Goal: Information Seeking & Learning: Check status

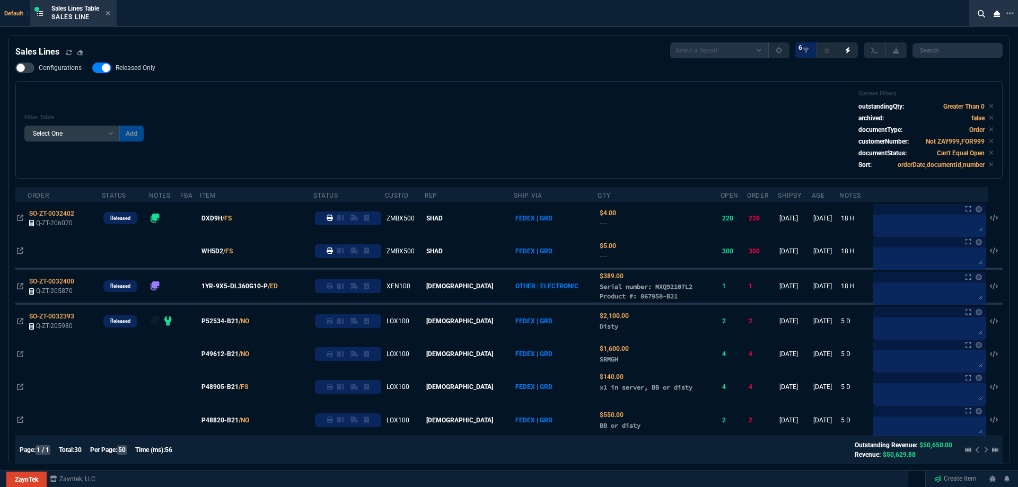
select select
click at [110, 13] on icon at bounding box center [108, 13] width 4 height 4
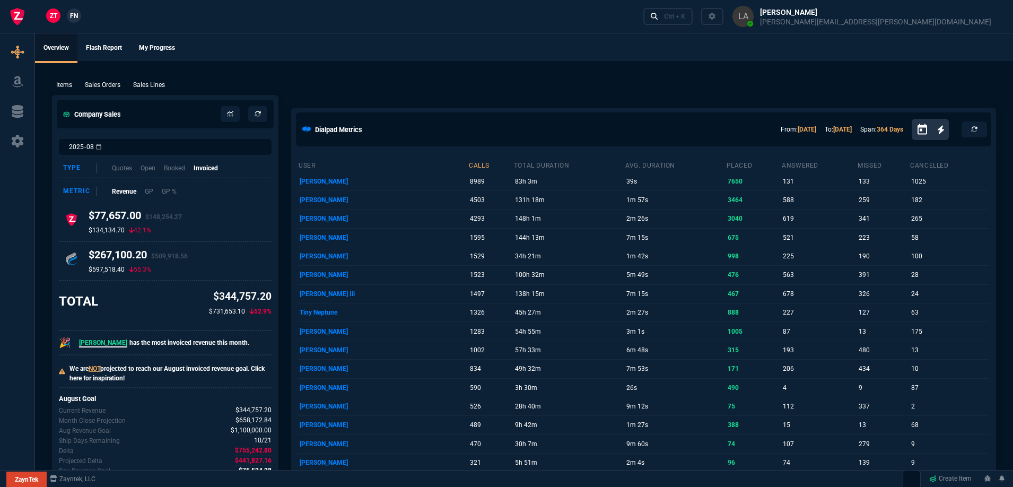
click at [72, 14] on span "FN" at bounding box center [74, 16] width 8 height 10
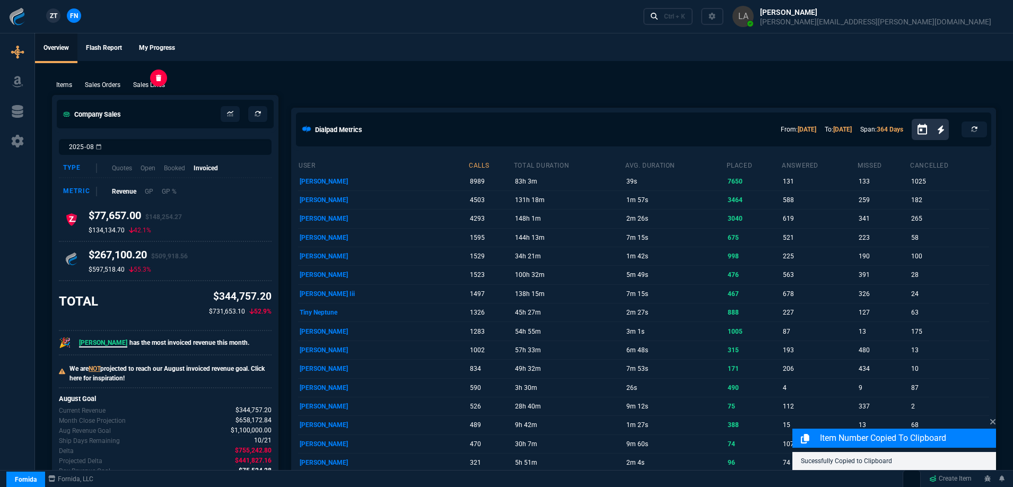
click at [156, 85] on p "Sales Lines" at bounding box center [149, 85] width 32 height 10
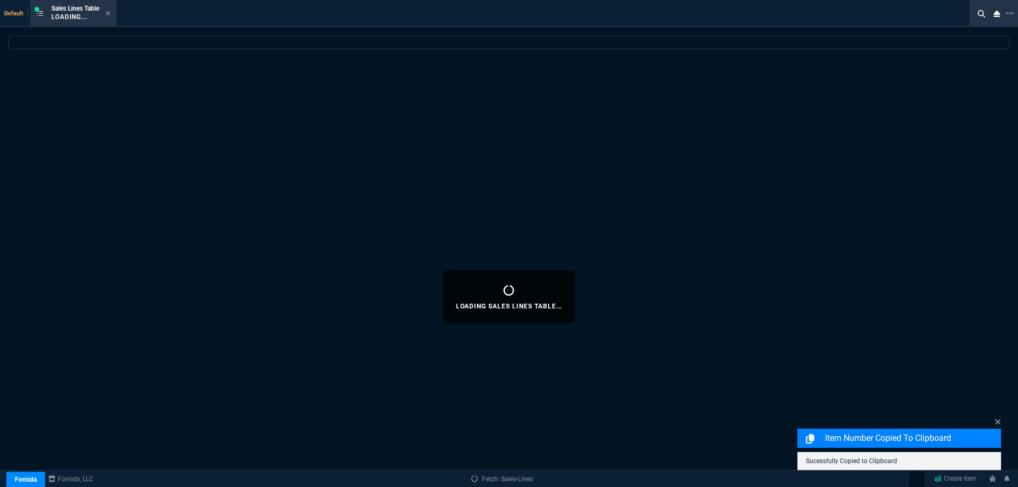
select select
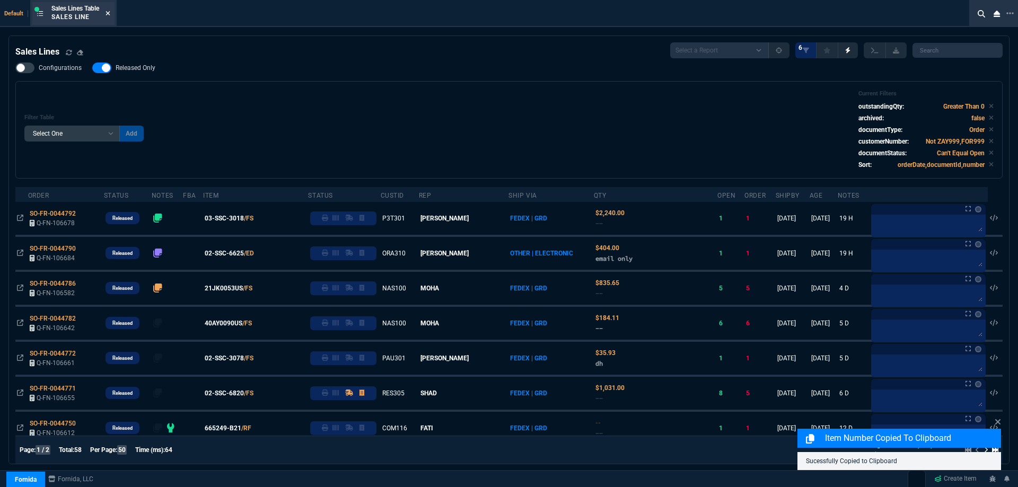
click at [110, 14] on icon at bounding box center [108, 13] width 5 height 6
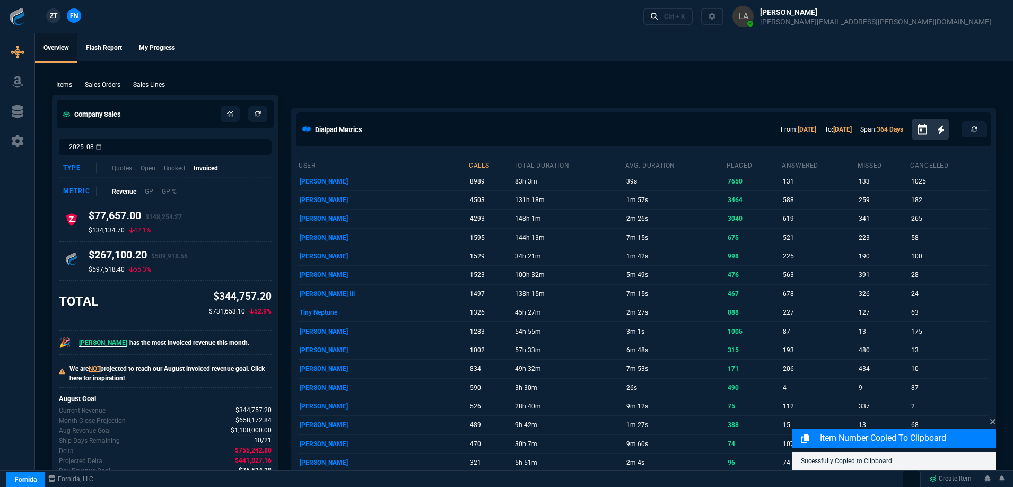
click at [58, 14] on link "ZT" at bounding box center [53, 15] width 14 height 14
click at [162, 88] on p "Sales Lines" at bounding box center [149, 85] width 32 height 10
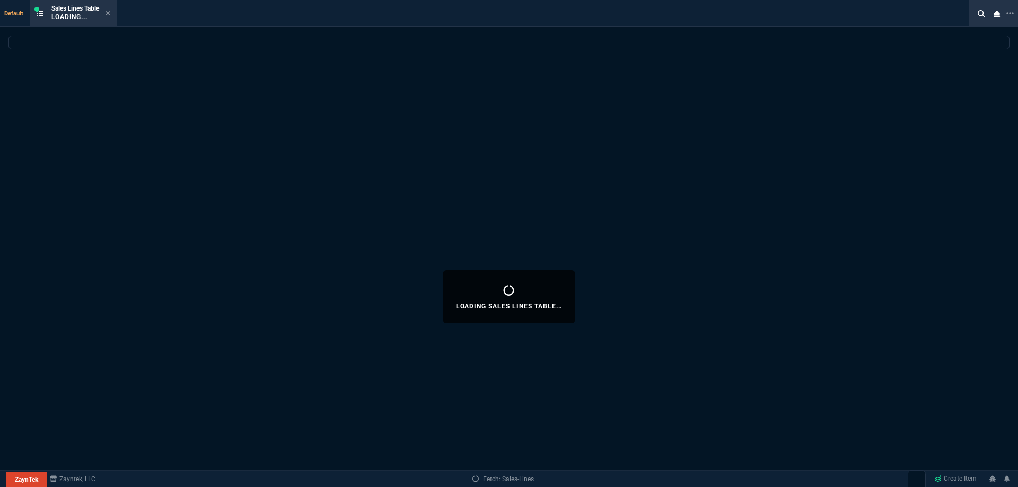
select select
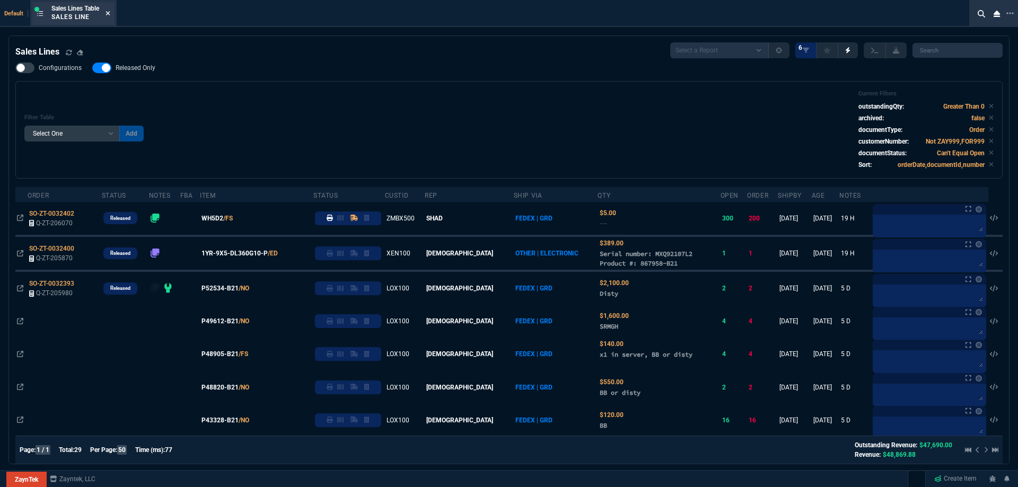
click at [107, 14] on icon at bounding box center [108, 13] width 5 height 6
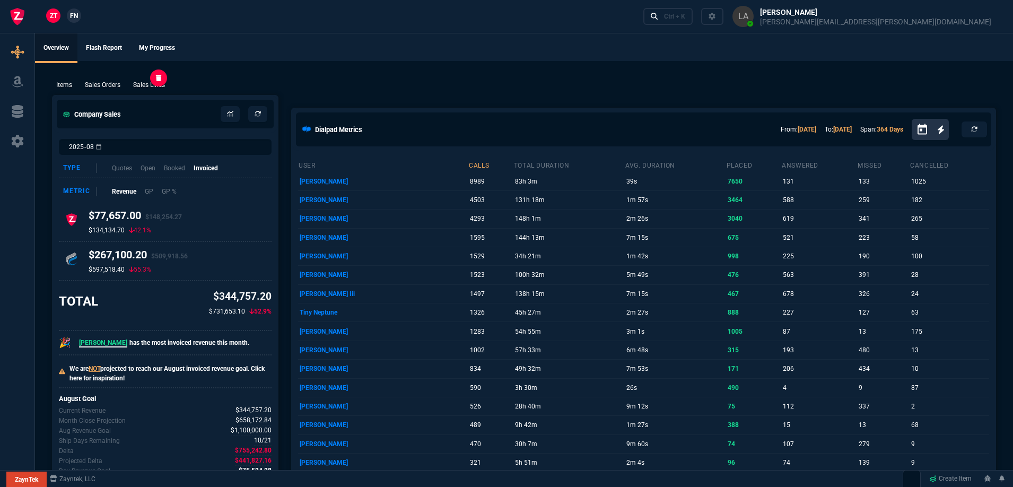
click at [145, 85] on p "Sales Lines" at bounding box center [149, 85] width 32 height 10
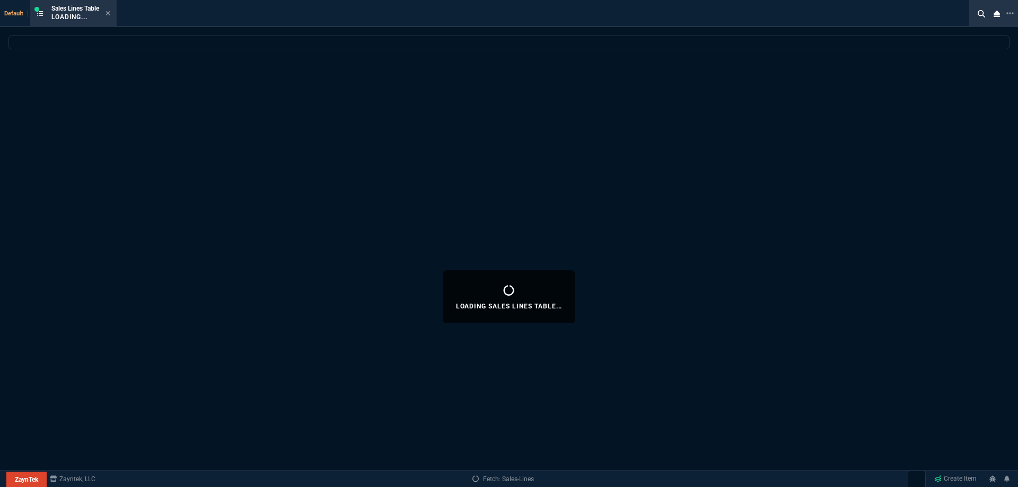
select select
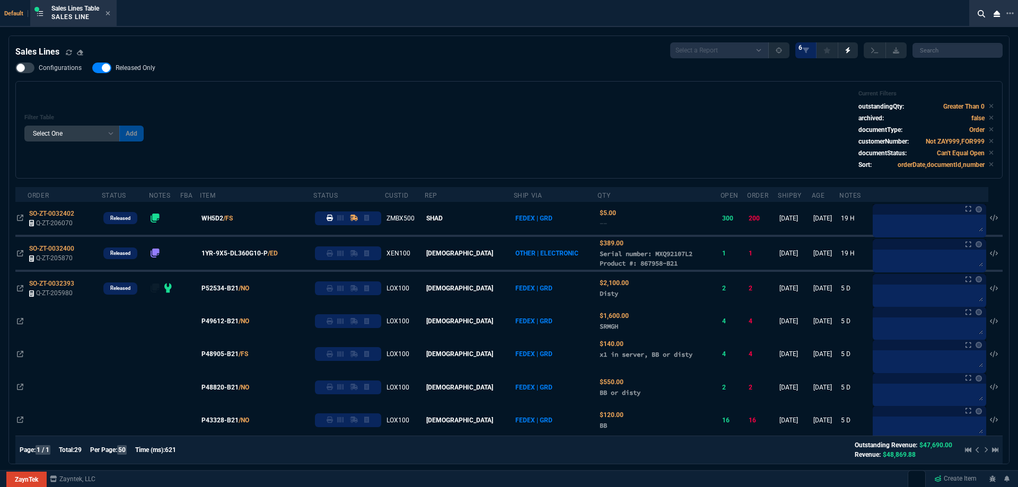
click at [137, 71] on span "Released Only" at bounding box center [136, 68] width 40 height 8
click at [92, 68] on input "Released Only" at bounding box center [92, 68] width 1 height 1
checkbox input "false"
click at [341, 102] on div "Filter Table Select One Add Filter () Age () ATS () Cond (itemVariantCode) Cust…" at bounding box center [509, 130] width 970 height 80
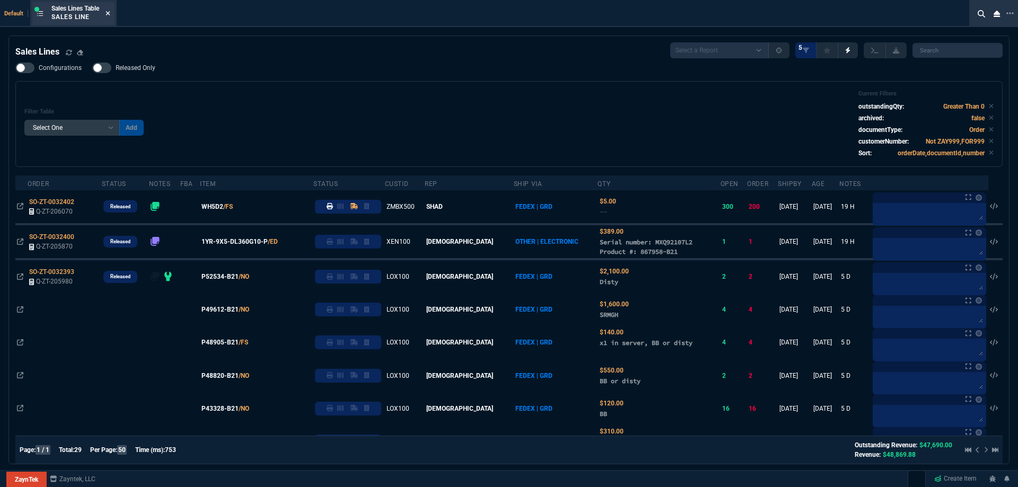
click at [108, 12] on icon at bounding box center [108, 13] width 5 height 6
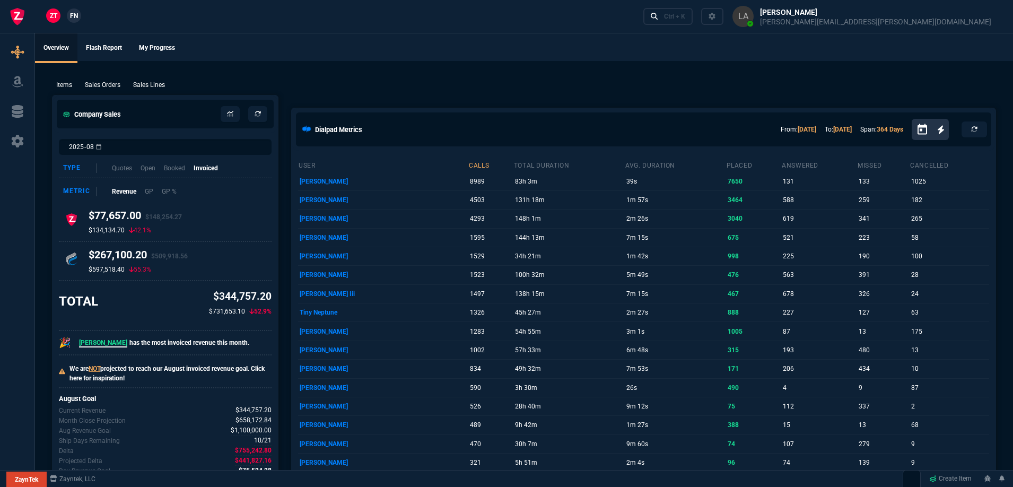
click at [80, 14] on link "FN" at bounding box center [74, 15] width 14 height 14
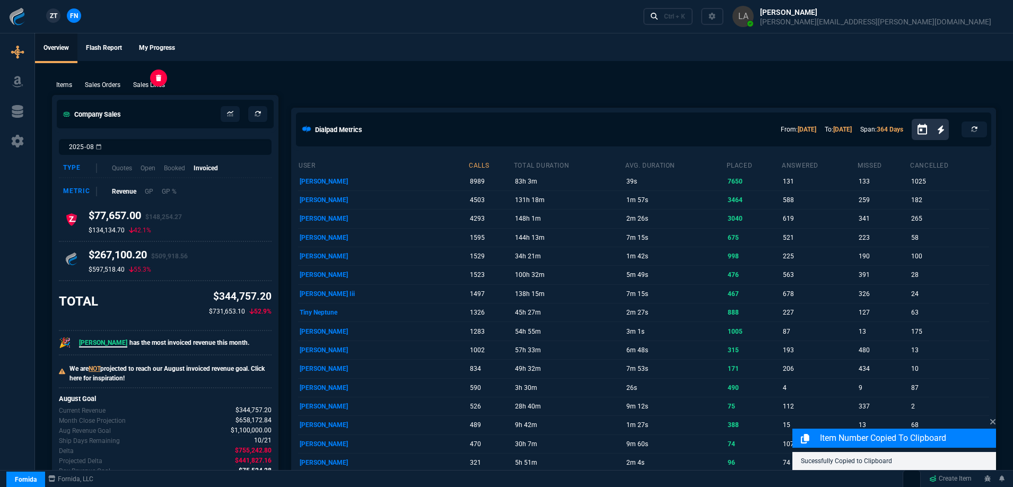
click at [156, 83] on p "Sales Lines" at bounding box center [149, 85] width 32 height 10
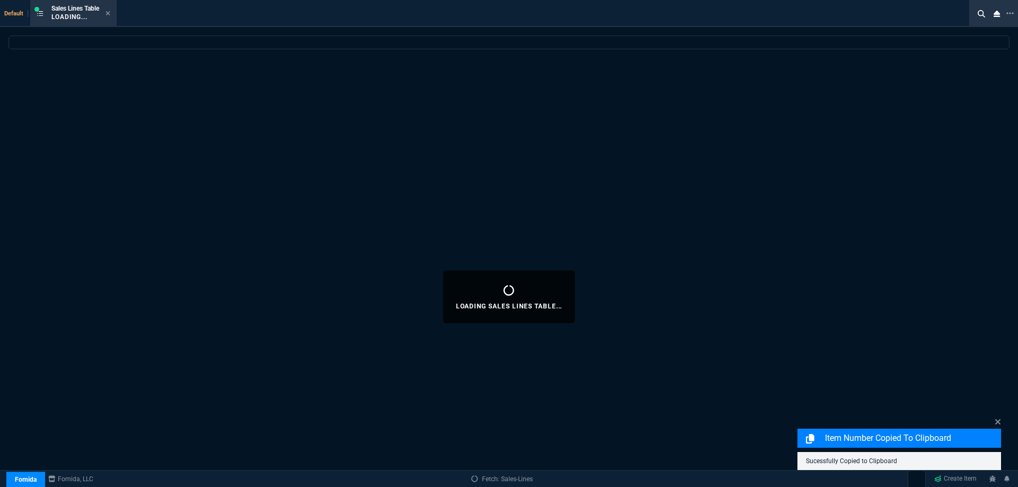
select select
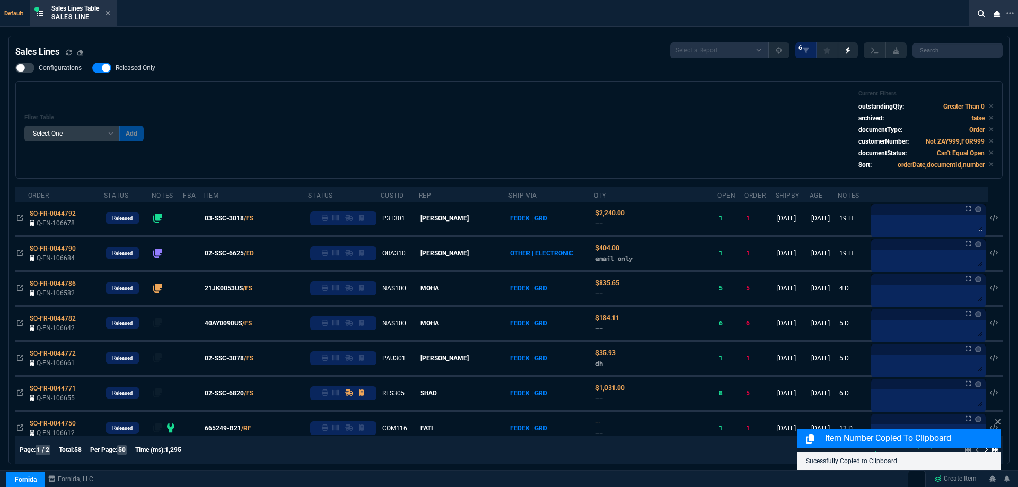
click at [151, 69] on span "Released Only" at bounding box center [136, 68] width 40 height 8
click at [92, 68] on input "Released Only" at bounding box center [92, 68] width 1 height 1
checkbox input "false"
click at [313, 100] on div "Filter Table Select One Add Filter () Age () ATS () Cond (itemVariantCode) Cust…" at bounding box center [509, 130] width 970 height 80
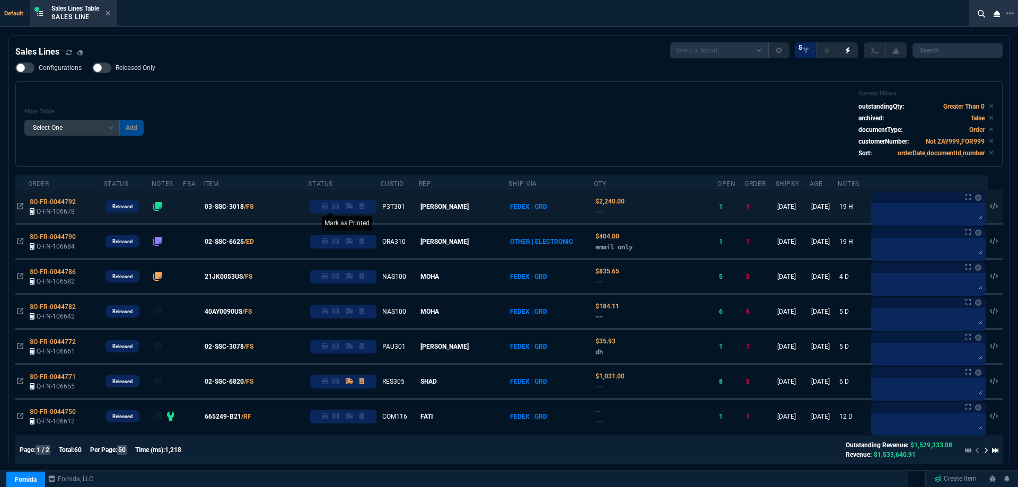
click at [328, 207] on icon at bounding box center [325, 206] width 6 height 6
click at [110, 10] on nx-icon at bounding box center [108, 14] width 5 height 8
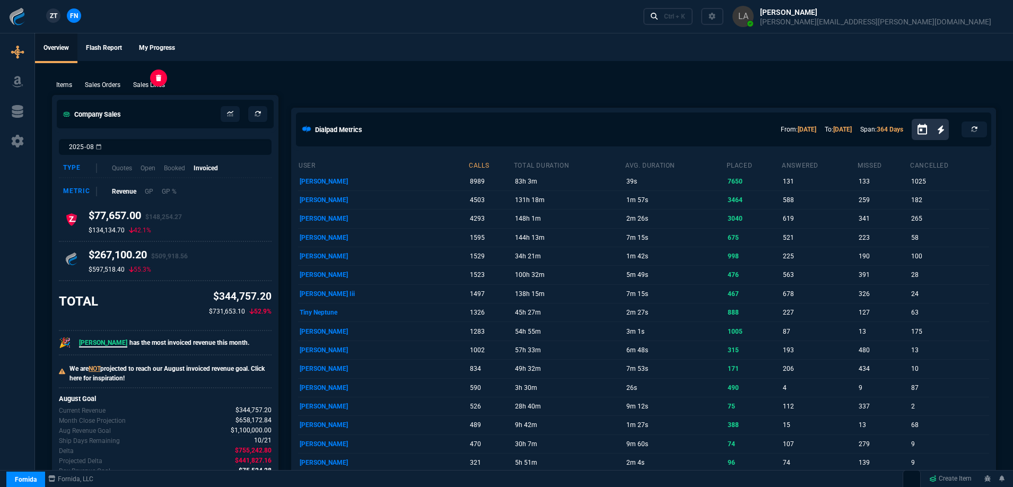
click at [161, 88] on p "Sales Lines" at bounding box center [149, 85] width 32 height 10
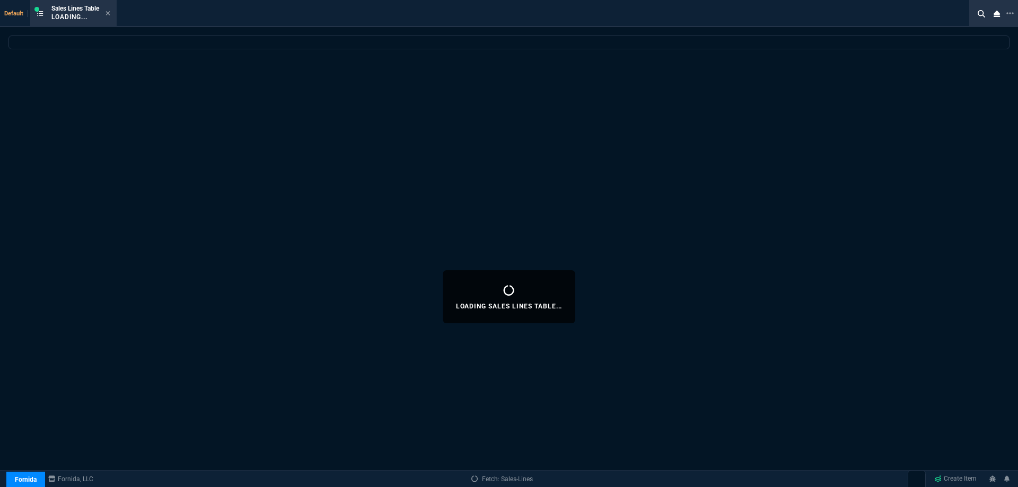
select select
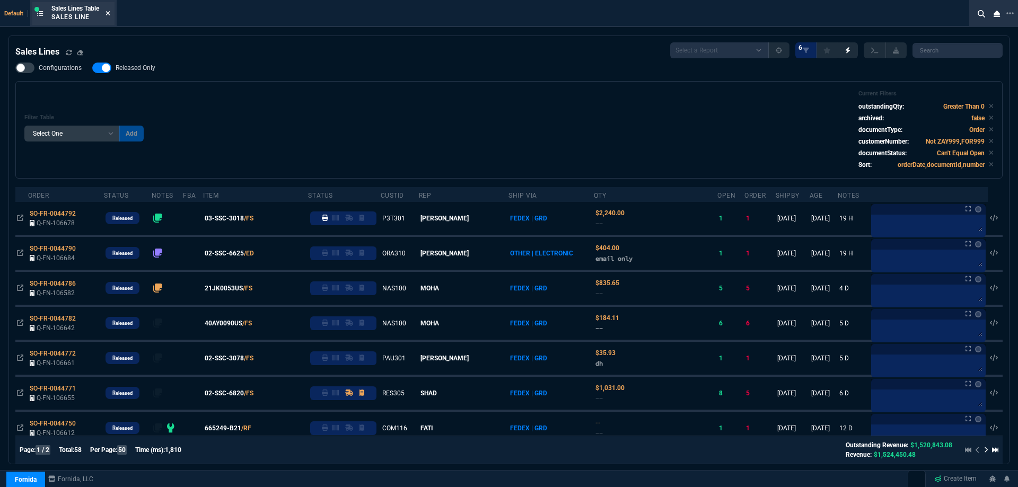
click at [108, 12] on icon at bounding box center [108, 13] width 5 height 6
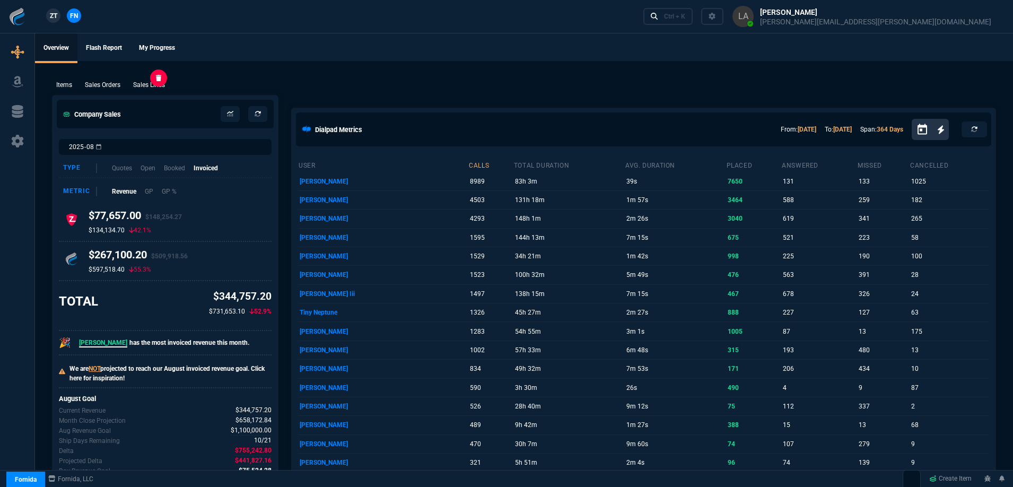
click at [154, 85] on p "Sales Lines" at bounding box center [149, 85] width 32 height 10
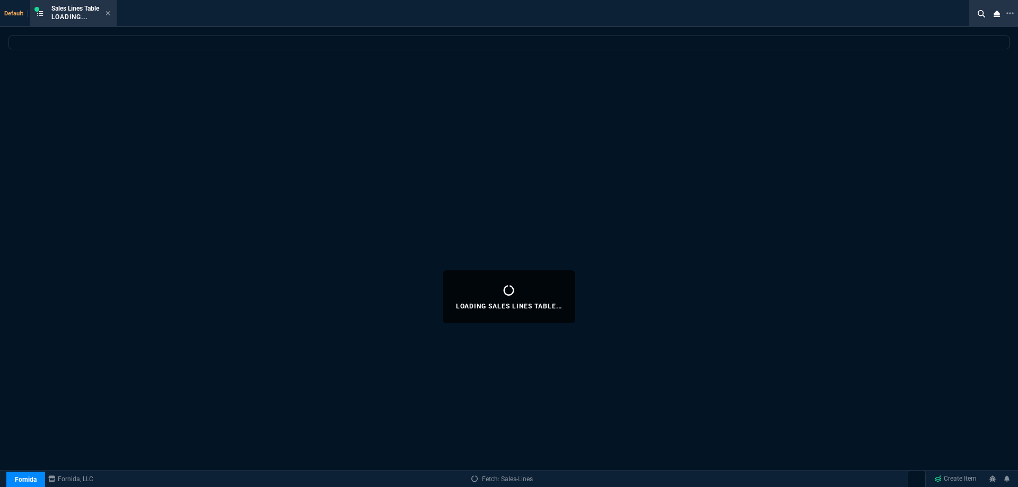
select select
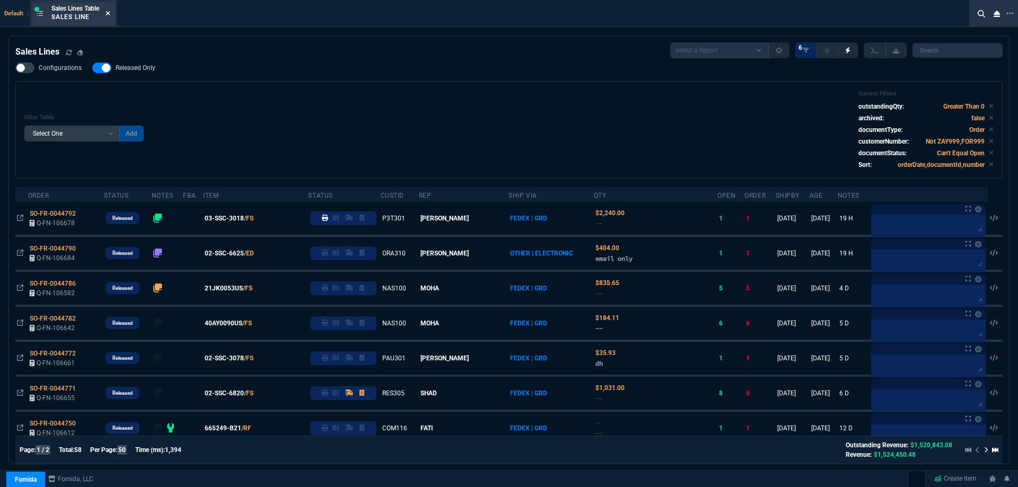
click at [109, 15] on icon at bounding box center [108, 13] width 4 height 4
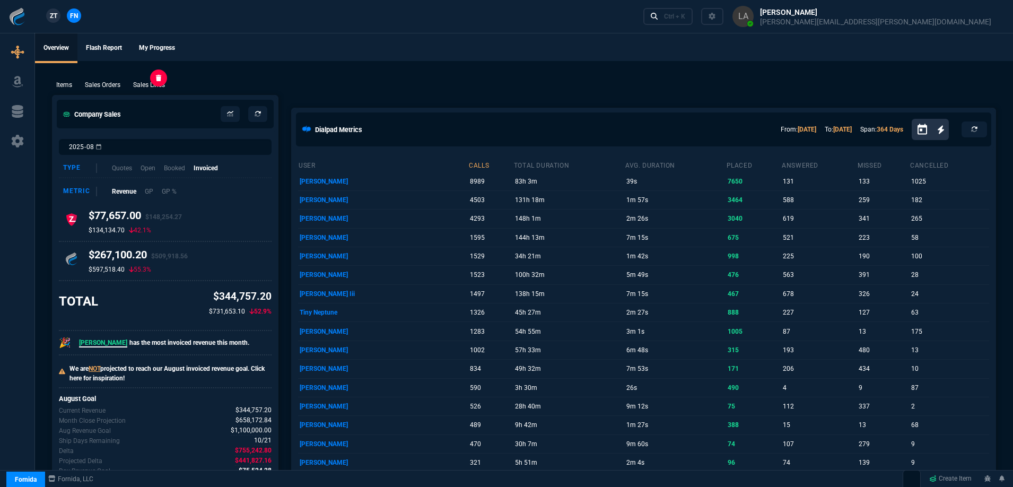
click at [143, 81] on p "Sales Lines" at bounding box center [149, 85] width 32 height 10
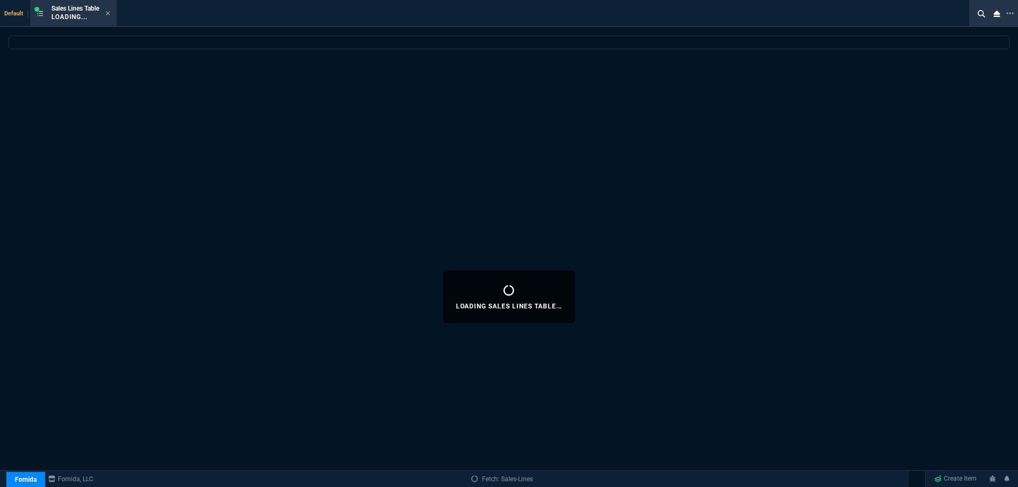
select select
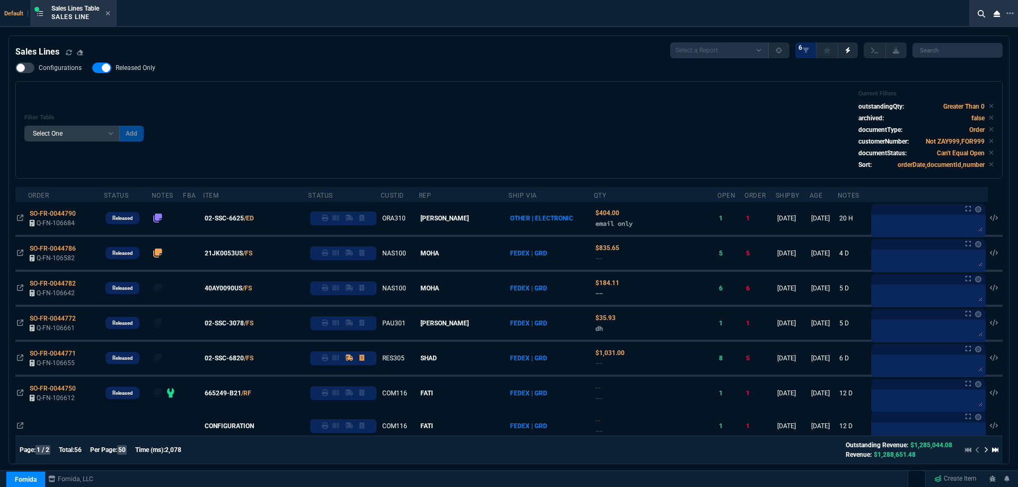
click at [146, 68] on span "Released Only" at bounding box center [136, 68] width 40 height 8
click at [92, 68] on input "Released Only" at bounding box center [92, 68] width 1 height 1
checkbox input "false"
click at [295, 107] on div "Filter Table Select One Add Filter () Age () ATS () Cond (itemVariantCode) Cust…" at bounding box center [509, 130] width 970 height 80
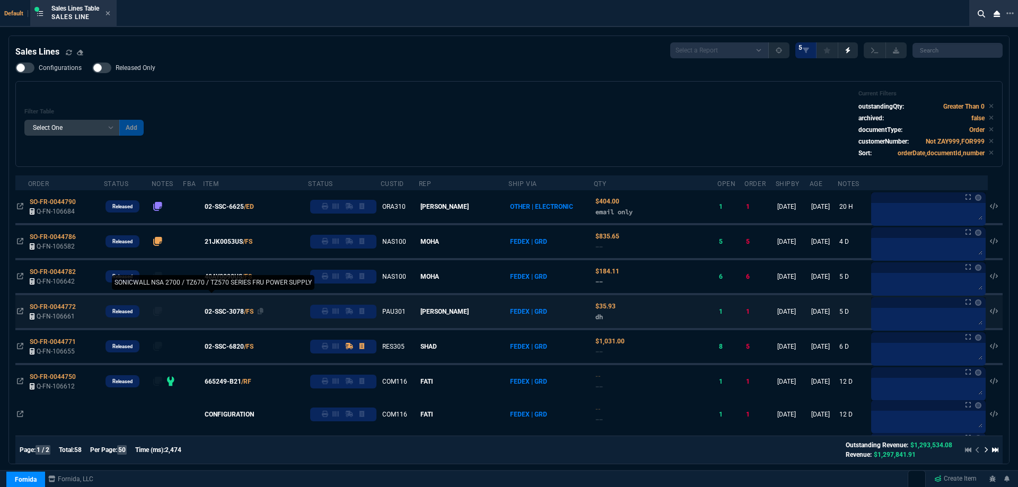
click at [244, 310] on span "02-SSC-3078" at bounding box center [224, 312] width 39 height 10
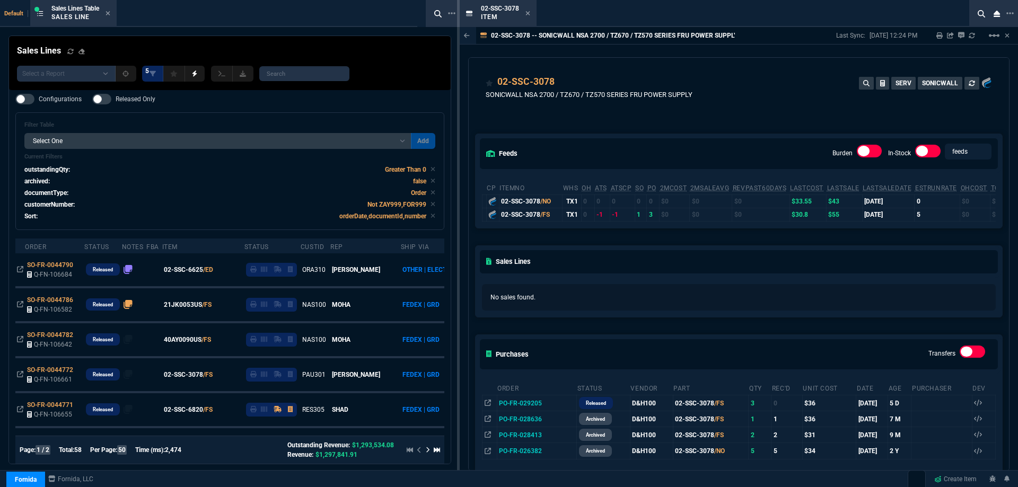
drag, startPoint x: 528, startPoint y: 15, endPoint x: 317, endPoint y: 62, distance: 216.2
click at [528, 15] on icon at bounding box center [528, 13] width 5 height 6
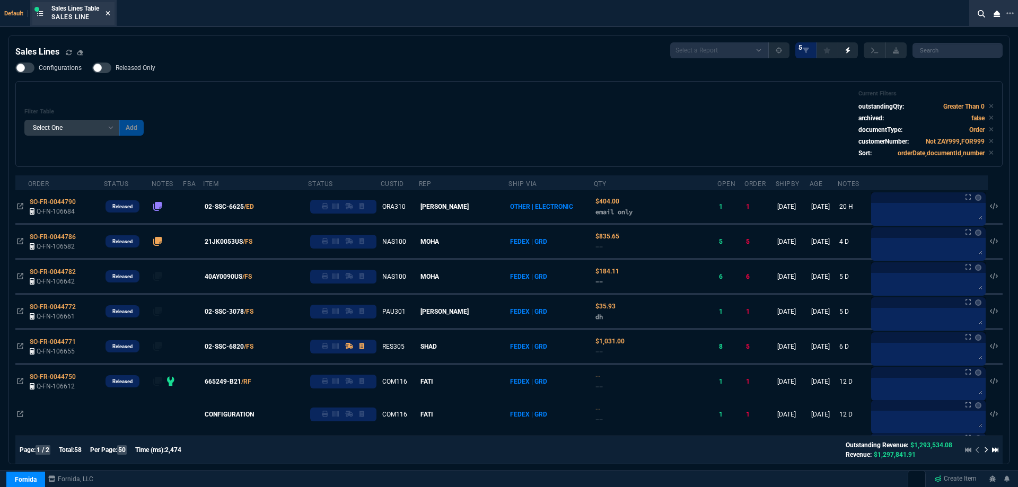
click at [110, 14] on icon at bounding box center [108, 13] width 4 height 4
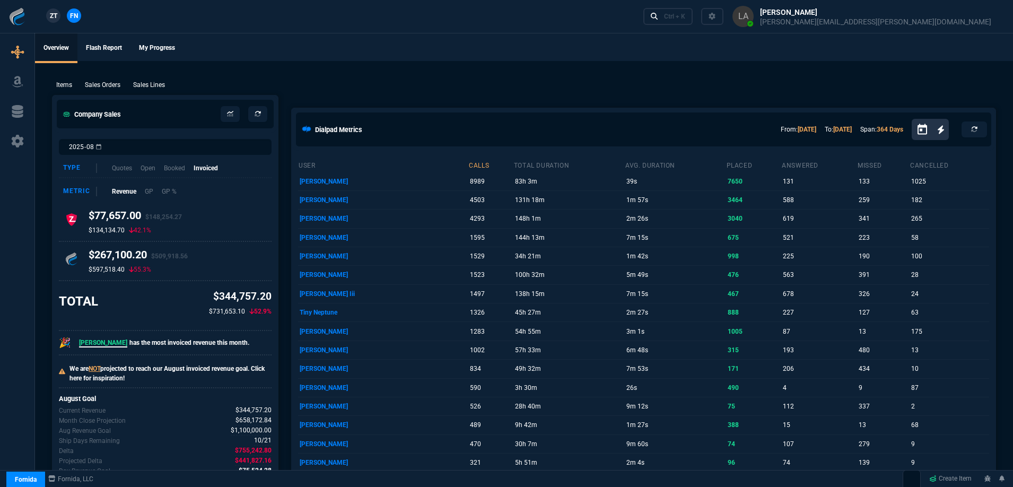
click at [56, 19] on span "ZT" at bounding box center [53, 16] width 7 height 10
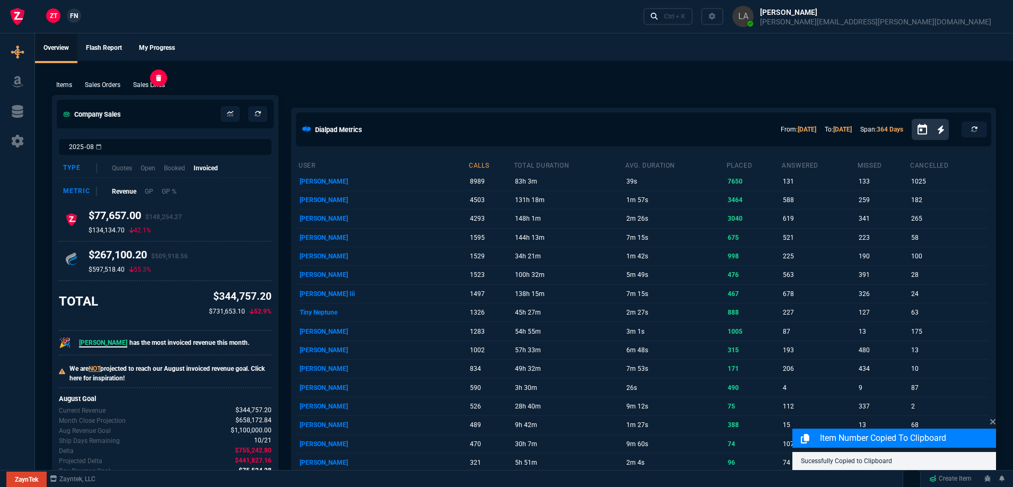
click at [165, 84] on p "Sales Lines" at bounding box center [149, 85] width 32 height 10
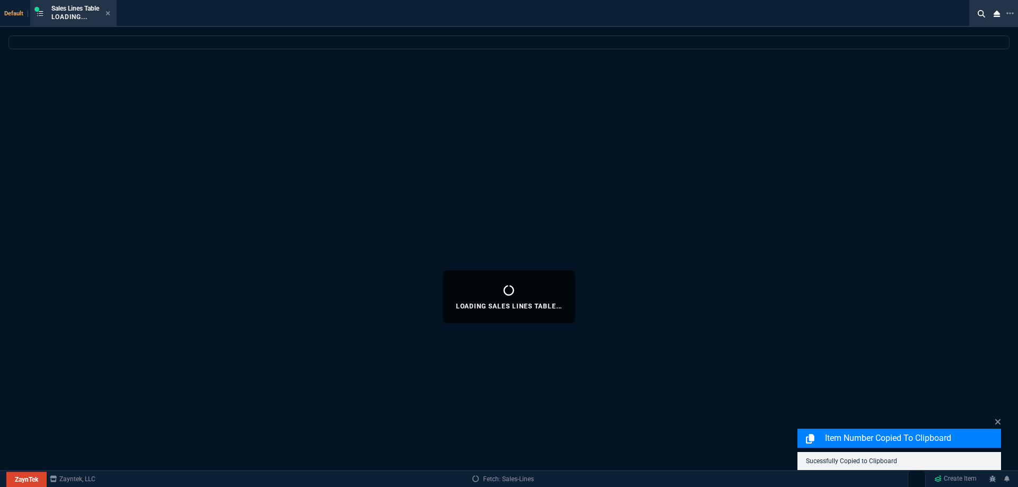
select select
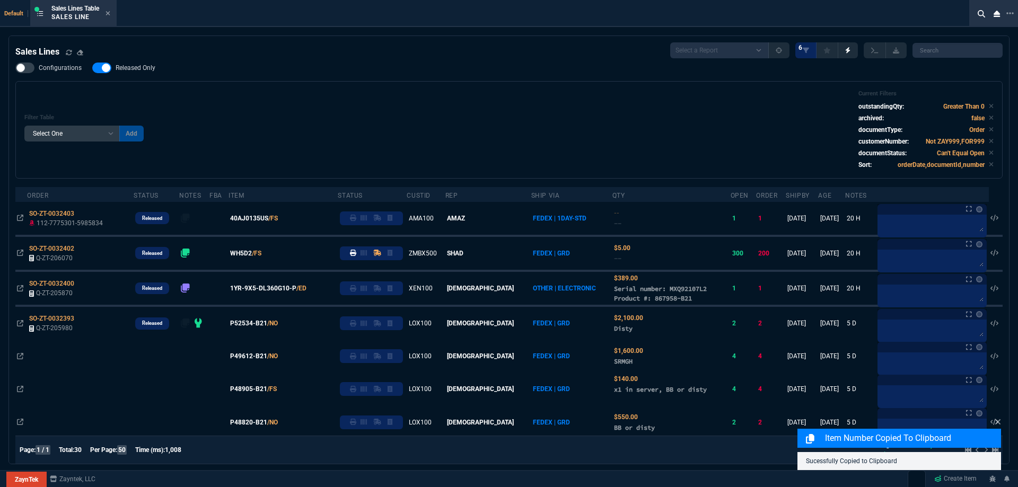
click at [402, 86] on div "Filter Table Select One Add Filter () Age () ATS () Cond (itemVariantCode) Cust…" at bounding box center [509, 130] width 988 height 98
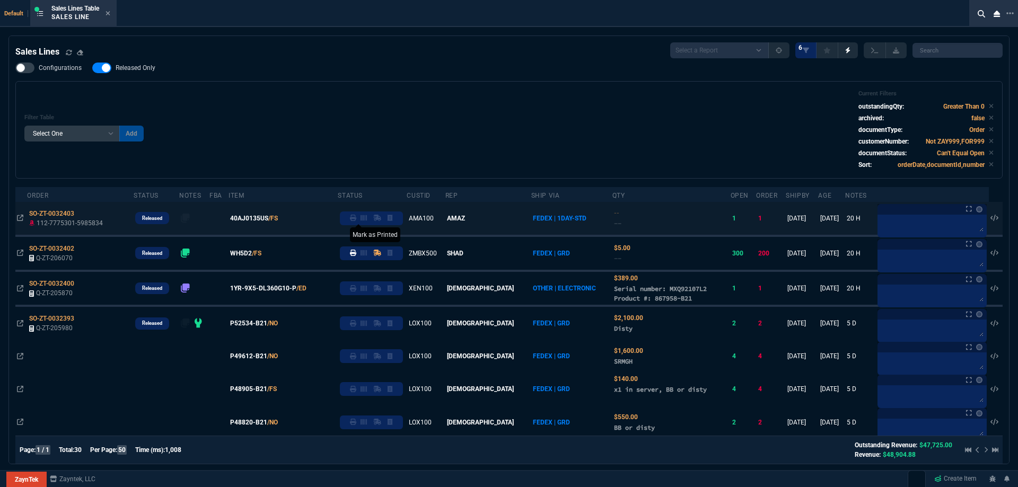
click at [356, 220] on icon at bounding box center [353, 218] width 6 height 6
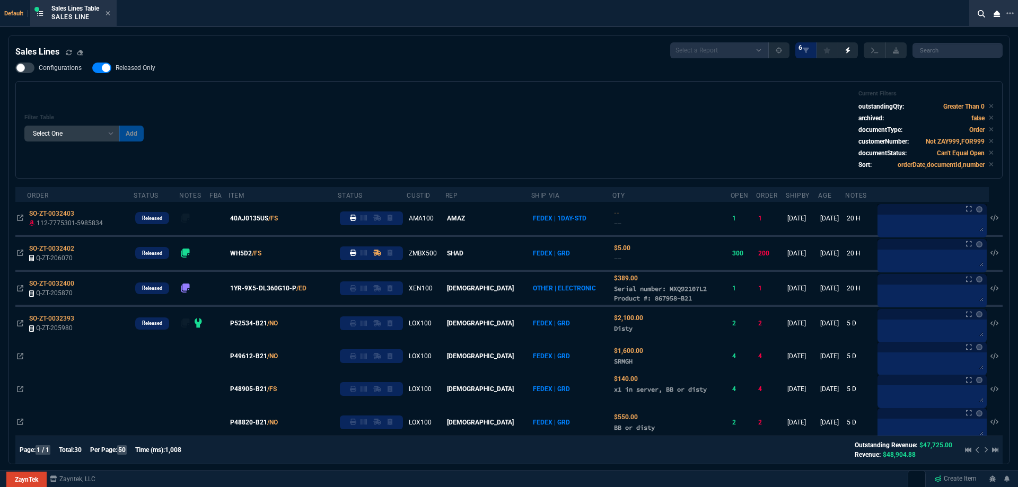
click at [437, 119] on div "Filter Table Select One Add Filter () Age () ATS () Cond (itemVariantCode) Cust…" at bounding box center [509, 130] width 970 height 80
click at [439, 123] on div "Filter Table Select One Add Filter () Age () ATS () Cond (itemVariantCode) Cust…" at bounding box center [509, 130] width 970 height 80
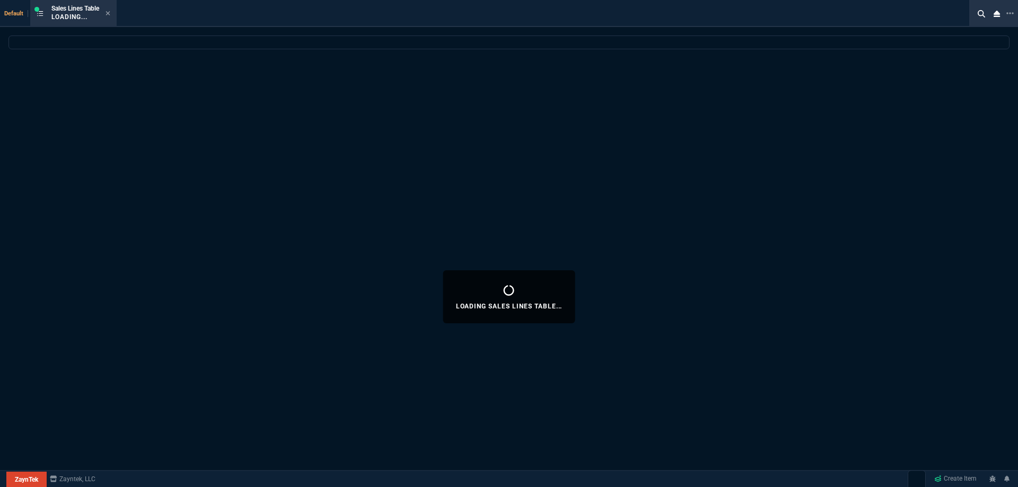
select select
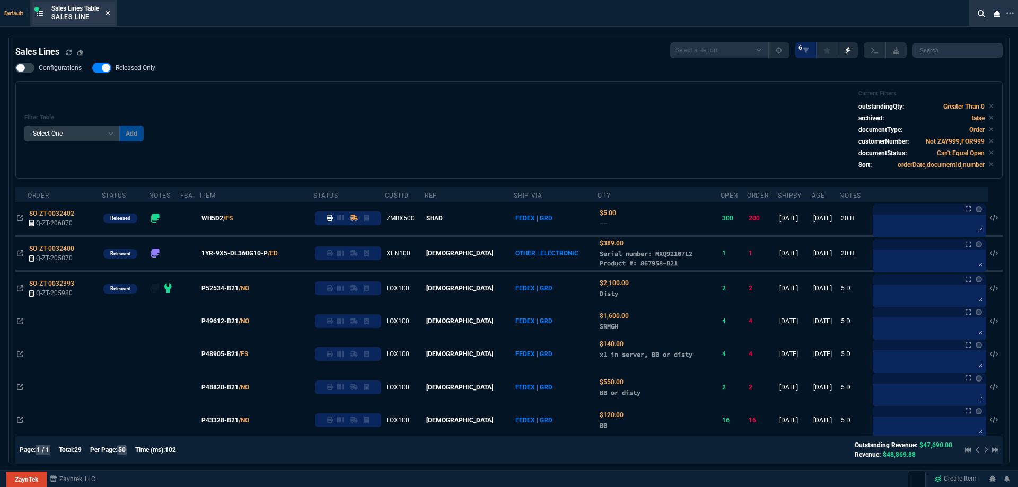
click at [110, 14] on icon at bounding box center [108, 13] width 5 height 6
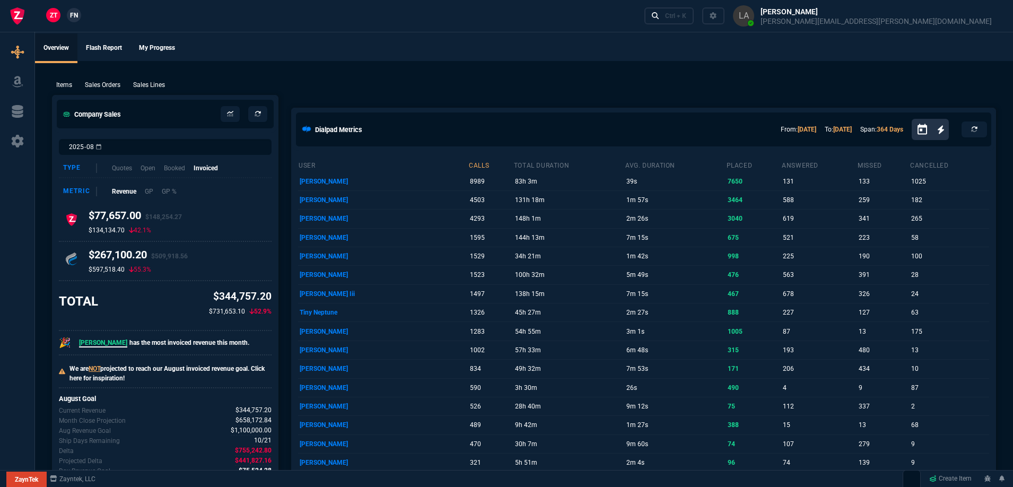
click at [78, 16] on span "FN" at bounding box center [74, 16] width 8 height 10
click at [155, 79] on div "Items Sales Orders Sales Lines Add Link" at bounding box center [524, 84] width 944 height 13
click at [156, 82] on p "Sales Lines" at bounding box center [149, 85] width 32 height 10
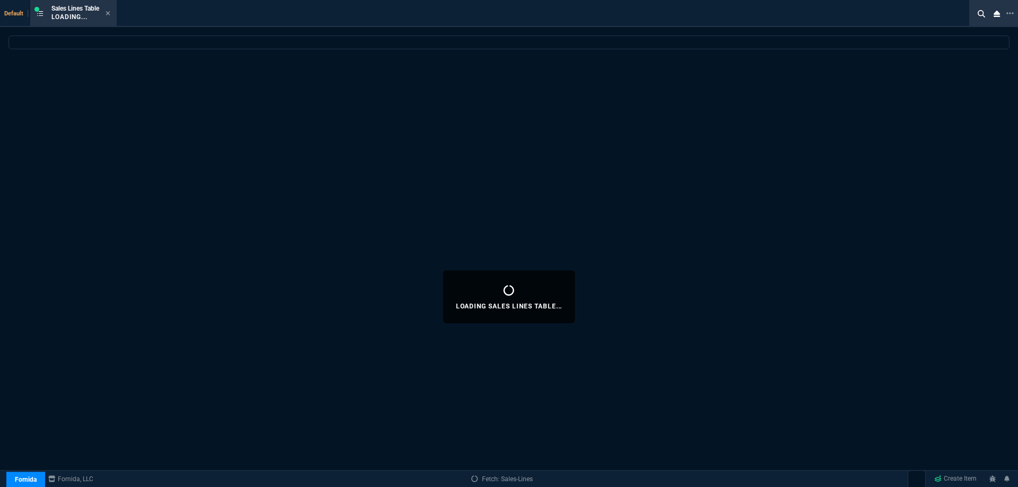
select select
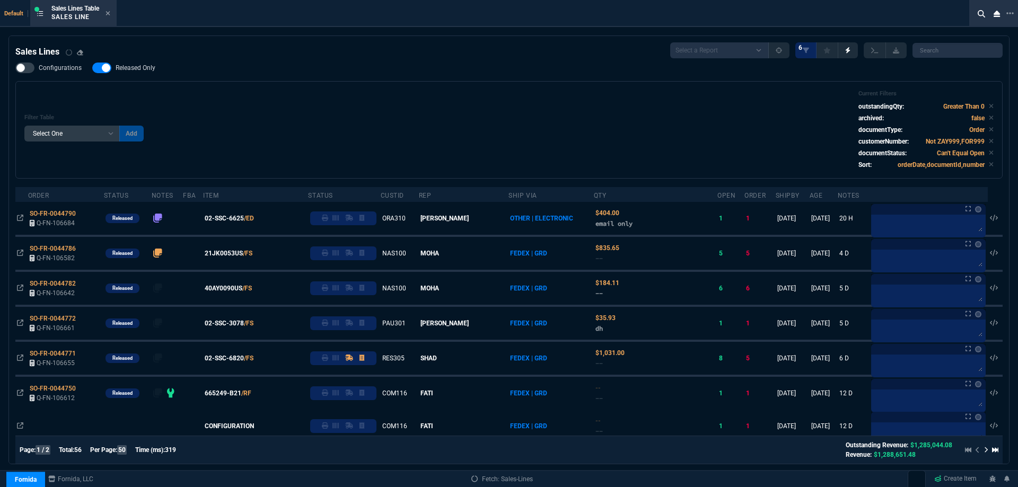
click at [141, 69] on span "Released Only" at bounding box center [136, 68] width 40 height 8
click at [92, 68] on input "Released Only" at bounding box center [92, 68] width 1 height 1
checkbox input "false"
click at [441, 136] on div "Filter Table Select One Add Filter () Age () ATS () Cond (itemVariantCode) Cust…" at bounding box center [509, 130] width 970 height 80
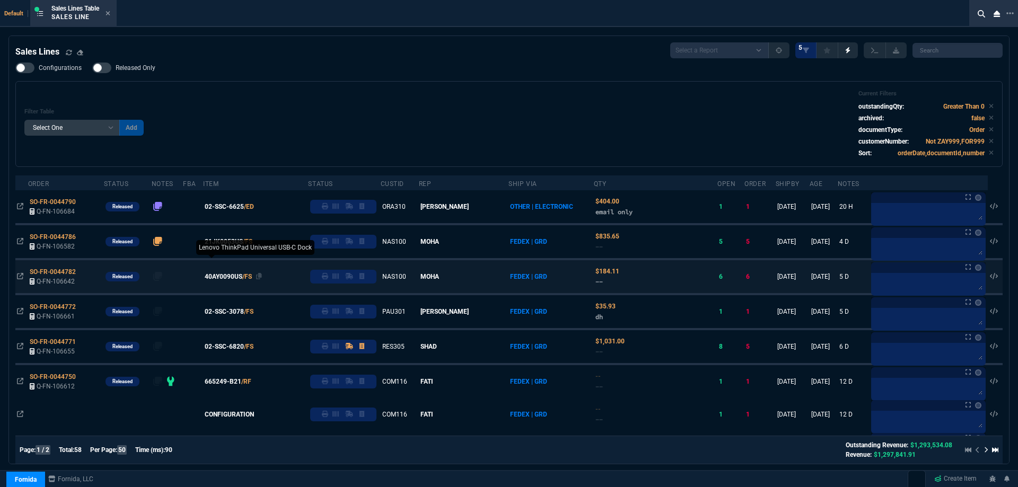
click at [234, 276] on span "40AY0090US" at bounding box center [224, 277] width 38 height 10
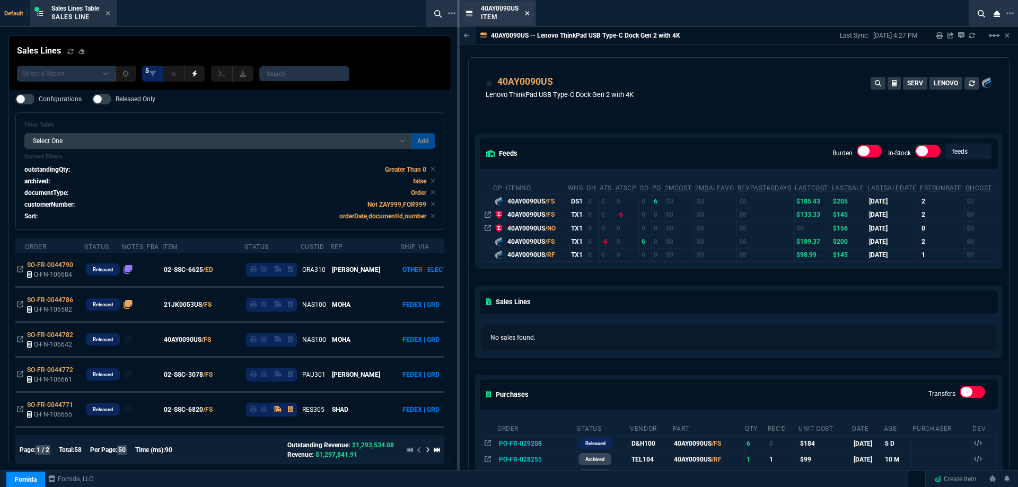
click at [529, 16] on fa-icon at bounding box center [527, 13] width 5 height 7
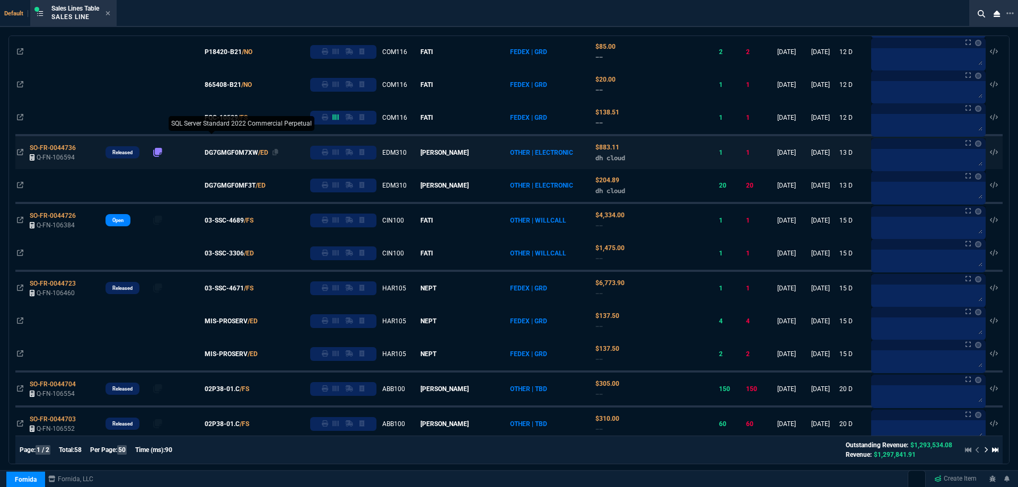
scroll to position [477, 0]
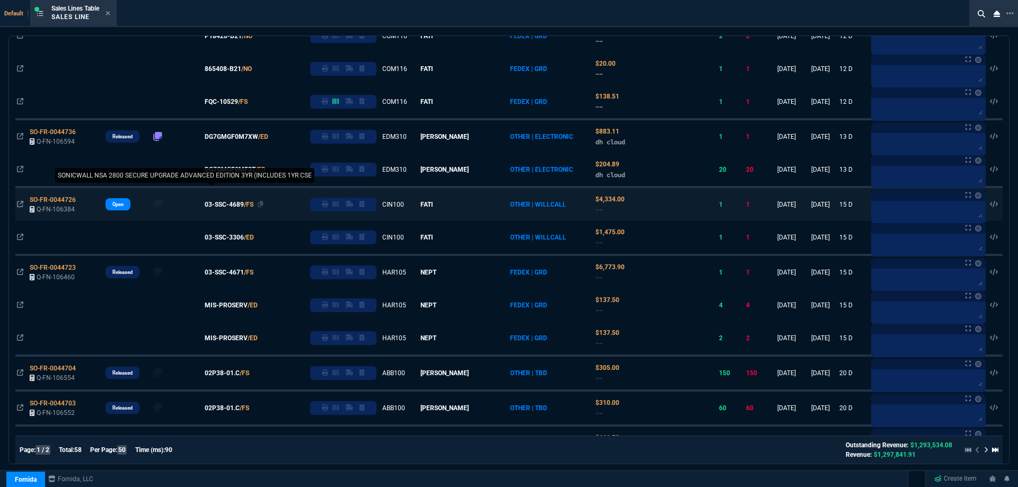
click at [241, 207] on span "03-SSC-4689" at bounding box center [224, 205] width 39 height 10
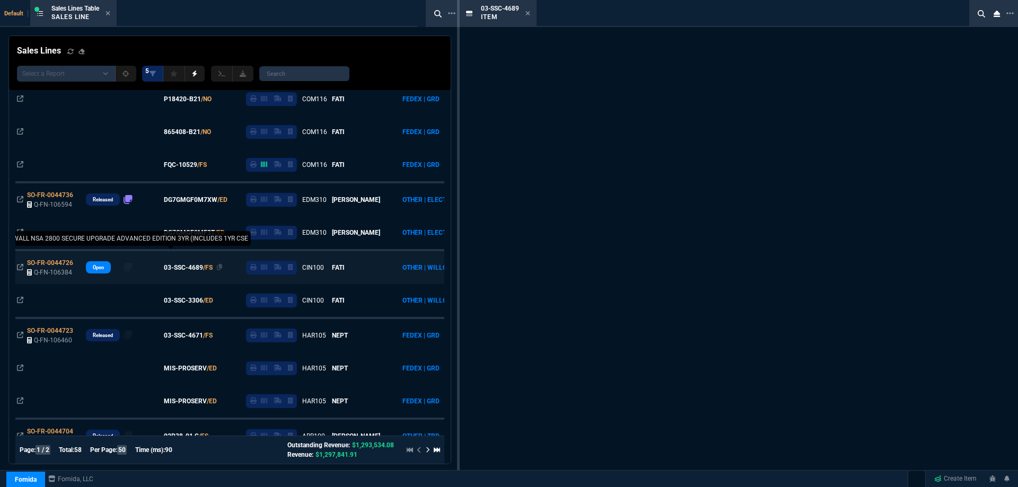
scroll to position [541, 0]
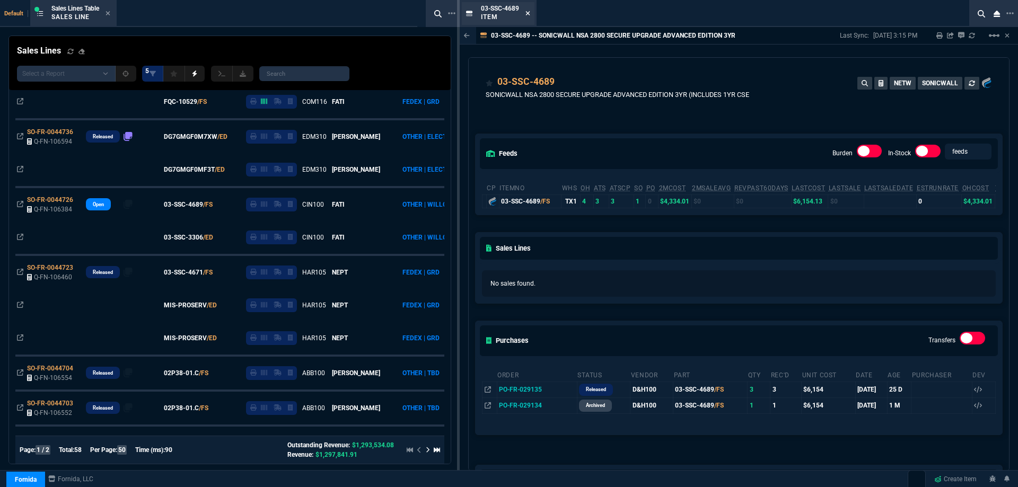
click at [528, 15] on icon at bounding box center [528, 13] width 5 height 6
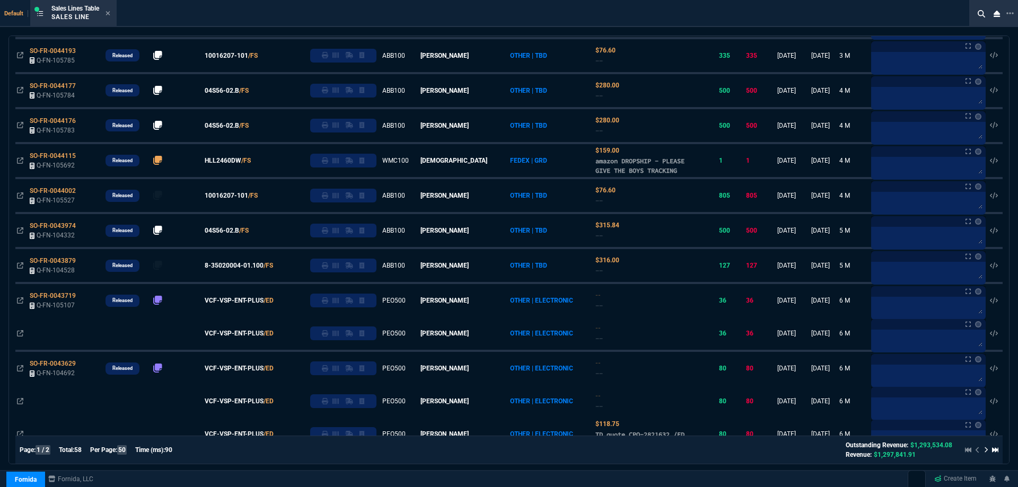
scroll to position [1485, 0]
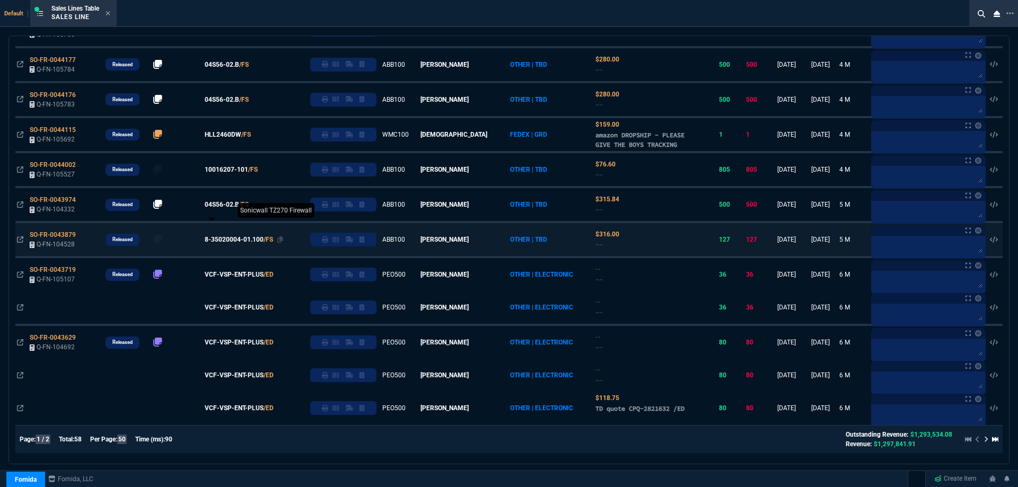
click at [249, 241] on span "8-35020004-01.100" at bounding box center [234, 240] width 59 height 10
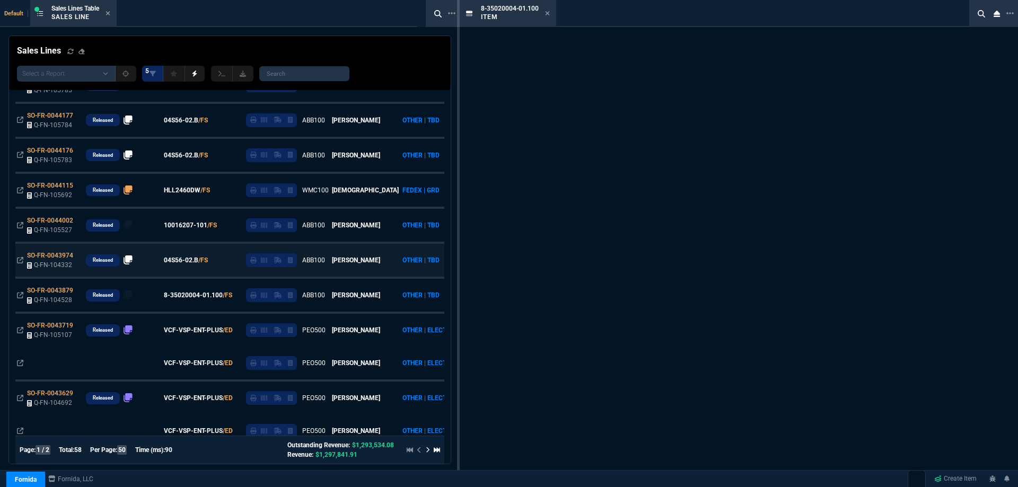
scroll to position [1548, 0]
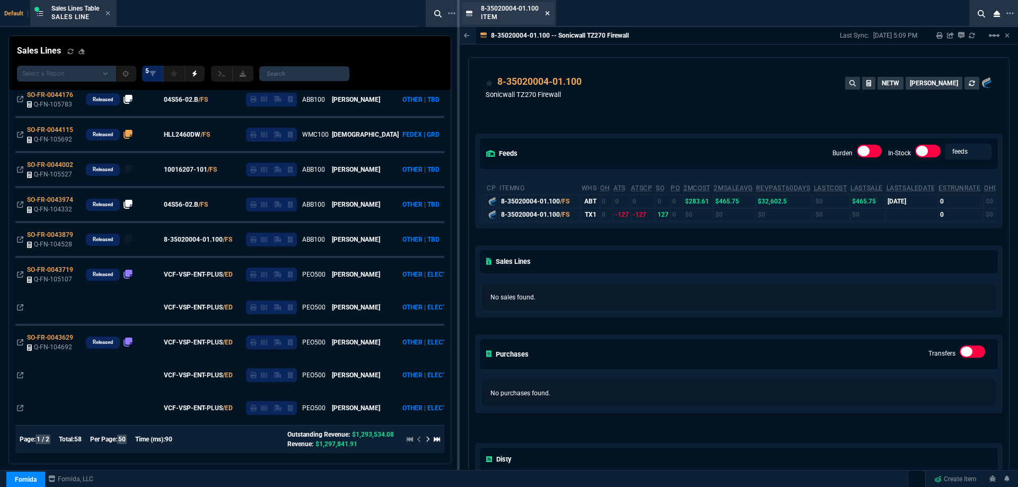
click at [548, 16] on fa-icon at bounding box center [547, 13] width 5 height 7
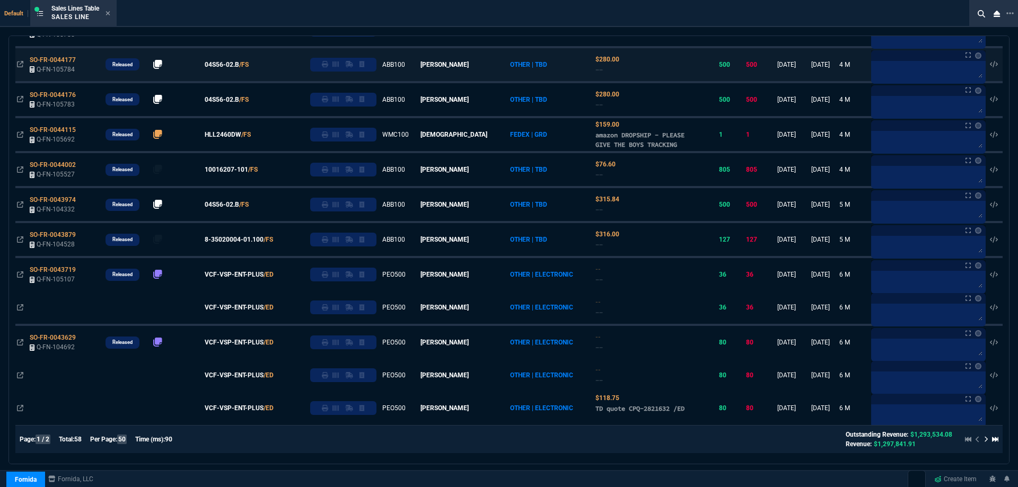
scroll to position [1485, 0]
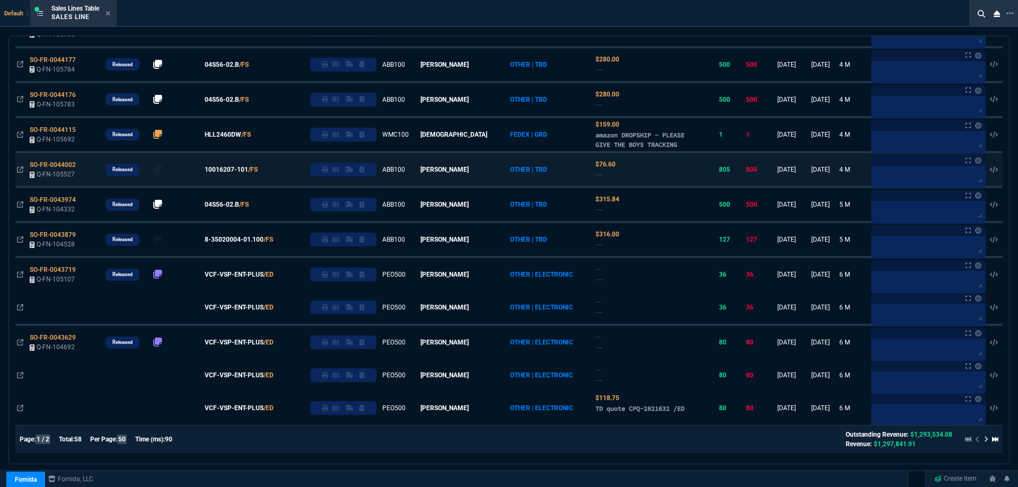
click at [239, 69] on span "04S56-02.B" at bounding box center [222, 65] width 34 height 10
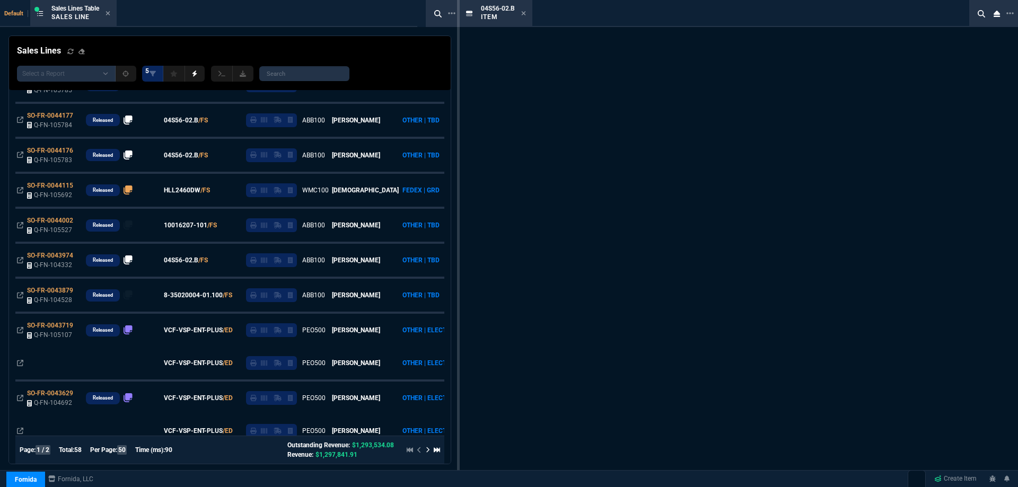
scroll to position [1548, 0]
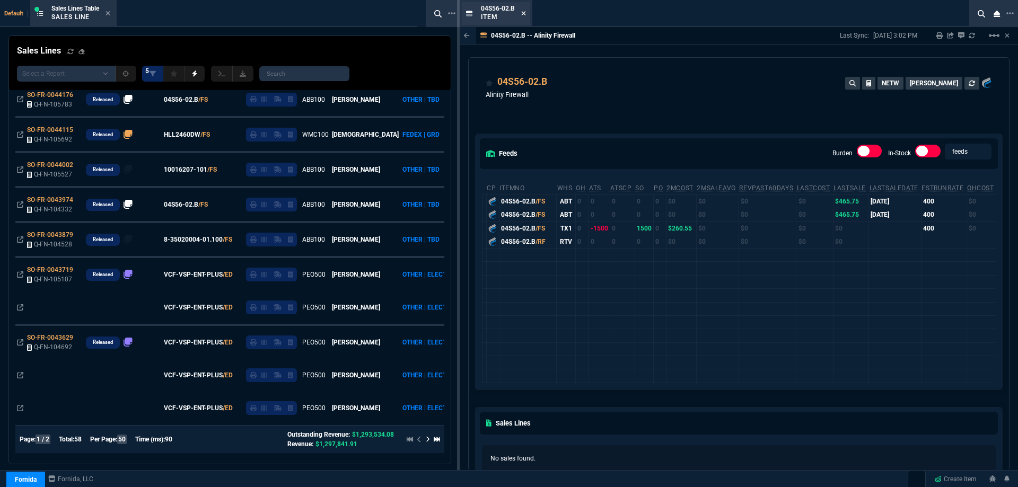
click at [524, 17] on fa-icon at bounding box center [523, 13] width 5 height 7
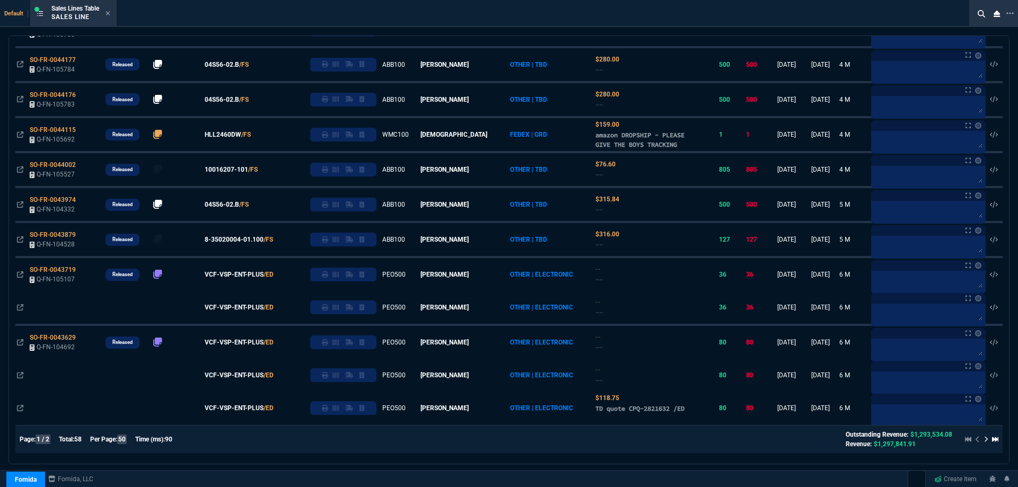
scroll to position [1485, 0]
drag, startPoint x: 239, startPoint y: 170, endPoint x: 374, endPoint y: 130, distance: 141.5
click at [239, 34] on span "10016207-101" at bounding box center [226, 30] width 43 height 10
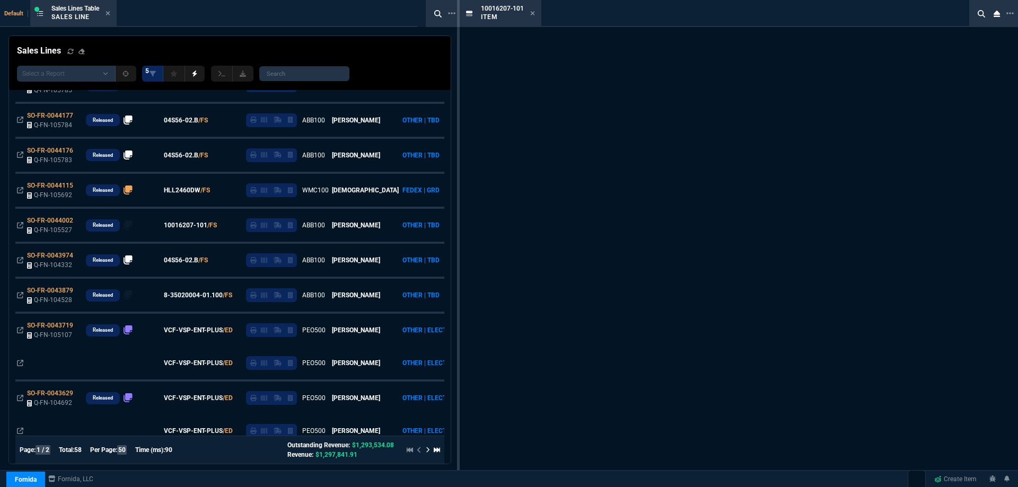
scroll to position [1548, 0]
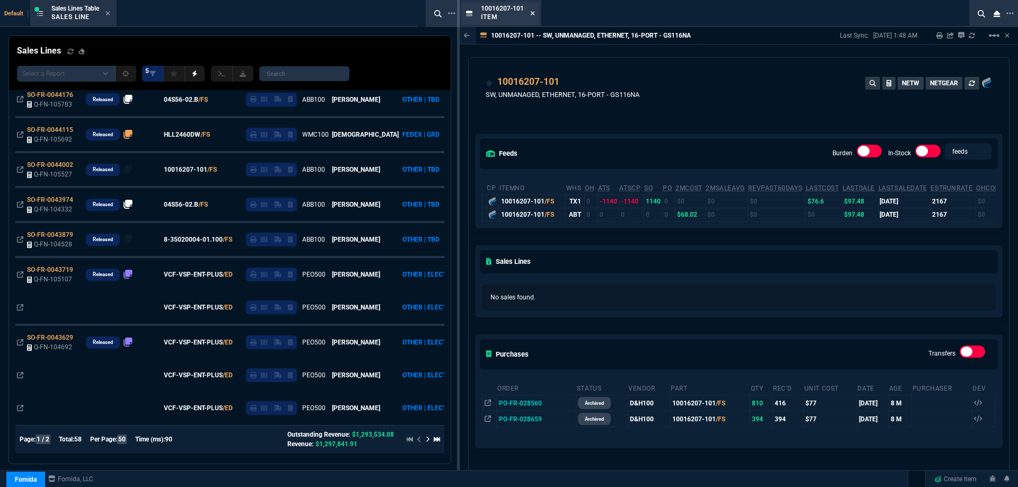
click at [532, 13] on icon at bounding box center [533, 13] width 4 height 4
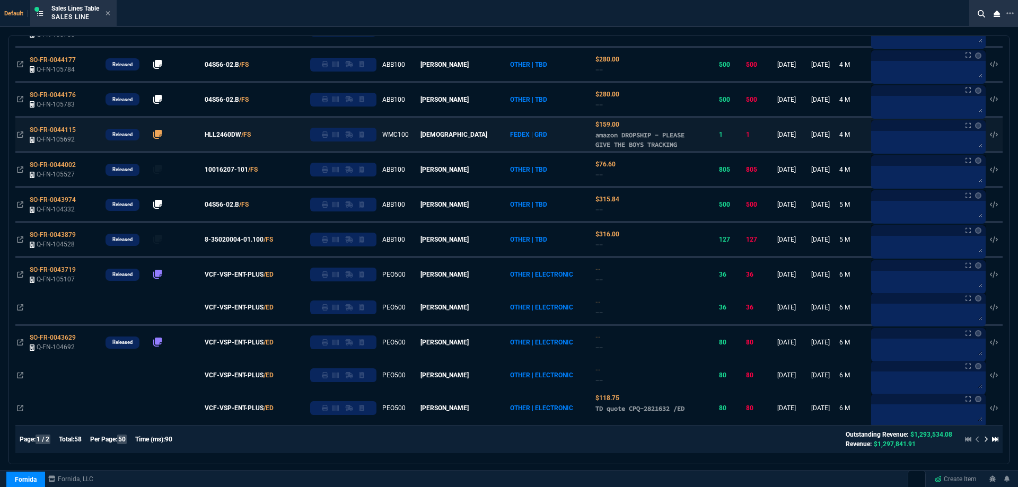
scroll to position [1485, 0]
click at [241, 134] on span "HLL2460DW" at bounding box center [223, 135] width 37 height 10
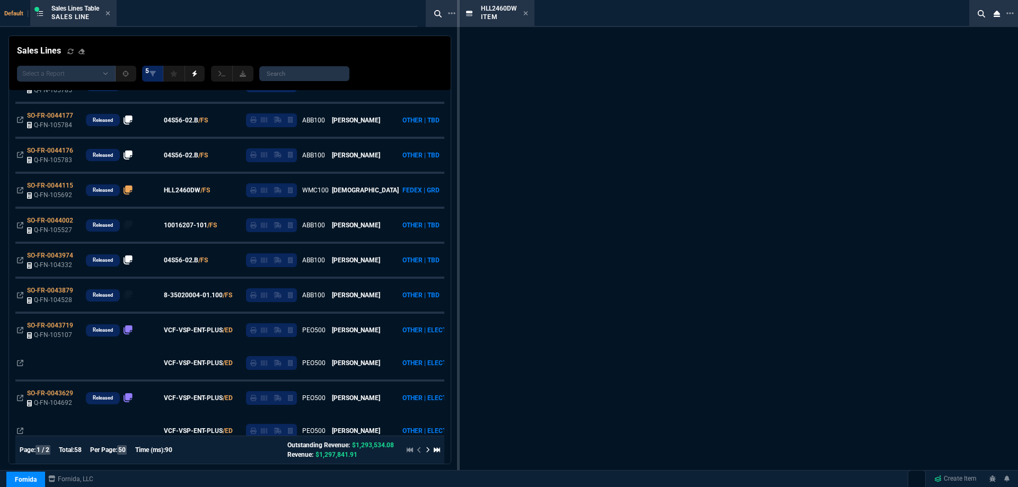
scroll to position [1548, 0]
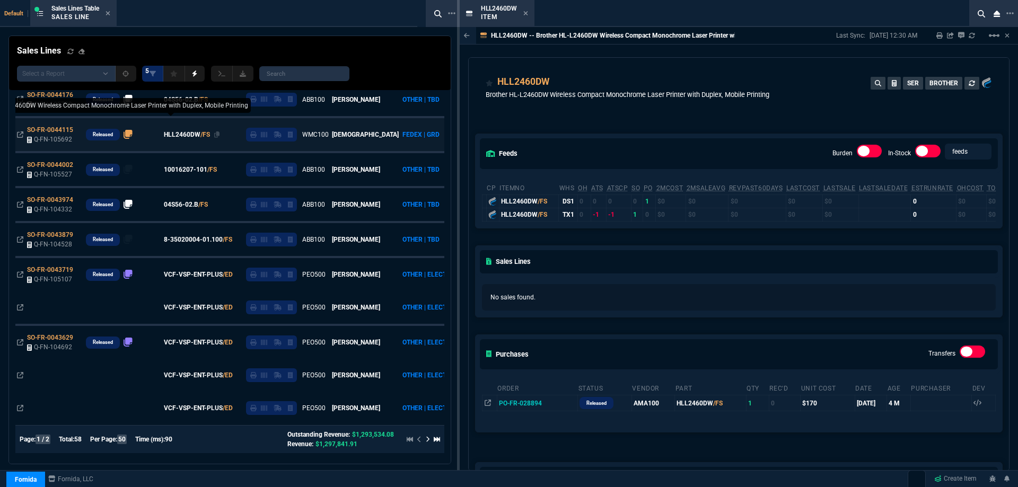
click at [525, 16] on fa-icon at bounding box center [526, 13] width 5 height 7
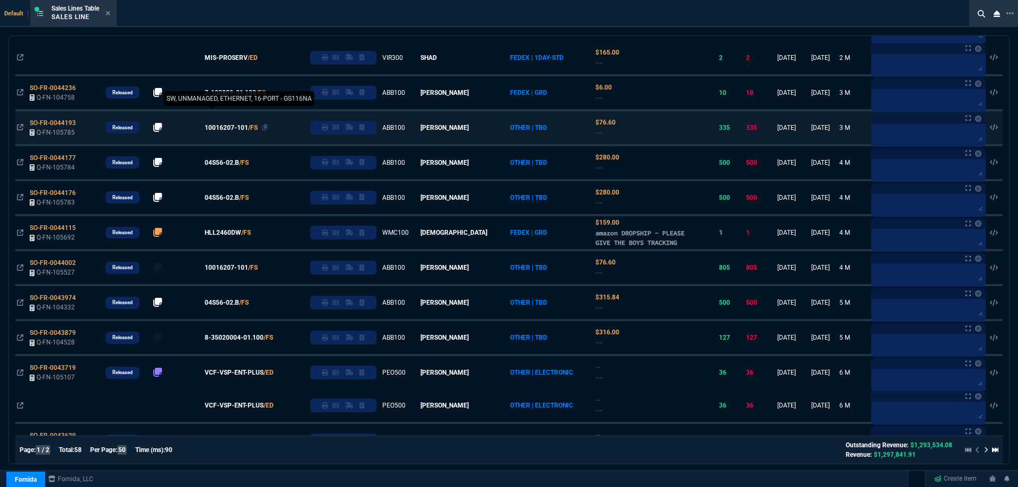
scroll to position [1379, 0]
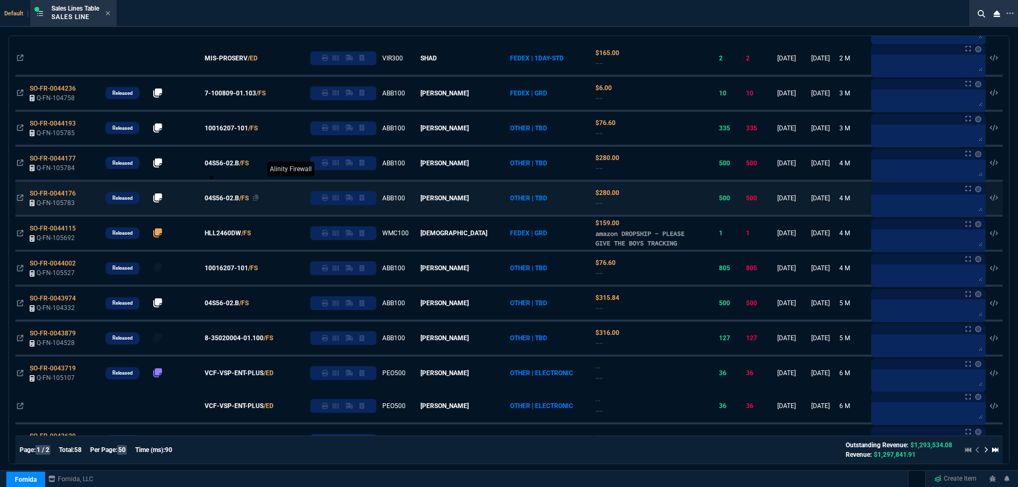
click at [239, 168] on span "04S56-02.B" at bounding box center [222, 164] width 34 height 10
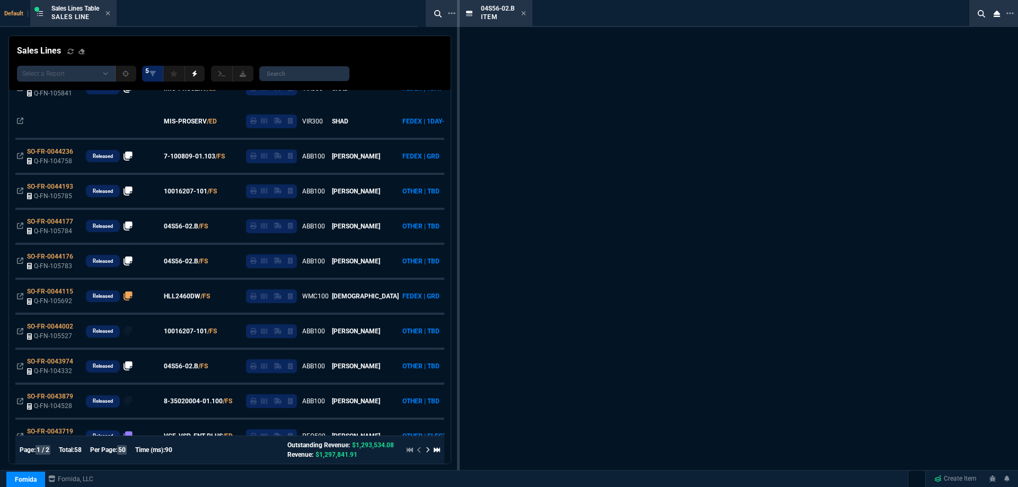
scroll to position [1442, 0]
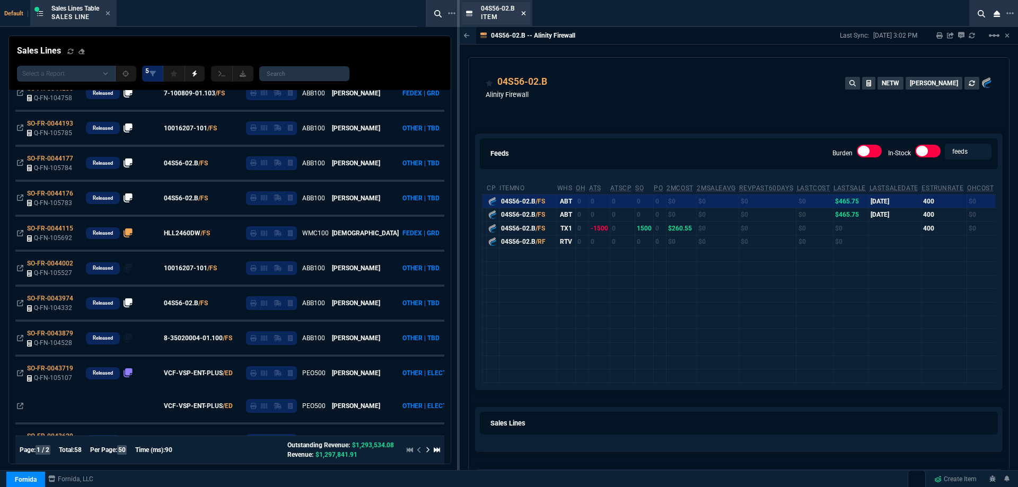
click at [525, 16] on icon at bounding box center [523, 13] width 5 height 6
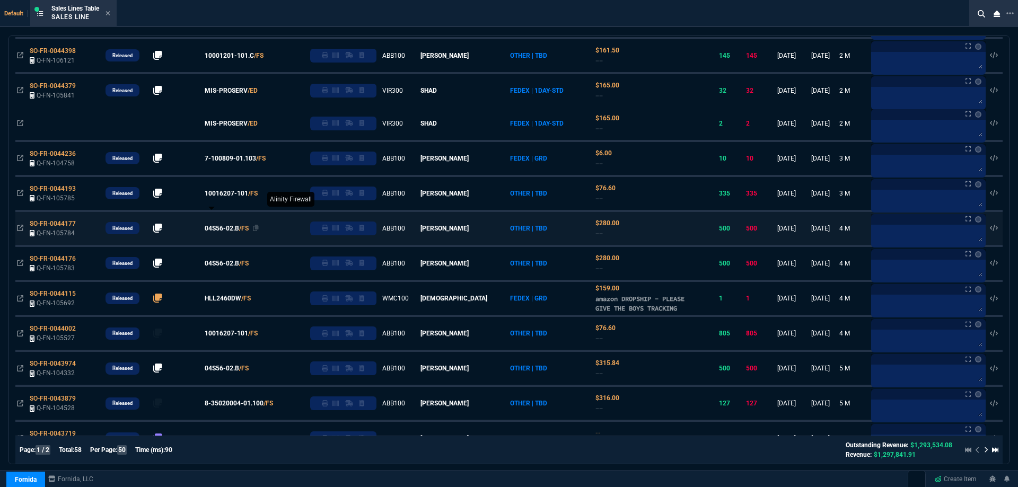
scroll to position [1220, 0]
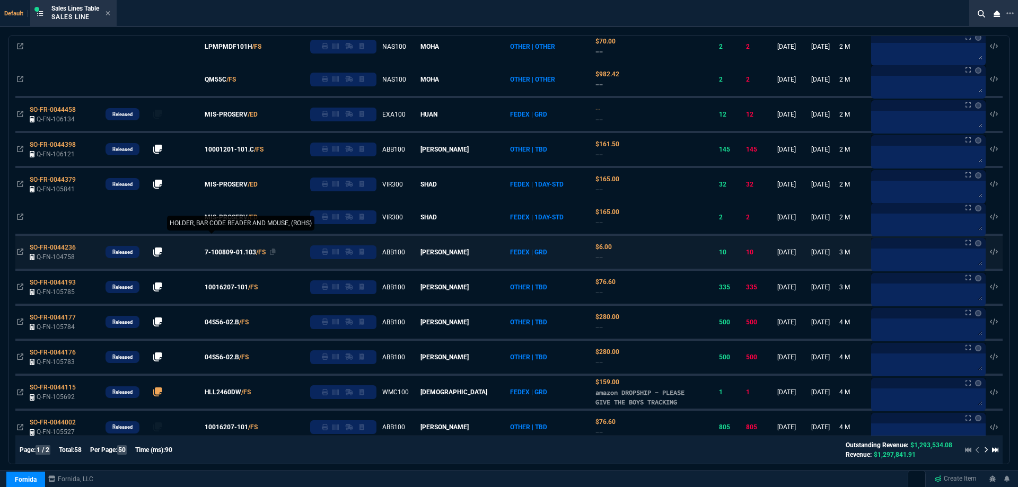
click at [245, 255] on span "7-100809-01.103" at bounding box center [230, 253] width 51 height 10
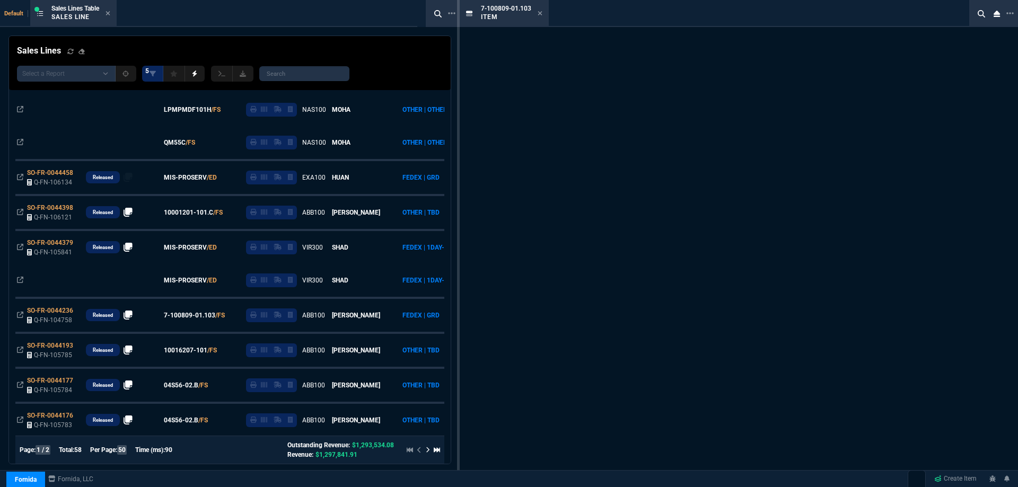
scroll to position [1283, 0]
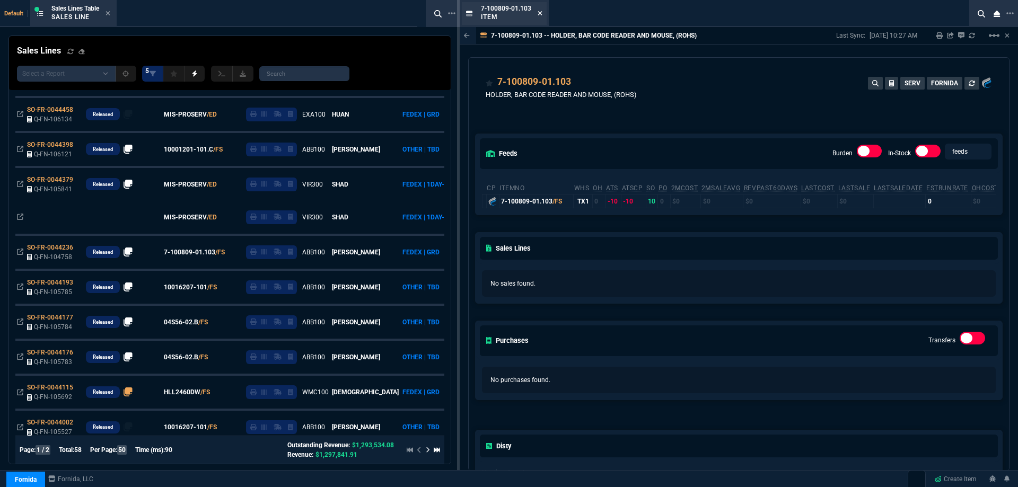
click at [541, 14] on icon at bounding box center [540, 13] width 4 height 4
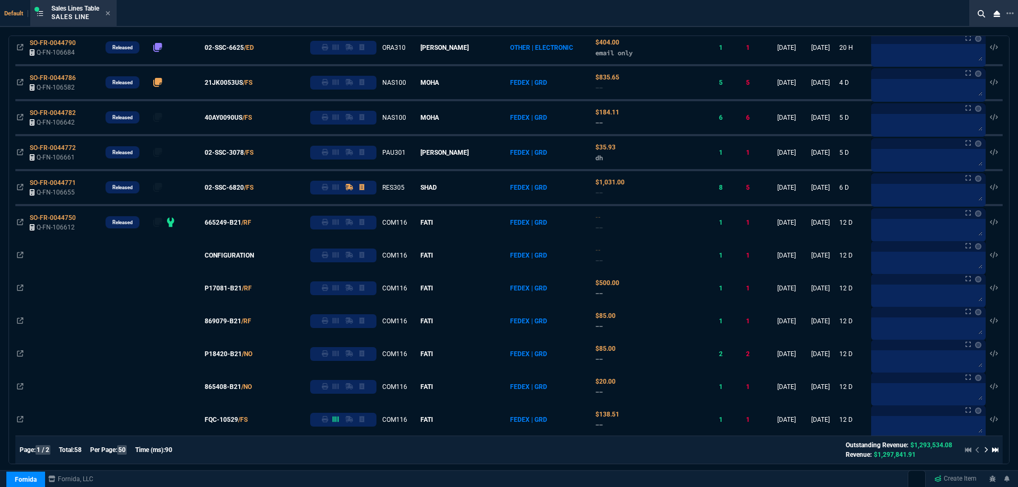
scroll to position [0, 0]
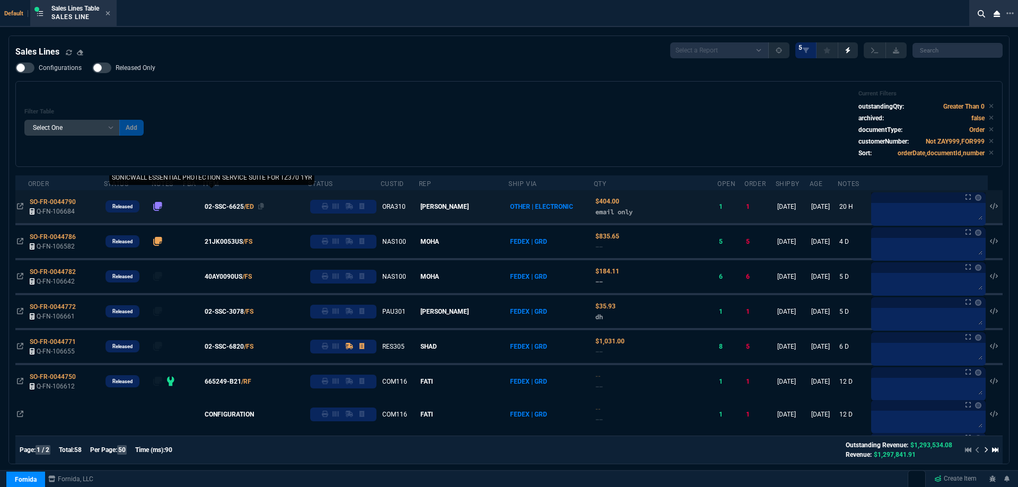
click at [244, 208] on span "02-SSC-6625" at bounding box center [224, 207] width 39 height 10
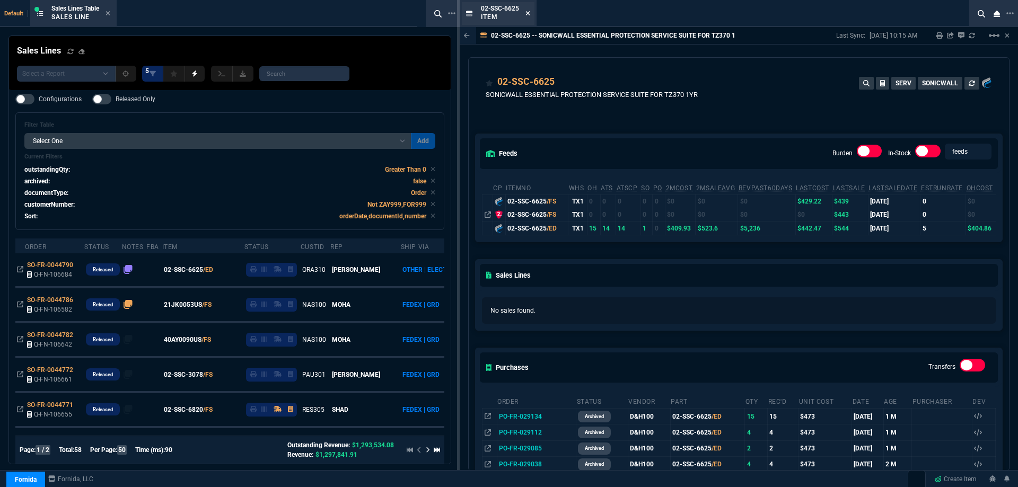
click at [528, 12] on icon at bounding box center [528, 13] width 5 height 6
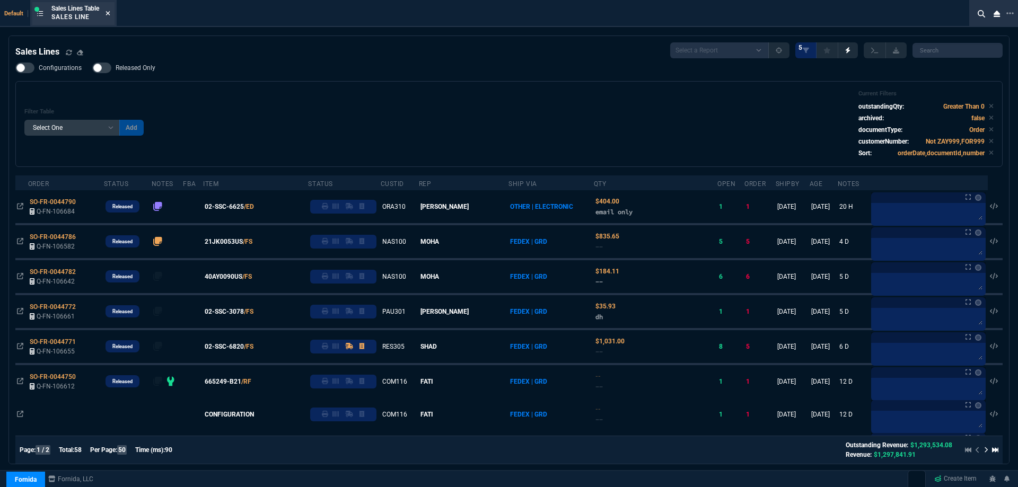
click at [110, 15] on icon at bounding box center [108, 13] width 5 height 6
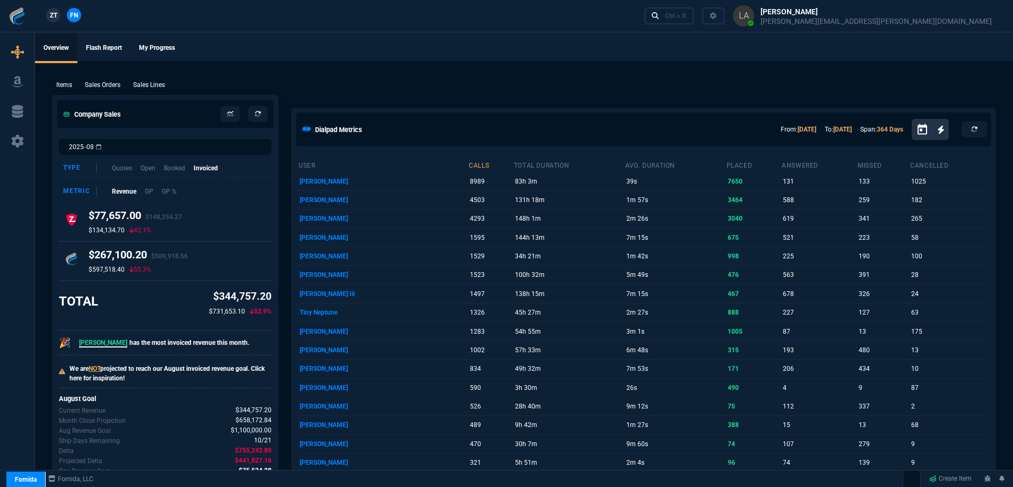
click at [57, 16] on span "ZT" at bounding box center [53, 16] width 7 height 10
click at [160, 86] on p "Sales Lines" at bounding box center [149, 85] width 32 height 10
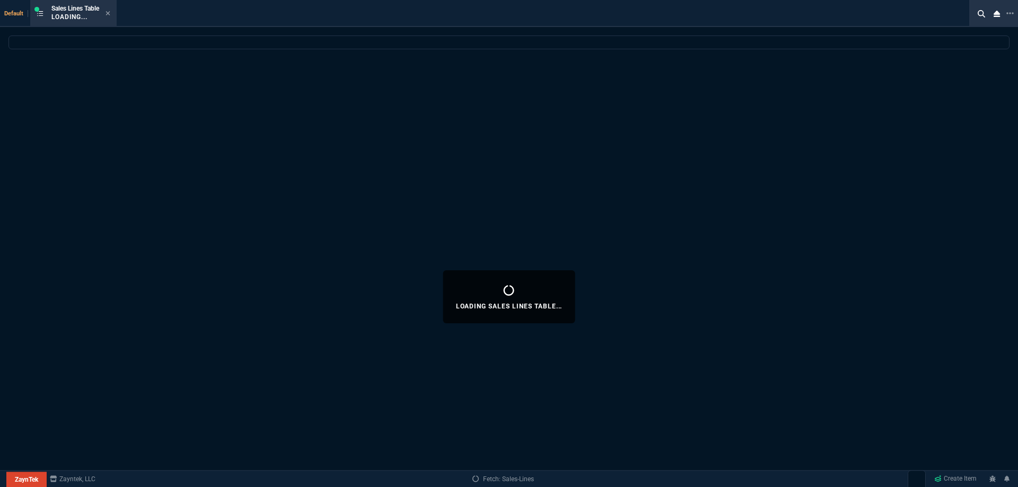
select select
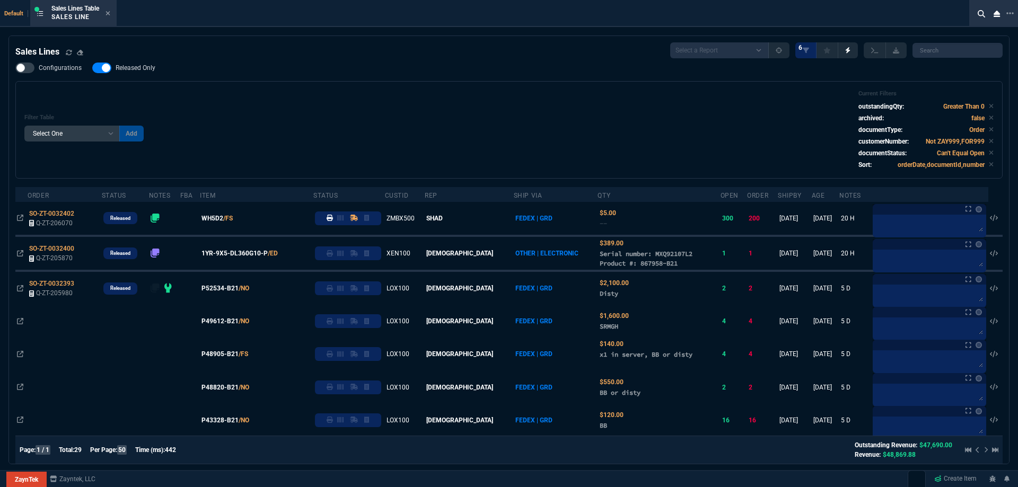
drag, startPoint x: 119, startPoint y: 68, endPoint x: 202, endPoint y: 75, distance: 82.5
click at [119, 68] on span "Released Only" at bounding box center [136, 68] width 40 height 8
click at [92, 68] on input "Released Only" at bounding box center [92, 68] width 1 height 1
checkbox input "false"
click at [428, 88] on div "Filter Table Select One Add Filter () Age () ATS () Cond (itemVariantCode) Cust…" at bounding box center [509, 130] width 988 height 98
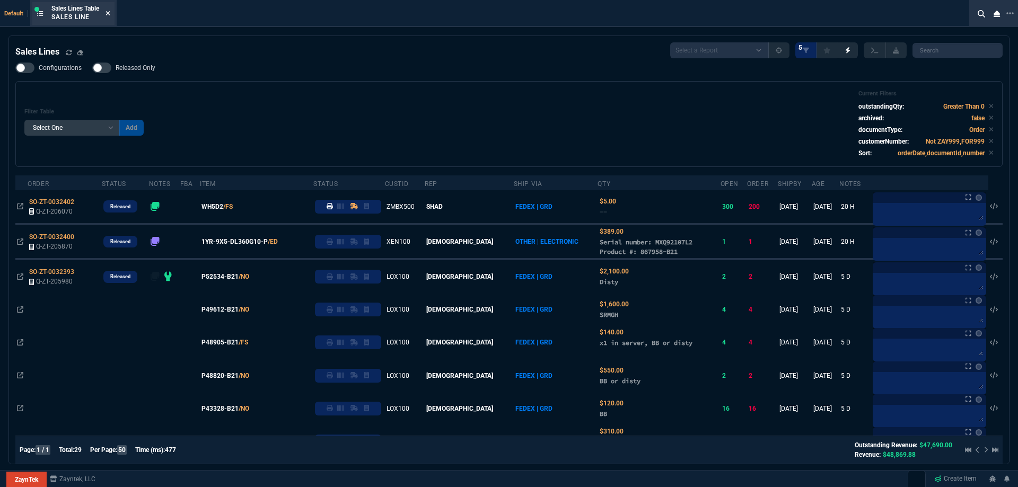
click at [110, 16] on fa-icon at bounding box center [108, 13] width 5 height 7
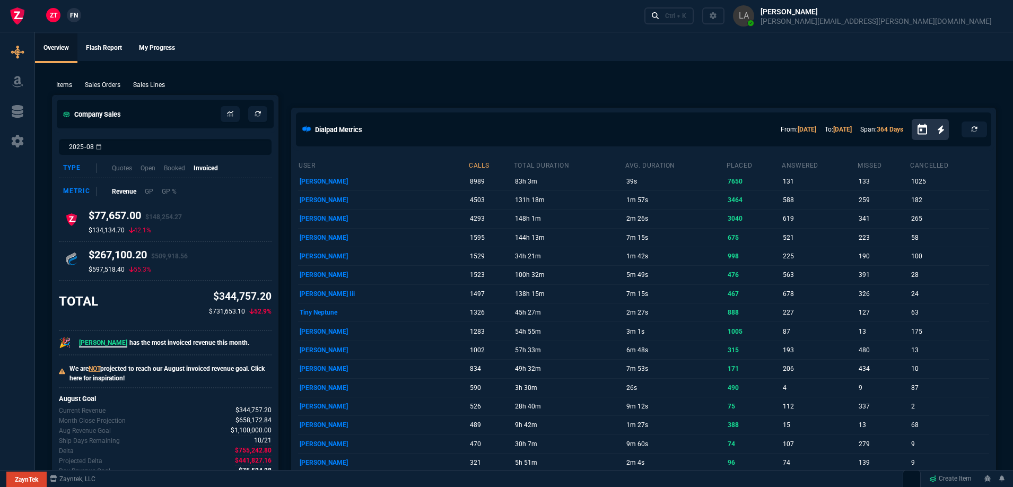
click at [73, 20] on span "FN" at bounding box center [74, 16] width 8 height 10
click at [156, 86] on p "Sales Lines" at bounding box center [149, 85] width 32 height 10
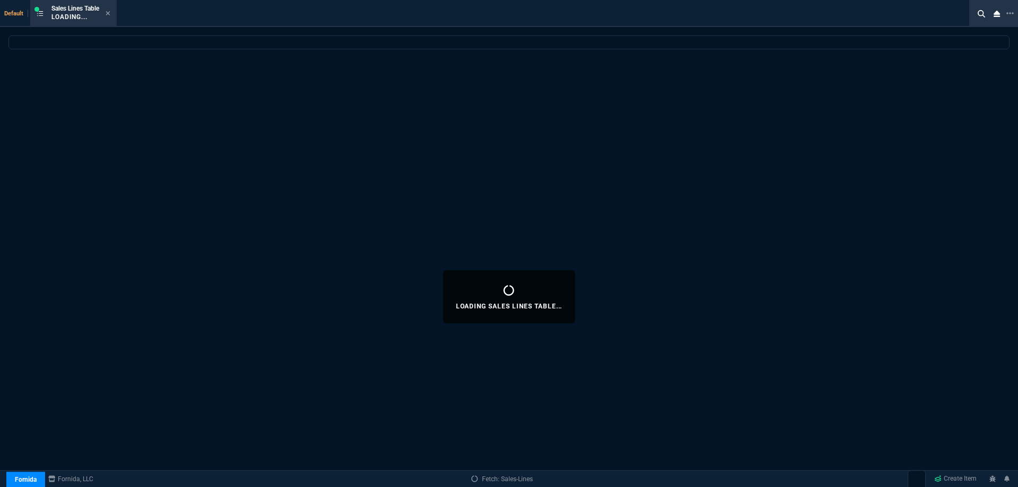
select select
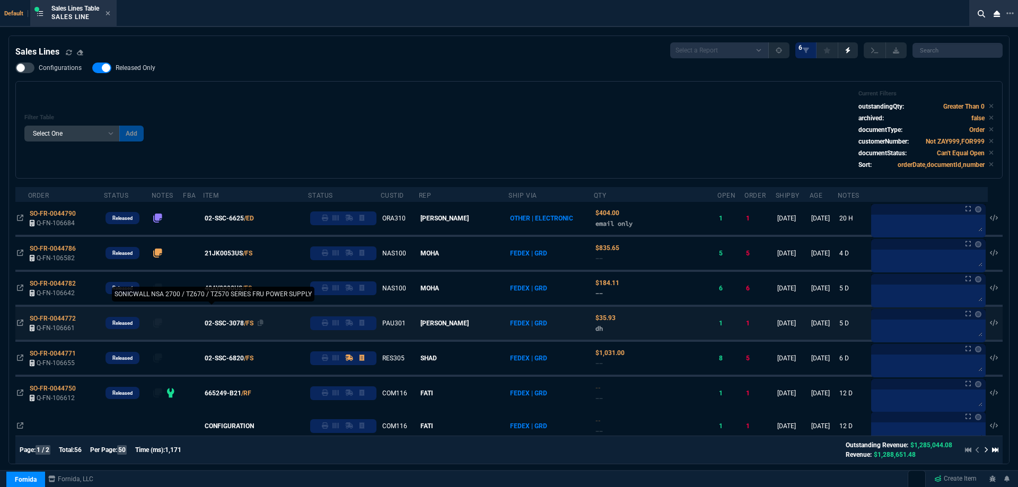
click at [223, 323] on span "02-SSC-3078" at bounding box center [224, 324] width 39 height 10
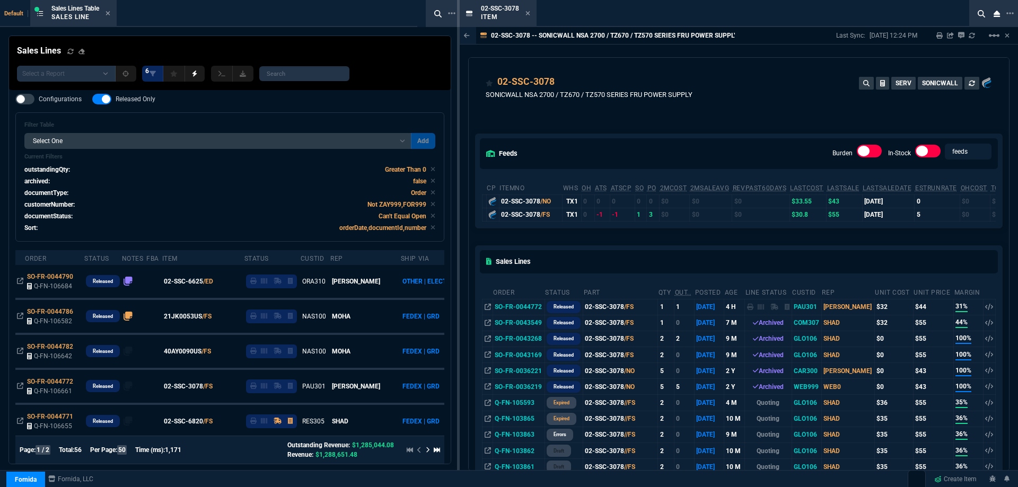
click at [529, 13] on icon at bounding box center [528, 13] width 4 height 4
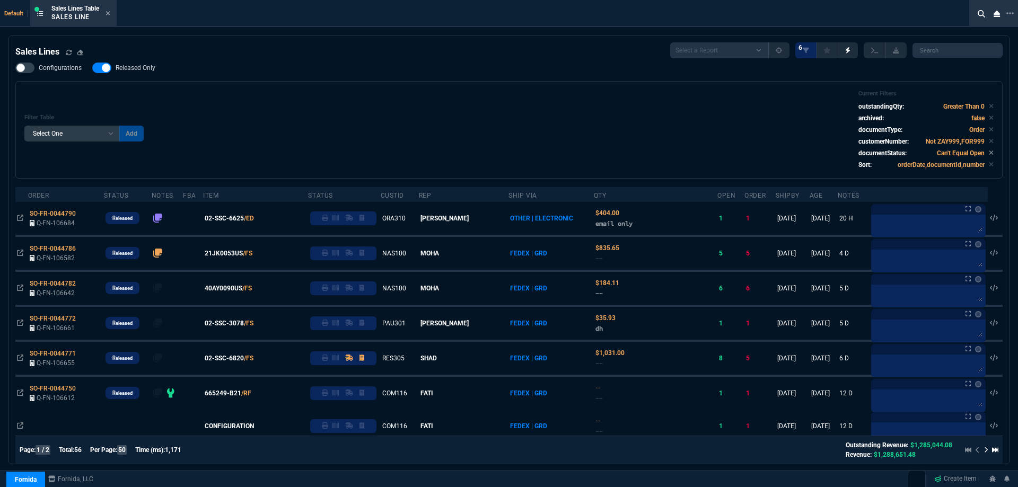
click at [226, 217] on span "02-SSC-6625" at bounding box center [224, 219] width 39 height 10
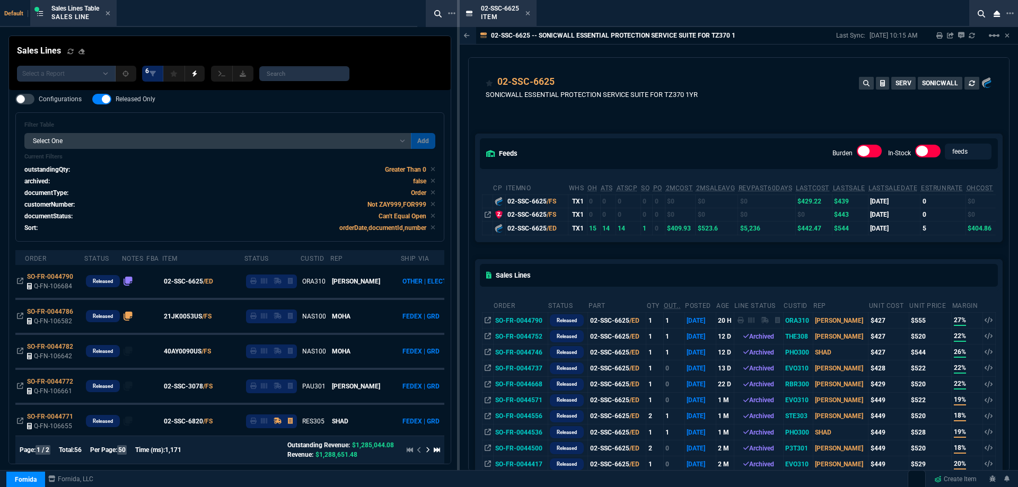
click at [526, 14] on icon at bounding box center [528, 13] width 5 height 6
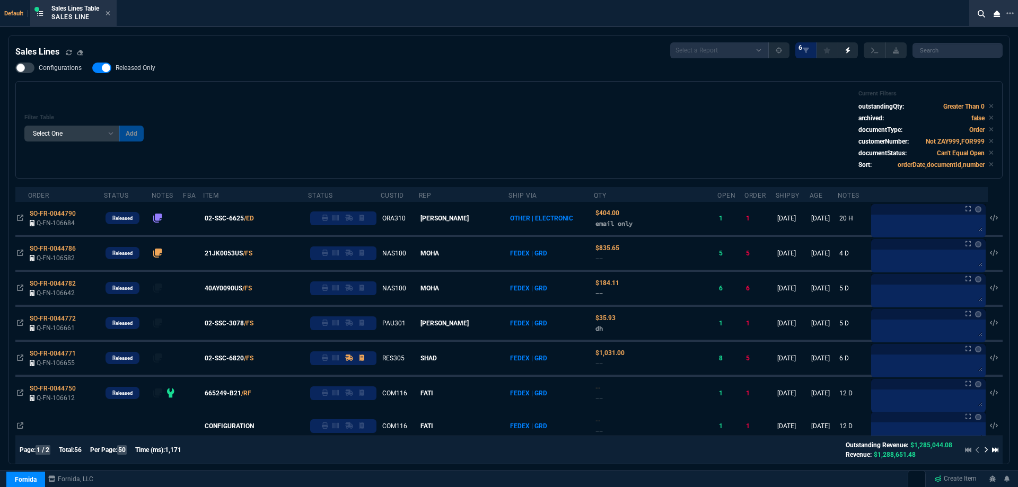
click at [146, 73] on label "Released Only" at bounding box center [129, 68] width 74 height 11
click at [92, 68] on input "Released Only" at bounding box center [92, 68] width 1 height 1
click at [333, 136] on div "Filter Table Select One Add Filter () Age () ATS () Cond (itemVariantCode) Cust…" at bounding box center [509, 130] width 970 height 80
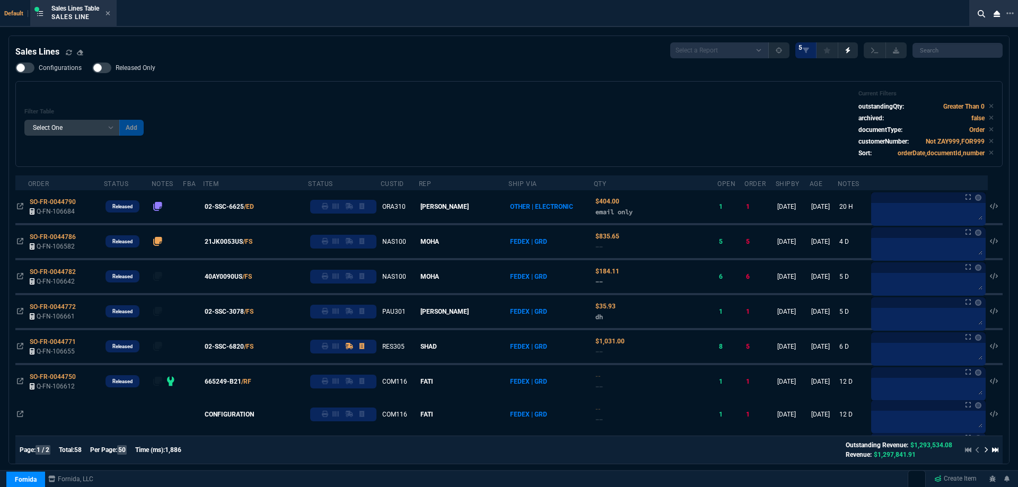
click at [128, 66] on span "Released Only" at bounding box center [136, 68] width 40 height 8
click at [92, 68] on input "Released Only" at bounding box center [92, 68] width 1 height 1
click at [291, 97] on div "Filter Table Select One Add Filter () Age () ATS () Cond (itemVariantCode) Cust…" at bounding box center [509, 124] width 970 height 68
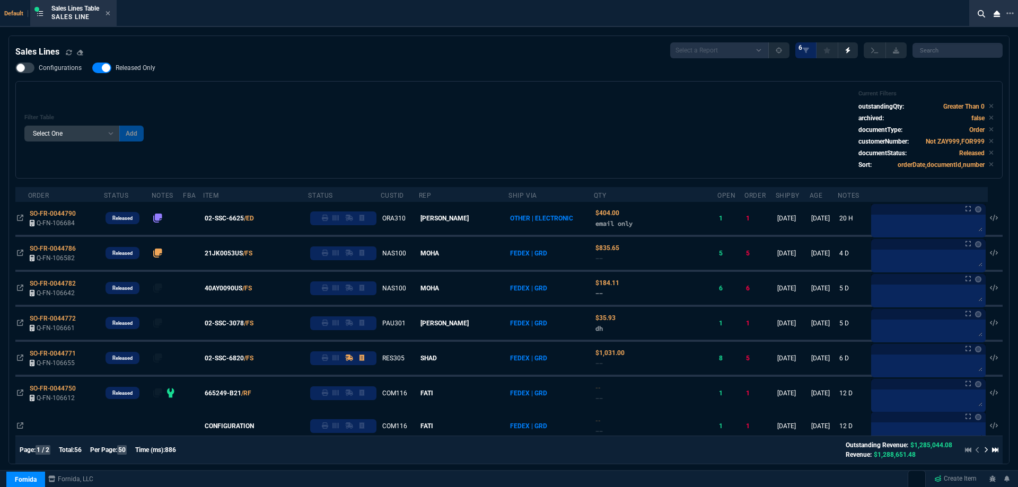
click at [130, 72] on span "Released Only" at bounding box center [136, 68] width 40 height 8
click at [92, 68] on input "Released Only" at bounding box center [92, 68] width 1 height 1
checkbox input "false"
click at [413, 100] on div "Filter Table Select One Add Filter () Age () ATS () Cond (itemVariantCode) Cust…" at bounding box center [509, 130] width 970 height 80
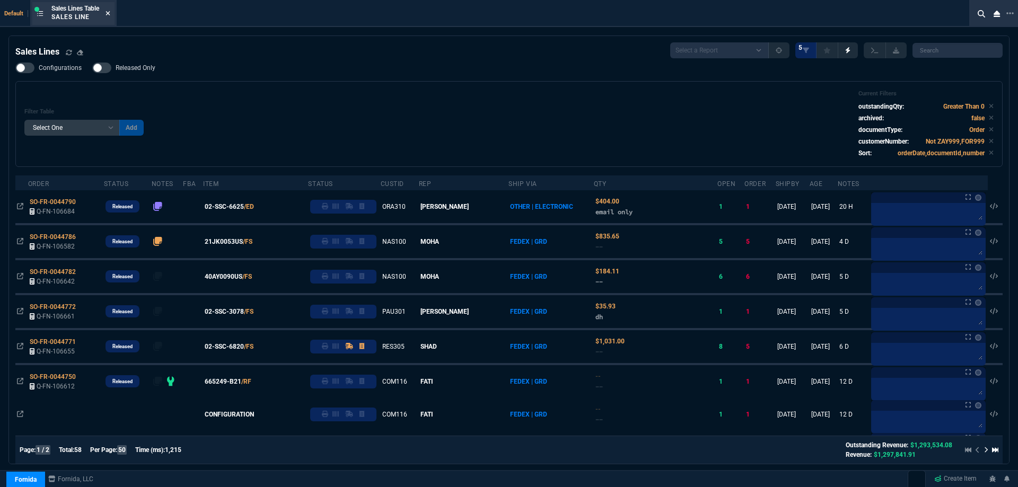
click at [108, 14] on icon at bounding box center [108, 13] width 5 height 6
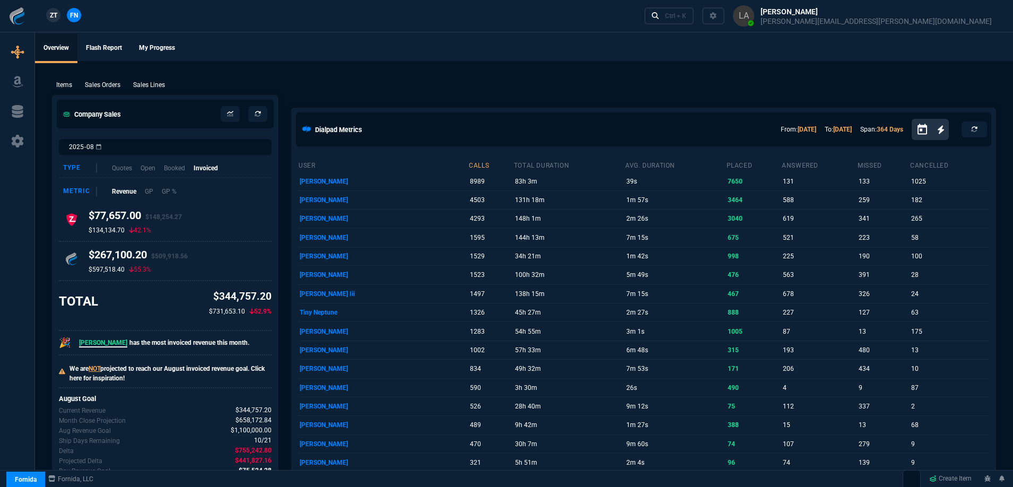
click at [59, 21] on nx-fornida-client-manager "ZT FN" at bounding box center [63, 16] width 41 height 16
click at [55, 20] on span "ZT" at bounding box center [53, 16] width 7 height 10
click at [144, 88] on p "Sales Lines" at bounding box center [149, 85] width 32 height 10
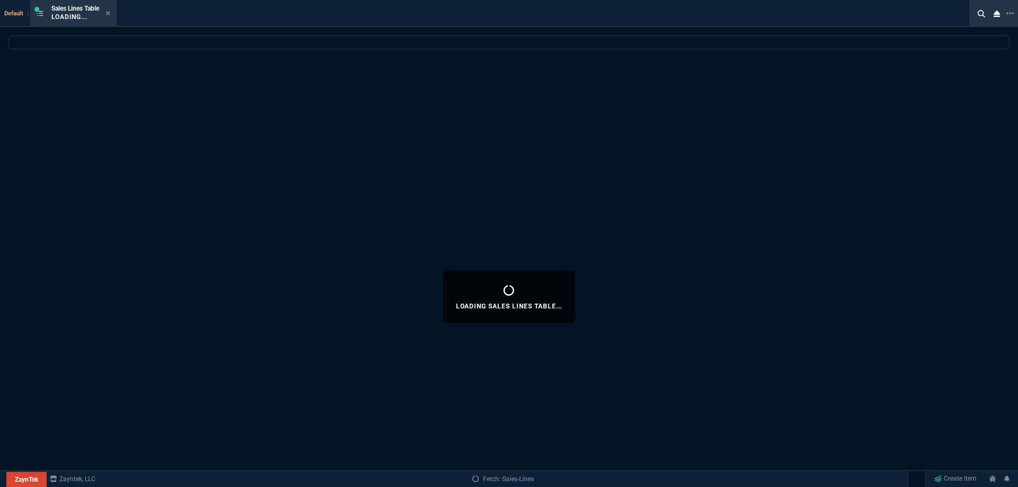
select select
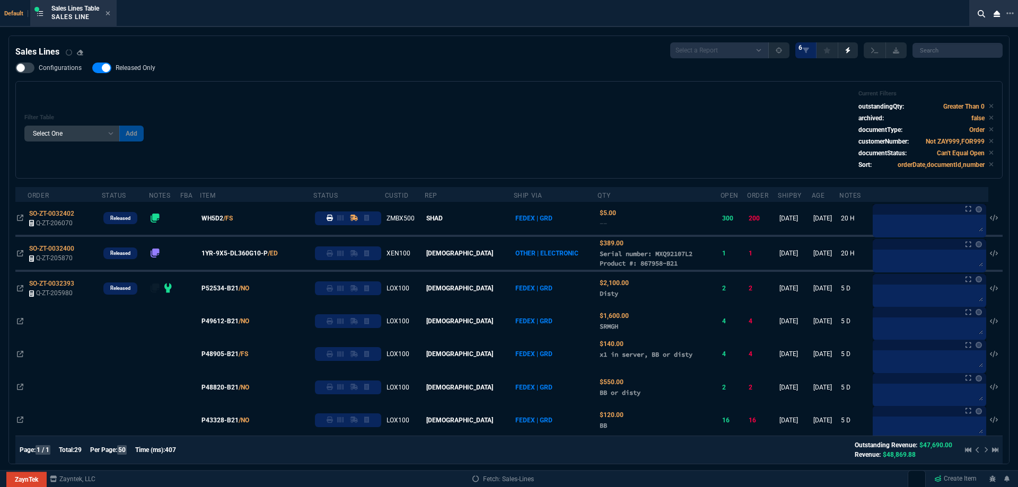
click at [141, 67] on span "Released Only" at bounding box center [136, 68] width 40 height 8
click at [92, 68] on input "Released Only" at bounding box center [92, 68] width 1 height 1
click at [257, 94] on div "Filter Table Select One Add Filter () Age () ATS () Cond (itemVariantCode) Cust…" at bounding box center [509, 130] width 970 height 80
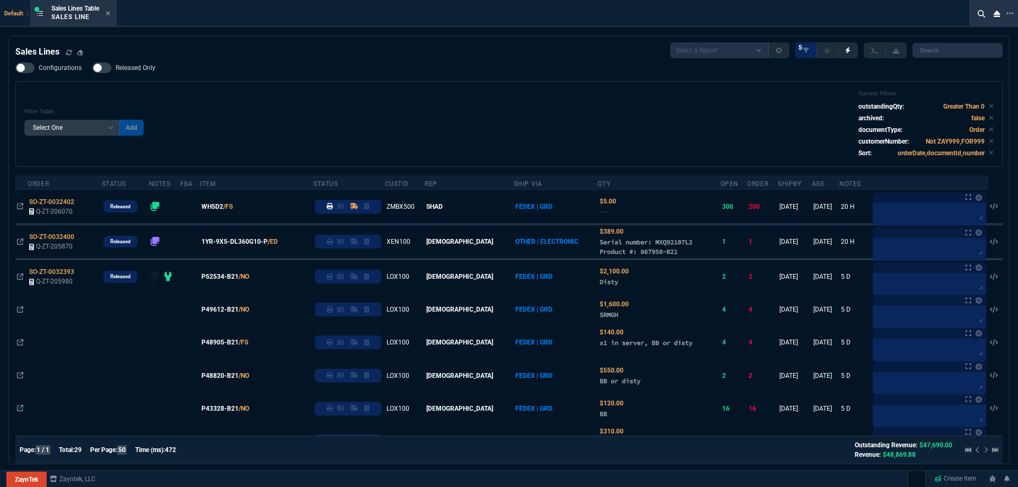
click at [153, 66] on span "Released Only" at bounding box center [136, 68] width 40 height 8
click at [92, 68] on input "Released Only" at bounding box center [92, 68] width 1 height 1
click at [232, 80] on div "Configurations Released Only Filter Table Select One Add Filter () Age () ATS (…" at bounding box center [509, 115] width 988 height 104
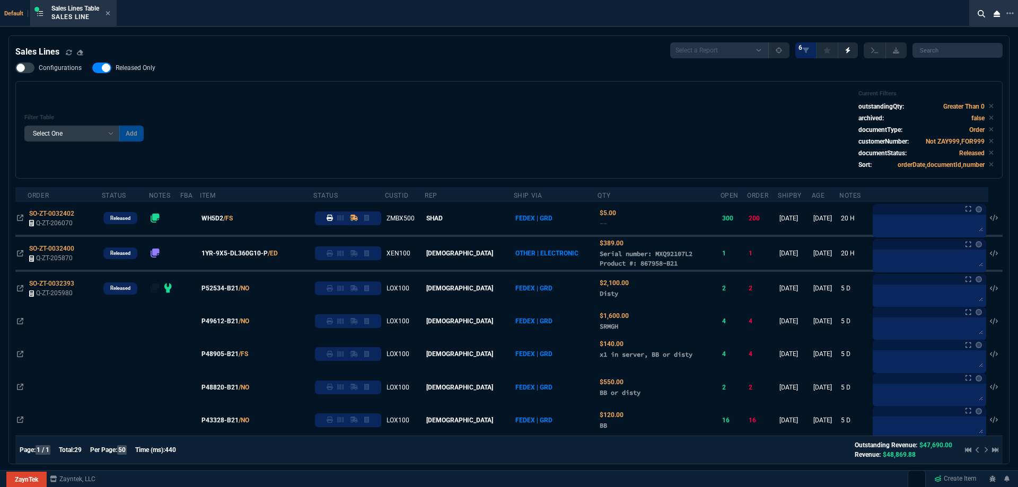
click at [142, 67] on span "Released Only" at bounding box center [136, 68] width 40 height 8
click at [92, 68] on input "Released Only" at bounding box center [92, 68] width 1 height 1
checkbox input "false"
click at [251, 99] on div "Filter Table Select One Add Filter () Age () ATS () Cond (itemVariantCode) Cust…" at bounding box center [509, 130] width 970 height 80
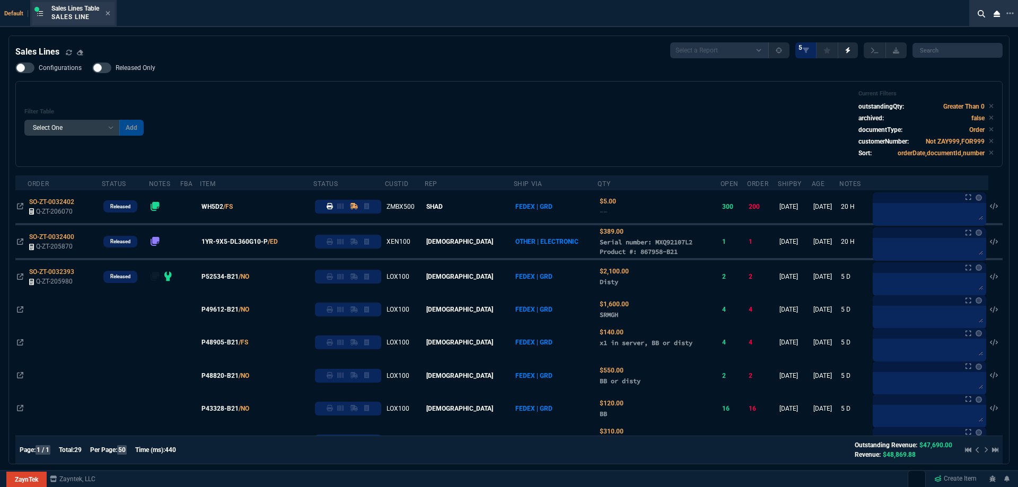
click at [108, 19] on div "Sales Lines Table Sales Line" at bounding box center [80, 13] width 59 height 19
drag, startPoint x: 110, startPoint y: 16, endPoint x: 109, endPoint y: 11, distance: 5.4
click at [110, 16] on fa-icon at bounding box center [108, 13] width 5 height 7
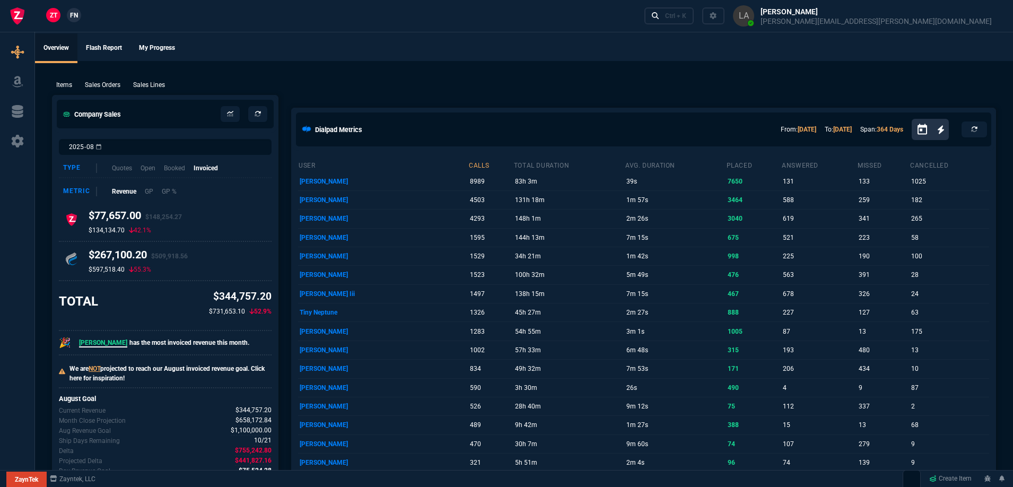
click at [73, 14] on span "FN" at bounding box center [74, 16] width 8 height 10
click at [154, 88] on p "Sales Lines" at bounding box center [149, 85] width 32 height 10
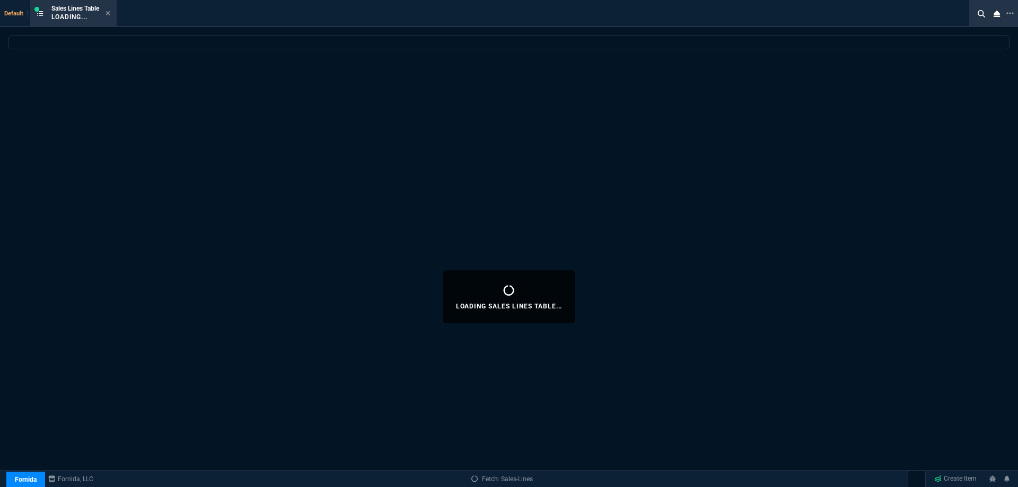
select select
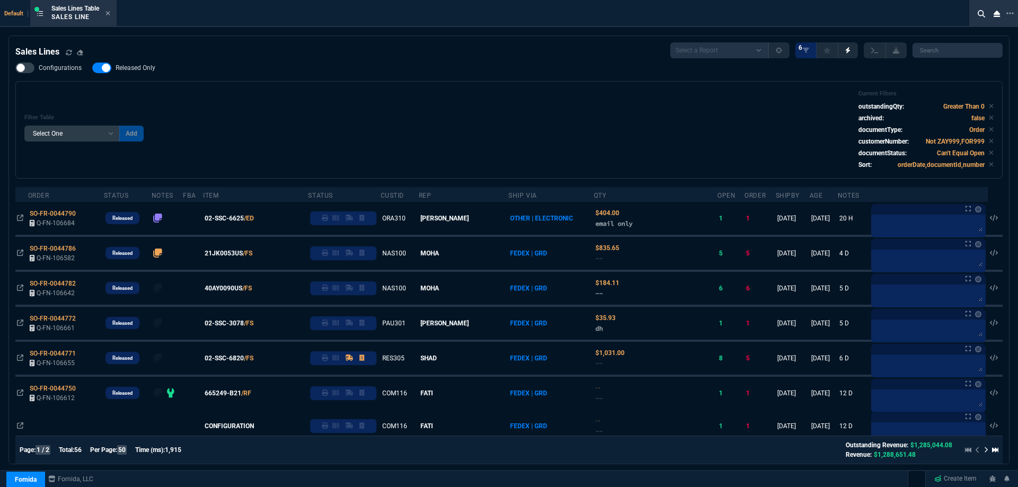
click at [121, 68] on span "Released Only" at bounding box center [136, 68] width 40 height 8
click at [92, 68] on input "Released Only" at bounding box center [92, 68] width 1 height 1
checkbox input "false"
click at [292, 64] on div "Configurations Released Only Filter Table Select One Add Filter () Age () ATS (…" at bounding box center [509, 121] width 988 height 116
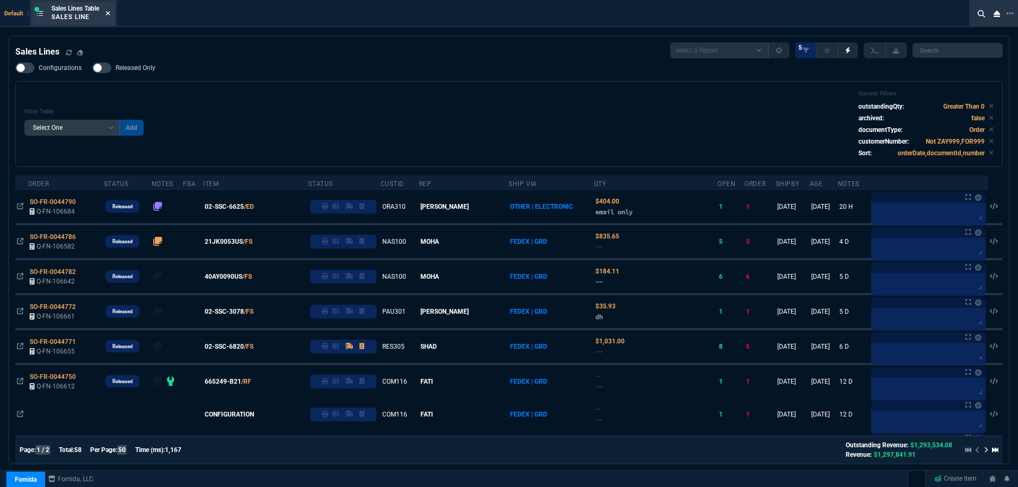
click at [109, 17] on fa-icon at bounding box center [108, 13] width 5 height 7
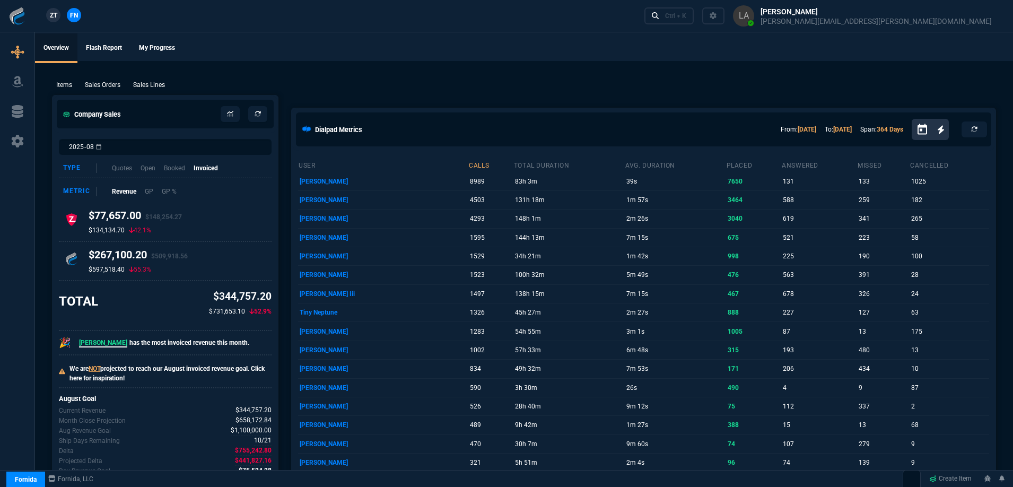
click at [50, 16] on span "ZT" at bounding box center [53, 16] width 7 height 10
click at [158, 86] on p "Sales Lines" at bounding box center [149, 85] width 32 height 10
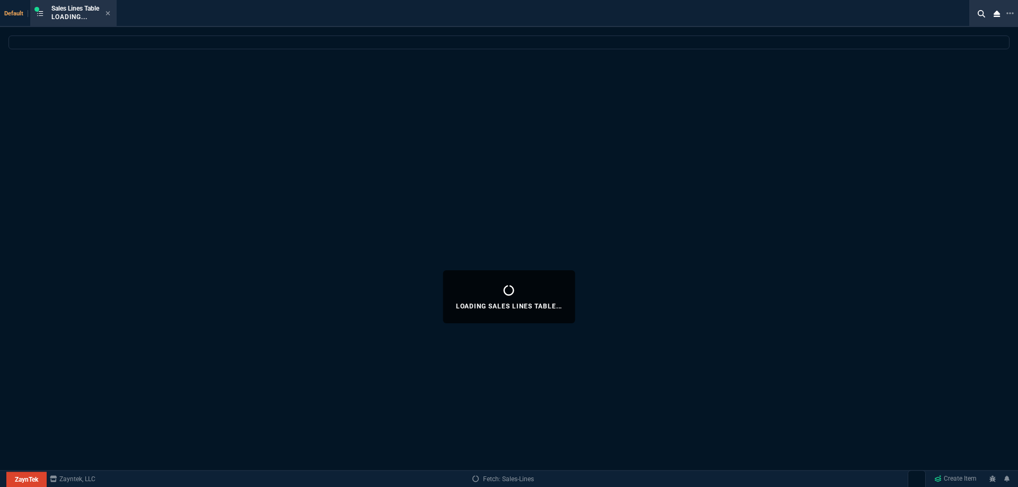
select select
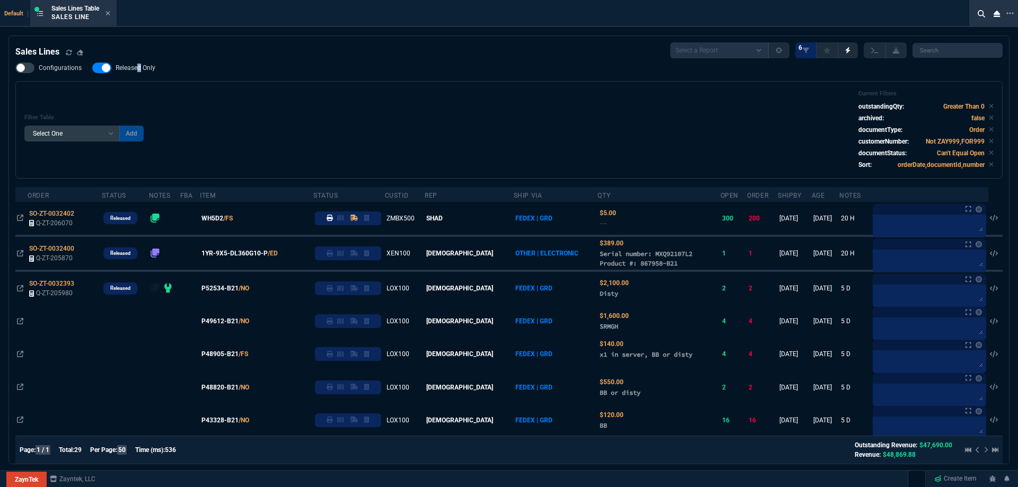
drag, startPoint x: 138, startPoint y: 67, endPoint x: 452, endPoint y: 67, distance: 314.0
click at [138, 67] on span "Released Only" at bounding box center [136, 68] width 40 height 8
click at [92, 68] on input "Released Only" at bounding box center [92, 68] width 1 height 1
checkbox input "false"
drag, startPoint x: 452, startPoint y: 67, endPoint x: 445, endPoint y: 70, distance: 7.9
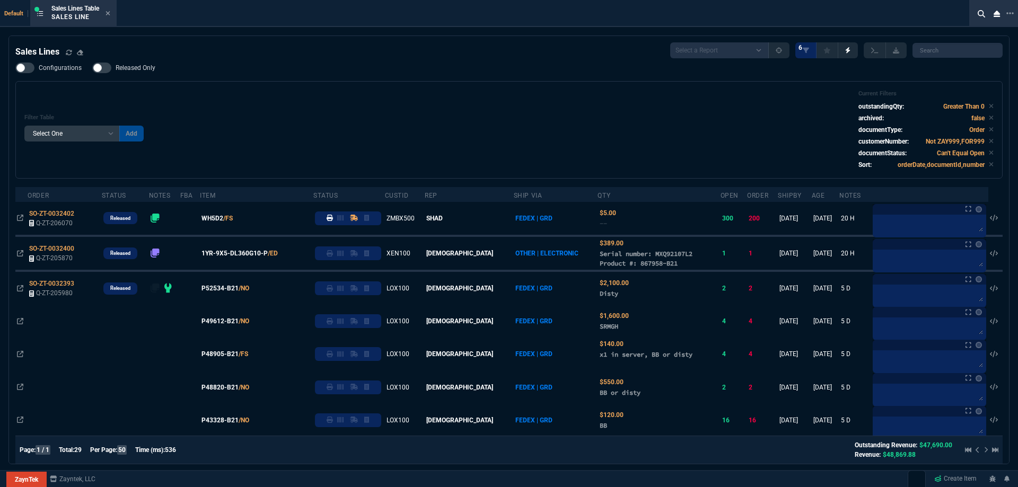
click at [451, 68] on div "Configurations Released Only Filter Table Select One Add Filter () Age () ATS (…" at bounding box center [509, 121] width 988 height 116
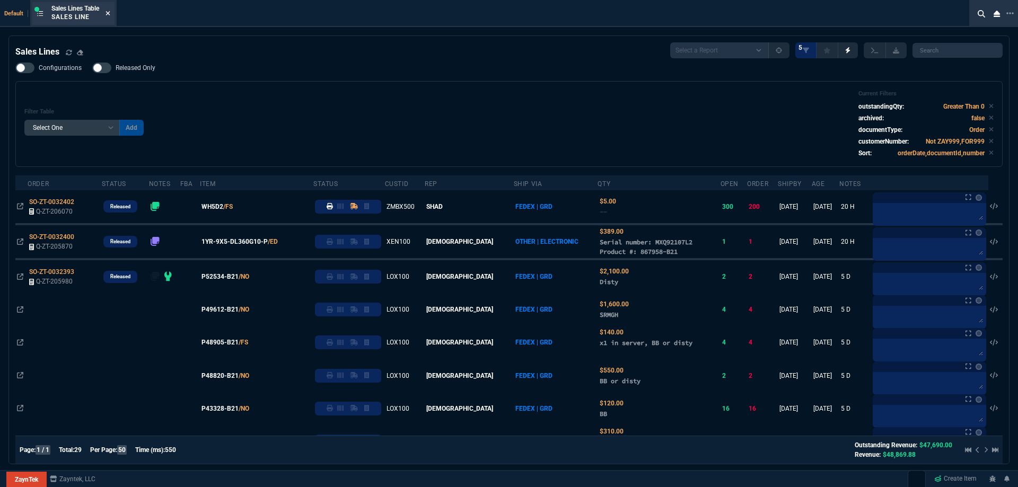
click at [110, 16] on icon at bounding box center [108, 13] width 5 height 6
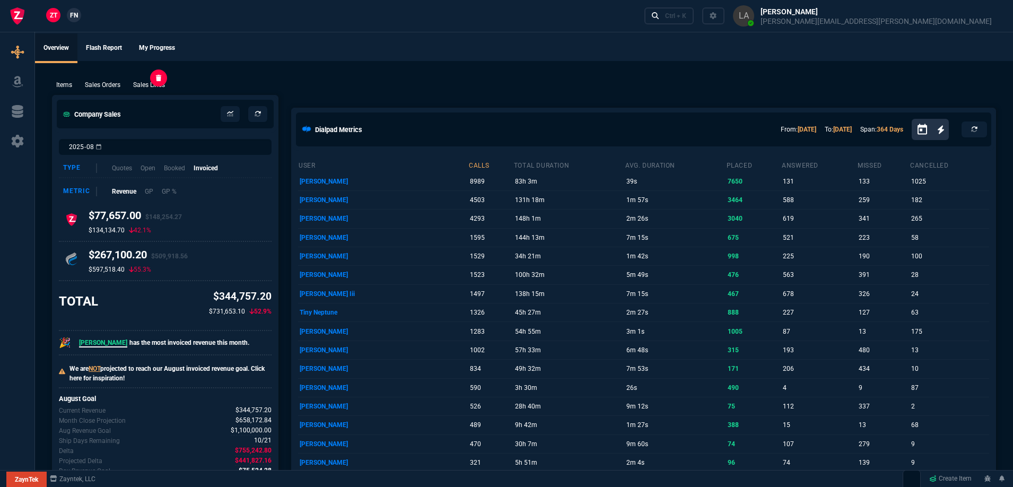
click at [143, 88] on p "Sales Lines" at bounding box center [149, 85] width 32 height 10
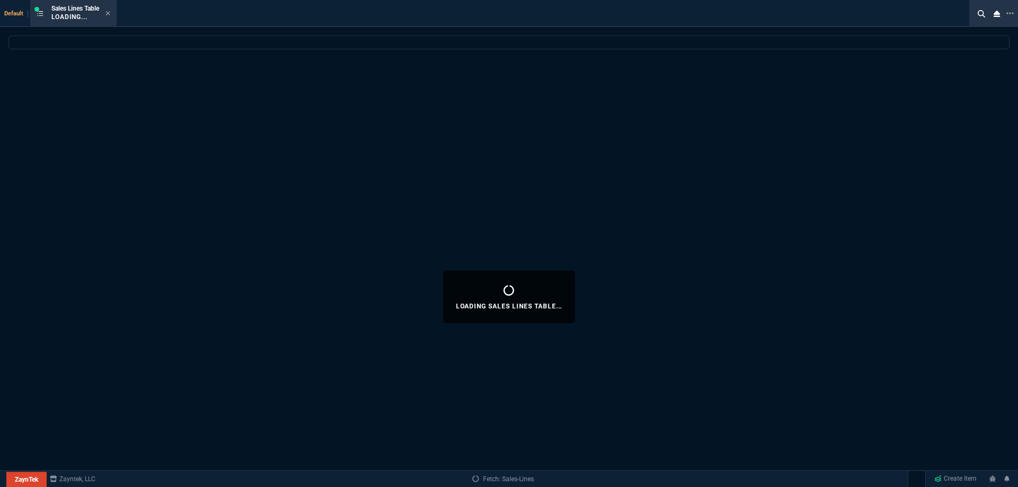
select select
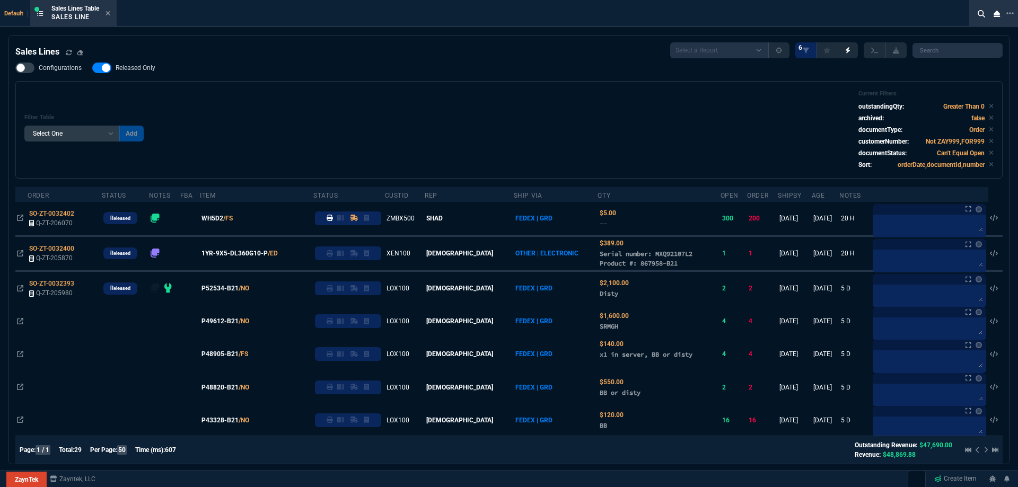
click at [140, 63] on label "Released Only" at bounding box center [129, 68] width 74 height 11
click at [92, 68] on input "Released Only" at bounding box center [92, 68] width 1 height 1
checkbox input "false"
click at [286, 94] on div "Filter Table Select One Add Filter () Age () ATS () Cond (itemVariantCode) Cust…" at bounding box center [509, 130] width 970 height 80
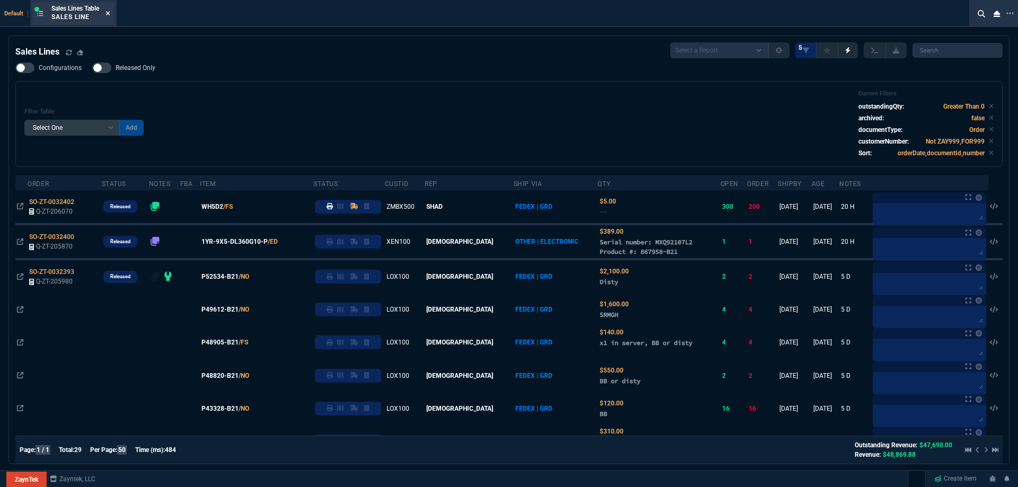
click at [110, 12] on icon at bounding box center [108, 13] width 5 height 6
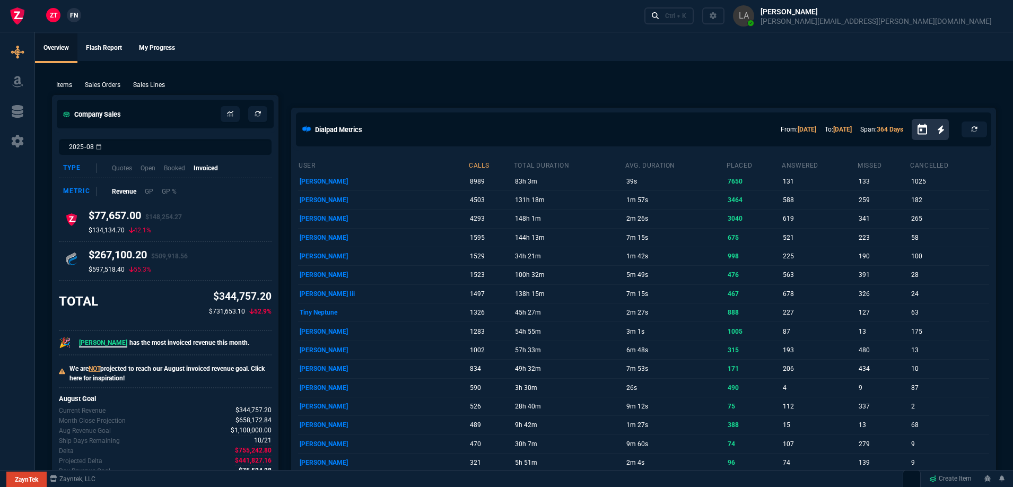
click at [73, 21] on link "FN" at bounding box center [74, 15] width 14 height 14
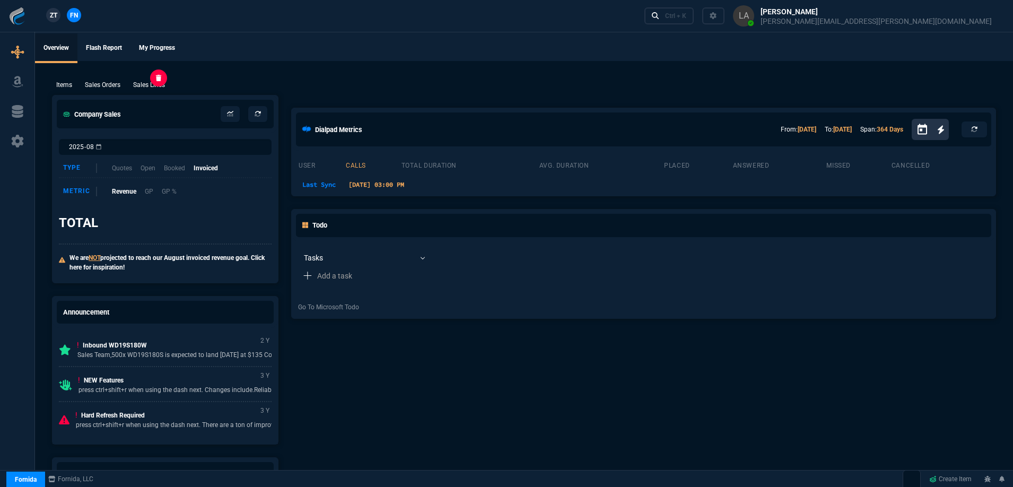
click at [153, 82] on p "Sales Lines" at bounding box center [149, 85] width 32 height 10
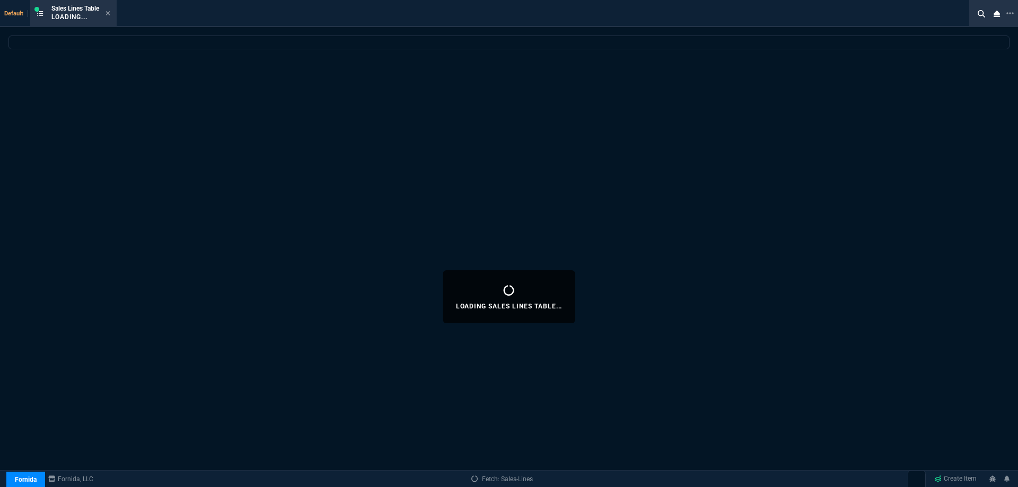
select select
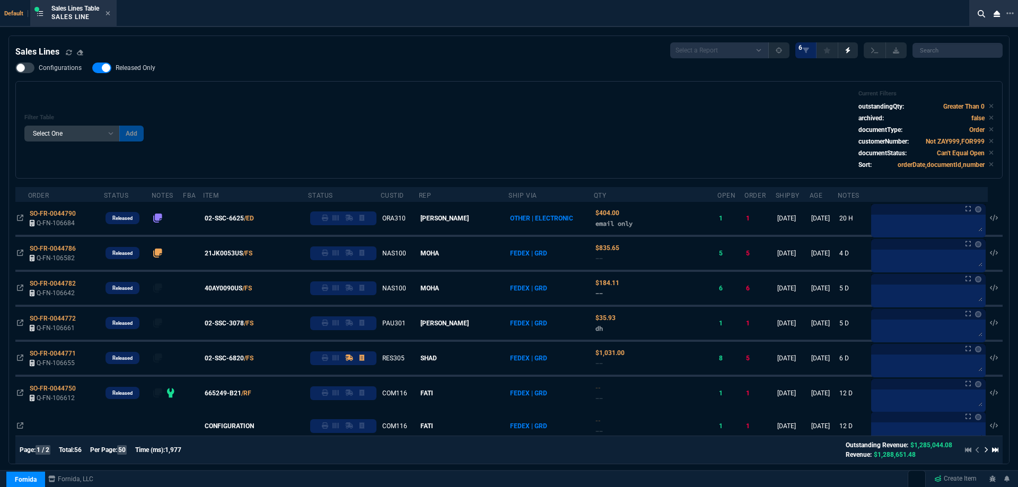
click at [130, 72] on span "Released Only" at bounding box center [136, 68] width 40 height 8
click at [92, 68] on input "Released Only" at bounding box center [92, 68] width 1 height 1
checkbox input "false"
click at [341, 97] on div "Filter Table Select One Add Filter () Age () ATS () Cond (itemVariantCode) Cust…" at bounding box center [509, 130] width 970 height 80
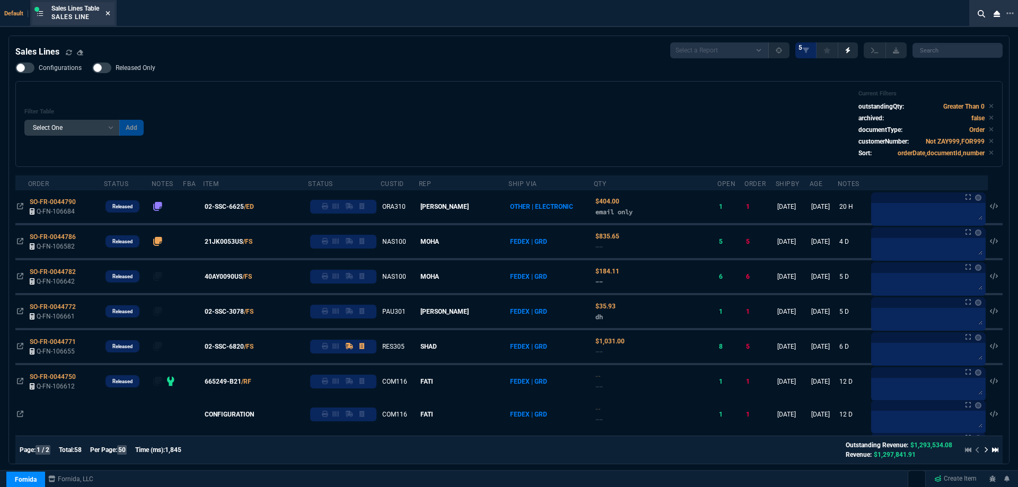
click at [109, 13] on icon at bounding box center [108, 13] width 4 height 4
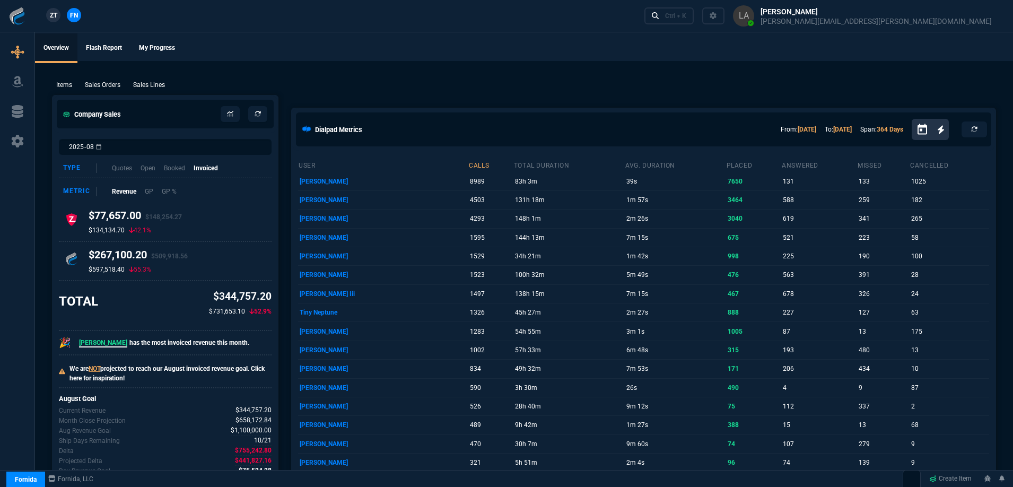
click at [58, 14] on link "ZT" at bounding box center [53, 15] width 14 height 14
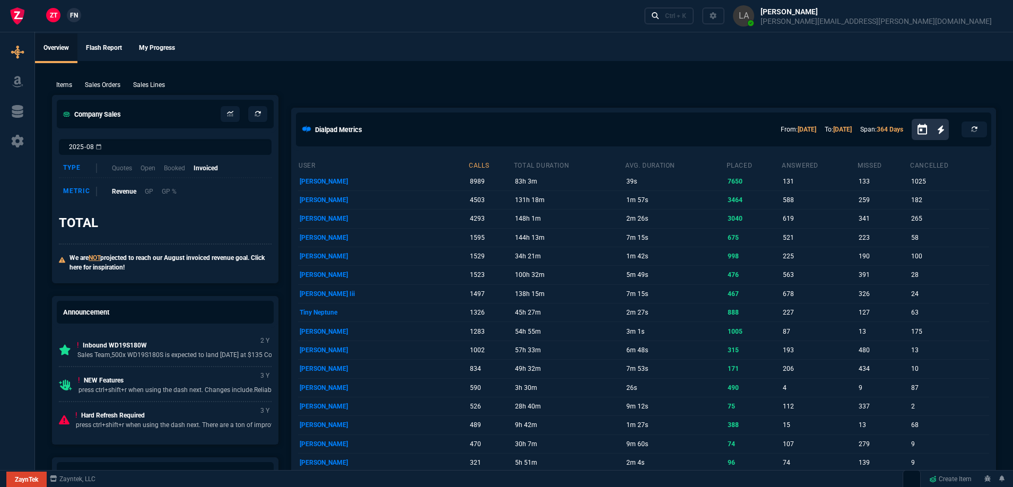
click at [150, 84] on p "Sales Lines" at bounding box center [149, 85] width 32 height 10
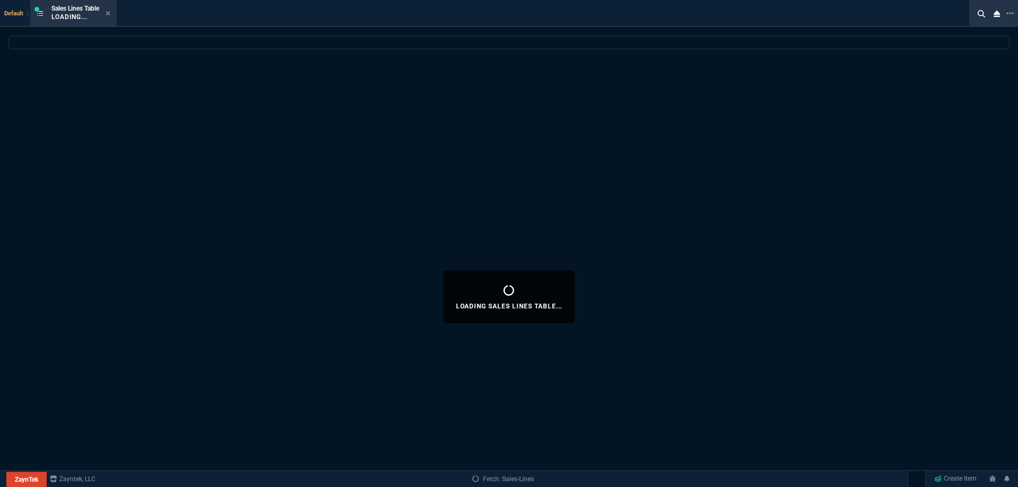
select select
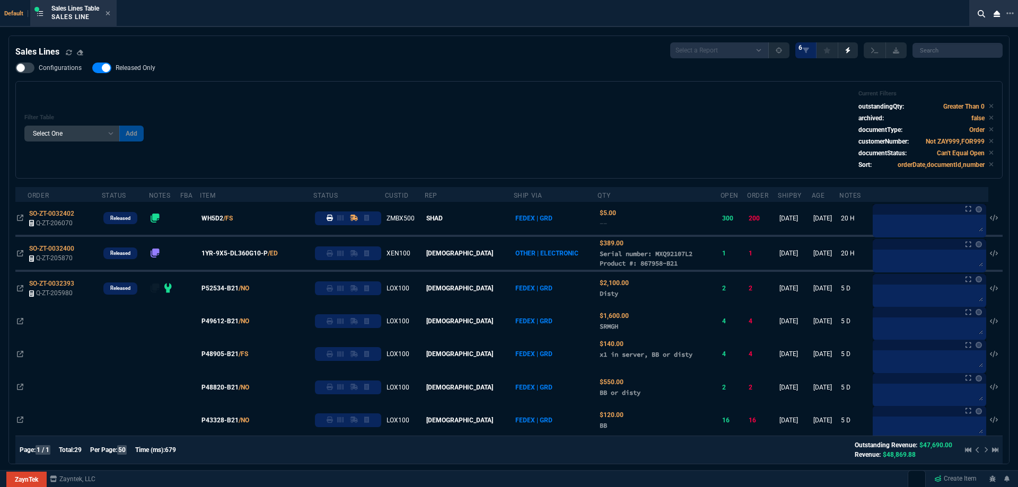
drag, startPoint x: 143, startPoint y: 71, endPoint x: 301, endPoint y: 86, distance: 158.3
click at [145, 71] on span "Released Only" at bounding box center [136, 68] width 40 height 8
click at [355, 98] on div "Filter Table Select One Add Filter () Age () ATS () Cond (itemVariantCode) Cust…" at bounding box center [509, 130] width 970 height 80
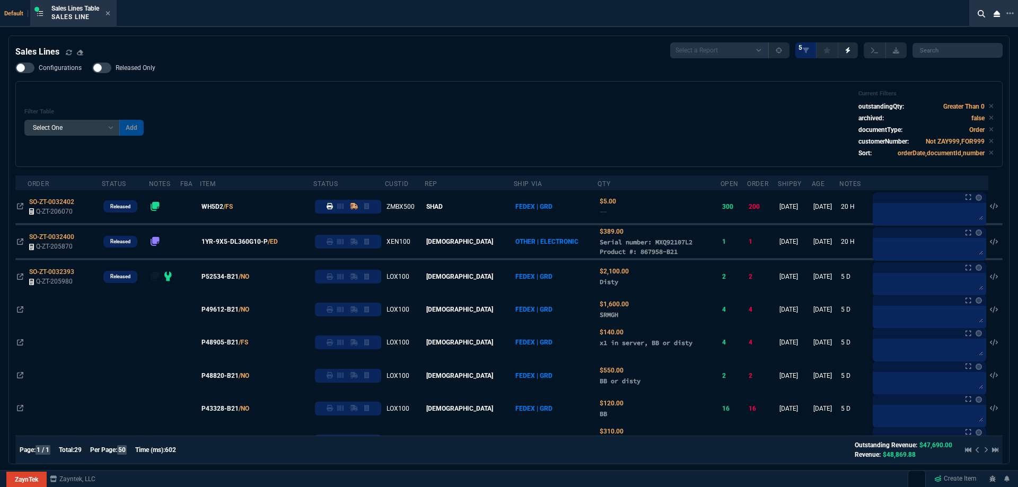
click at [140, 68] on span "Released Only" at bounding box center [136, 68] width 40 height 8
click at [92, 68] on input "Released Only" at bounding box center [92, 68] width 1 height 1
click at [384, 143] on div "Filter Table Select One Add Filter () Age () ATS () Cond (itemVariantCode) Cust…" at bounding box center [509, 124] width 970 height 68
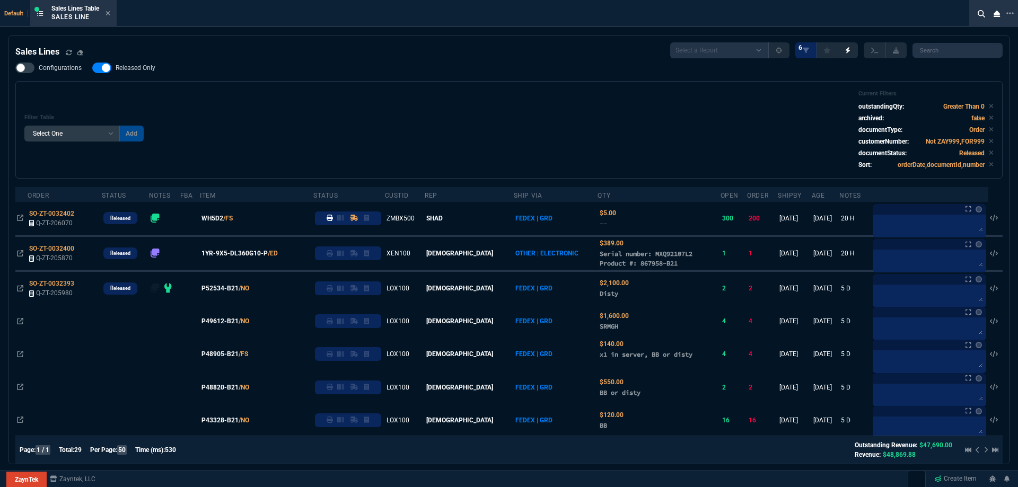
click at [152, 67] on span "Released Only" at bounding box center [136, 68] width 40 height 8
click at [92, 68] on input "Released Only" at bounding box center [92, 68] width 1 height 1
checkbox input "false"
drag, startPoint x: 375, startPoint y: 81, endPoint x: 368, endPoint y: 77, distance: 8.3
click at [371, 78] on div "Configurations Released Only Filter Table Select One Add Filter () Age () ATS (…" at bounding box center [509, 121] width 988 height 116
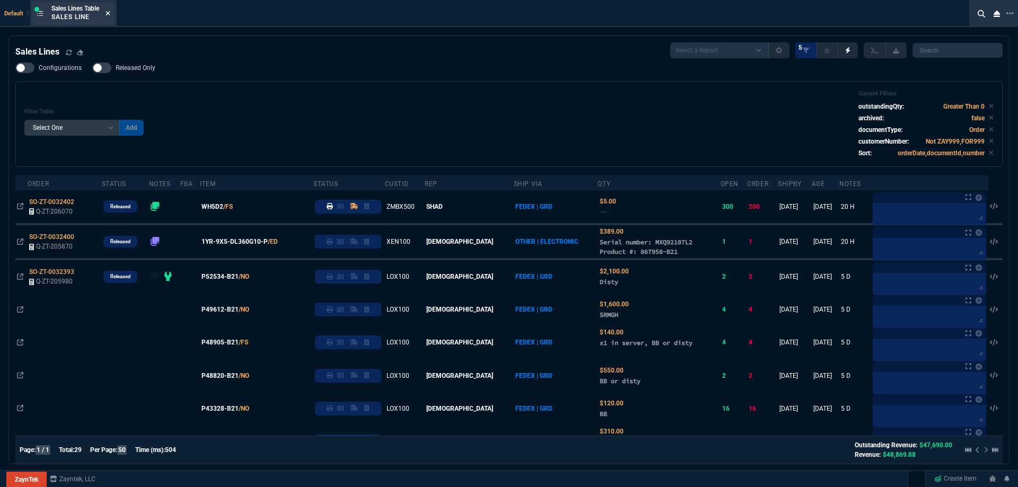
click at [108, 10] on nx-icon at bounding box center [108, 14] width 5 height 8
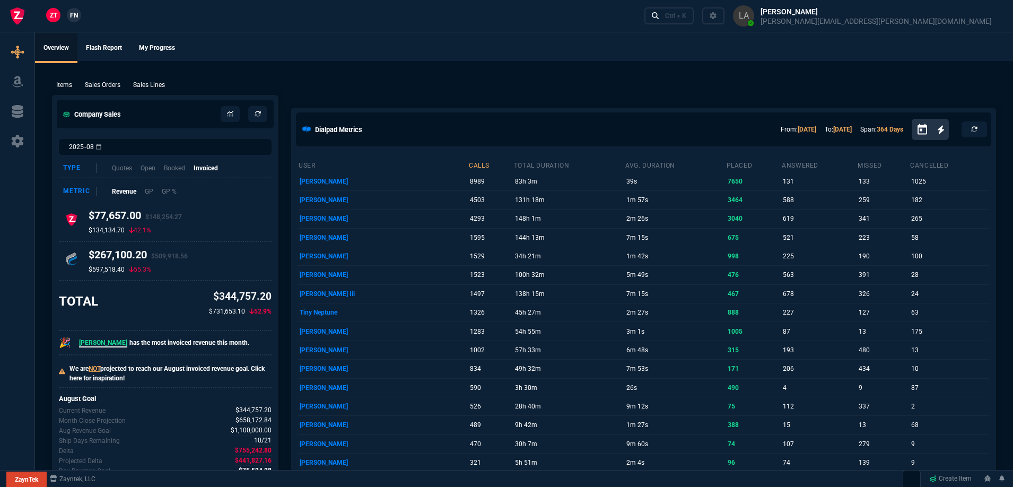
click at [111, 14] on div "ZT FN Ctrl + K" at bounding box center [506, 16] width 1013 height 32
click at [72, 21] on link "FN" at bounding box center [74, 15] width 14 height 14
click at [168, 88] on div "Sales Lines" at bounding box center [149, 85] width 40 height 10
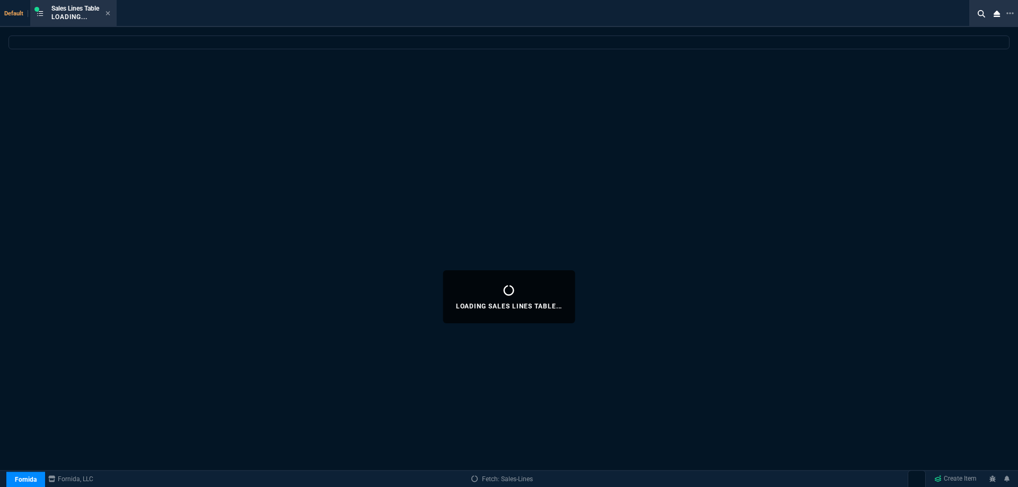
select select
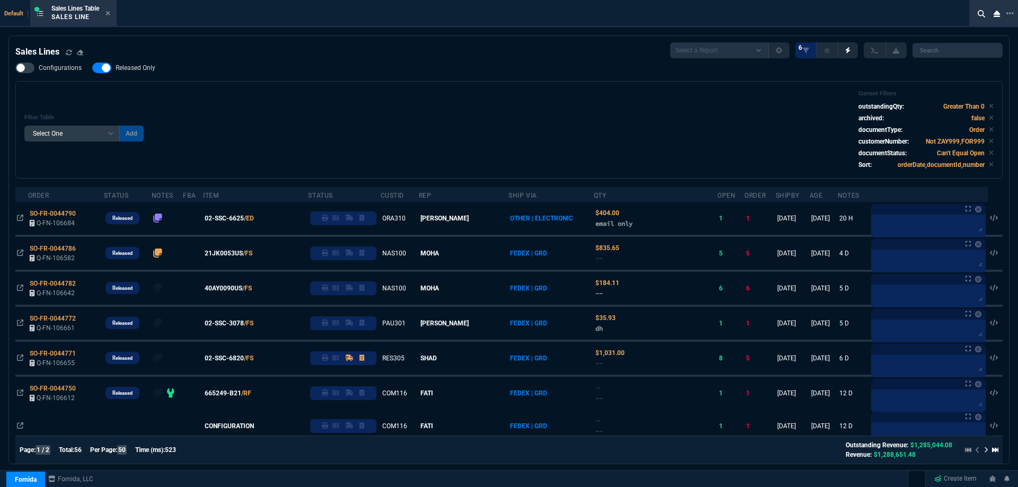
click at [151, 72] on span "Released Only" at bounding box center [136, 68] width 40 height 8
click at [92, 68] on input "Released Only" at bounding box center [92, 68] width 1 height 1
click at [383, 126] on div "Filter Table Select One Add Filter () Age () ATS () Cond (itemVariantCode) Cust…" at bounding box center [509, 130] width 970 height 80
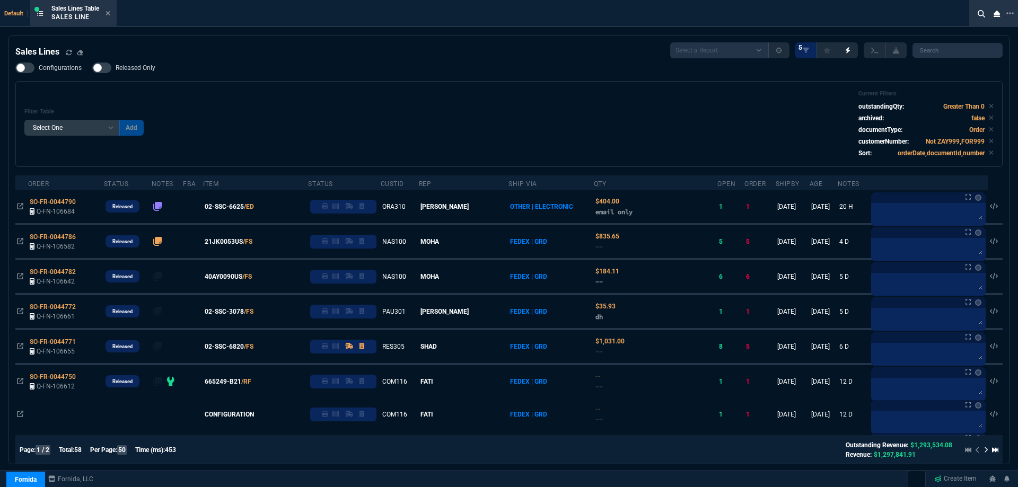
click at [152, 69] on span "Released Only" at bounding box center [136, 68] width 40 height 8
click at [92, 68] on input "Released Only" at bounding box center [92, 68] width 1 height 1
checkbox input "true"
click at [431, 89] on div "Filter Table Select One Add Filter () Age () ATS () Cond (itemVariantCode) Cust…" at bounding box center [509, 124] width 988 height 86
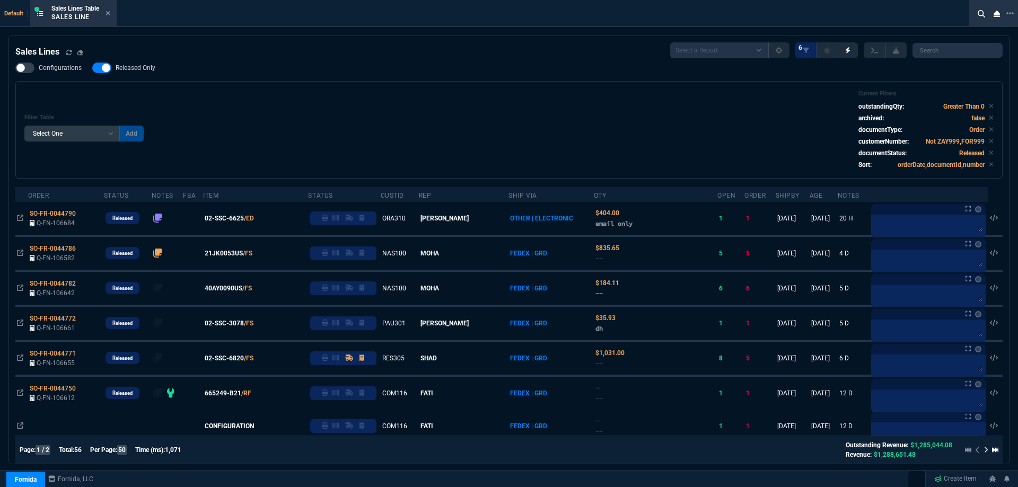
click at [110, 16] on fa-icon at bounding box center [108, 13] width 5 height 7
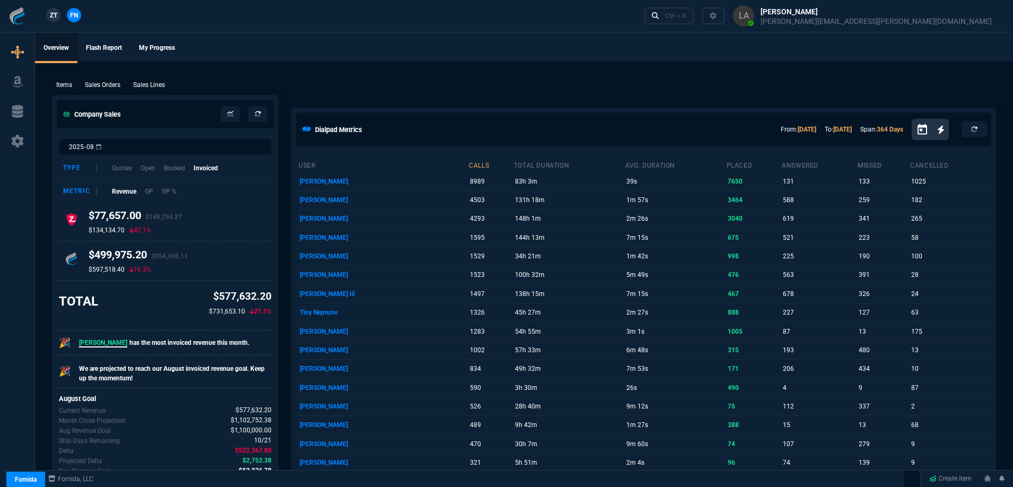
click at [145, 88] on p "Sales Lines" at bounding box center [149, 85] width 32 height 10
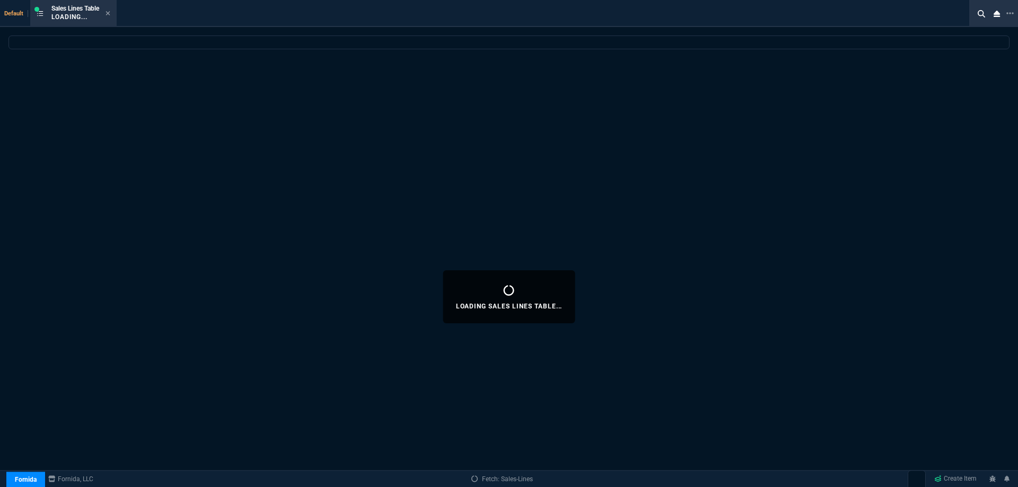
select select
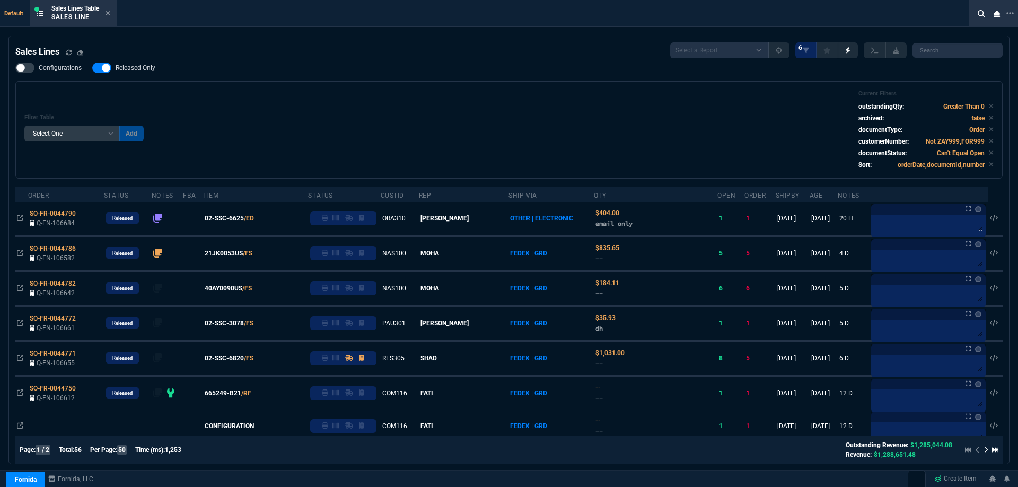
click at [147, 71] on span "Released Only" at bounding box center [136, 68] width 40 height 8
click at [92, 68] on input "Released Only" at bounding box center [92, 68] width 1 height 1
checkbox input "false"
click at [435, 90] on div "Filter Table Select One Add Filter () Age () ATS () Cond (itemVariantCode) Cust…" at bounding box center [509, 130] width 988 height 98
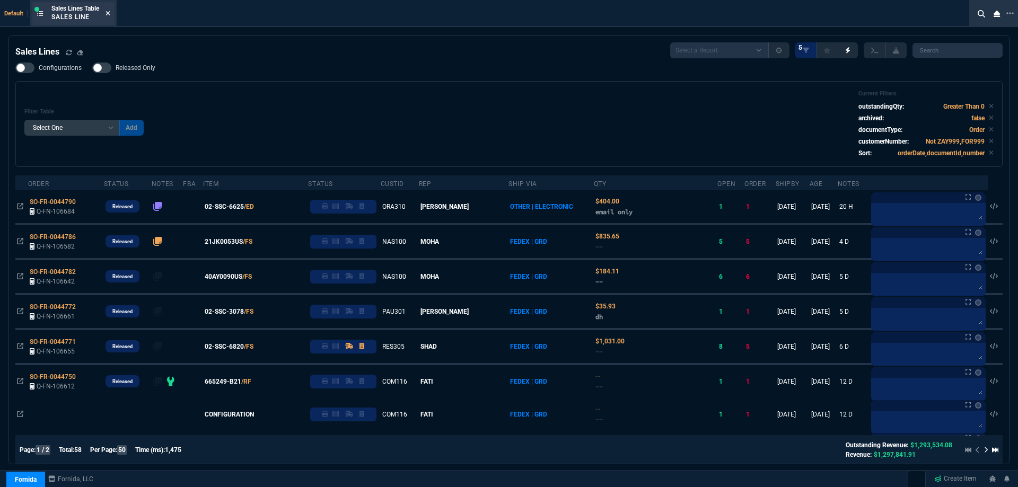
click at [110, 13] on icon at bounding box center [108, 13] width 5 height 6
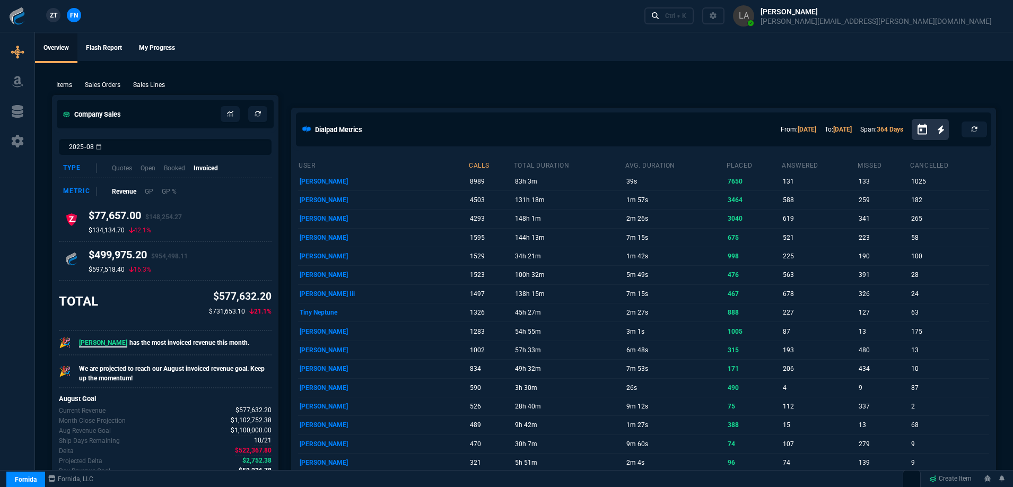
click at [55, 18] on span "ZT" at bounding box center [53, 16] width 7 height 10
click at [156, 89] on p "Sales Lines" at bounding box center [149, 85] width 32 height 10
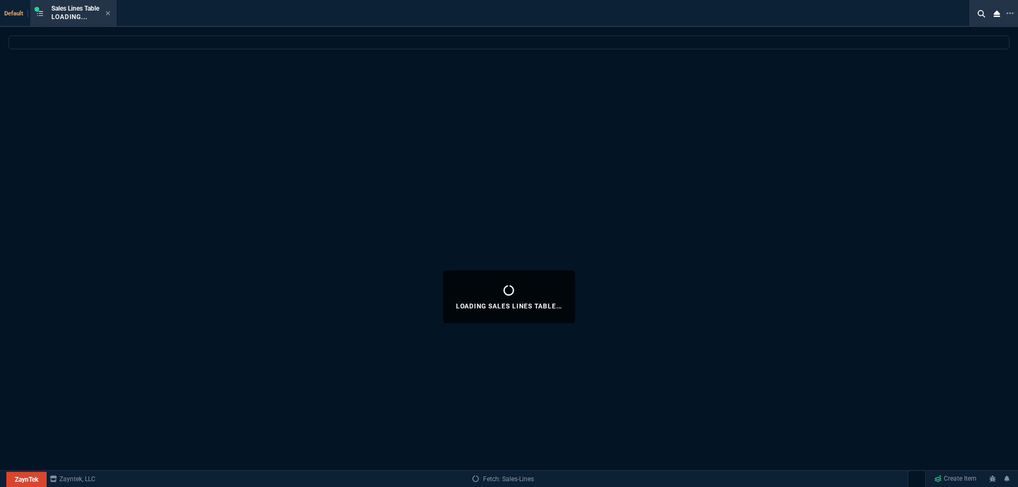
select select
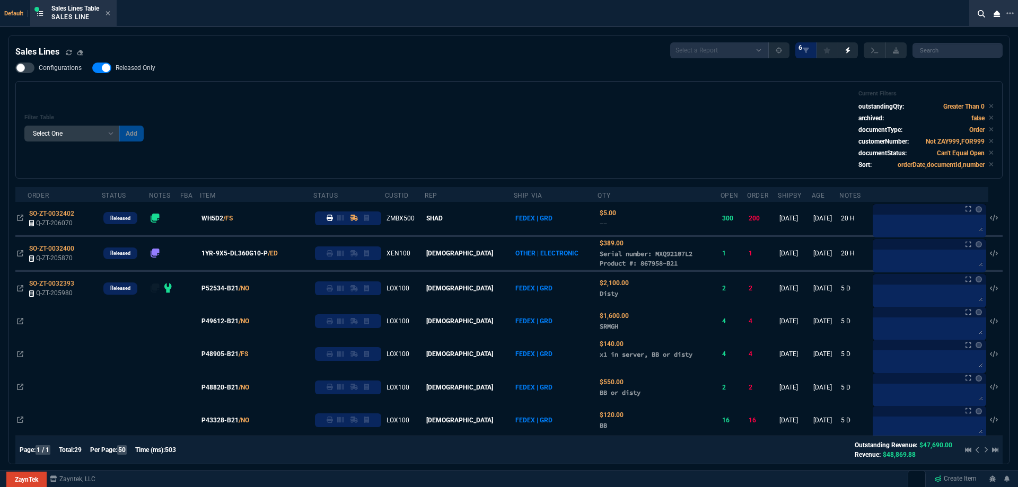
click at [149, 69] on span "Released Only" at bounding box center [136, 68] width 40 height 8
click at [92, 68] on input "Released Only" at bounding box center [92, 68] width 1 height 1
checkbox input "false"
drag, startPoint x: 375, startPoint y: 87, endPoint x: 399, endPoint y: 67, distance: 31.6
click at [375, 88] on div "Filter Table Select One Add Filter () Age () ATS () Cond (itemVariantCode) Cust…" at bounding box center [509, 130] width 988 height 98
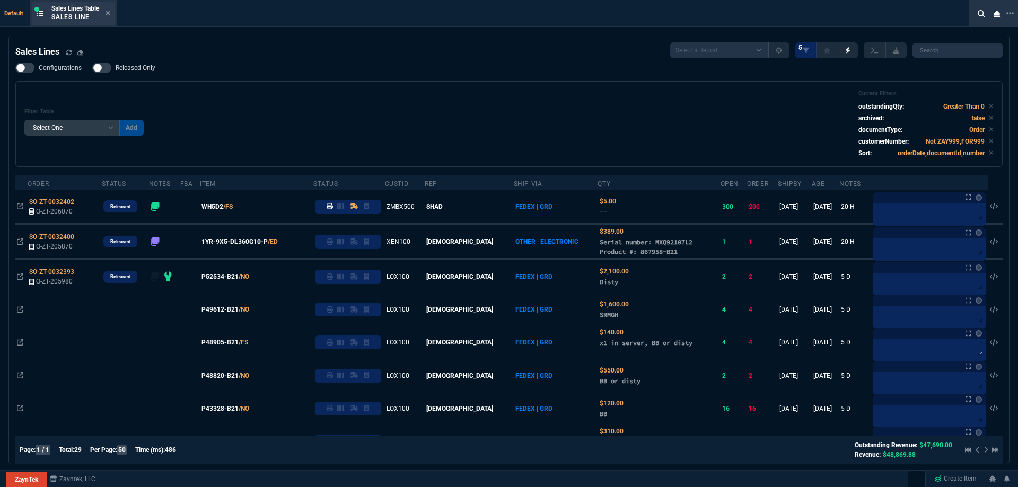
click at [112, 18] on div "Sales Lines Table Sales Line" at bounding box center [73, 13] width 82 height 23
click at [109, 16] on icon at bounding box center [108, 13] width 5 height 6
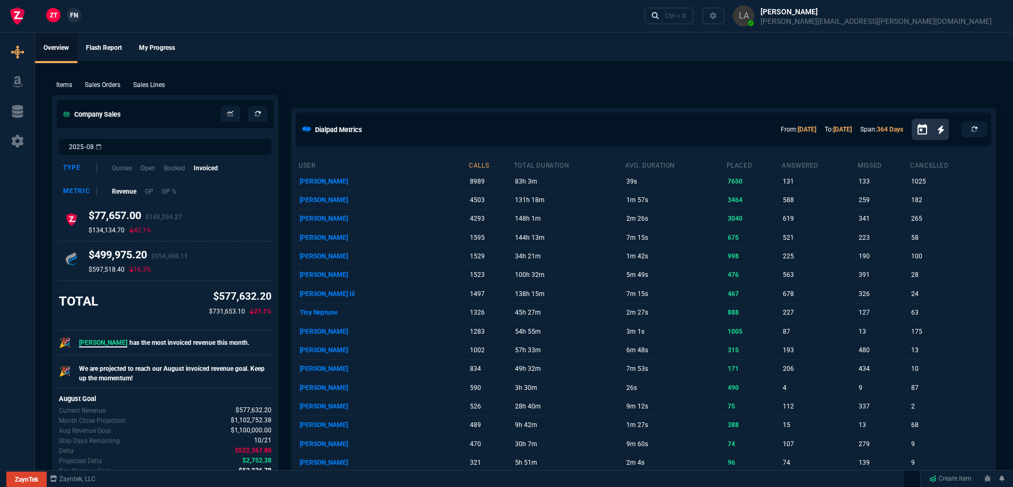
drag, startPoint x: 72, startPoint y: 20, endPoint x: 86, endPoint y: 13, distance: 16.6
click at [72, 20] on span "FN" at bounding box center [74, 16] width 8 height 10
click at [160, 82] on p "Sales Lines" at bounding box center [149, 85] width 32 height 10
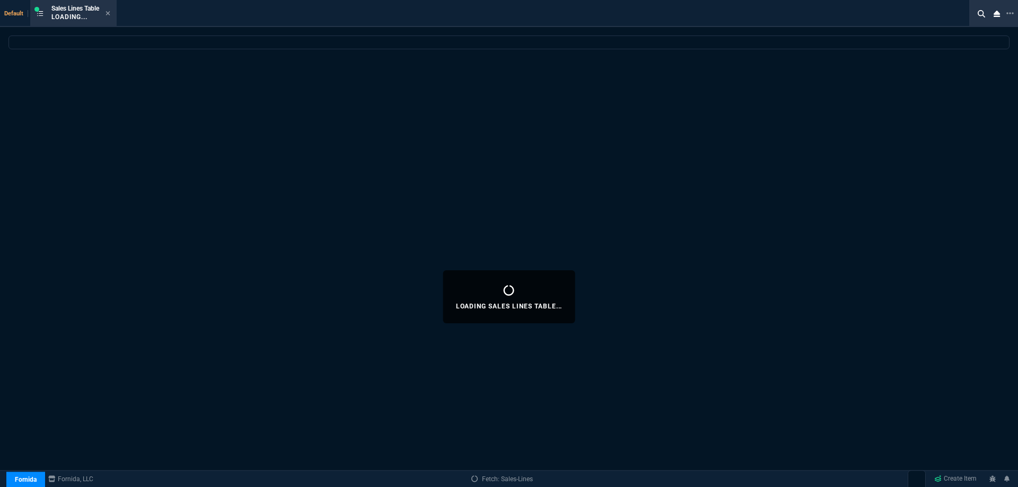
select select
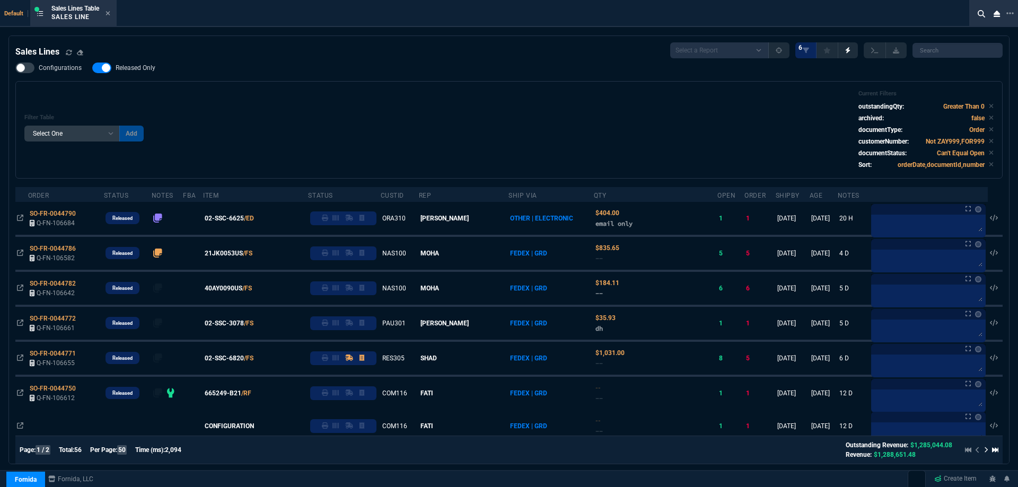
click at [149, 72] on span "Released Only" at bounding box center [136, 68] width 40 height 8
click at [92, 68] on input "Released Only" at bounding box center [92, 68] width 1 height 1
click at [211, 77] on div "Configurations Released Only Filter Table Select One Add Filter () Age () ATS (…" at bounding box center [509, 121] width 988 height 116
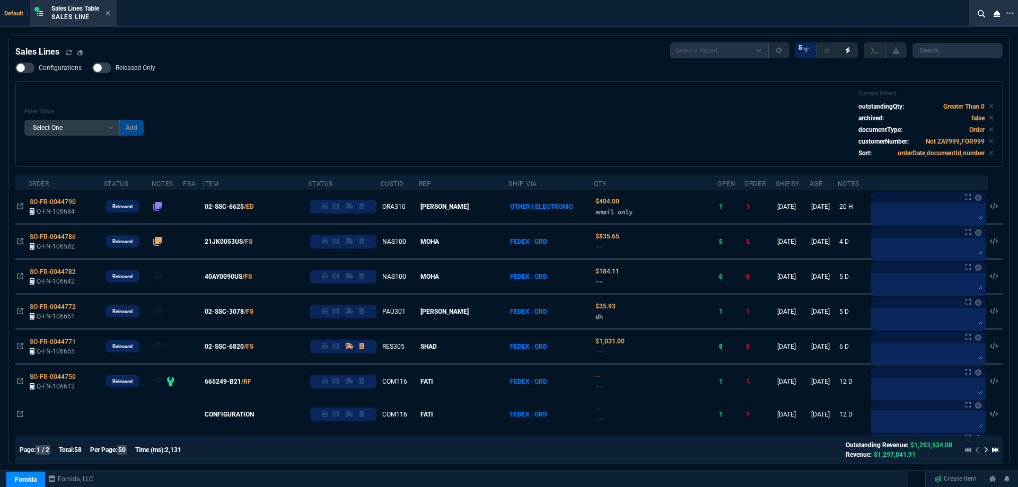
click at [150, 69] on span "Released Only" at bounding box center [136, 68] width 40 height 8
click at [92, 68] on input "Released Only" at bounding box center [92, 68] width 1 height 1
click at [348, 64] on div "Configurations Released Only Filter Table Select One Add Filter () Age () ATS (…" at bounding box center [509, 115] width 988 height 104
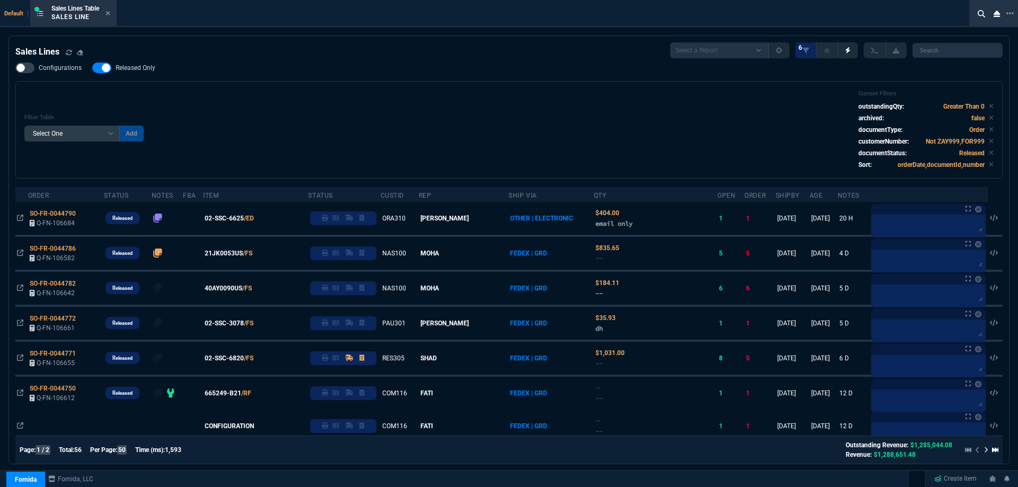
click at [154, 65] on label "Released Only" at bounding box center [129, 68] width 74 height 11
click at [92, 68] on input "Released Only" at bounding box center [92, 68] width 1 height 1
checkbox input "false"
click at [347, 97] on div "Filter Table Select One Add Filter () Age () ATS () Cond (itemVariantCode) Cust…" at bounding box center [509, 130] width 970 height 80
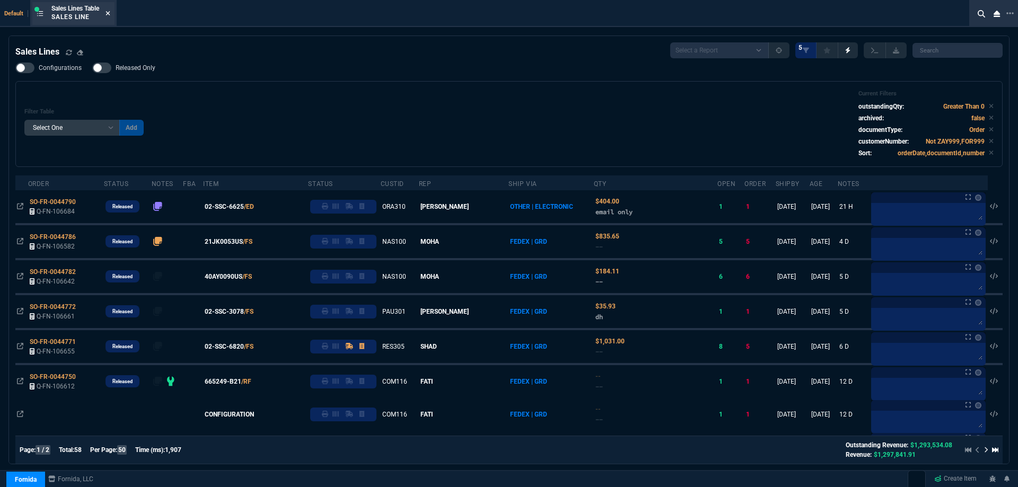
click at [109, 14] on icon at bounding box center [108, 13] width 4 height 4
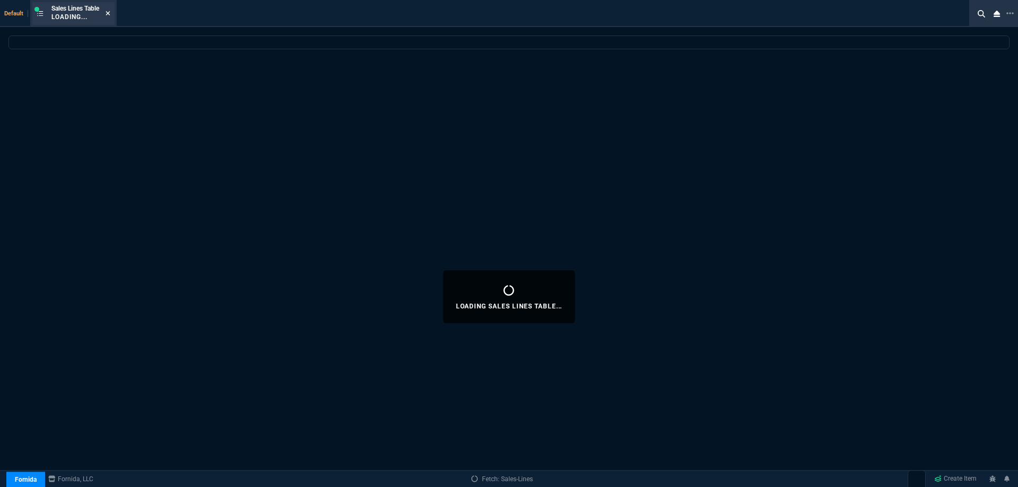
click at [109, 15] on icon at bounding box center [108, 13] width 5 height 6
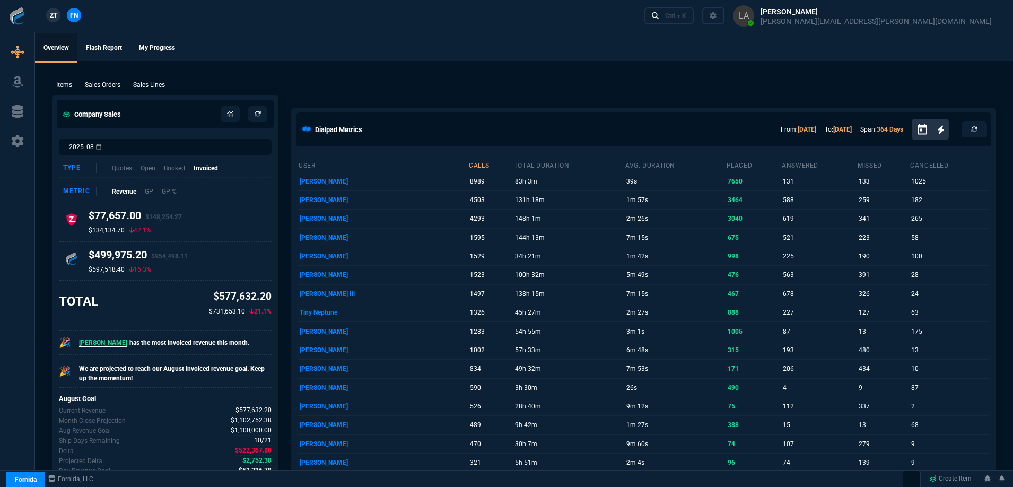
click at [56, 17] on span "ZT" at bounding box center [53, 16] width 7 height 10
click at [152, 83] on p "Sales Lines" at bounding box center [149, 85] width 32 height 10
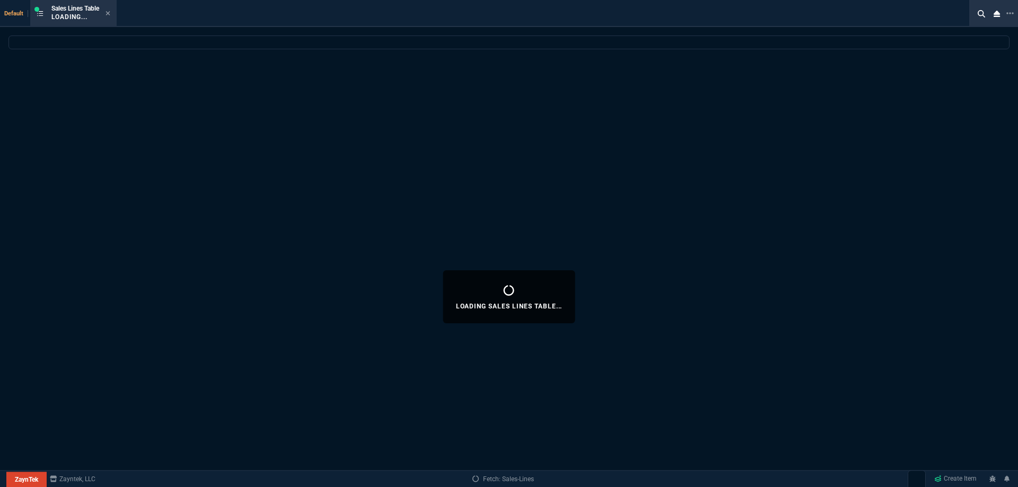
select select
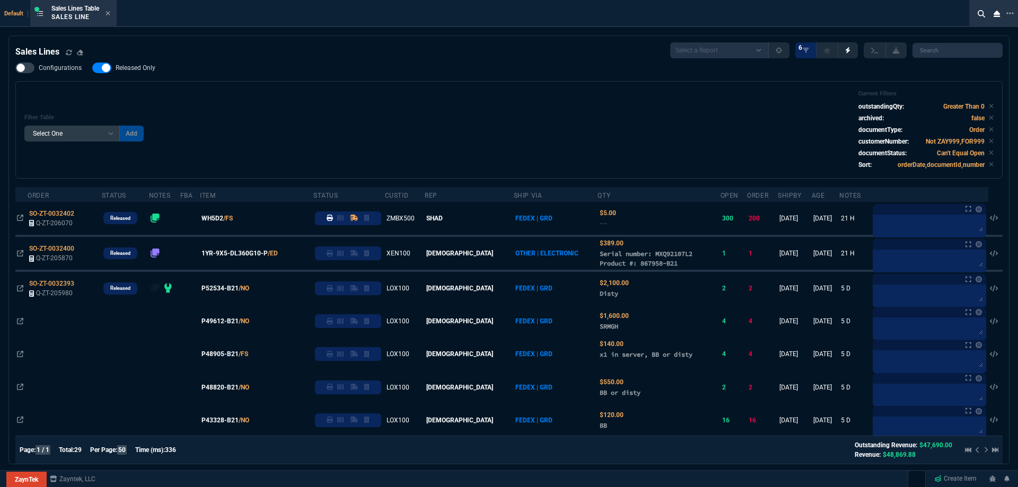
click at [145, 74] on nx-fornida-field-switch-one "Released Only" at bounding box center [129, 70] width 74 height 10
click at [262, 81] on div "Configurations Released Only Filter Table Select One Add Filter () Age () ATS (…" at bounding box center [509, 121] width 988 height 116
drag, startPoint x: 150, startPoint y: 65, endPoint x: 421, endPoint y: 117, distance: 275.9
click at [150, 66] on span "Released Only" at bounding box center [136, 68] width 40 height 8
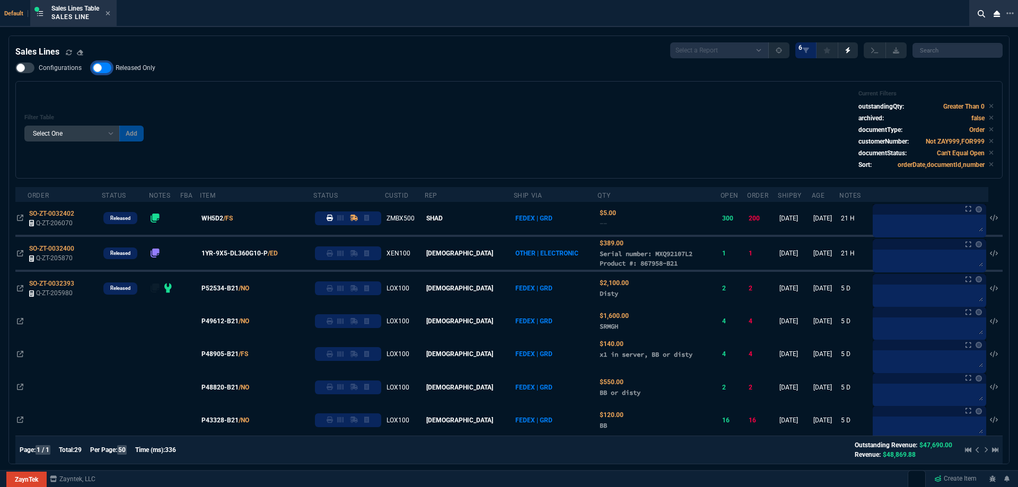
click at [92, 68] on input "Released Only" at bounding box center [92, 68] width 1 height 1
checkbox input "false"
click at [421, 117] on div "Filter Table Select One Add Filter () Age () ATS () Cond (itemVariantCode) Cust…" at bounding box center [509, 130] width 970 height 80
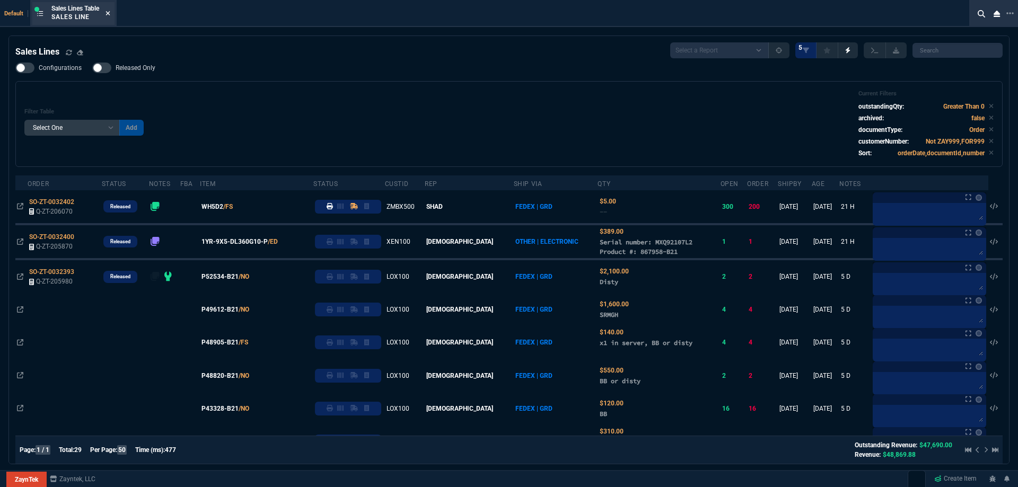
click at [110, 11] on icon at bounding box center [108, 13] width 5 height 6
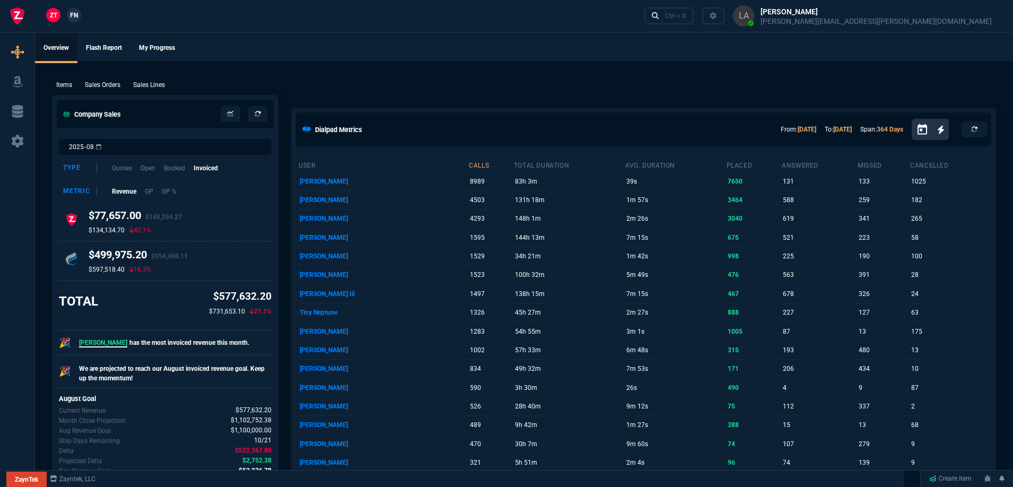
click at [79, 13] on link "FN" at bounding box center [74, 15] width 14 height 14
click at [158, 80] on p "Sales Lines" at bounding box center [149, 85] width 32 height 10
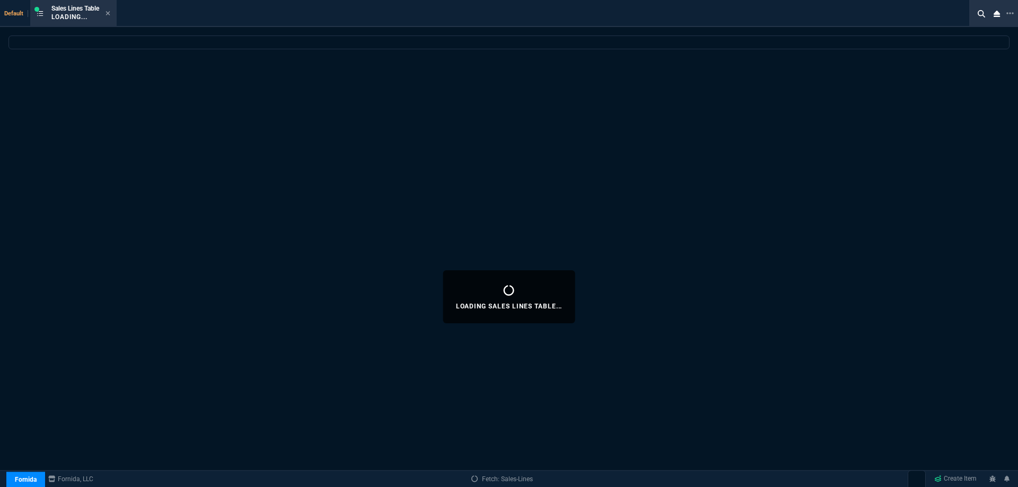
select select
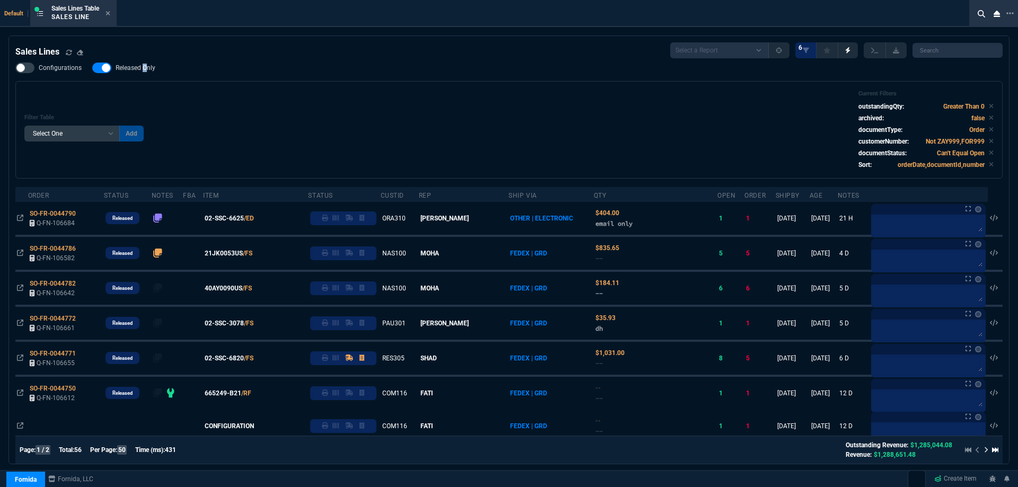
drag, startPoint x: 144, startPoint y: 72, endPoint x: 322, endPoint y: 105, distance: 180.8
click at [144, 72] on span "Released Only" at bounding box center [136, 68] width 40 height 8
checkbox input "false"
click at [322, 105] on div "Filter Table Select One Add Filter () Age () ATS () Cond (itemVariantCode) Cust…" at bounding box center [509, 130] width 970 height 80
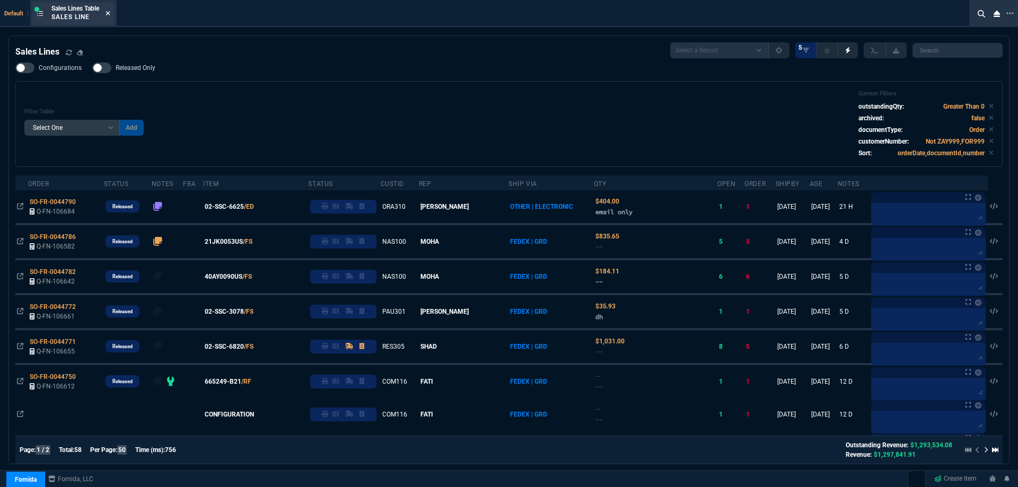
click at [109, 15] on icon at bounding box center [108, 13] width 5 height 6
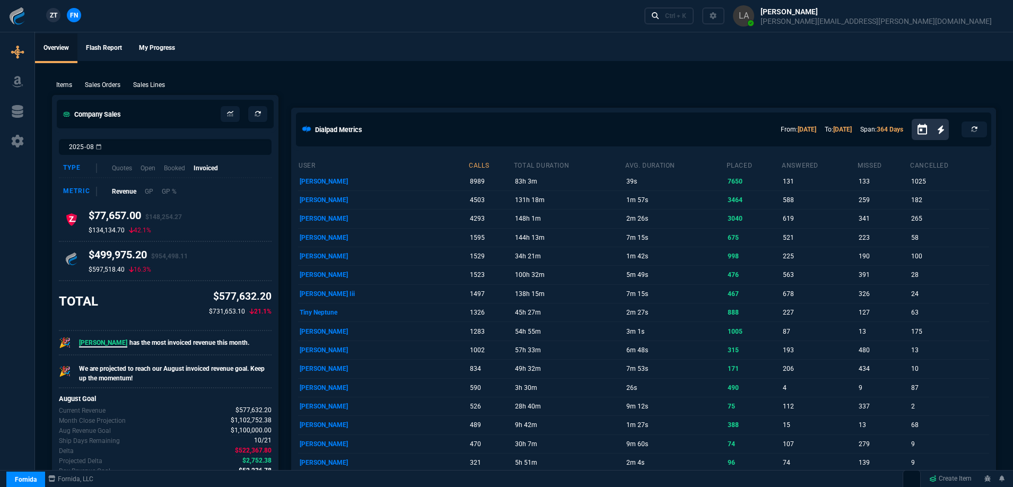
click at [53, 13] on span "ZT" at bounding box center [53, 16] width 7 height 10
drag, startPoint x: 163, startPoint y: 80, endPoint x: 335, endPoint y: 47, distance: 174.5
click at [163, 81] on p "Sales Lines" at bounding box center [149, 85] width 32 height 10
click at [335, 47] on div "New Quote New Purchase Order Close Workbench Collections Items Go To Table Quot…" at bounding box center [506, 231] width 1013 height 514
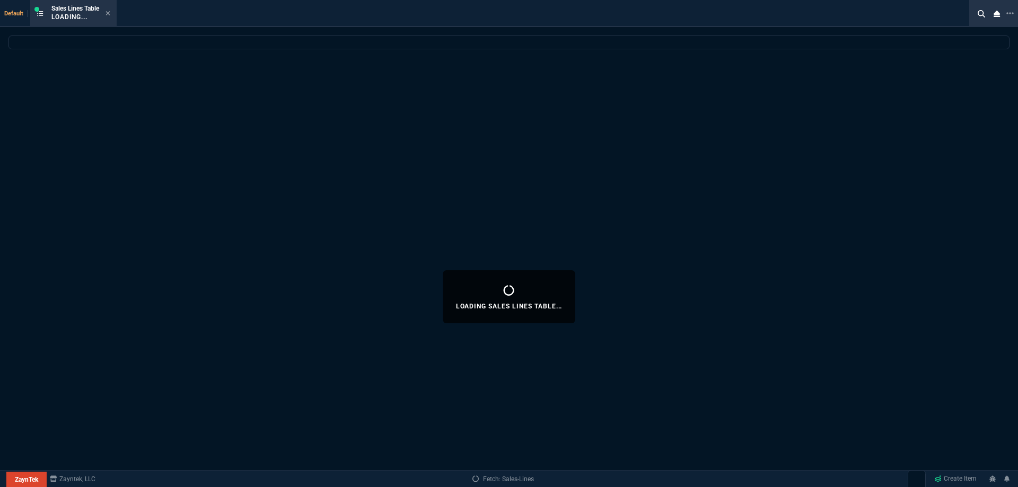
select select
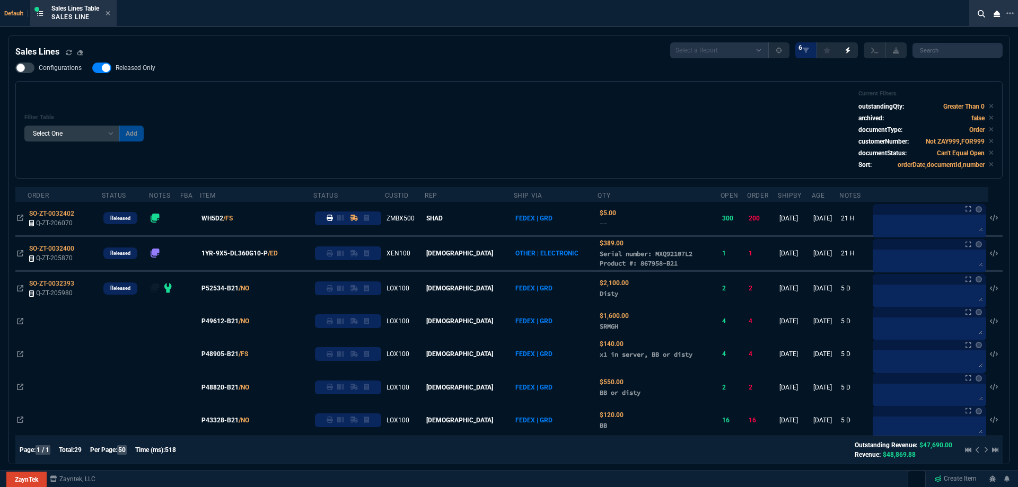
click at [128, 70] on span "Released Only" at bounding box center [136, 68] width 40 height 8
click at [92, 68] on input "Released Only" at bounding box center [92, 68] width 1 height 1
checkbox input "false"
click at [376, 76] on div "Configurations Released Only Filter Table Select One Add Filter () Age () ATS (…" at bounding box center [509, 121] width 988 height 116
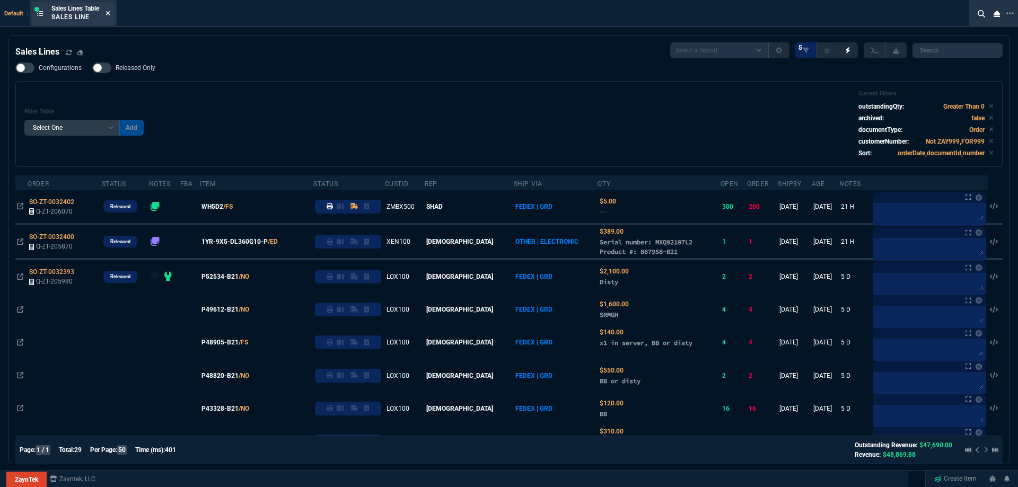
click at [110, 14] on icon at bounding box center [108, 13] width 4 height 4
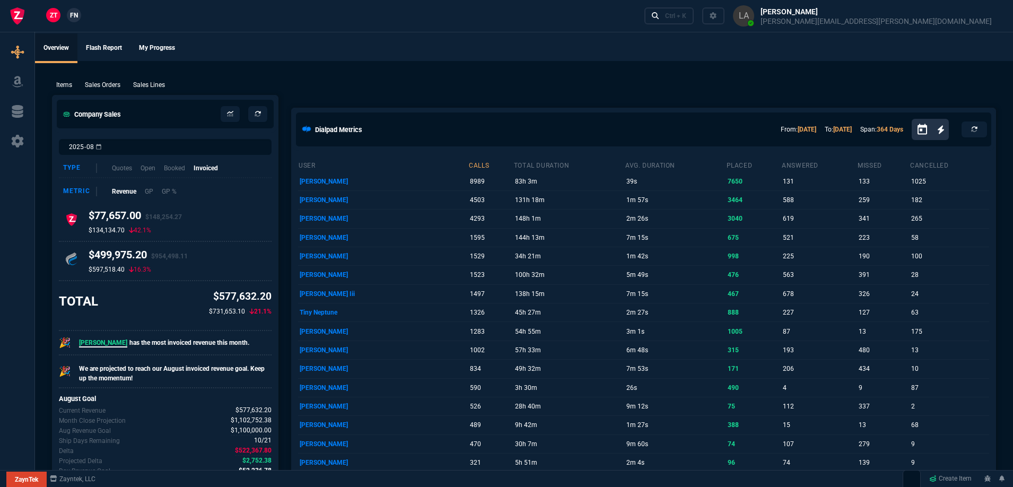
click at [78, 16] on span "FN" at bounding box center [74, 16] width 8 height 10
click at [155, 84] on p "Sales Lines" at bounding box center [149, 85] width 32 height 10
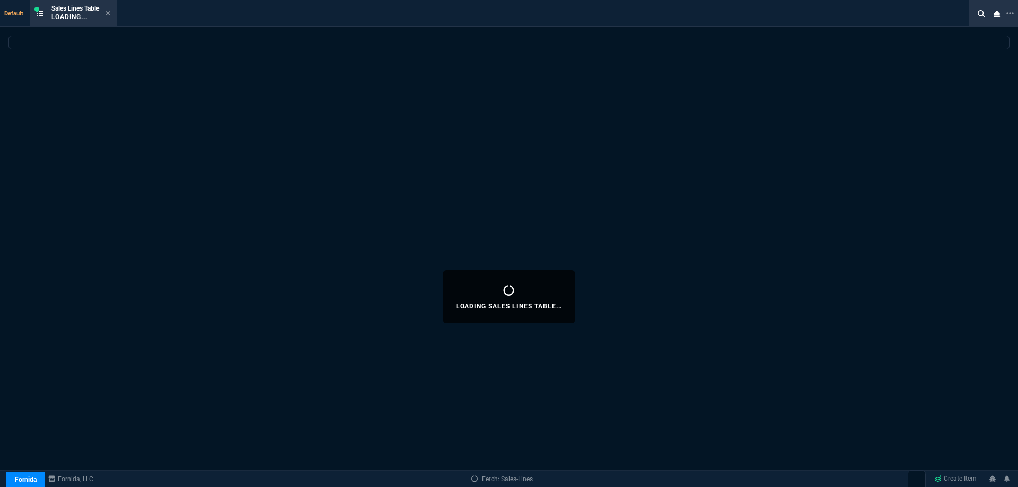
select select
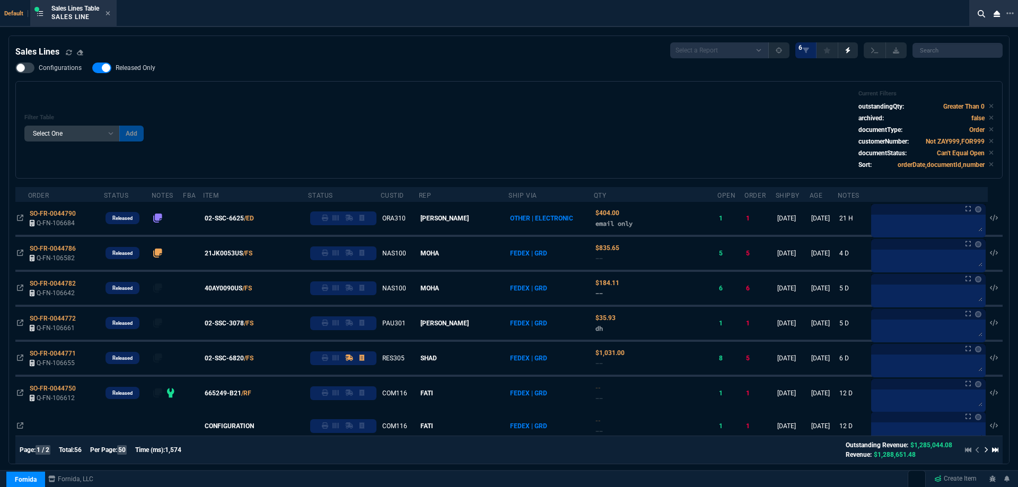
click at [127, 67] on span "Released Only" at bounding box center [136, 68] width 40 height 8
click at [92, 68] on input "Released Only" at bounding box center [92, 68] width 1 height 1
checkbox input "false"
click at [344, 74] on div "Configurations Released Only Filter Table Select One Add Filter () Age () ATS (…" at bounding box center [509, 121] width 988 height 116
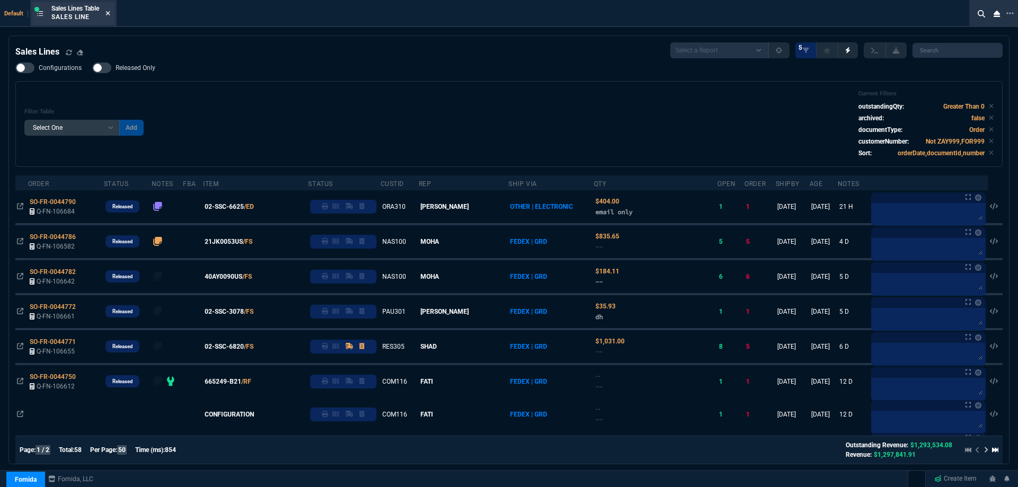
click at [110, 12] on icon at bounding box center [108, 13] width 5 height 6
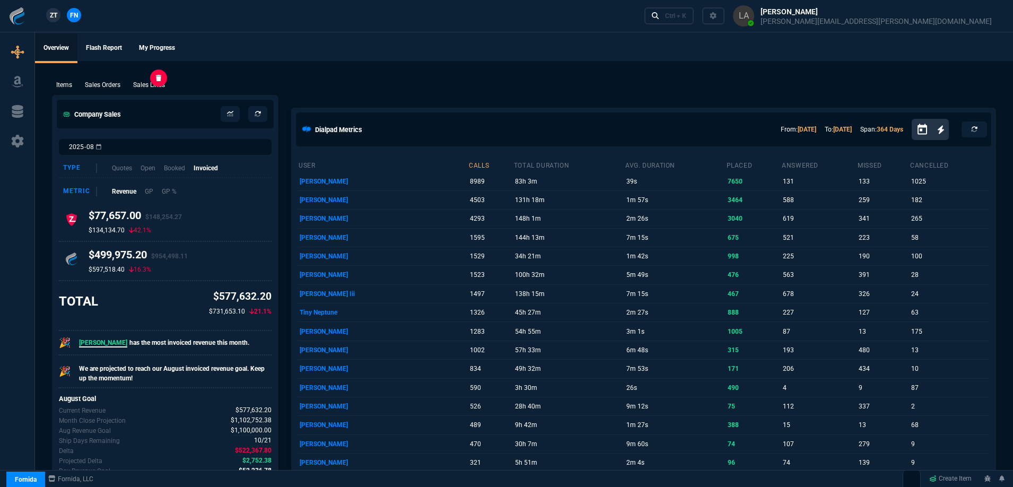
click at [162, 83] on p "Sales Lines" at bounding box center [149, 85] width 32 height 10
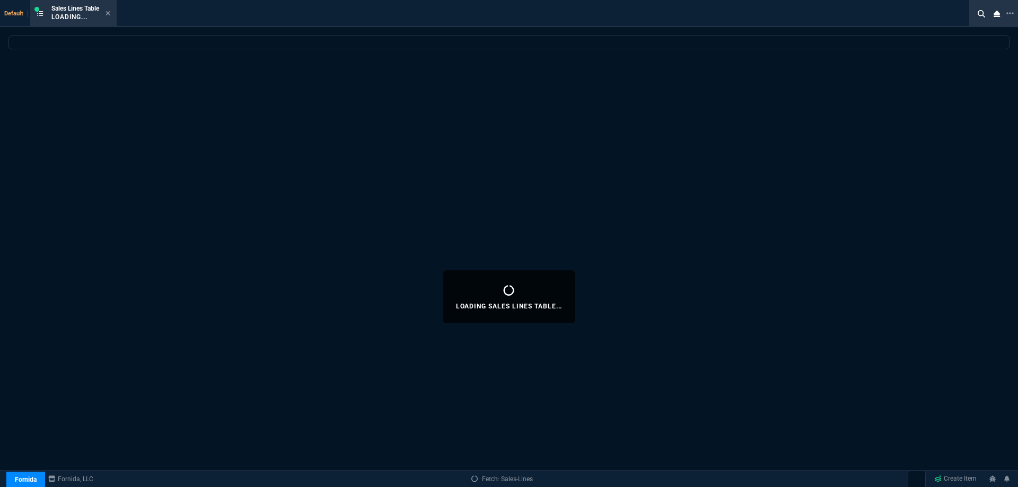
select select
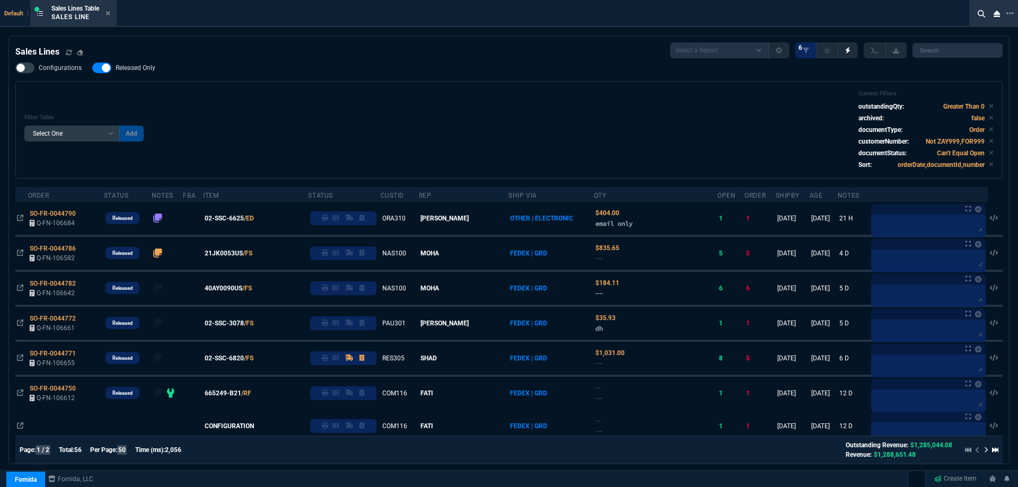
drag, startPoint x: 150, startPoint y: 72, endPoint x: 359, endPoint y: 84, distance: 209.3
click at [150, 71] on span "Released Only" at bounding box center [136, 68] width 40 height 8
click at [92, 68] on input "Released Only" at bounding box center [92, 68] width 1 height 1
checkbox input "false"
click at [364, 77] on div "Configurations Released Only Filter Table Select One Add Filter () Age () ATS (…" at bounding box center [509, 121] width 988 height 116
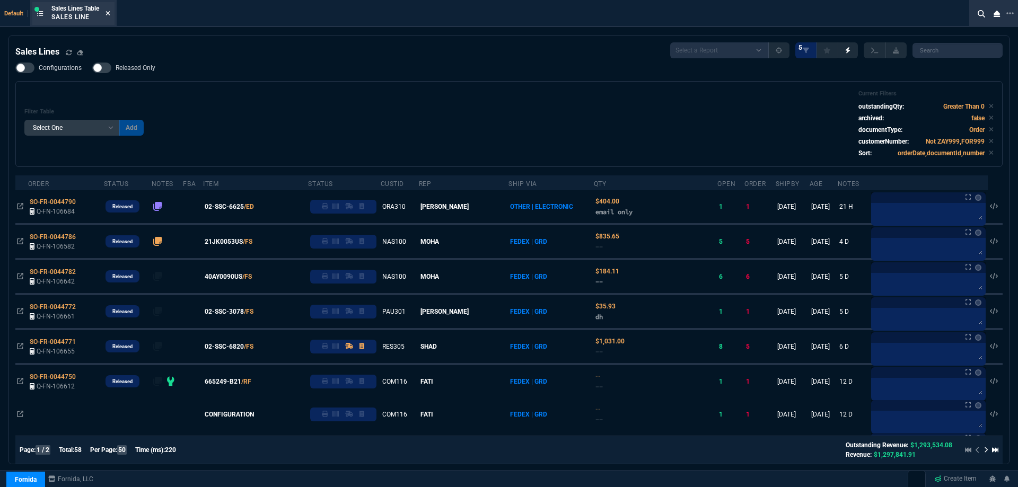
click at [108, 15] on icon at bounding box center [108, 13] width 5 height 6
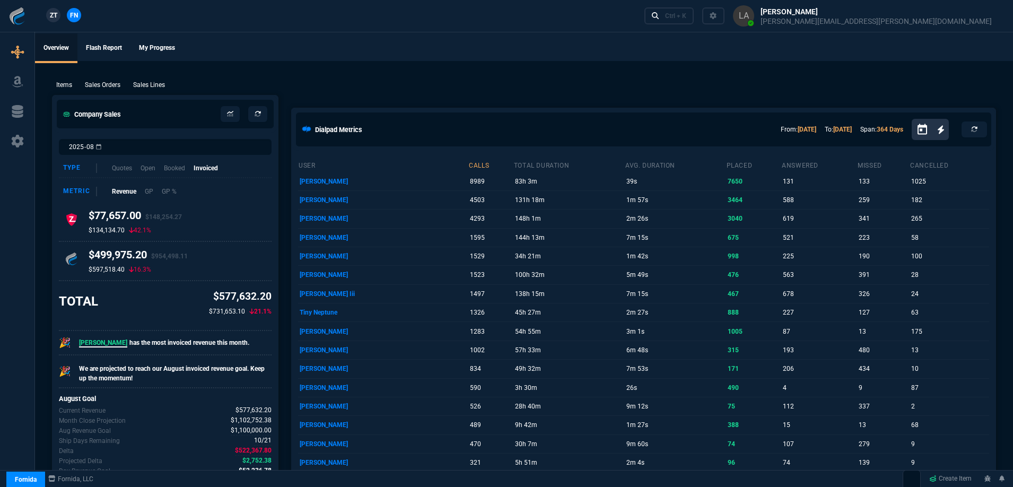
click at [56, 18] on span "ZT" at bounding box center [53, 16] width 7 height 10
click at [161, 87] on p "Sales Lines" at bounding box center [149, 85] width 32 height 10
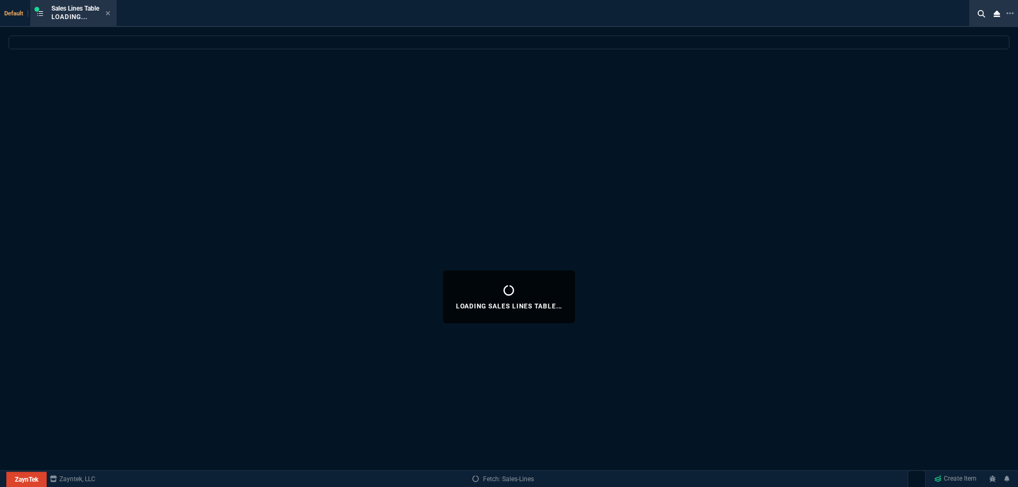
select select
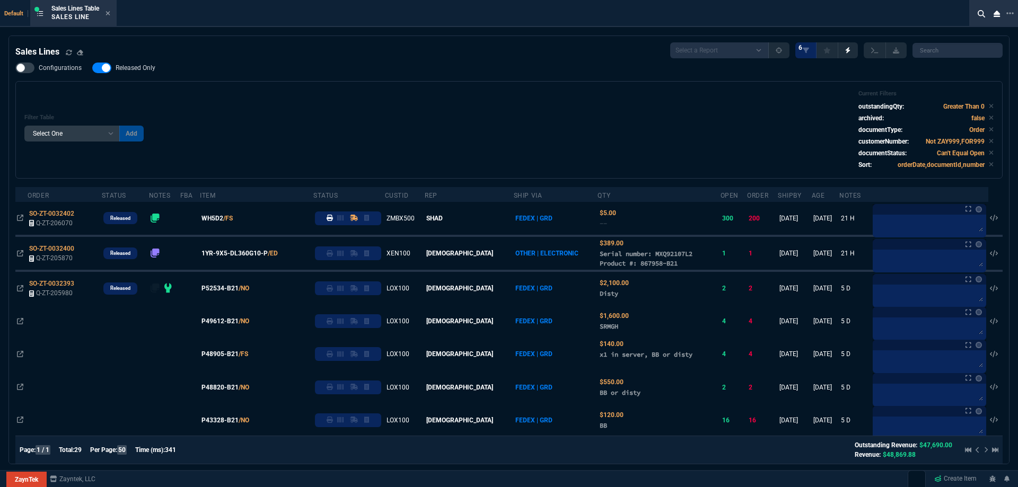
click at [142, 72] on span "Released Only" at bounding box center [136, 68] width 40 height 8
click at [92, 68] on input "Released Only" at bounding box center [92, 68] width 1 height 1
checkbox input "false"
click at [332, 103] on div "Filter Table Select One Add Filter () Age () ATS () Cond (itemVariantCode) Cust…" at bounding box center [509, 130] width 970 height 80
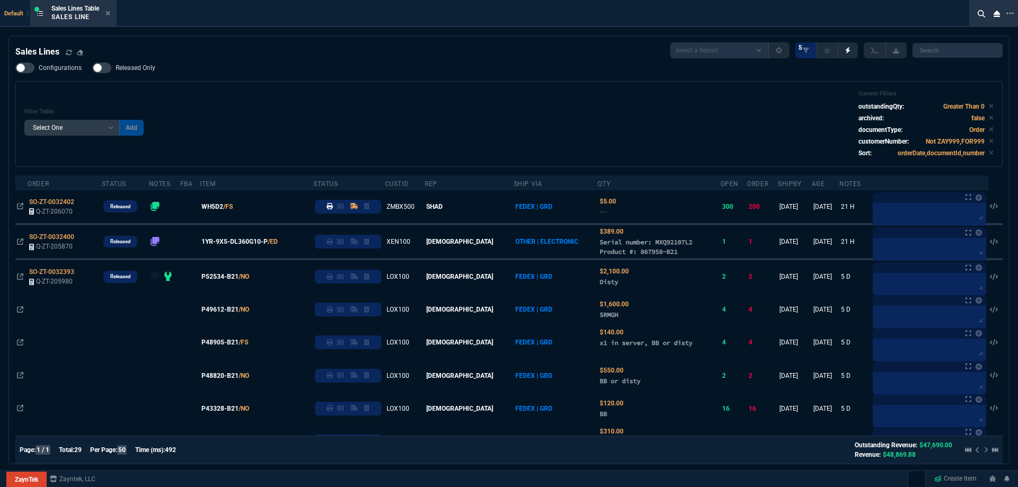
click at [109, 14] on icon at bounding box center [108, 13] width 4 height 4
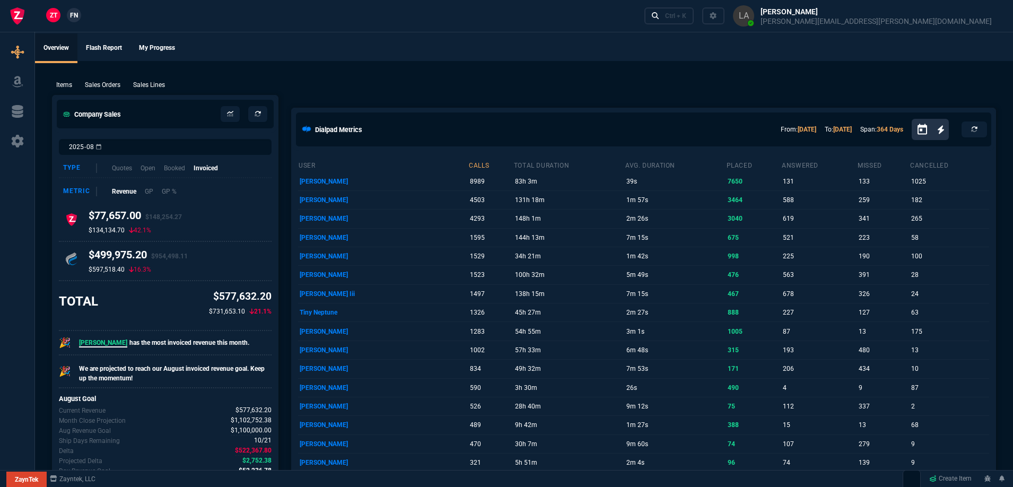
click at [72, 16] on span "FN" at bounding box center [74, 16] width 8 height 10
click at [140, 81] on p "Sales Lines" at bounding box center [149, 85] width 32 height 10
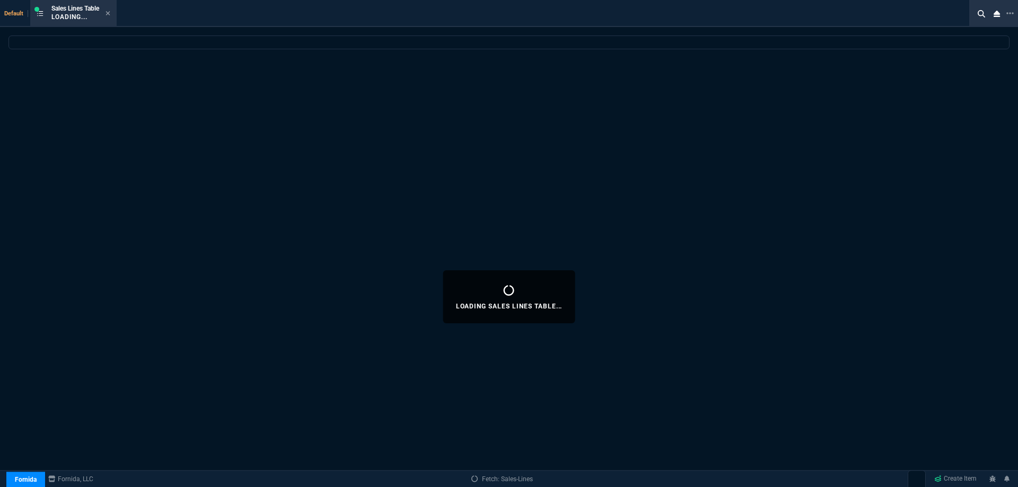
select select
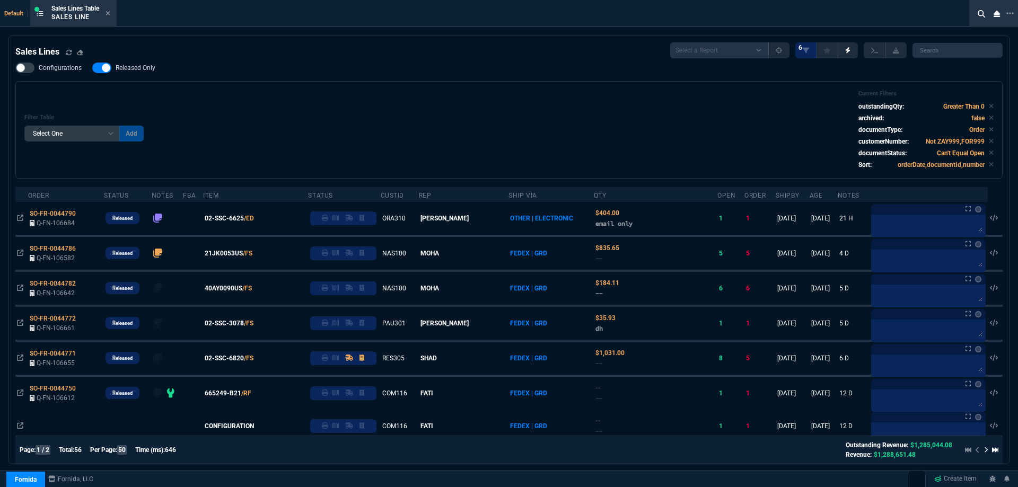
click at [138, 68] on span "Released Only" at bounding box center [136, 68] width 40 height 8
click at [92, 68] on input "Released Only" at bounding box center [92, 68] width 1 height 1
checkbox input "false"
click at [365, 86] on div "Filter Table Select One Add Filter () Age () ATS () Cond (itemVariantCode) Cust…" at bounding box center [509, 130] width 988 height 98
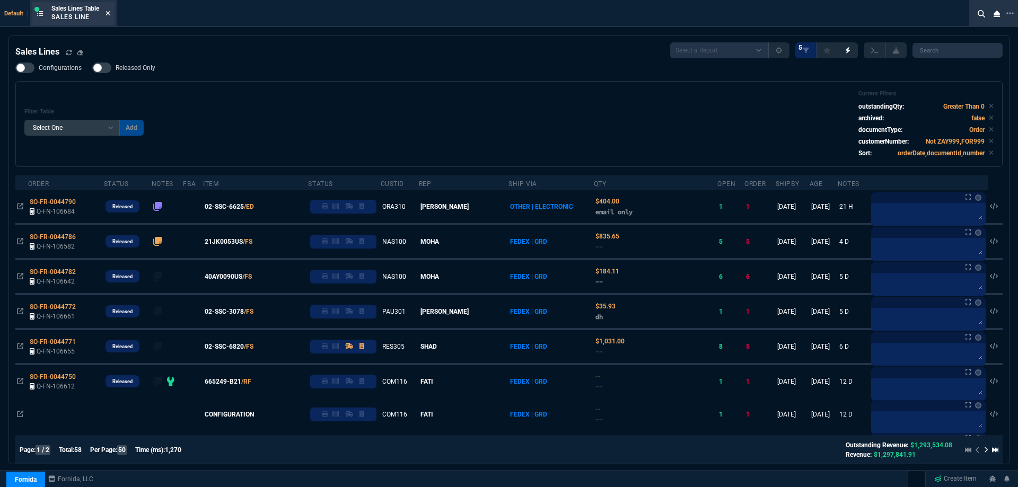
click at [108, 13] on icon at bounding box center [108, 13] width 5 height 6
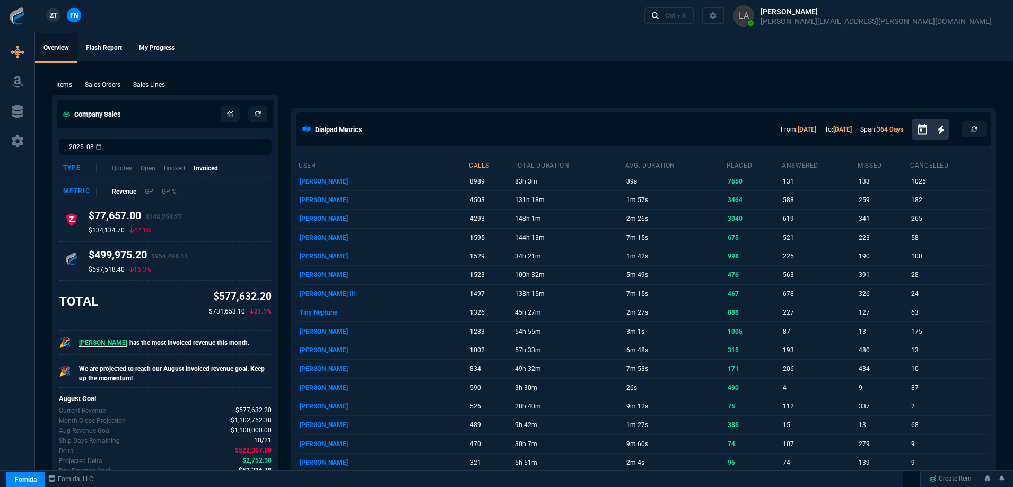
click at [59, 14] on link "ZT" at bounding box center [53, 15] width 14 height 14
click at [144, 88] on p "Sales Lines" at bounding box center [149, 85] width 32 height 10
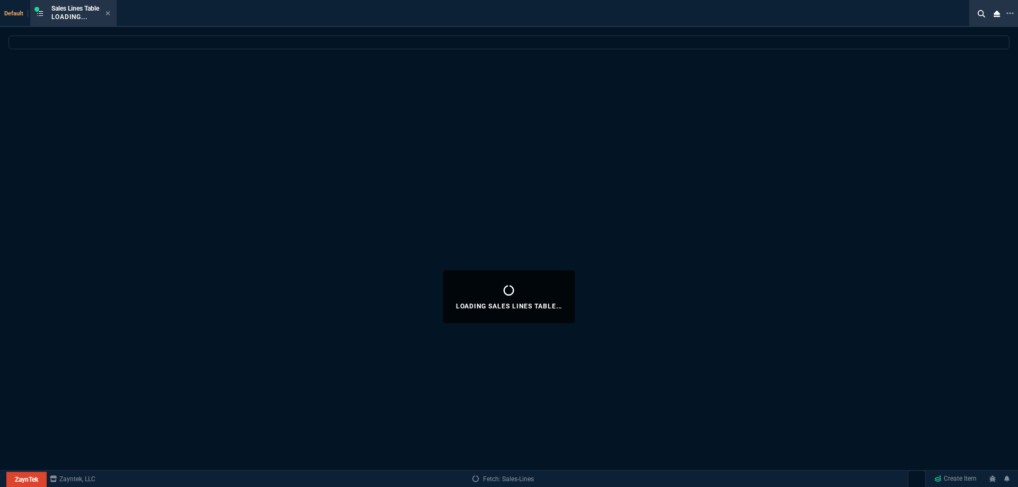
select select
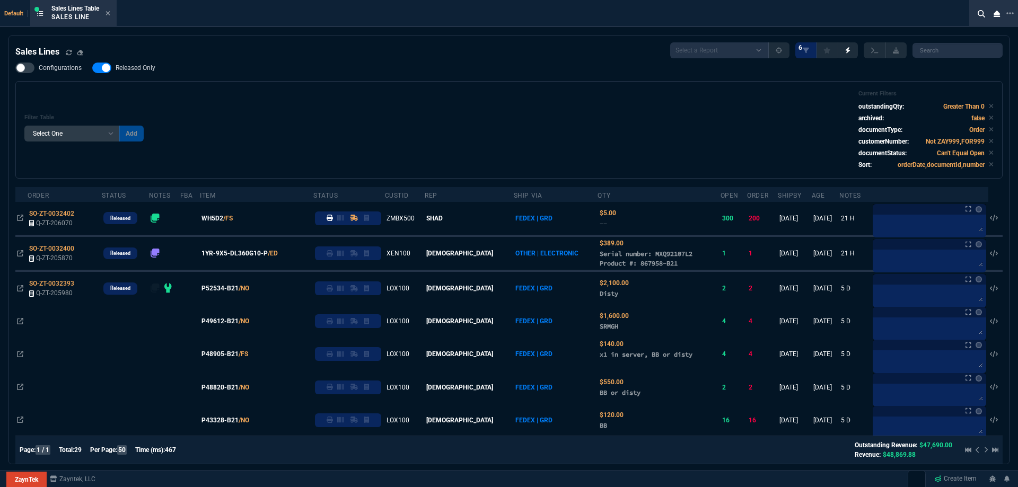
click at [133, 68] on span "Released Only" at bounding box center [136, 68] width 40 height 8
click at [92, 68] on input "Released Only" at bounding box center [92, 68] width 1 height 1
click at [313, 93] on div "Filter Table Select One Add Filter () Age () ATS () Cond (itemVariantCode) Cust…" at bounding box center [509, 130] width 970 height 80
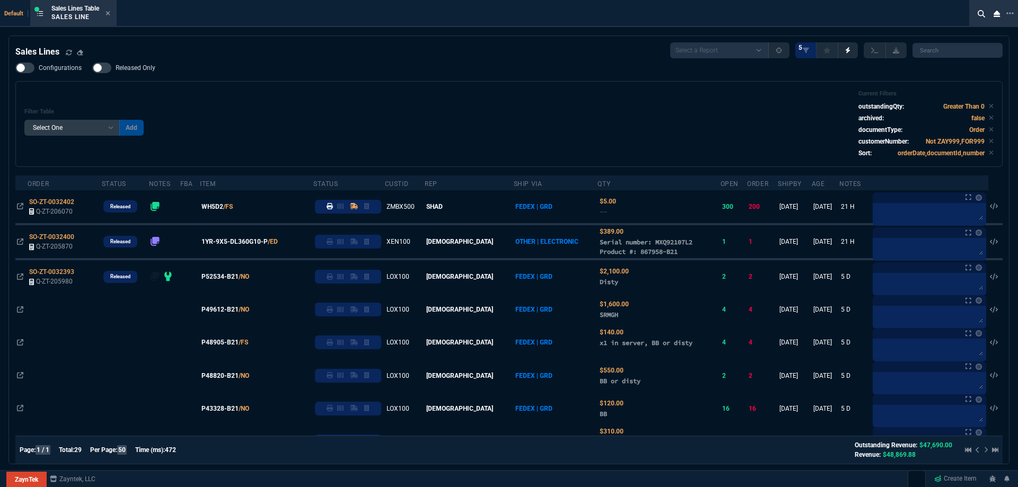
click at [143, 71] on span "Released Only" at bounding box center [136, 68] width 40 height 8
click at [92, 68] on input "Released Only" at bounding box center [92, 68] width 1 height 1
click at [357, 107] on div "Filter Table Select One Add Filter () Age () ATS () Cond (itemVariantCode) Cust…" at bounding box center [509, 124] width 970 height 68
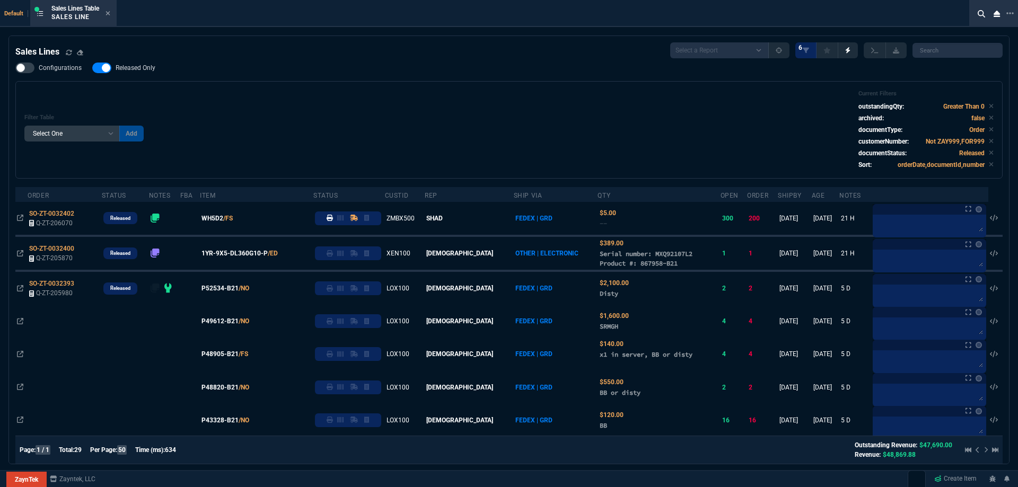
click at [136, 73] on label "Released Only" at bounding box center [129, 68] width 74 height 11
click at [92, 68] on input "Released Only" at bounding box center [92, 68] width 1 height 1
checkbox input "false"
click at [380, 91] on div "Filter Table Select One Add Filter () Age () ATS () Cond (itemVariantCode) Cust…" at bounding box center [509, 130] width 970 height 80
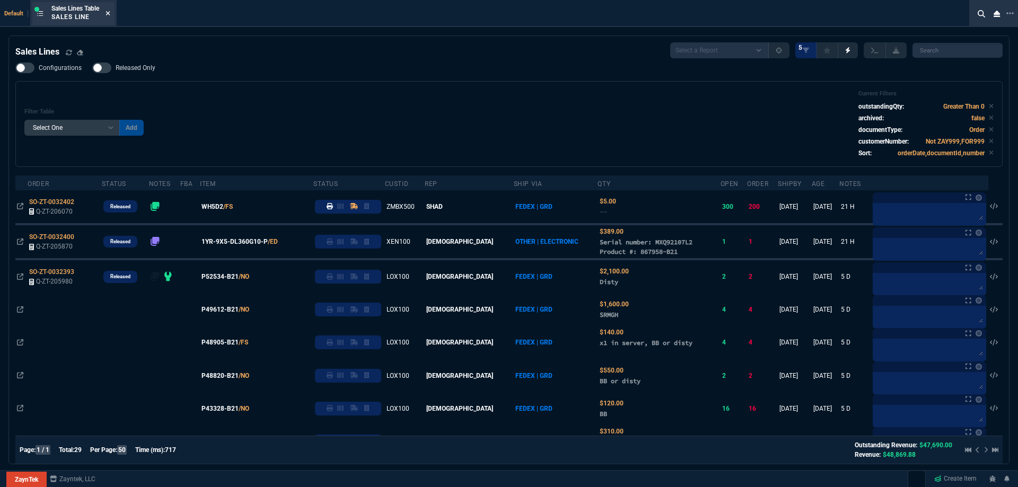
click at [108, 14] on icon at bounding box center [108, 13] width 5 height 6
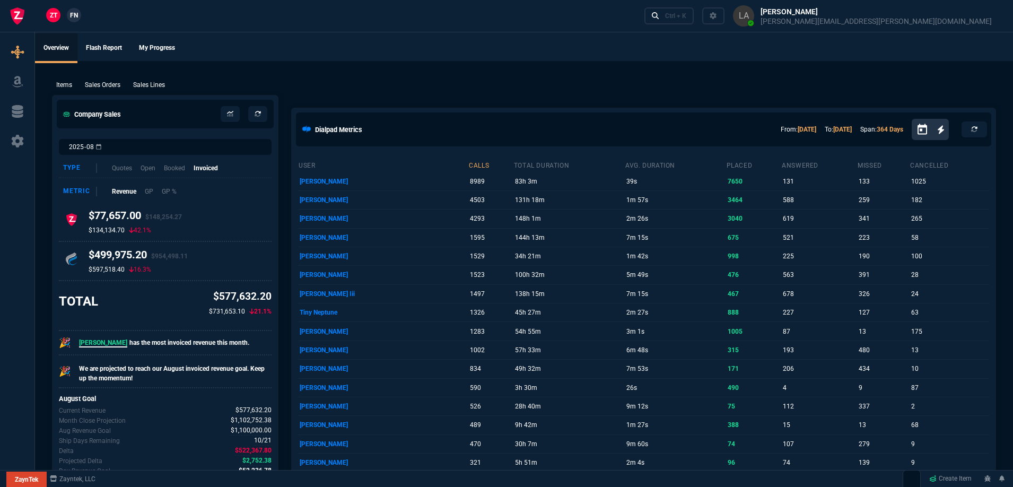
click at [76, 16] on span "FN" at bounding box center [74, 16] width 8 height 10
click at [153, 85] on p "Sales Lines" at bounding box center [149, 85] width 32 height 10
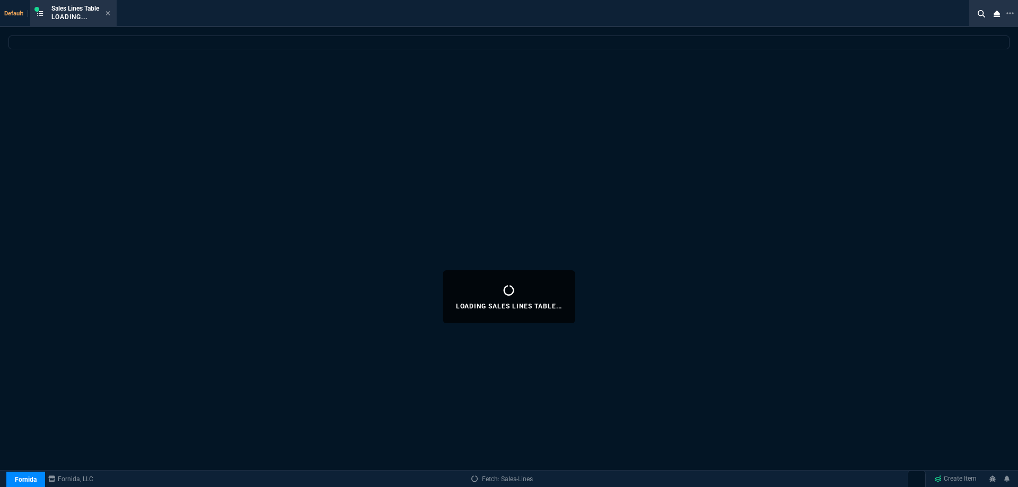
select select
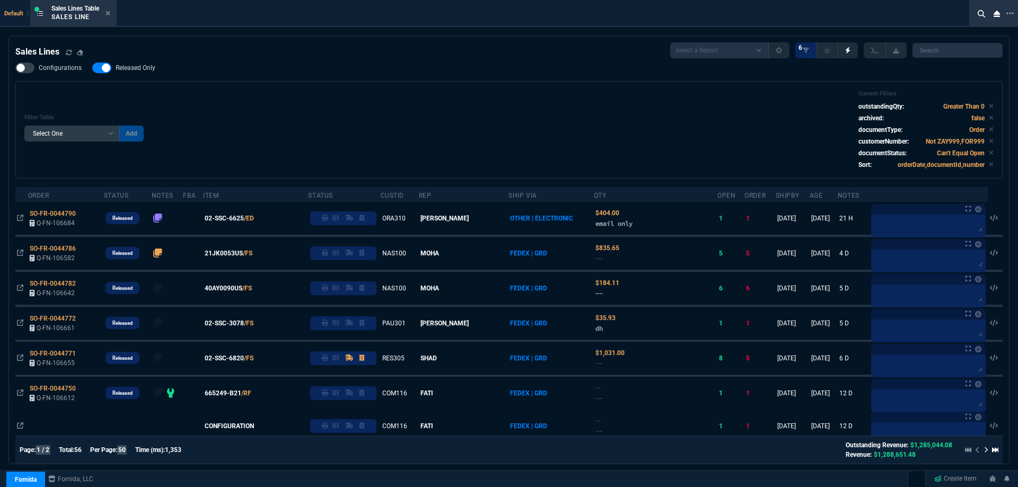
click at [138, 70] on span "Released Only" at bounding box center [136, 68] width 40 height 8
click at [92, 68] on input "Released Only" at bounding box center [92, 68] width 1 height 1
checkbox input "false"
click at [223, 69] on div "Configurations Released Only Filter Table Select One Add Filter () Age () ATS (…" at bounding box center [509, 121] width 988 height 116
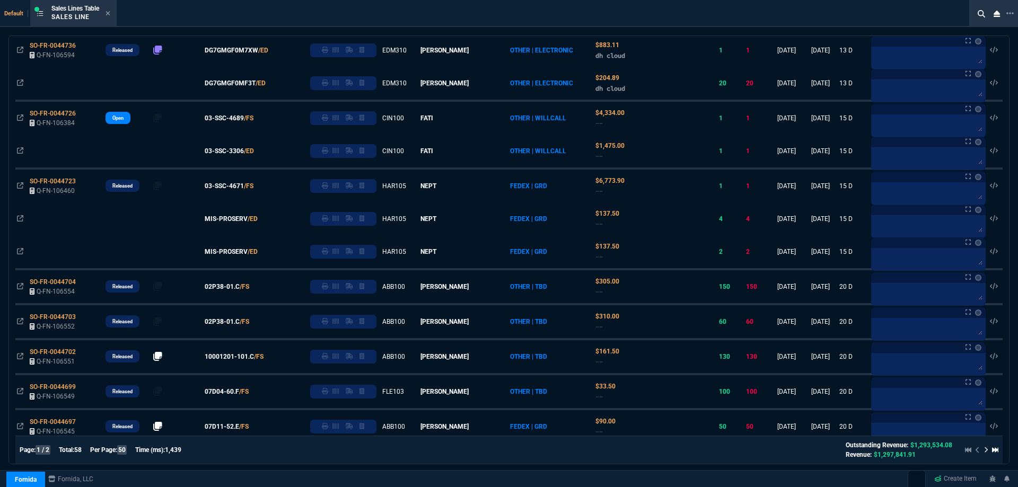
scroll to position [583, 0]
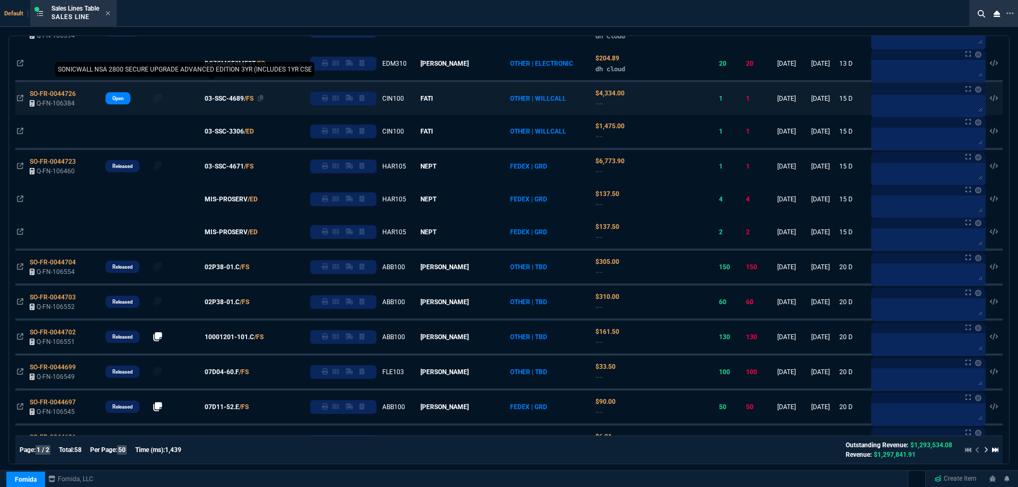
click at [244, 99] on span "03-SSC-4689" at bounding box center [224, 99] width 39 height 10
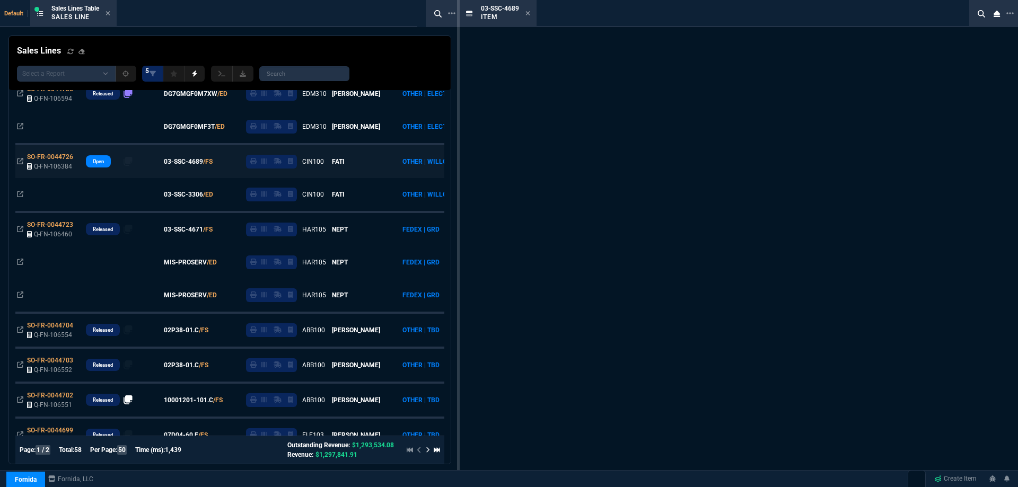
scroll to position [647, 0]
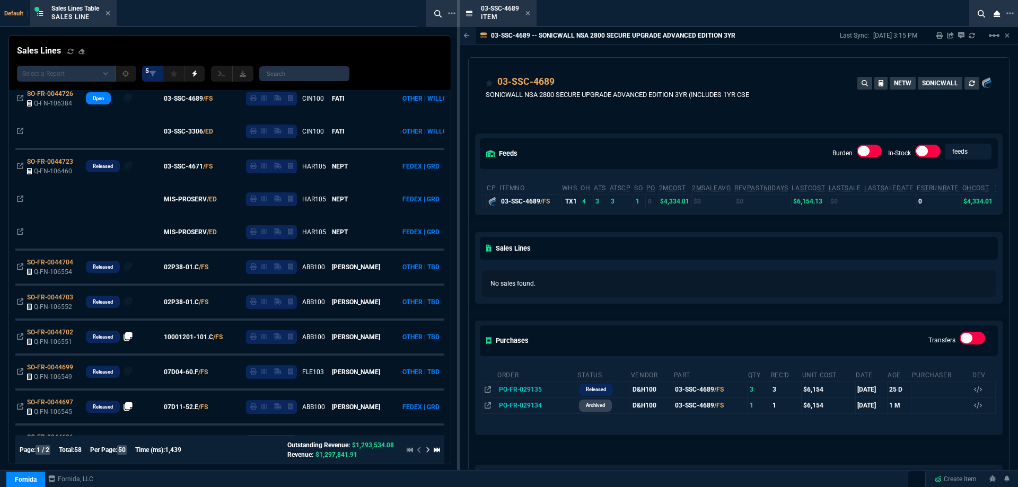
click at [528, 13] on icon at bounding box center [528, 13] width 5 height 6
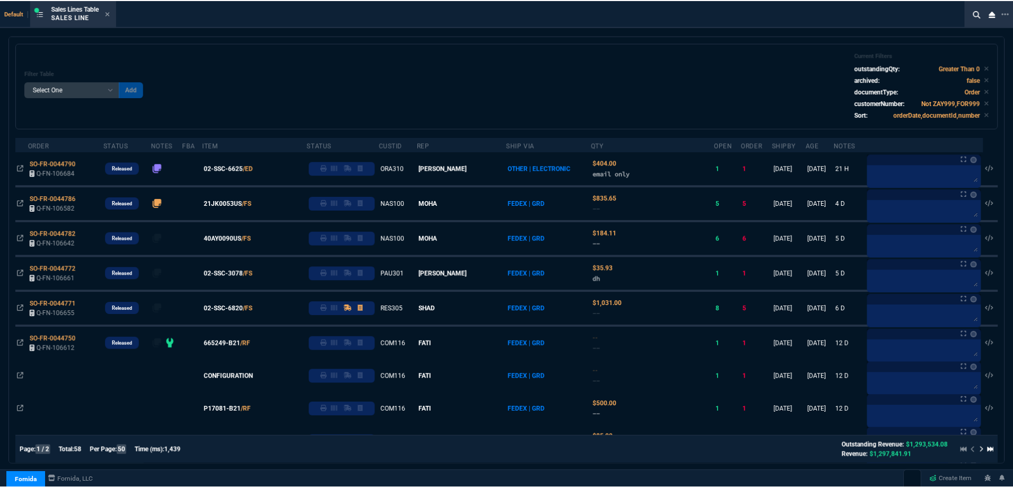
scroll to position [0, 0]
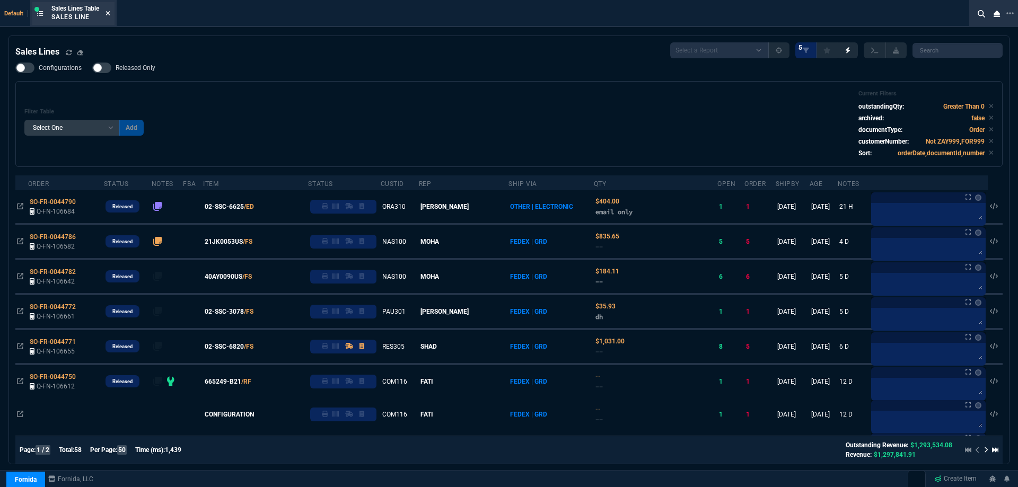
click at [109, 15] on icon at bounding box center [108, 13] width 5 height 6
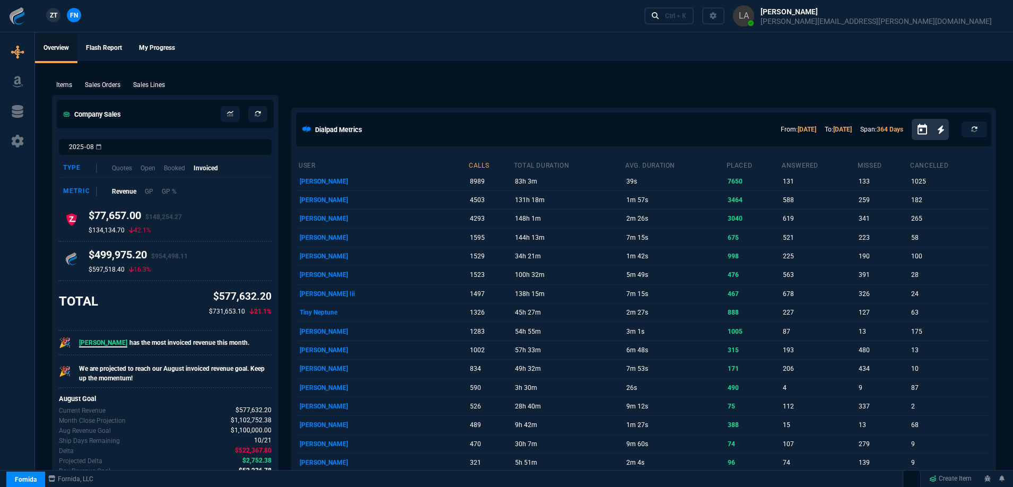
click at [52, 16] on span "ZT" at bounding box center [53, 16] width 7 height 10
click at [147, 87] on p "Sales Lines" at bounding box center [149, 85] width 32 height 10
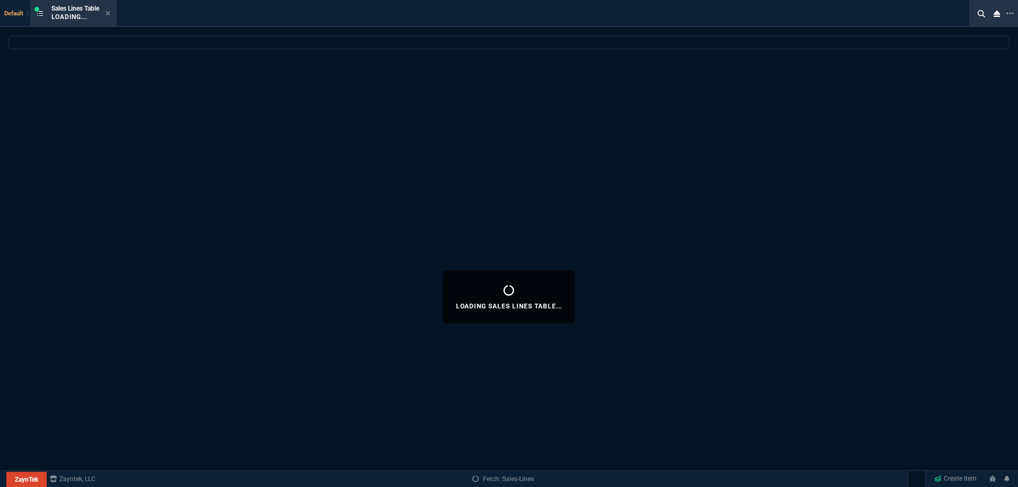
select select
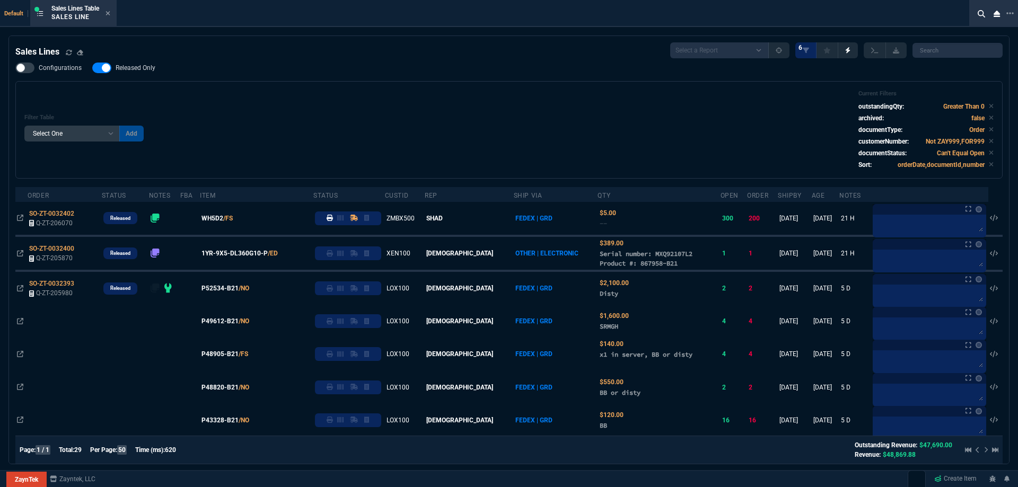
click at [140, 70] on span "Released Only" at bounding box center [136, 68] width 40 height 8
click at [92, 68] on input "Released Only" at bounding box center [92, 68] width 1 height 1
checkbox input "false"
click at [316, 101] on div "Filter Table Select One Add Filter () Age () ATS () Cond (itemVariantCode) Cust…" at bounding box center [509, 130] width 970 height 80
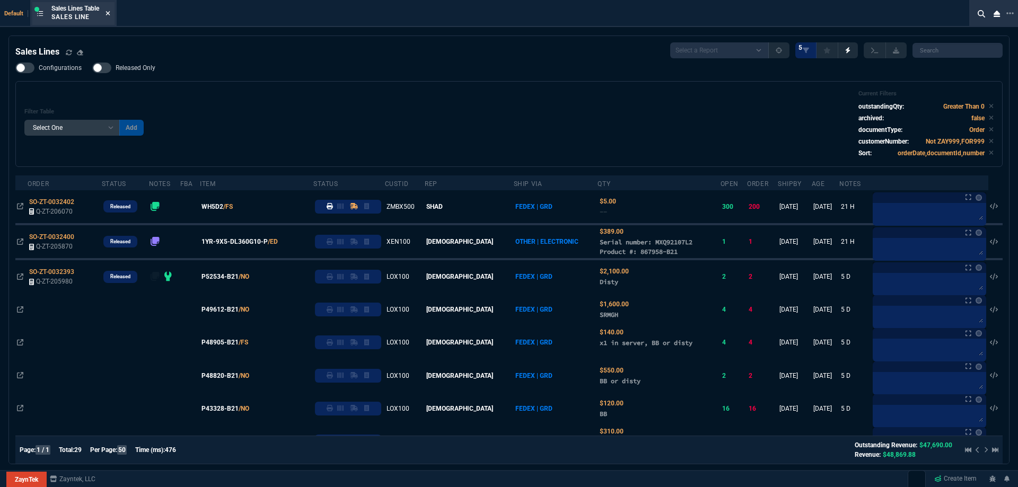
click at [110, 18] on nx-icon at bounding box center [108, 14] width 5 height 8
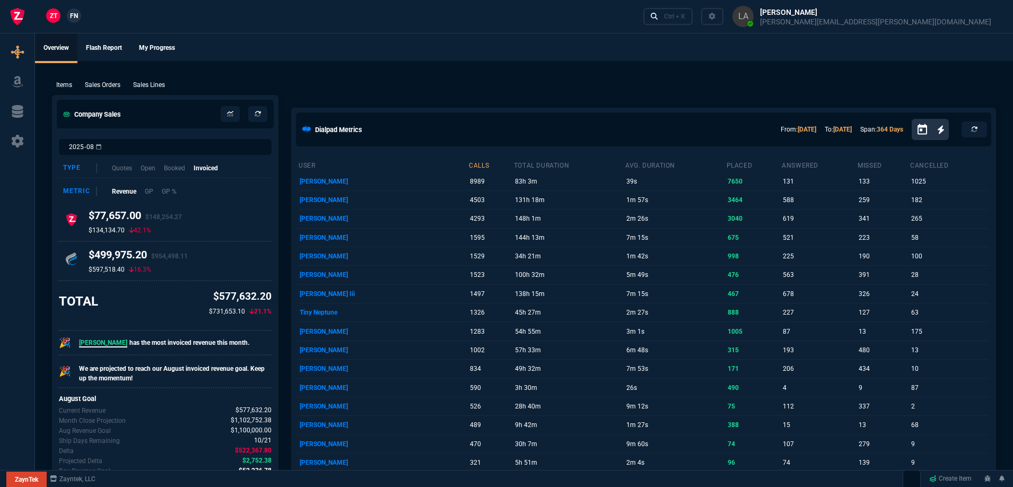
click at [77, 20] on span "FN" at bounding box center [74, 16] width 8 height 10
click at [149, 85] on p "Sales Lines" at bounding box center [149, 85] width 32 height 10
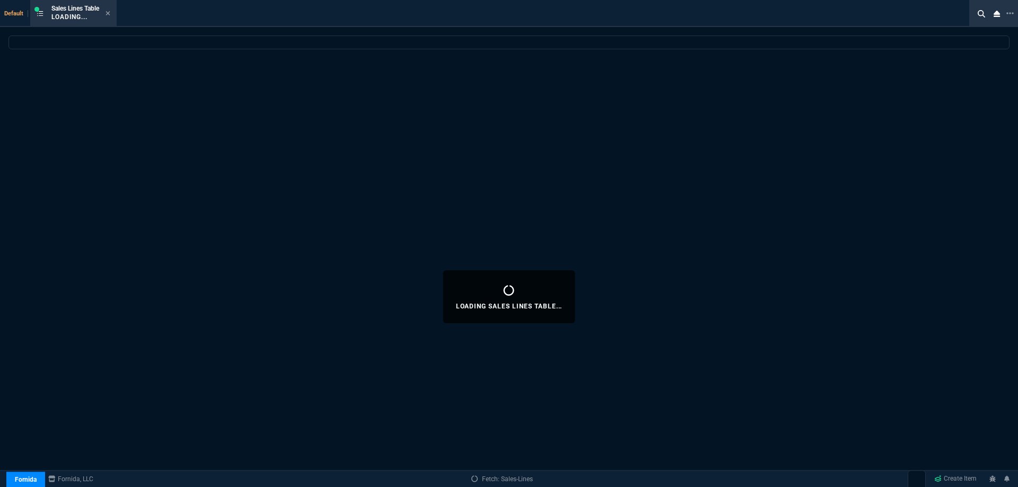
select select
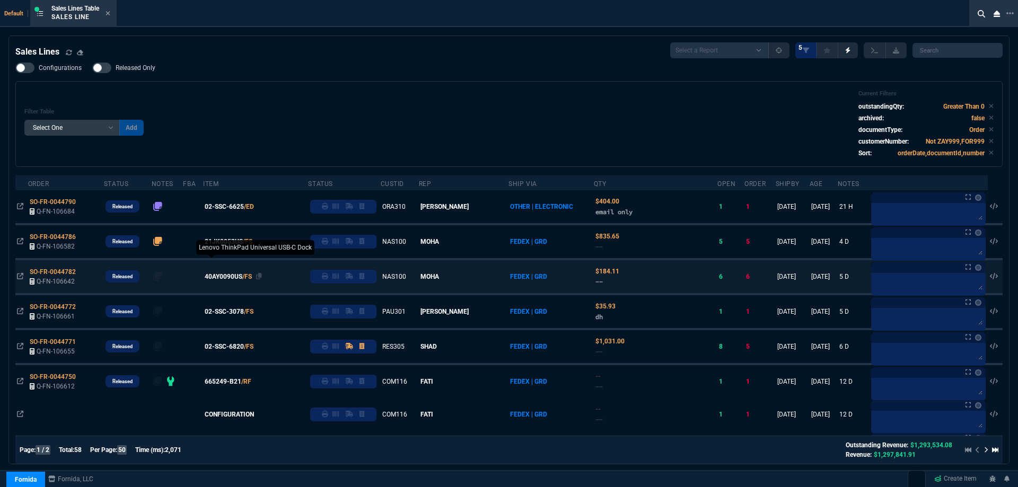
click at [237, 277] on span "40AY0090US" at bounding box center [224, 277] width 38 height 10
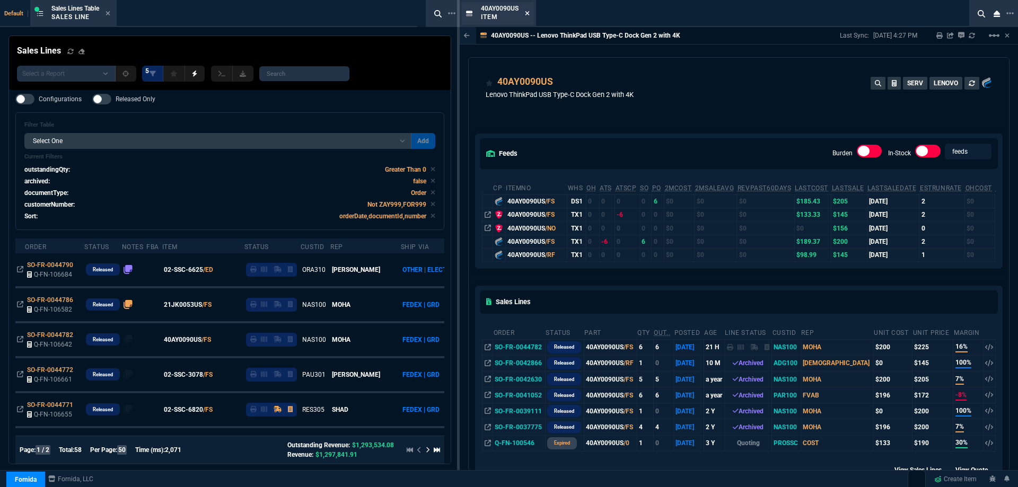
click at [529, 14] on icon at bounding box center [527, 13] width 5 height 6
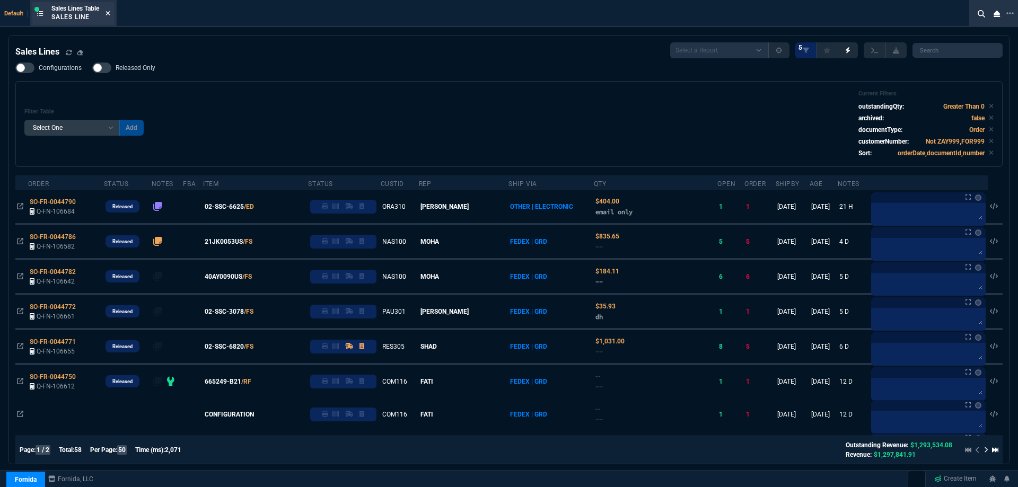
click at [110, 12] on icon at bounding box center [108, 13] width 4 height 4
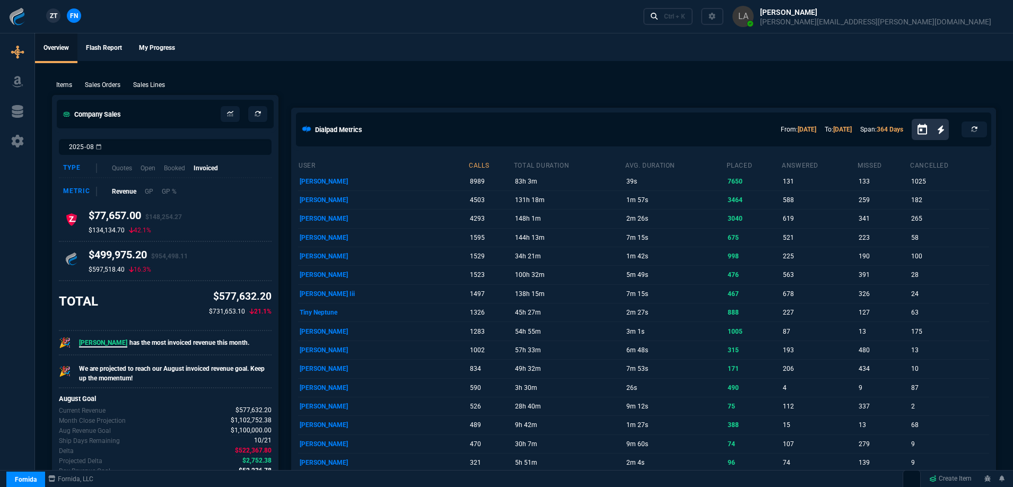
click at [50, 14] on span "ZT" at bounding box center [53, 16] width 7 height 10
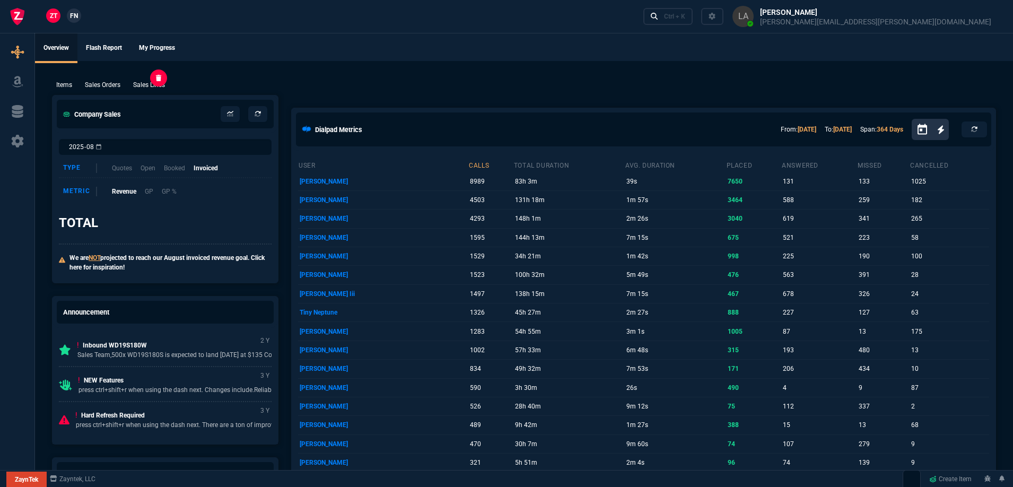
click at [160, 87] on p "Sales Lines" at bounding box center [149, 85] width 32 height 10
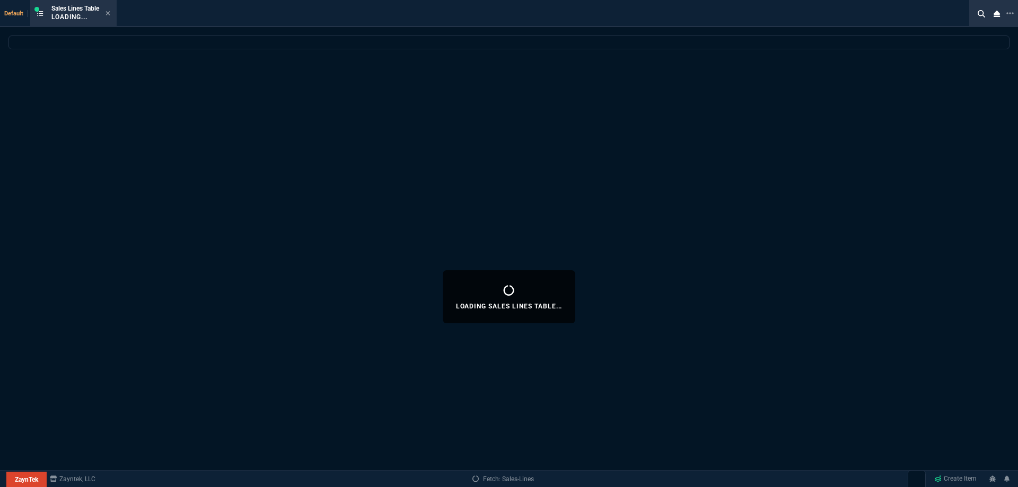
select select
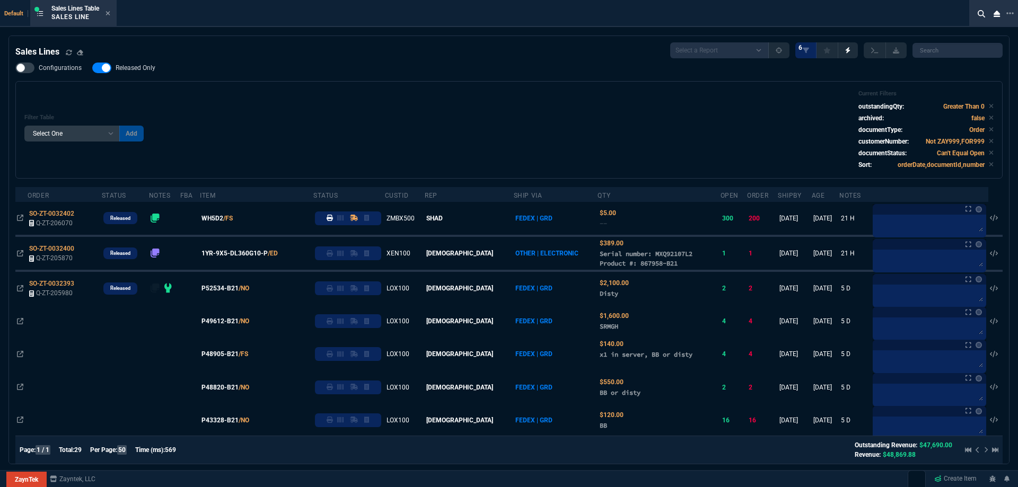
click at [149, 70] on span "Released Only" at bounding box center [136, 68] width 40 height 8
click at [92, 68] on input "Released Only" at bounding box center [92, 68] width 1 height 1
checkbox input "false"
click at [492, 114] on div "Filter Table Select One Add Filter () Age () ATS () Cond (itemVariantCode) Cust…" at bounding box center [509, 130] width 970 height 80
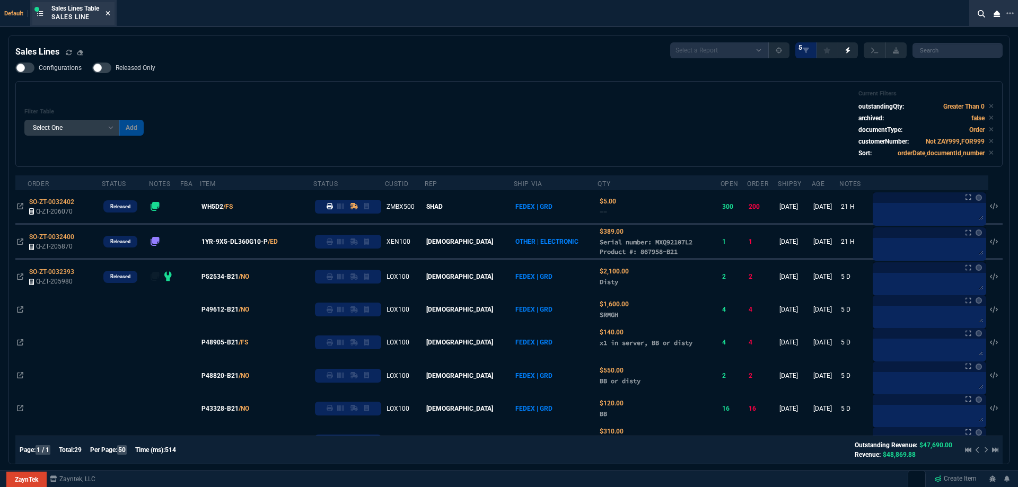
click at [110, 14] on icon at bounding box center [108, 13] width 5 height 6
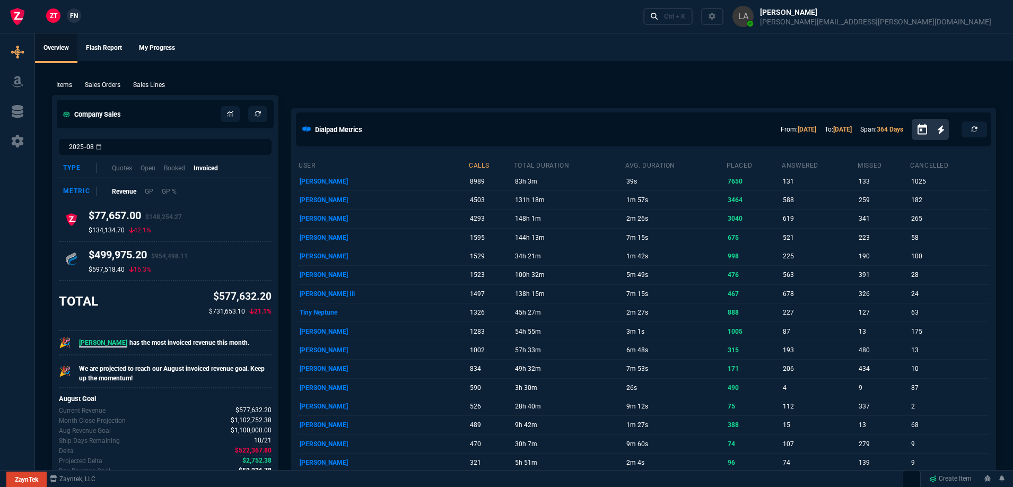
click at [77, 19] on span "FN" at bounding box center [74, 16] width 8 height 10
click at [162, 83] on p "Sales Lines" at bounding box center [149, 85] width 32 height 10
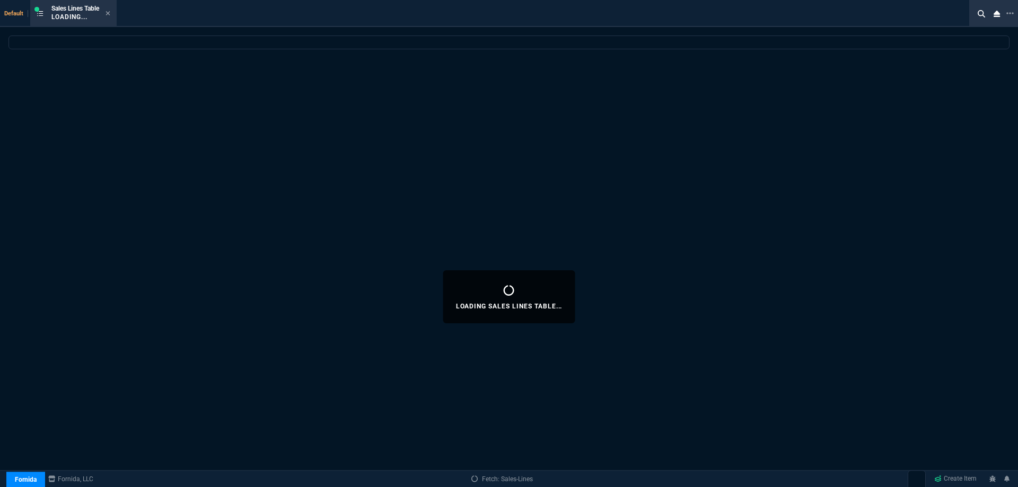
select select
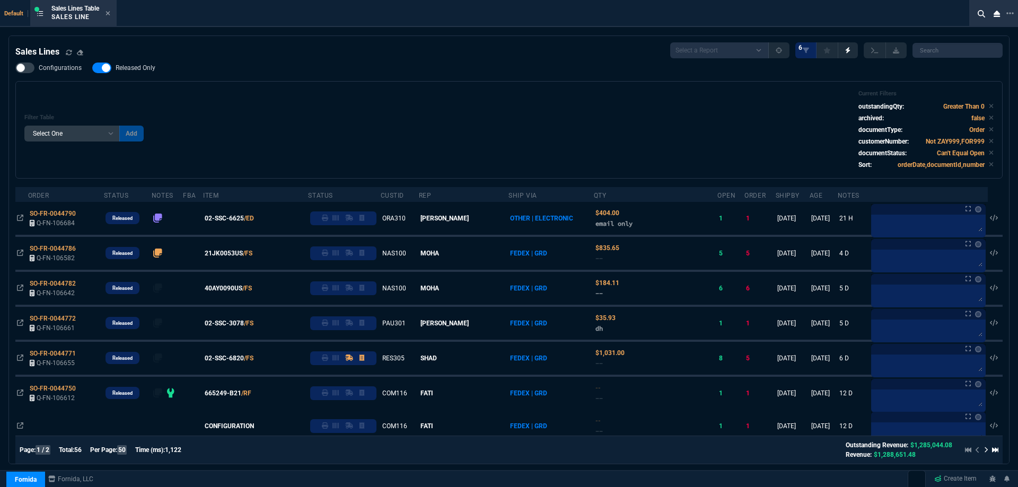
click at [148, 69] on span "Released Only" at bounding box center [136, 68] width 40 height 8
click at [92, 68] on input "Released Only" at bounding box center [92, 68] width 1 height 1
click at [532, 110] on div "Filter Table Select One Add Filter () Age () ATS () Cond (itemVariantCode) Cust…" at bounding box center [509, 130] width 970 height 80
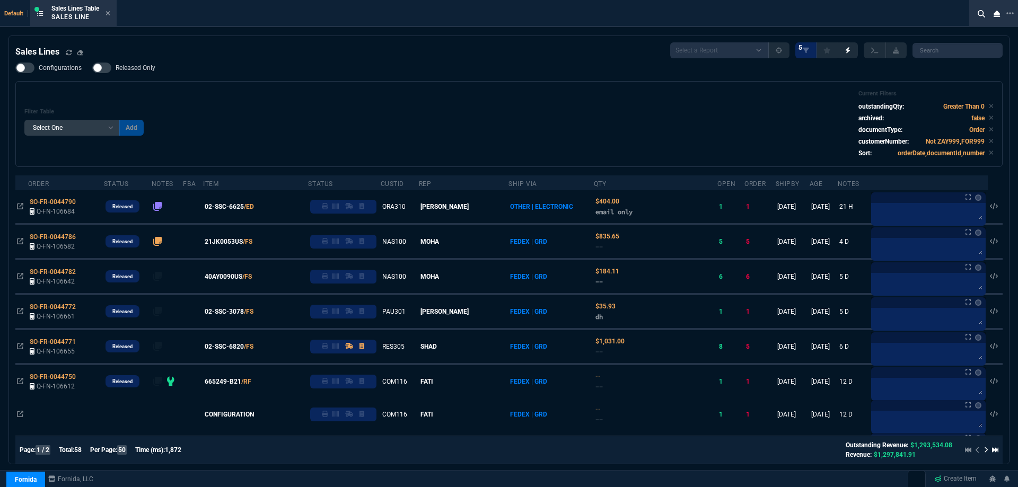
click at [152, 66] on span "Released Only" at bounding box center [136, 68] width 40 height 8
click at [92, 68] on input "Released Only" at bounding box center [92, 68] width 1 height 1
click at [419, 95] on div "Filter Table Select One Add Filter () Age () ATS () Cond (itemVariantCode) Cust…" at bounding box center [509, 124] width 970 height 68
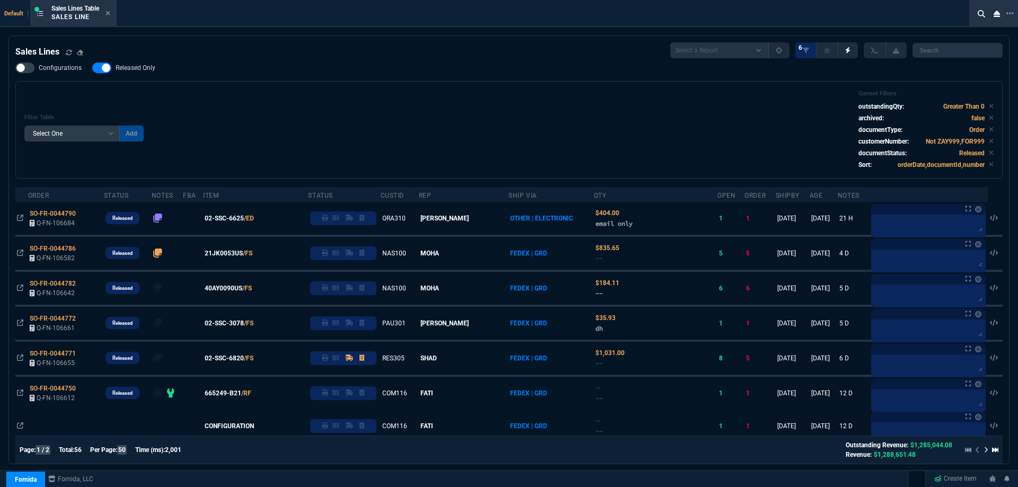
click at [155, 67] on label "Released Only" at bounding box center [129, 68] width 74 height 11
click at [92, 68] on input "Released Only" at bounding box center [92, 68] width 1 height 1
checkbox input "false"
click at [406, 76] on div "Configurations Released Only Filter Table Select One Add Filter () Age () ATS (…" at bounding box center [509, 121] width 988 height 116
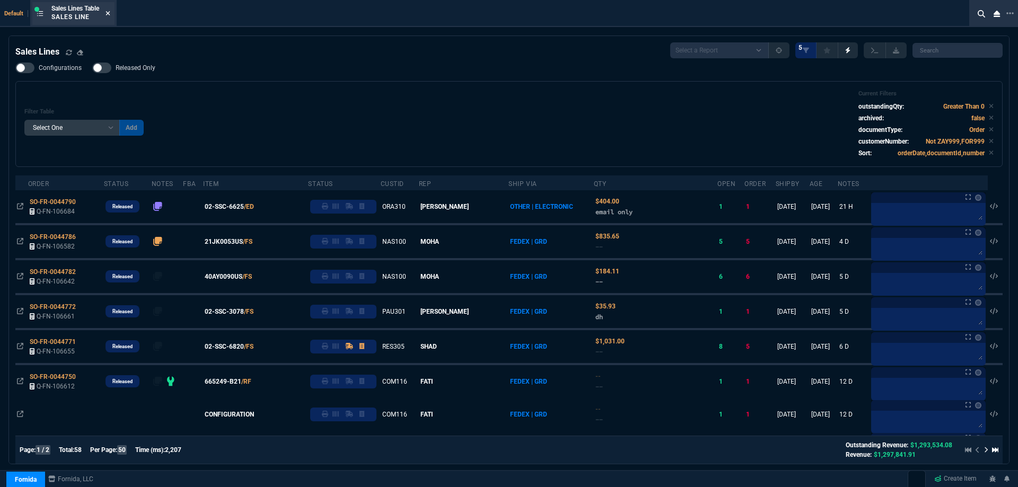
click at [110, 14] on icon at bounding box center [108, 13] width 4 height 4
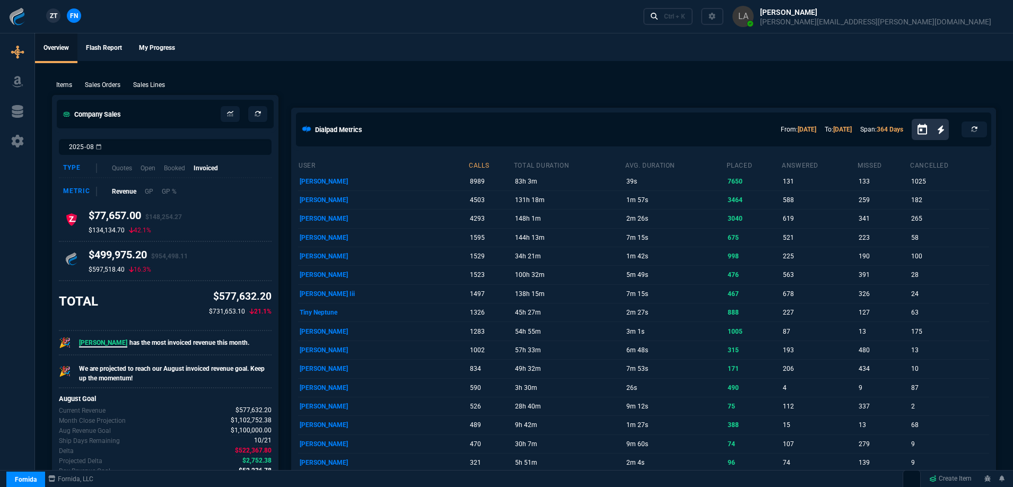
click at [58, 15] on link "ZT" at bounding box center [53, 15] width 14 height 14
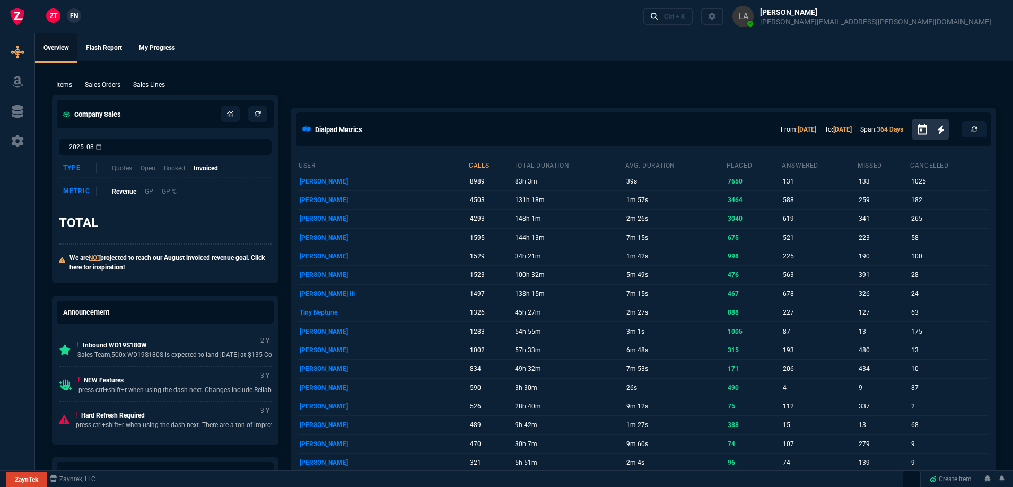
click at [155, 82] on p "Sales Lines" at bounding box center [149, 85] width 32 height 10
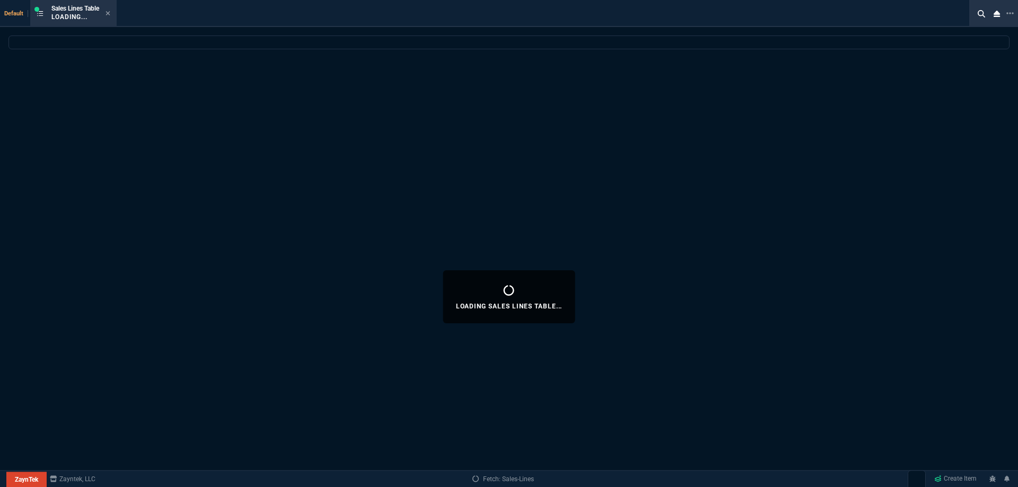
select select
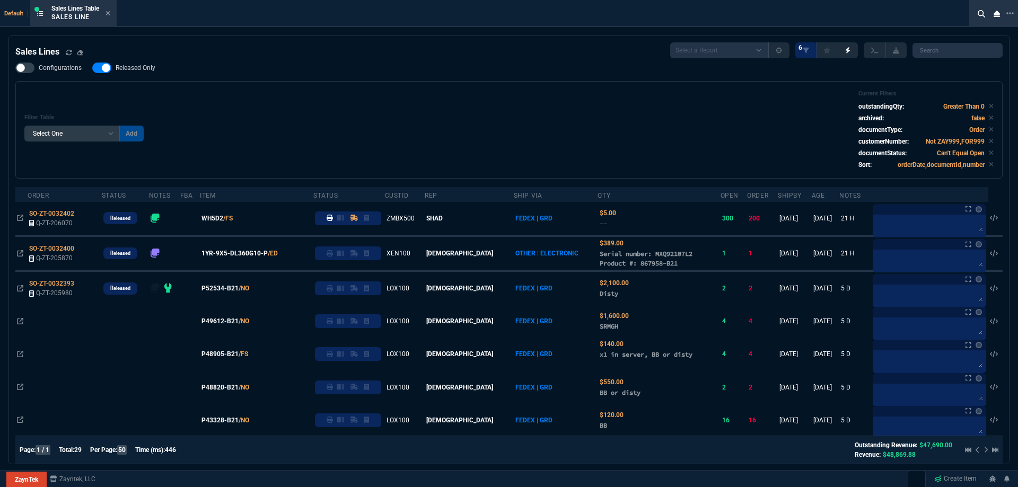
click at [152, 66] on span "Released Only" at bounding box center [136, 68] width 40 height 8
click at [92, 68] on input "Released Only" at bounding box center [92, 68] width 1 height 1
checkbox input "false"
click at [333, 95] on div "Filter Table Select One Add Filter () Age () ATS () Cond (itemVariantCode) Cust…" at bounding box center [509, 130] width 970 height 80
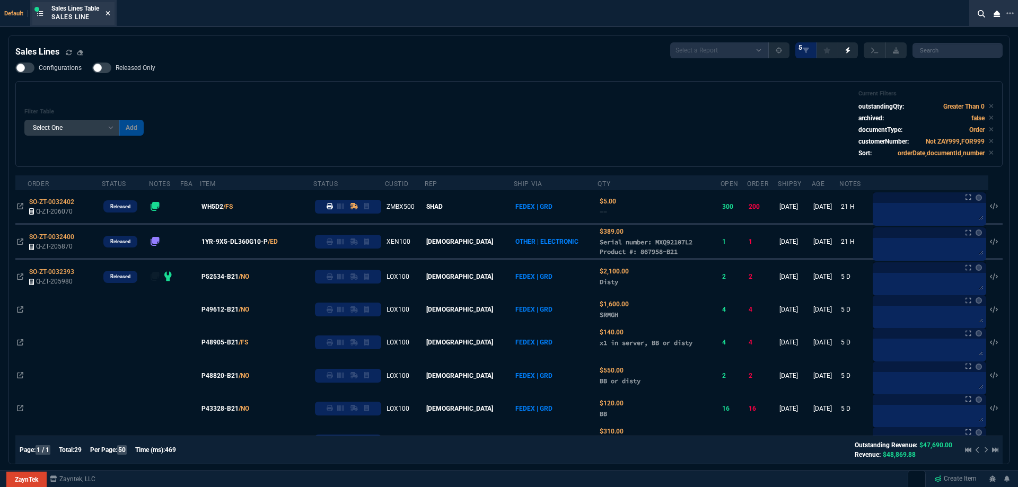
click at [109, 15] on icon at bounding box center [108, 13] width 4 height 4
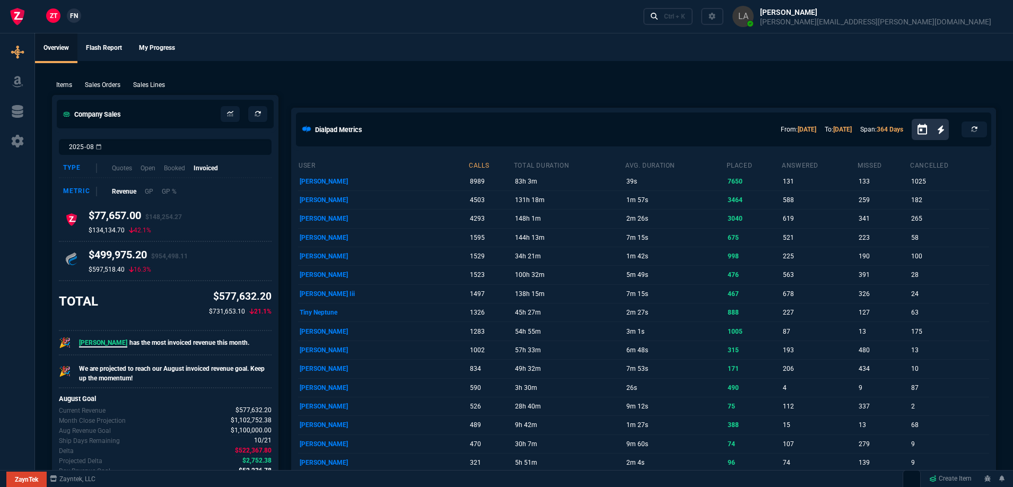
click at [78, 17] on span "FN" at bounding box center [74, 16] width 8 height 10
click at [163, 82] on p "Sales Lines" at bounding box center [149, 85] width 32 height 10
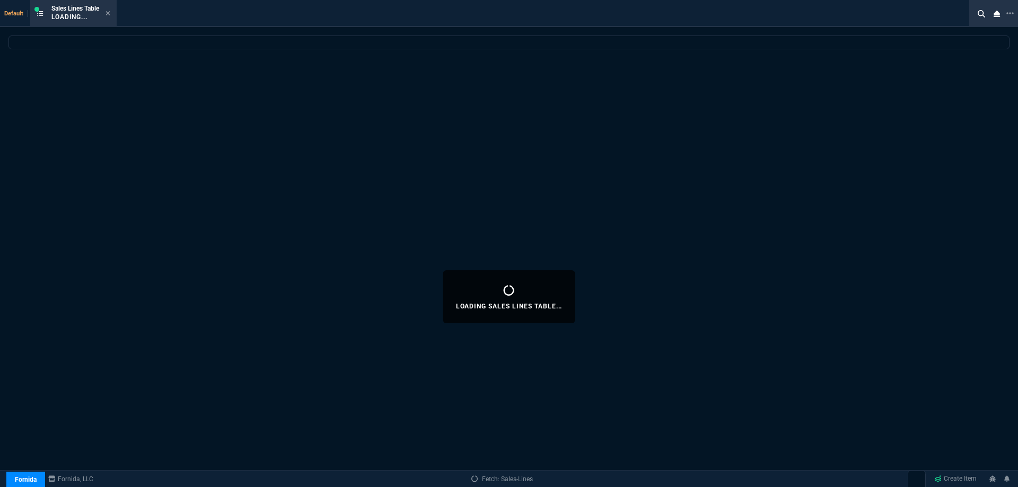
select select
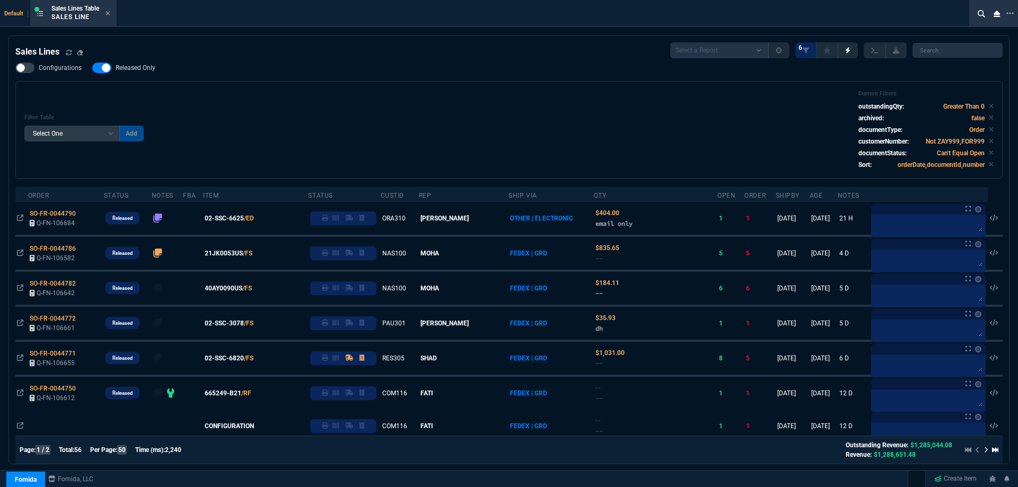
click at [147, 71] on span "Released Only" at bounding box center [136, 68] width 40 height 8
click at [92, 68] on input "Released Only" at bounding box center [92, 68] width 1 height 1
checkbox input "false"
click at [307, 89] on div "Filter Table Select One Add Filter () Age () ATS () Cond (itemVariantCode) Cust…" at bounding box center [509, 130] width 988 height 98
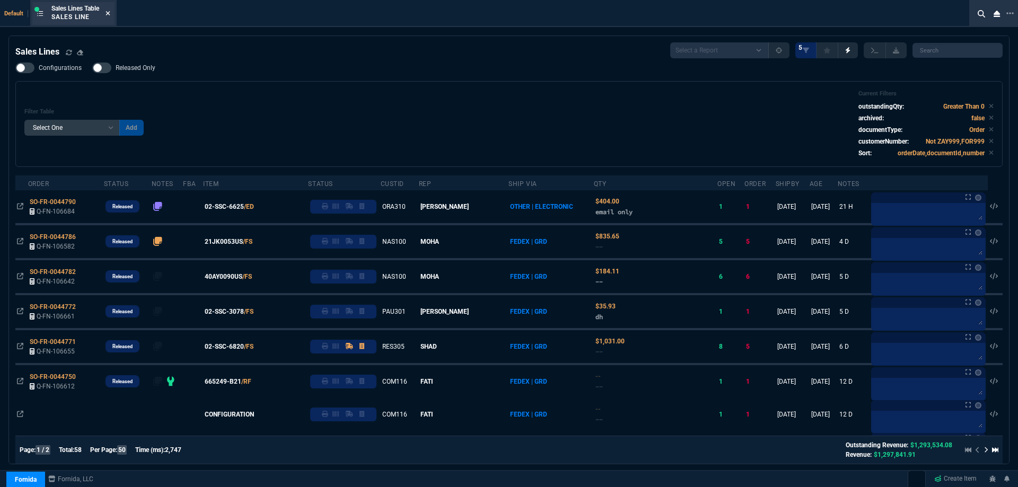
click at [110, 14] on icon at bounding box center [108, 13] width 5 height 6
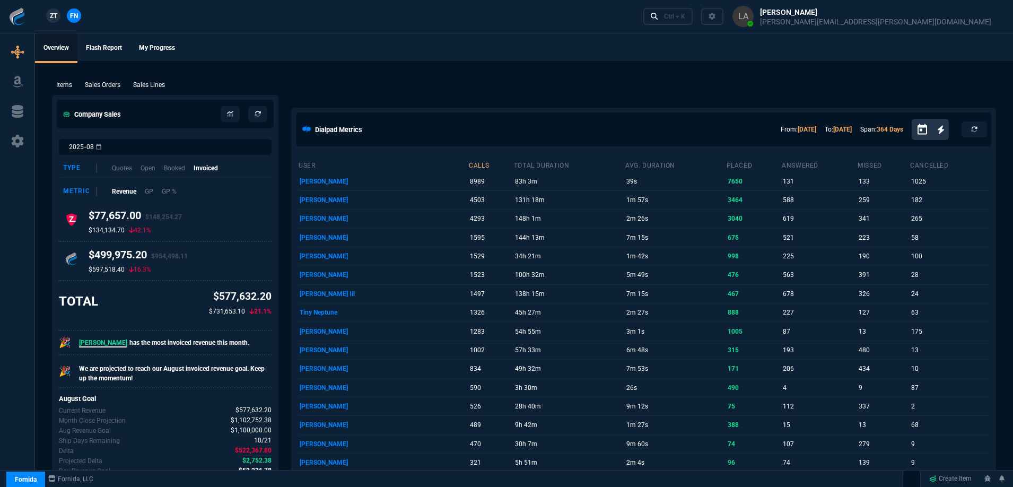
click at [59, 16] on link "ZT" at bounding box center [53, 15] width 14 height 14
click at [144, 83] on p "Sales Lines" at bounding box center [149, 85] width 32 height 10
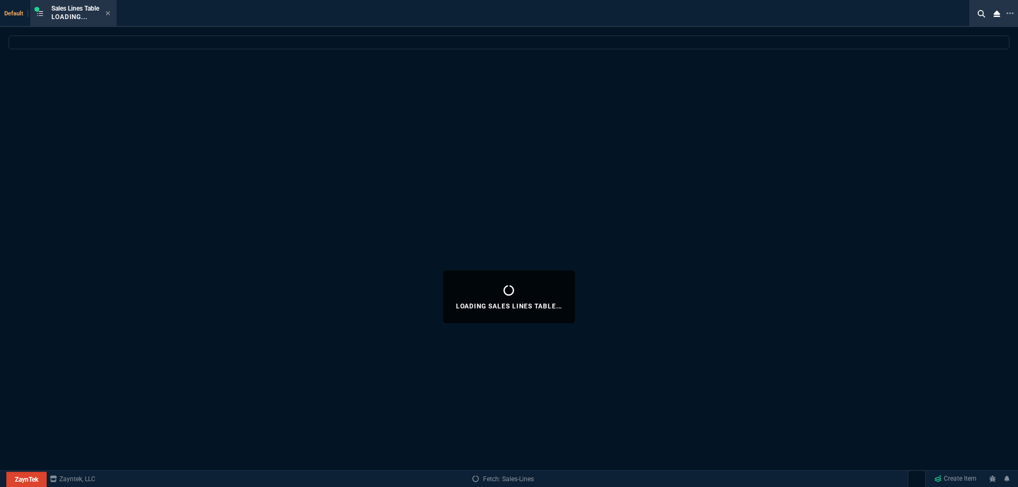
select select
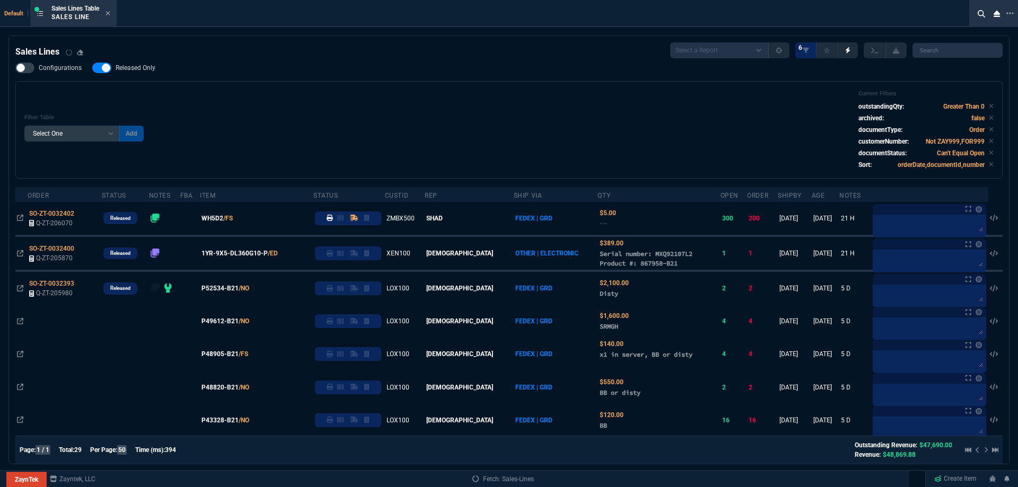
click at [132, 65] on span "Released Only" at bounding box center [136, 68] width 40 height 8
click at [92, 68] on input "Released Only" at bounding box center [92, 68] width 1 height 1
checkbox input "false"
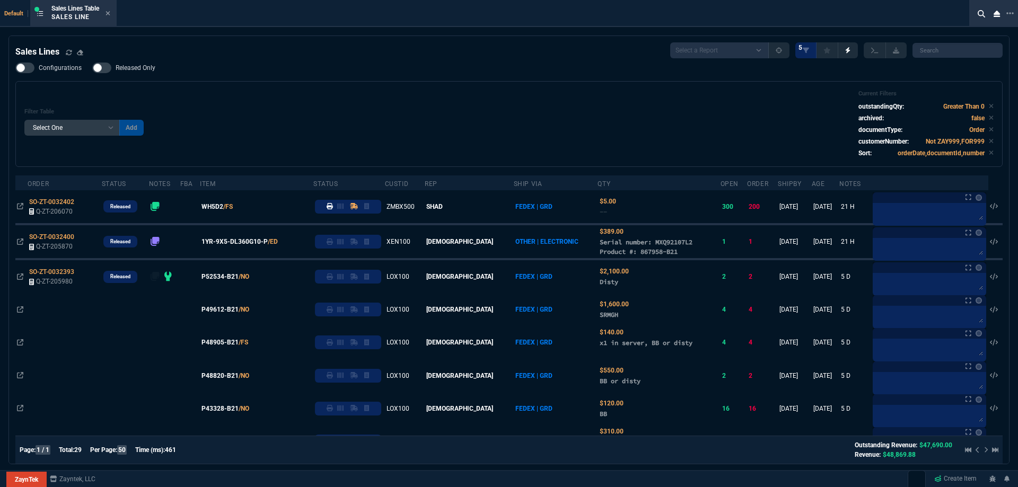
click at [189, 57] on div "Sales Lines Select a Report NEW QUERY SonicWall Sale AMZ (MTD) NEW QUERY INS100…" at bounding box center [509, 50] width 988 height 16
click at [110, 14] on icon at bounding box center [108, 13] width 5 height 6
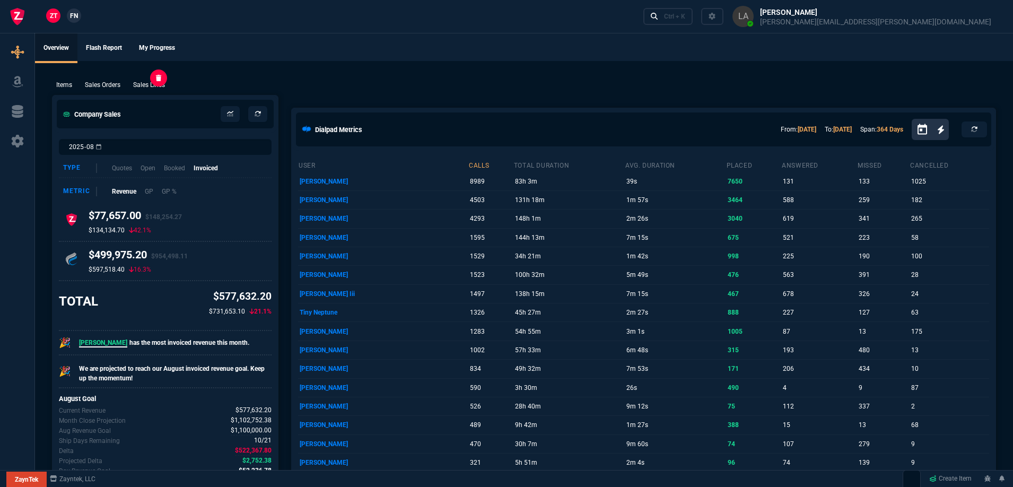
click at [158, 86] on p "Sales Lines" at bounding box center [149, 85] width 32 height 10
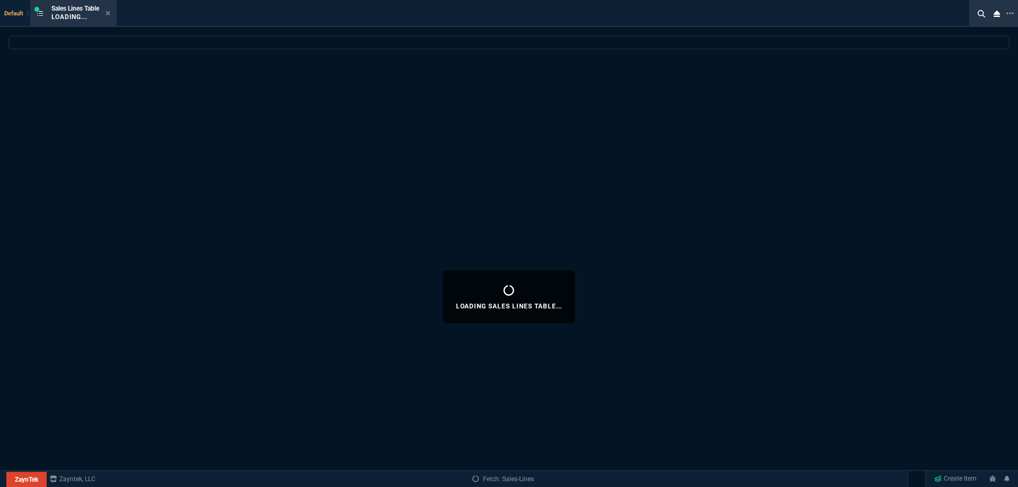
select select
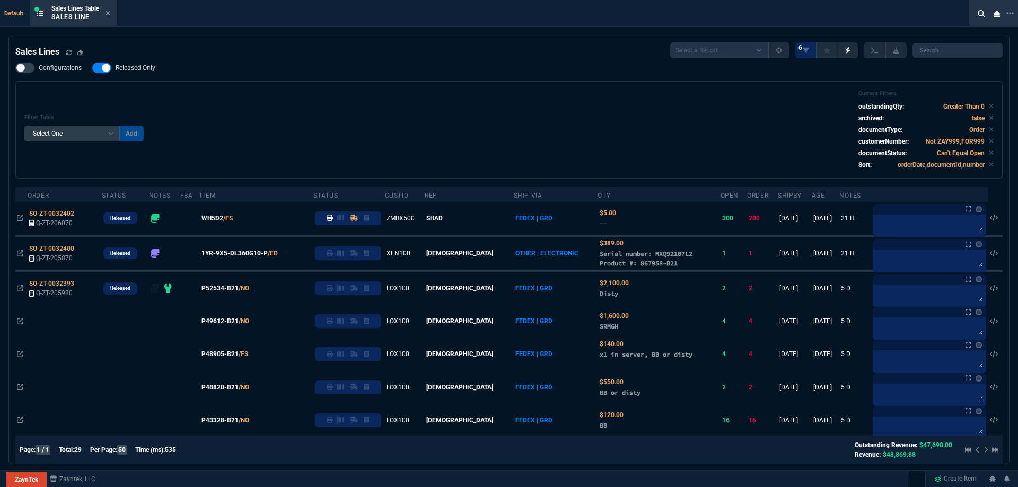
click at [146, 74] on nx-fornida-field-switch-one "Released Only" at bounding box center [129, 70] width 74 height 10
click at [152, 71] on span "Released Only" at bounding box center [136, 68] width 40 height 8
click at [92, 68] on input "Released Only" at bounding box center [92, 68] width 1 height 1
checkbox input "false"
click at [364, 74] on div "Configurations Released Only Filter Table Select One Add Filter () Age () ATS (…" at bounding box center [509, 121] width 988 height 116
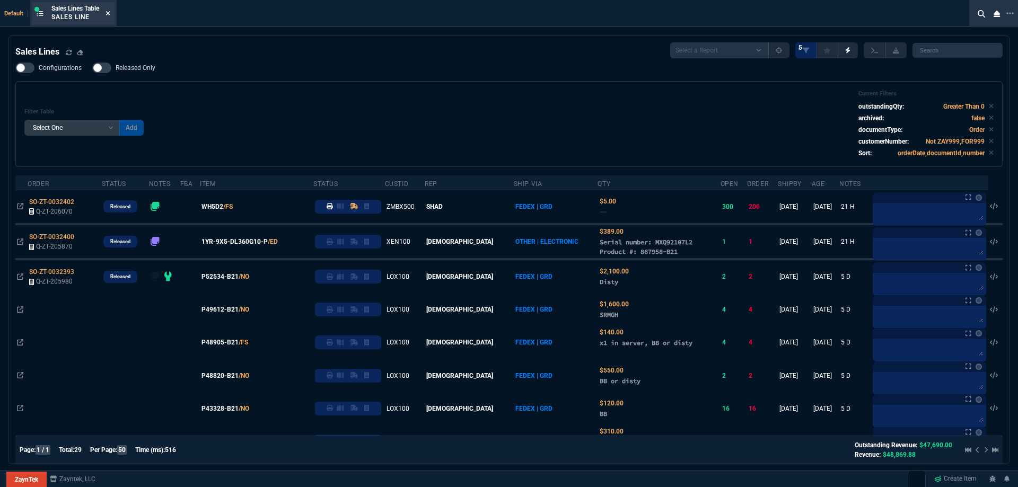
click at [110, 14] on icon at bounding box center [108, 13] width 4 height 4
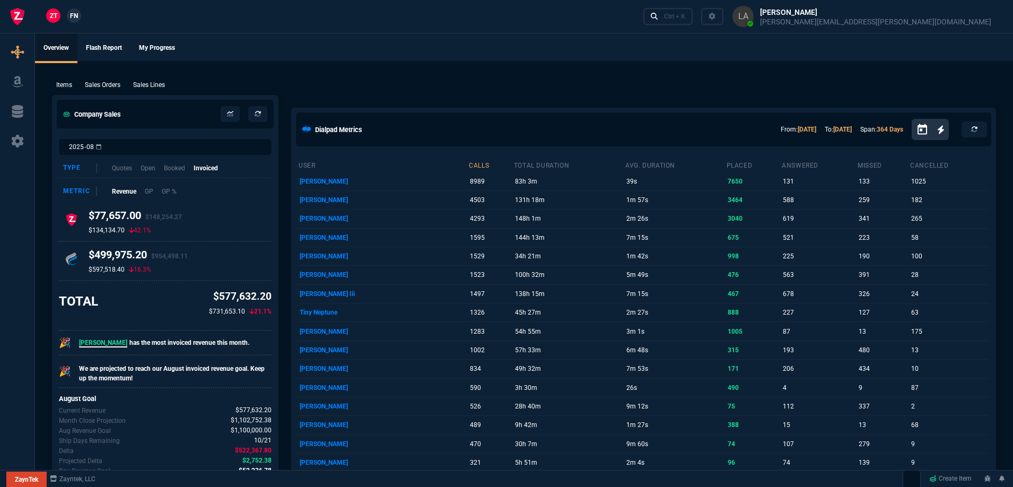
click at [77, 21] on link "FN" at bounding box center [74, 15] width 14 height 14
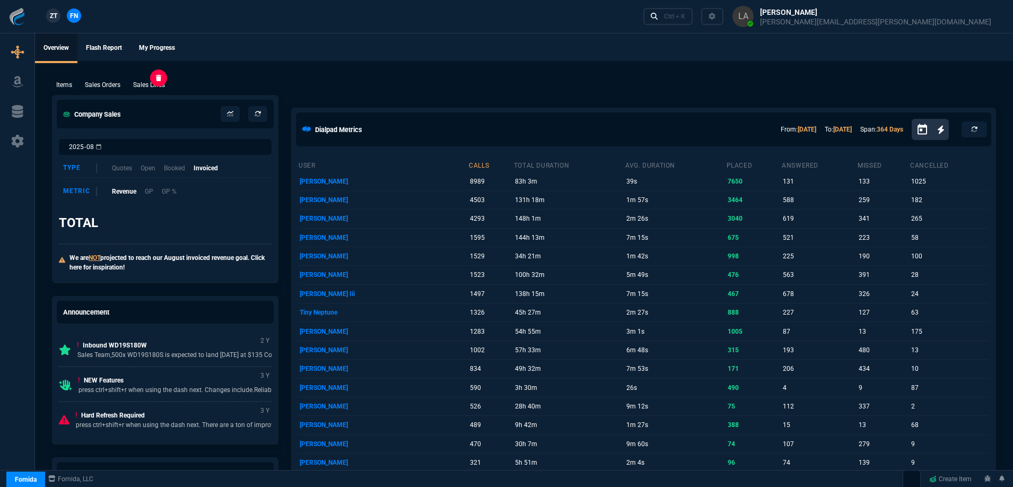
click at [155, 86] on p "Sales Lines" at bounding box center [149, 85] width 32 height 10
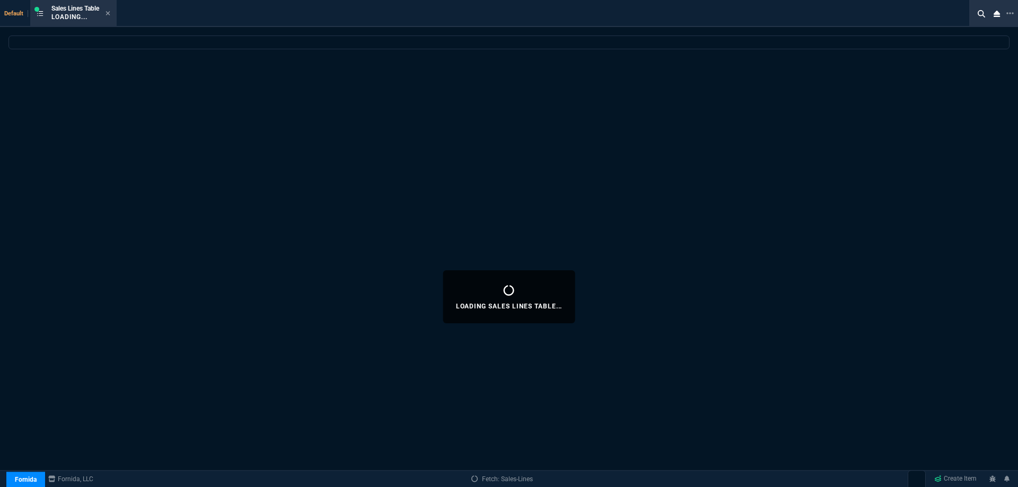
select select
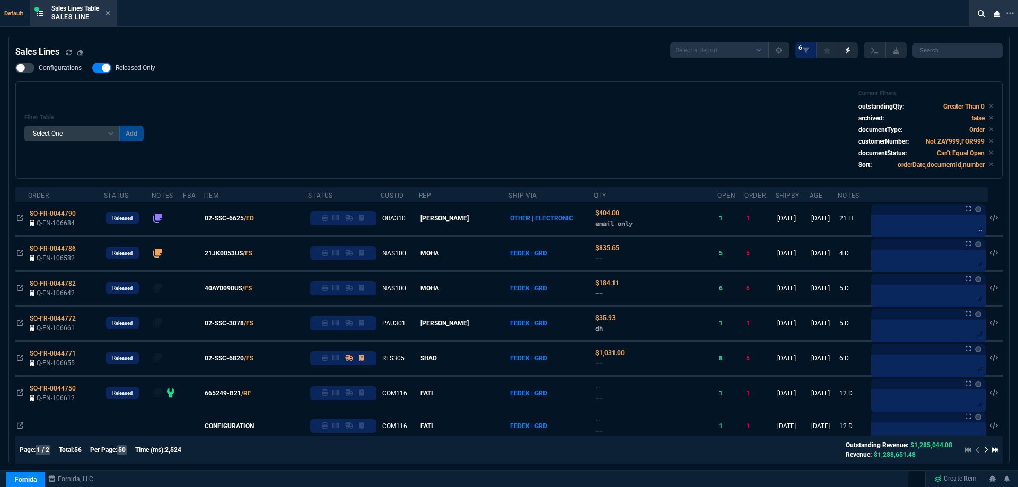
click at [149, 72] on span "Released Only" at bounding box center [136, 68] width 40 height 8
click at [92, 68] on input "Released Only" at bounding box center [92, 68] width 1 height 1
checkbox input "false"
click at [252, 73] on div "Configurations Released Only Filter Table Select One Add Filter () Age () ATS (…" at bounding box center [509, 121] width 988 height 116
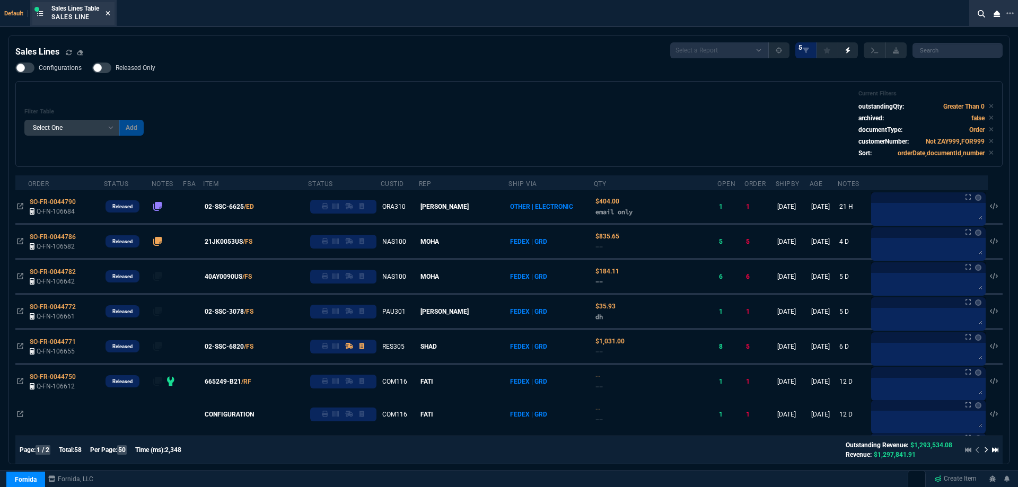
click at [109, 10] on icon at bounding box center [108, 13] width 5 height 6
click at [110, 14] on div "ZT FN Ctrl + K" at bounding box center [509, 16] width 1018 height 33
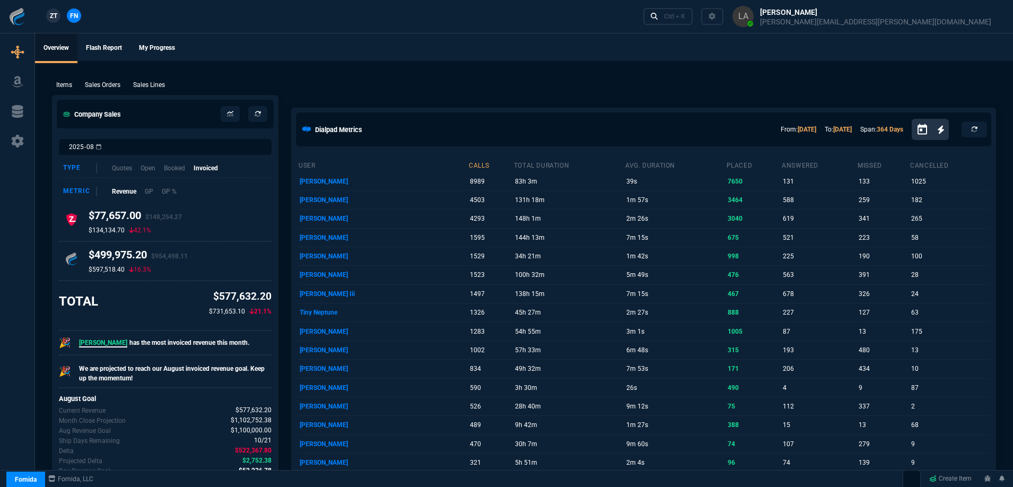
click at [53, 13] on span "ZT" at bounding box center [53, 16] width 7 height 10
click at [150, 80] on div "Items Sales Orders Sales Lines Add Link" at bounding box center [524, 84] width 944 height 13
click at [150, 85] on p "Sales Lines" at bounding box center [149, 85] width 32 height 10
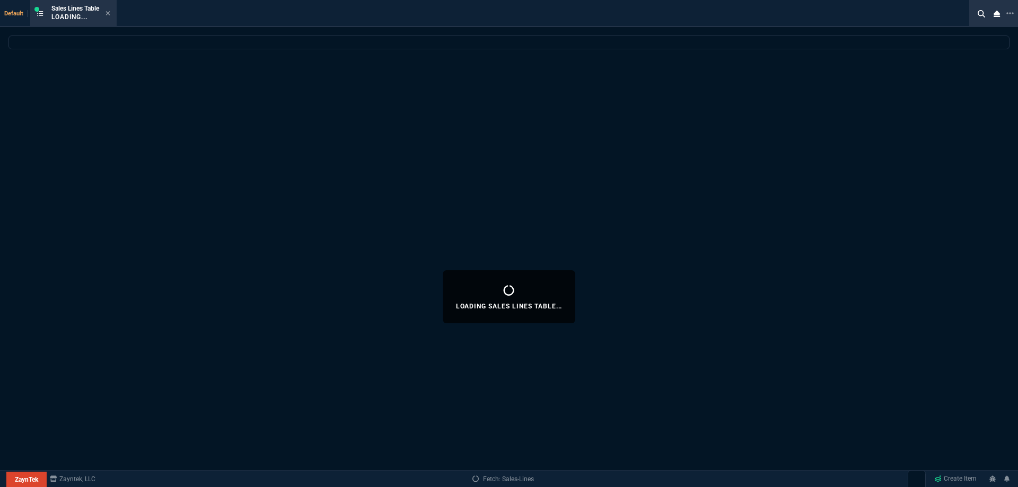
select select
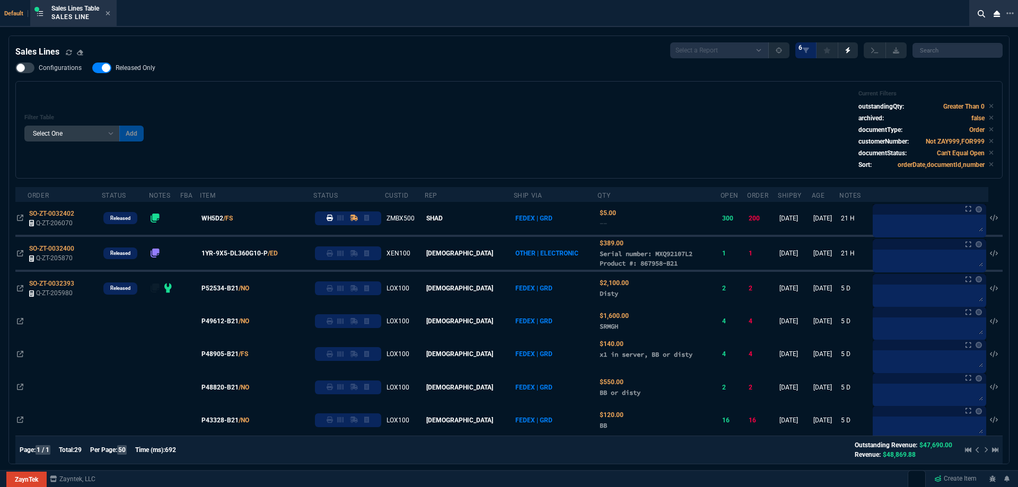
click at [138, 72] on span "Released Only" at bounding box center [136, 68] width 40 height 8
click at [92, 68] on input "Released Only" at bounding box center [92, 68] width 1 height 1
checkbox input "false"
click at [320, 90] on div "Filter Table Select One Add Filter () Age () ATS () Cond (itemVariantCode) Cust…" at bounding box center [509, 130] width 988 height 98
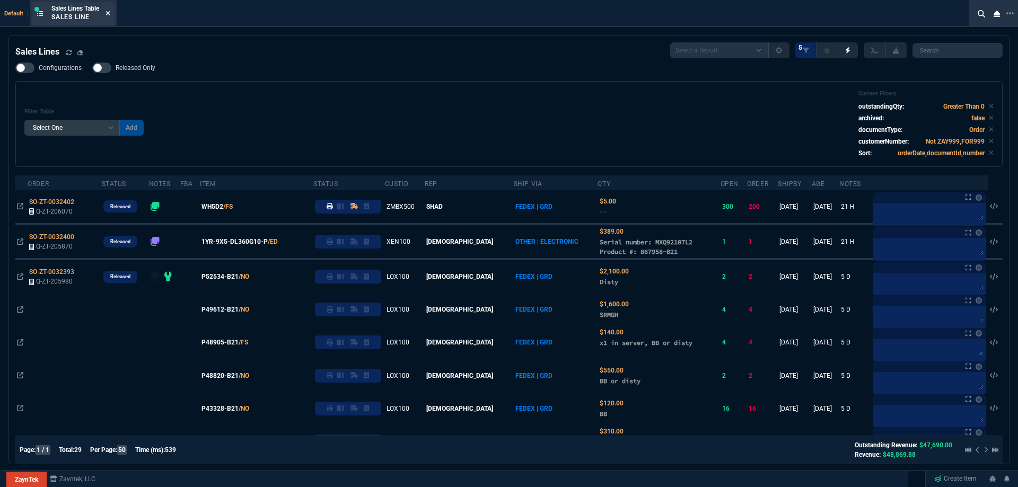
click at [110, 13] on icon at bounding box center [108, 13] width 5 height 6
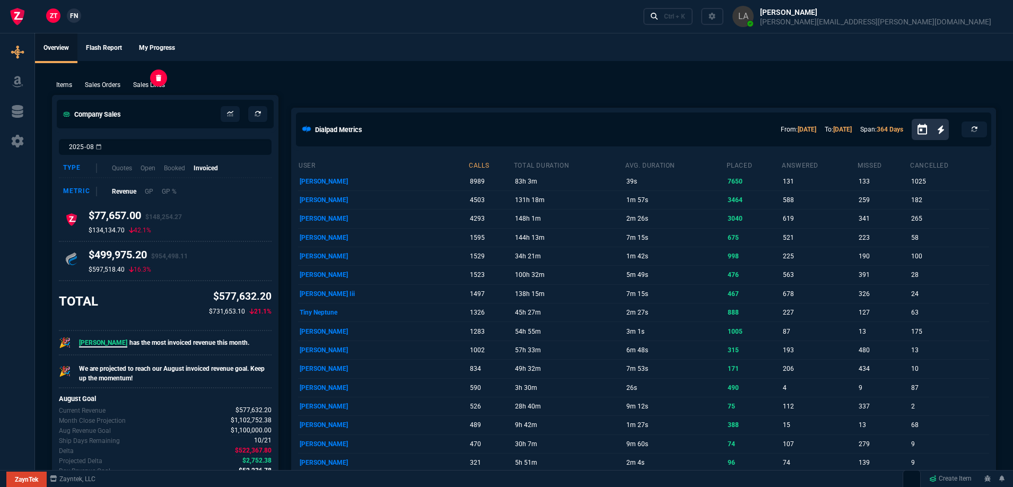
click at [137, 88] on p "Sales Lines" at bounding box center [149, 85] width 32 height 10
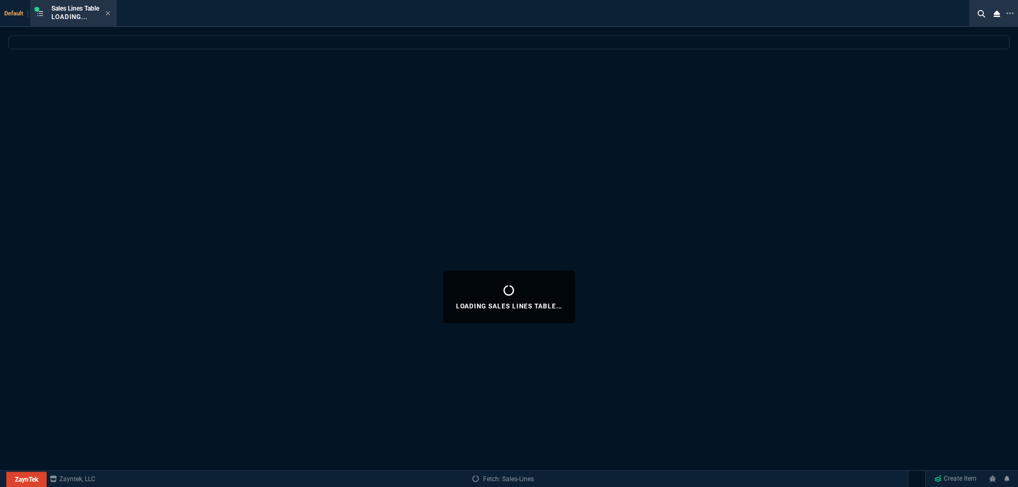
select select
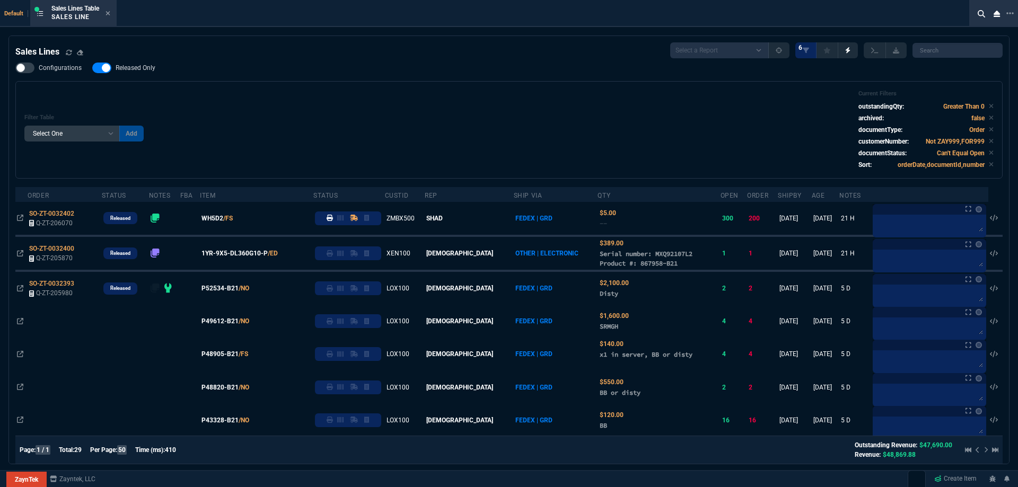
click at [263, 73] on div "Configurations Released Only Filter Table Select One Add Filter () Age () ATS (…" at bounding box center [509, 121] width 988 height 116
click at [145, 66] on span "Released Only" at bounding box center [136, 68] width 40 height 8
click at [92, 68] on input "Released Only" at bounding box center [92, 68] width 1 height 1
checkbox input "false"
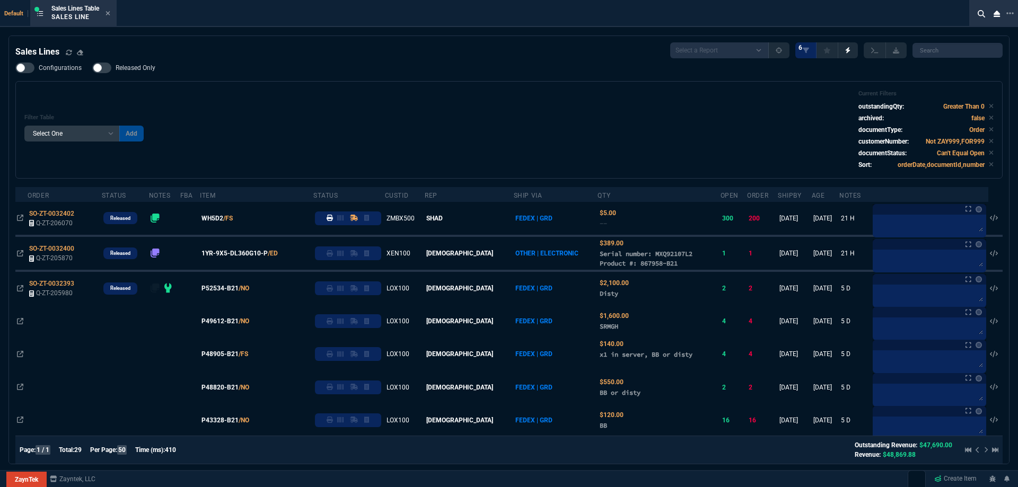
click at [326, 97] on div "Filter Table Select One Add Filter () Age () ATS () Cond (itemVariantCode) Cust…" at bounding box center [509, 130] width 970 height 80
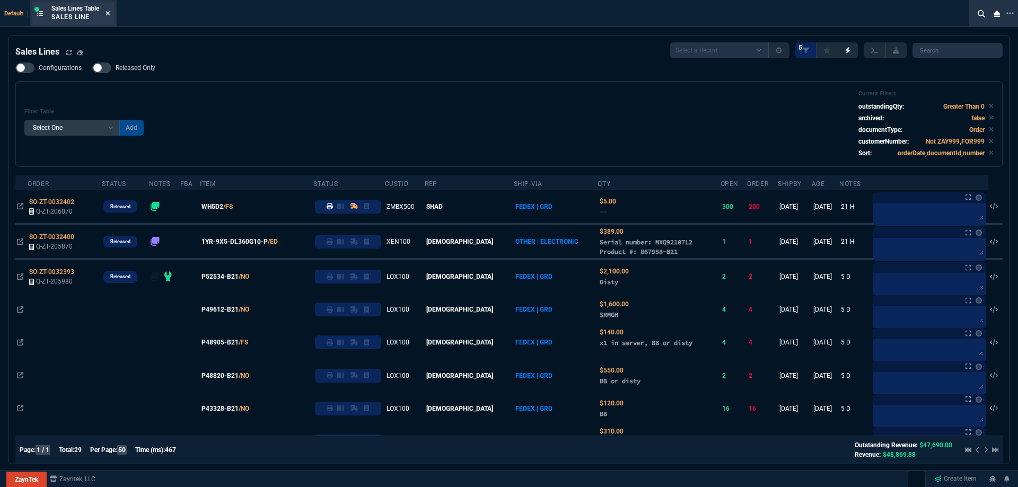
click at [110, 13] on icon at bounding box center [108, 13] width 5 height 6
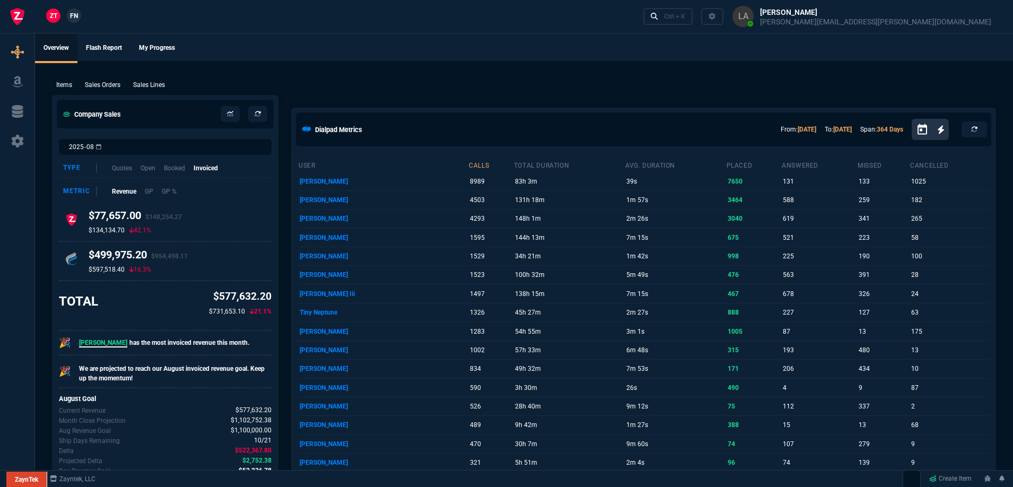
click at [75, 20] on span "FN" at bounding box center [74, 16] width 8 height 10
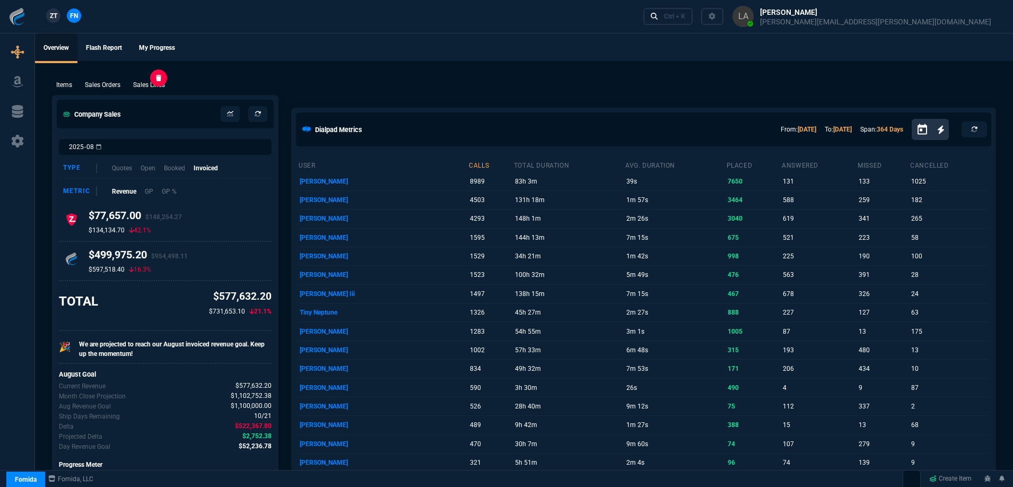
click at [149, 84] on p "Sales Lines" at bounding box center [149, 85] width 32 height 10
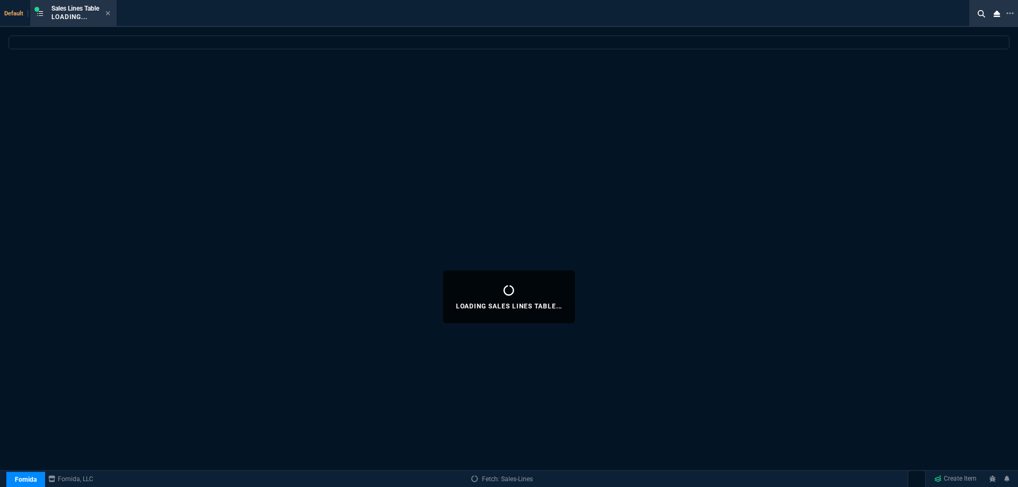
select select
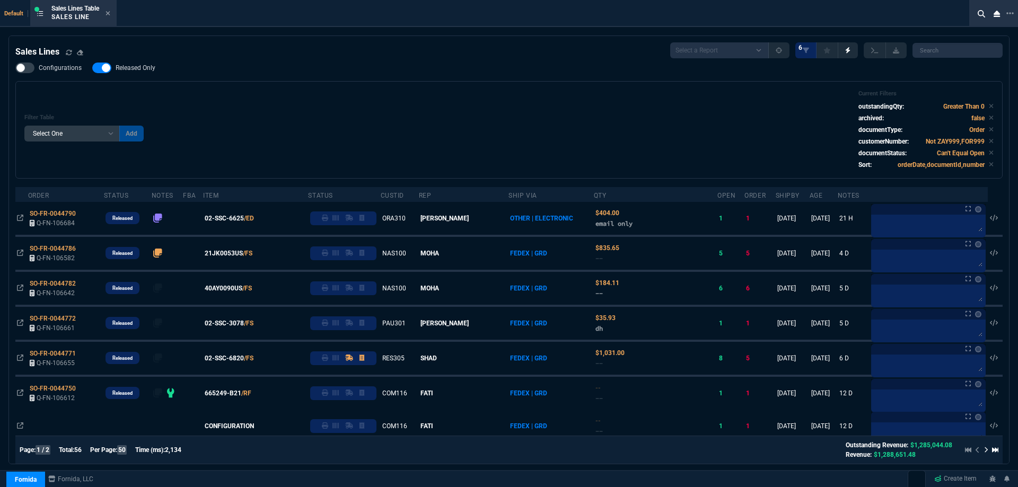
click at [142, 70] on span "Released Only" at bounding box center [136, 68] width 40 height 8
click at [92, 68] on input "Released Only" at bounding box center [92, 68] width 1 height 1
checkbox input "false"
click at [369, 86] on div "Filter Table Select One Add Filter () Age () ATS () Cond (itemVariantCode) Cust…" at bounding box center [509, 130] width 988 height 98
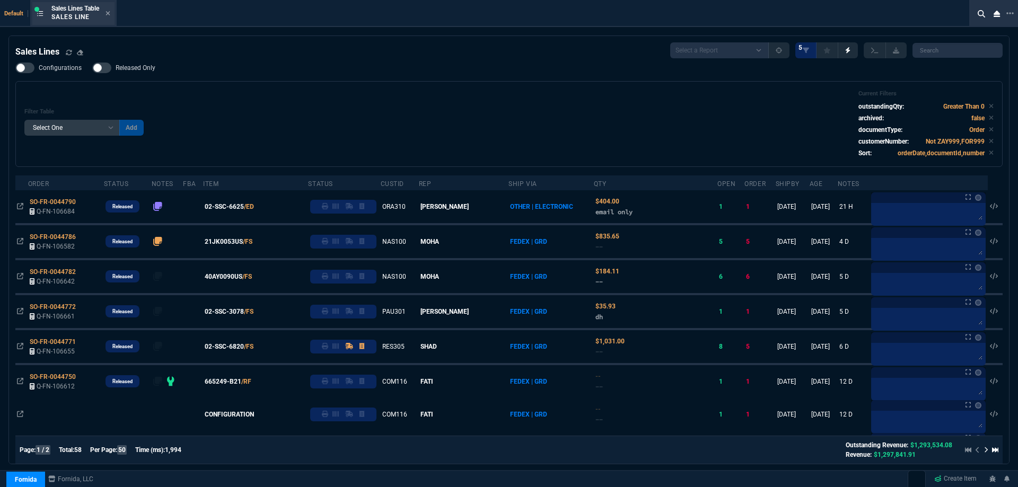
click at [107, 15] on div "Sales Lines Table Sales Line" at bounding box center [80, 13] width 59 height 19
click at [110, 15] on icon at bounding box center [108, 13] width 5 height 6
click at [110, 15] on div "ZT FN Ctrl + K" at bounding box center [509, 16] width 1018 height 33
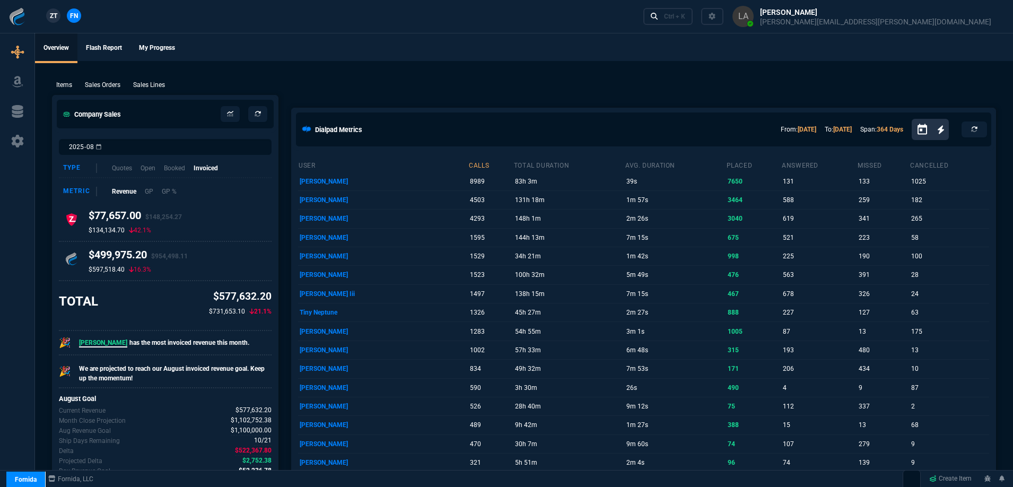
click at [57, 13] on span "ZT" at bounding box center [53, 16] width 7 height 10
click at [150, 80] on div "Items Sales Orders Sales Lines Add Link" at bounding box center [524, 84] width 944 height 13
click at [152, 82] on p "Sales Lines" at bounding box center [149, 85] width 32 height 10
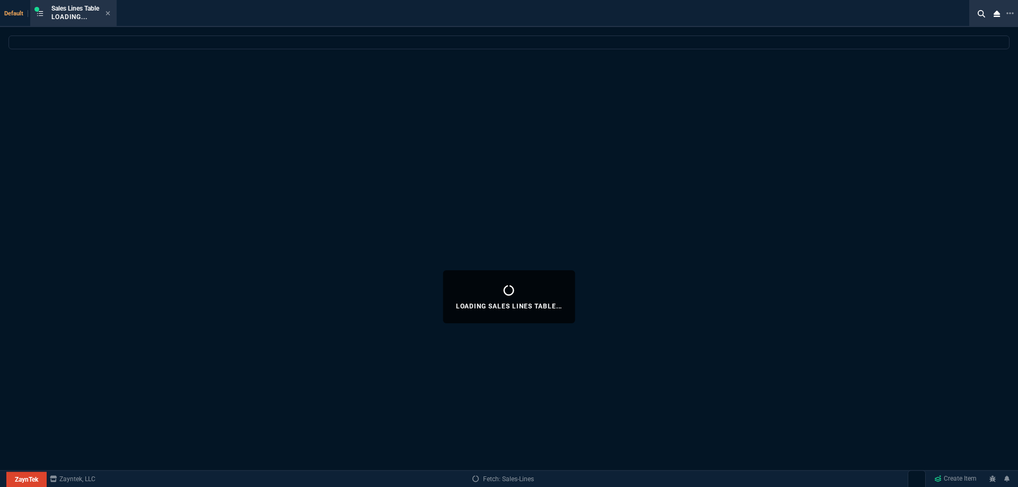
select select
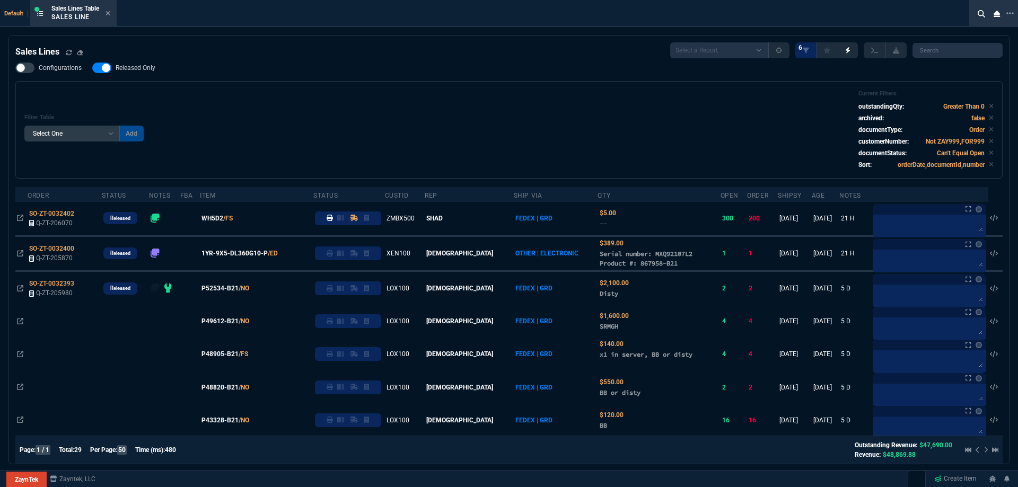
click at [140, 69] on span "Released Only" at bounding box center [136, 68] width 40 height 8
click at [92, 68] on input "Released Only" at bounding box center [92, 68] width 1 height 1
checkbox input "false"
click at [433, 97] on div "Filter Table Select One Add Filter () Age () ATS () Cond (itemVariantCode) Cust…" at bounding box center [509, 130] width 970 height 80
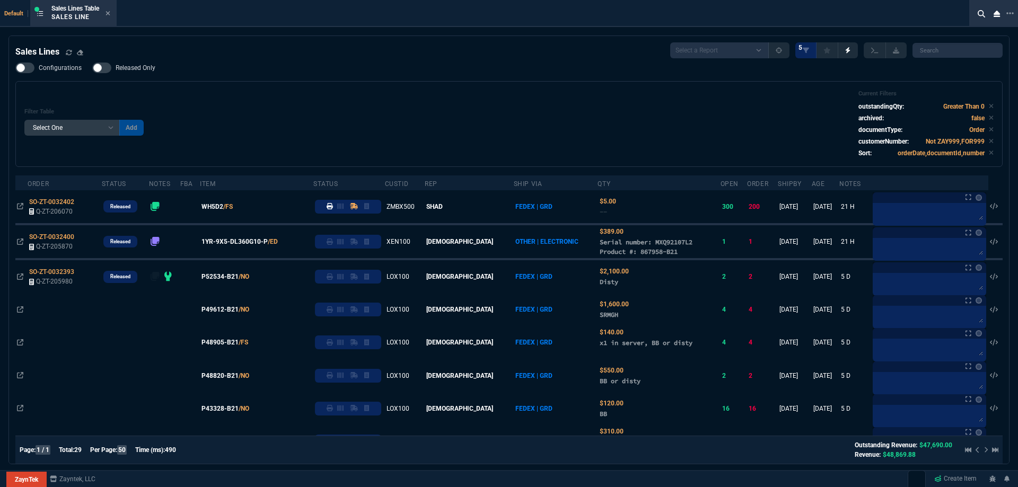
drag, startPoint x: 403, startPoint y: 54, endPoint x: 360, endPoint y: 53, distance: 43.0
click at [403, 54] on div "Sales Lines Select a Report NEW QUERY SonicWall Sale AMZ (MTD) NEW QUERY INS100…" at bounding box center [509, 50] width 988 height 16
click at [110, 18] on div "Sales Lines Table Sales Line" at bounding box center [80, 13] width 59 height 19
click at [110, 17] on fa-icon at bounding box center [108, 13] width 5 height 7
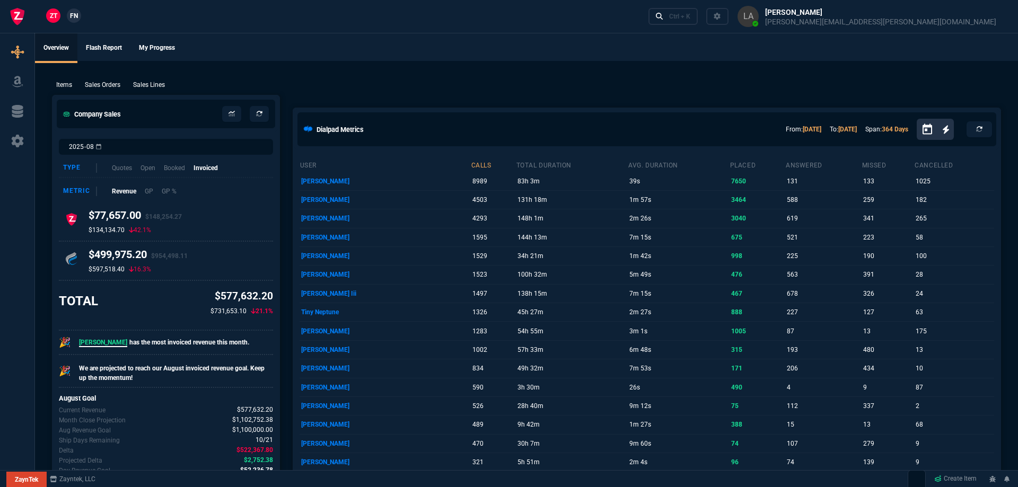
click at [109, 14] on div "ZT FN Ctrl + K" at bounding box center [509, 16] width 1018 height 33
click at [86, 16] on div "ZT FN Ctrl + K" at bounding box center [506, 16] width 1013 height 33
click at [76, 16] on span "FN" at bounding box center [74, 16] width 8 height 10
click at [143, 85] on p "Sales Lines" at bounding box center [149, 85] width 32 height 10
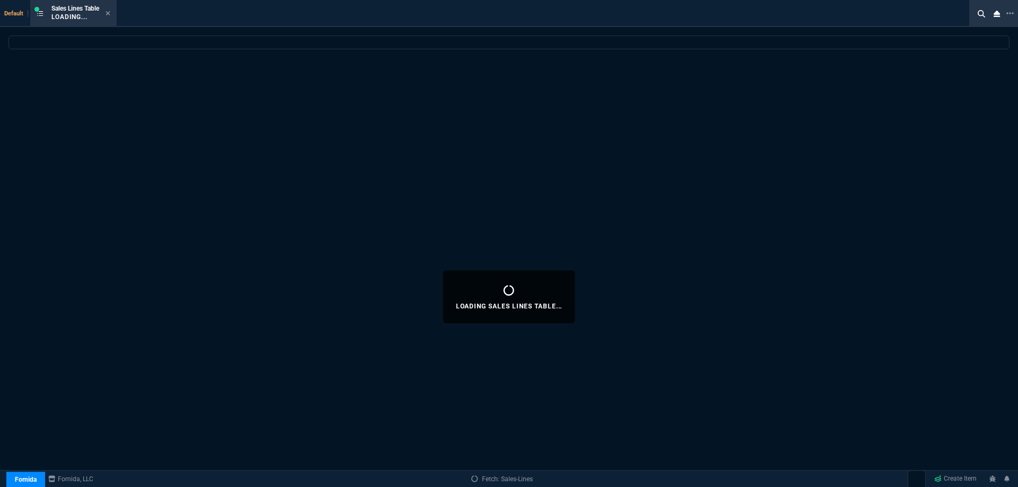
select select
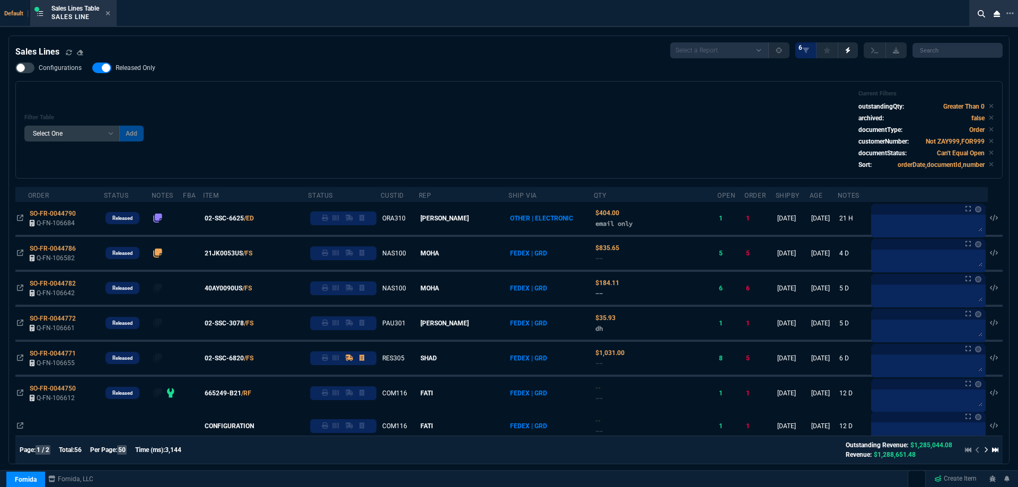
click at [140, 72] on span "Released Only" at bounding box center [136, 68] width 40 height 8
click at [92, 68] on input "Released Only" at bounding box center [92, 68] width 1 height 1
click at [363, 104] on div "Filter Table Select One Add Filter () Age () ATS () Cond (itemVariantCode) Cust…" at bounding box center [509, 130] width 970 height 80
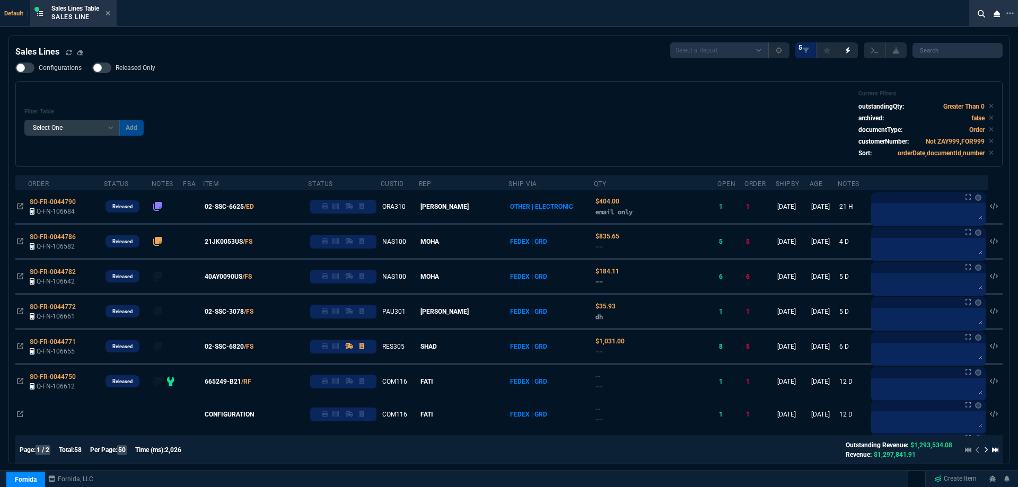
click at [137, 71] on span "Released Only" at bounding box center [136, 68] width 40 height 8
click at [92, 68] on input "Released Only" at bounding box center [92, 68] width 1 height 1
click at [319, 92] on div "Filter Table Select One Add Filter () Age () ATS () Cond (itemVariantCode) Cust…" at bounding box center [509, 124] width 970 height 68
click at [136, 71] on span "Released Only" at bounding box center [136, 68] width 40 height 8
click at [92, 68] on input "Released Only" at bounding box center [92, 68] width 1 height 1
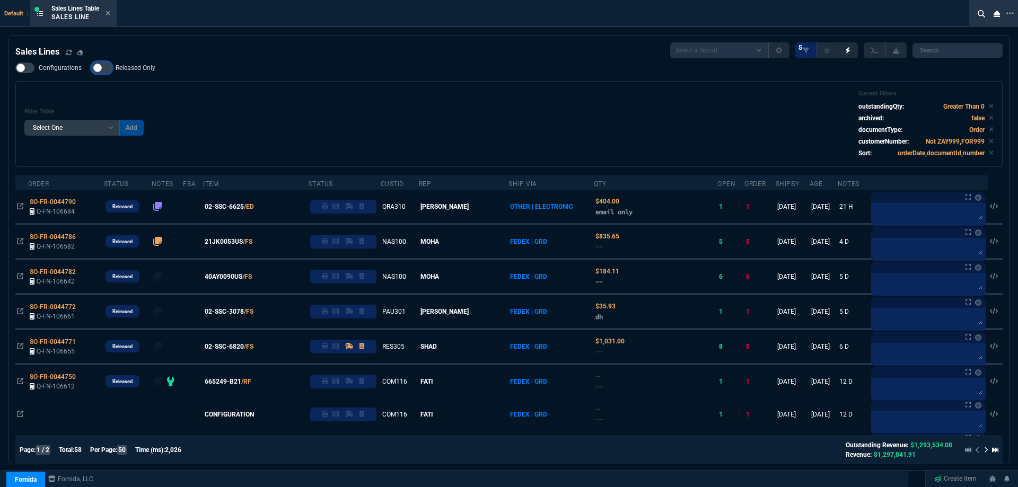
checkbox input "false"
click at [409, 105] on div "Filter Table Select One Add Filter () Age () ATS () Cond (itemVariantCode) Cust…" at bounding box center [509, 124] width 970 height 68
drag, startPoint x: 403, startPoint y: 107, endPoint x: 124, endPoint y: 39, distance: 287.7
click at [110, 13] on icon at bounding box center [108, 13] width 4 height 4
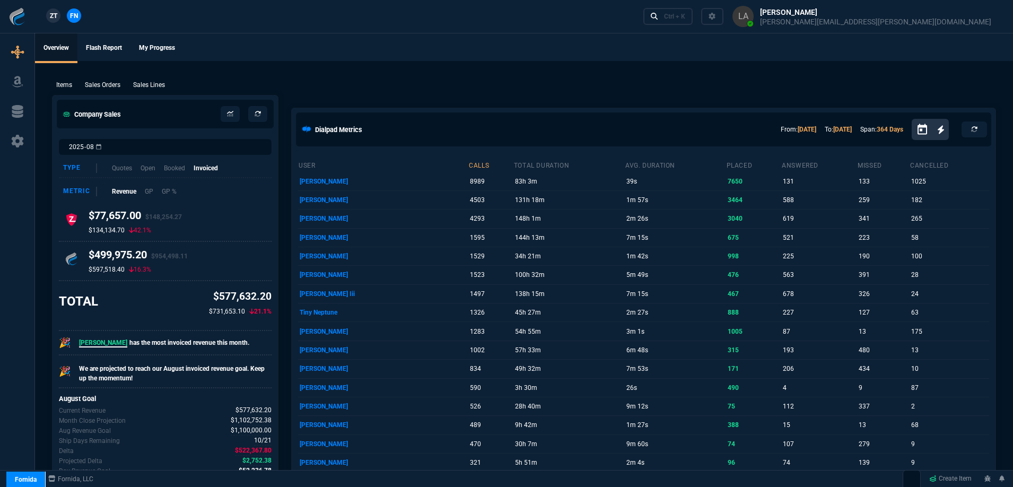
click at [47, 19] on link "ZT" at bounding box center [53, 15] width 14 height 14
click at [156, 81] on p "Sales Lines" at bounding box center [149, 85] width 32 height 10
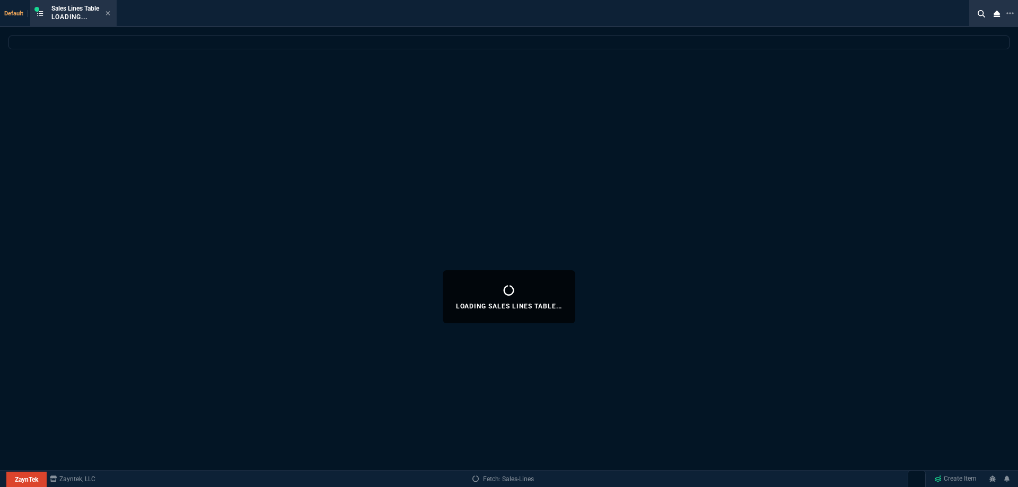
select select
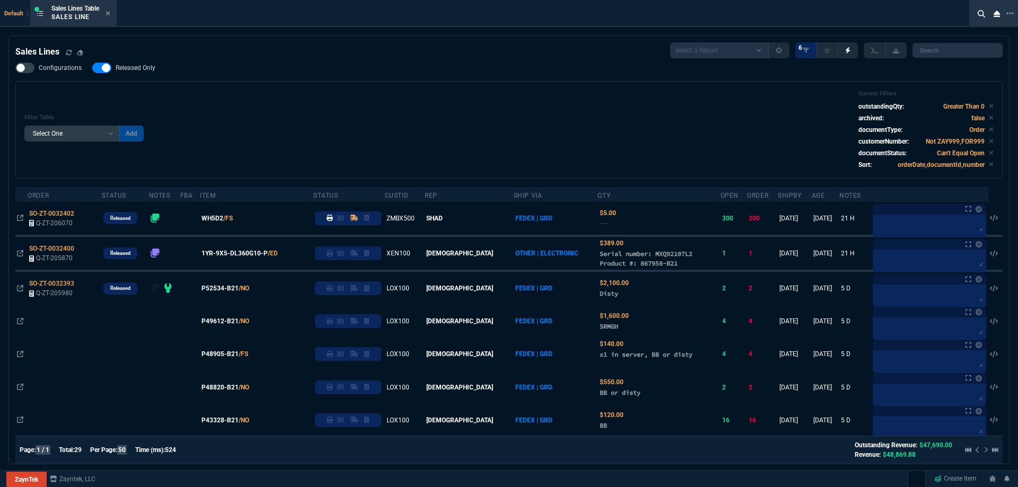
click at [137, 67] on span "Released Only" at bounding box center [136, 68] width 40 height 8
click at [92, 68] on input "Released Only" at bounding box center [92, 68] width 1 height 1
click at [368, 101] on div "Filter Table Select One Add Filter () Age () ATS () Cond (itemVariantCode) Cust…" at bounding box center [509, 130] width 970 height 80
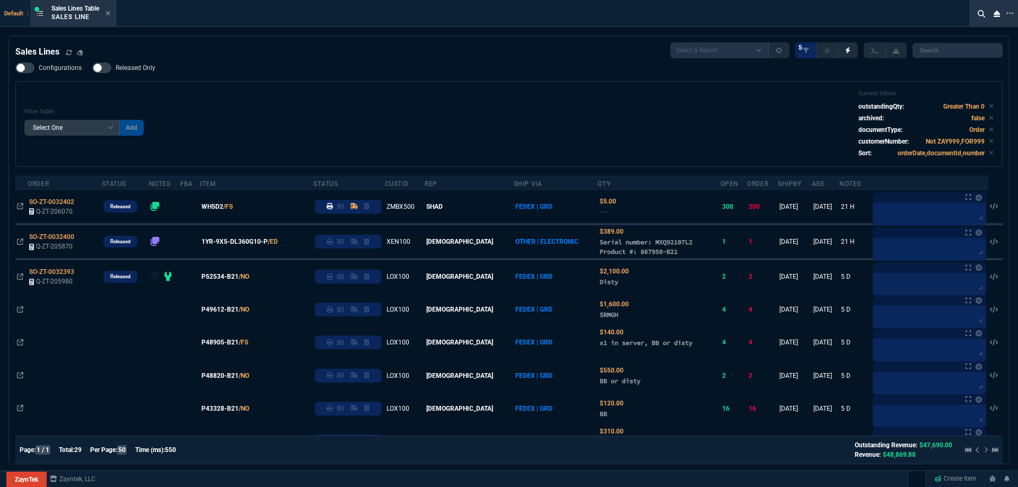
click at [140, 65] on span "Released Only" at bounding box center [136, 68] width 40 height 8
click at [92, 68] on input "Released Only" at bounding box center [92, 68] width 1 height 1
checkbox input "true"
click at [274, 88] on div "Filter Table Select One Add Filter () Age () ATS () Cond (itemVariantCode) Cust…" at bounding box center [509, 124] width 988 height 86
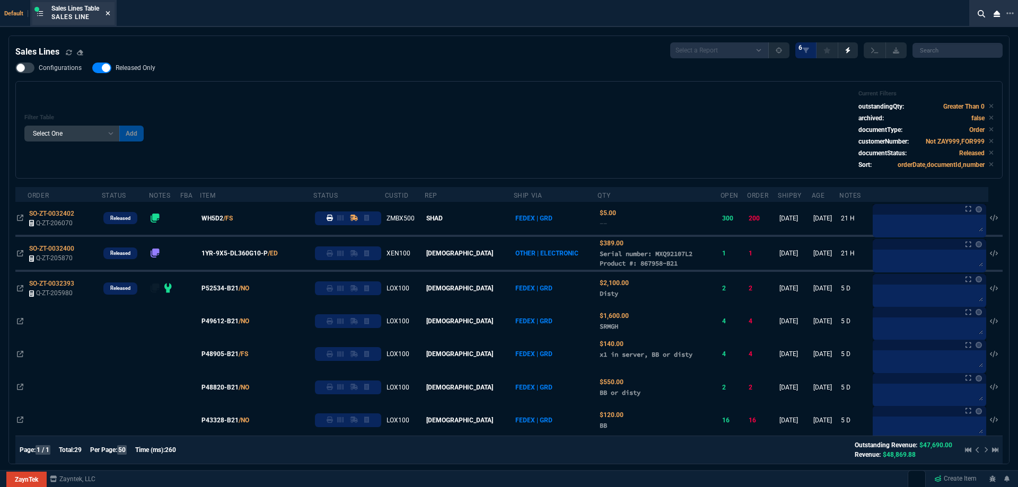
click at [109, 17] on fa-icon at bounding box center [108, 13] width 5 height 7
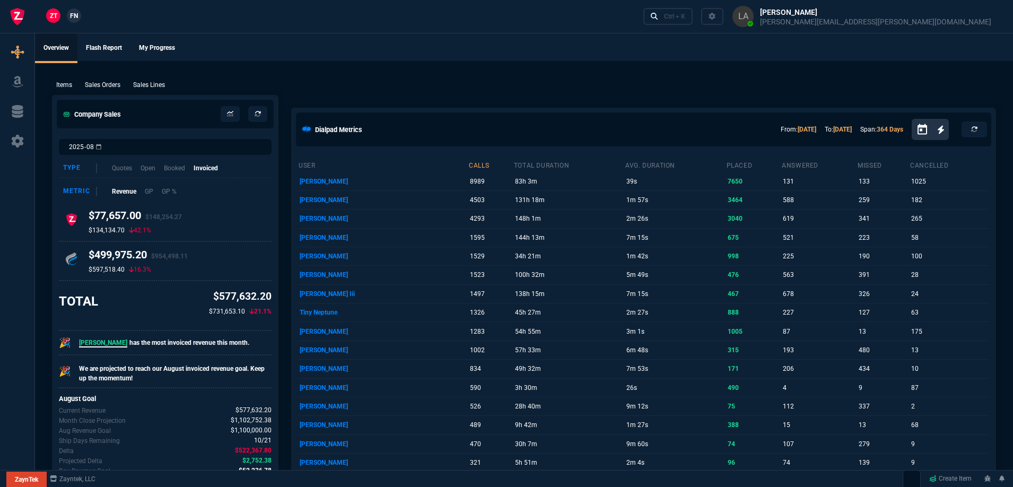
click at [69, 16] on link "FN" at bounding box center [74, 15] width 14 height 14
click at [144, 81] on p "Sales Lines" at bounding box center [149, 85] width 32 height 10
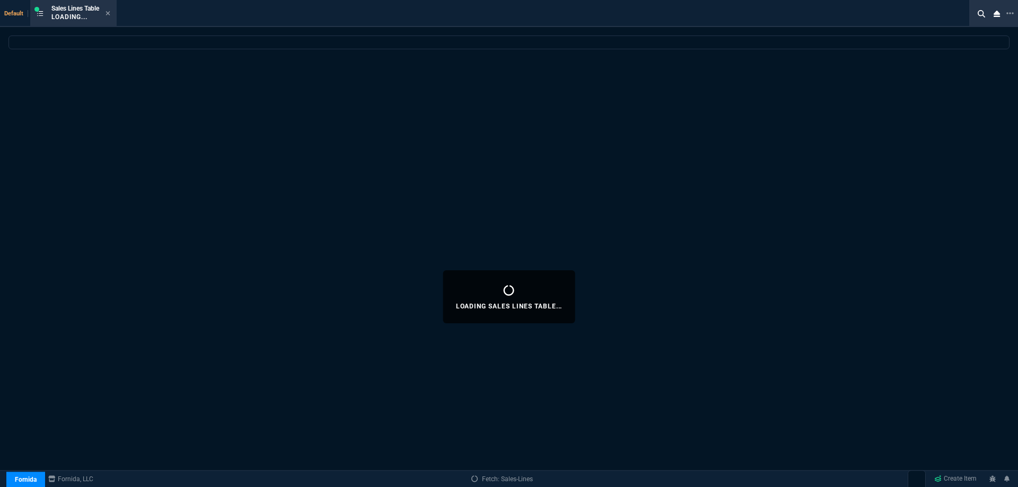
select select
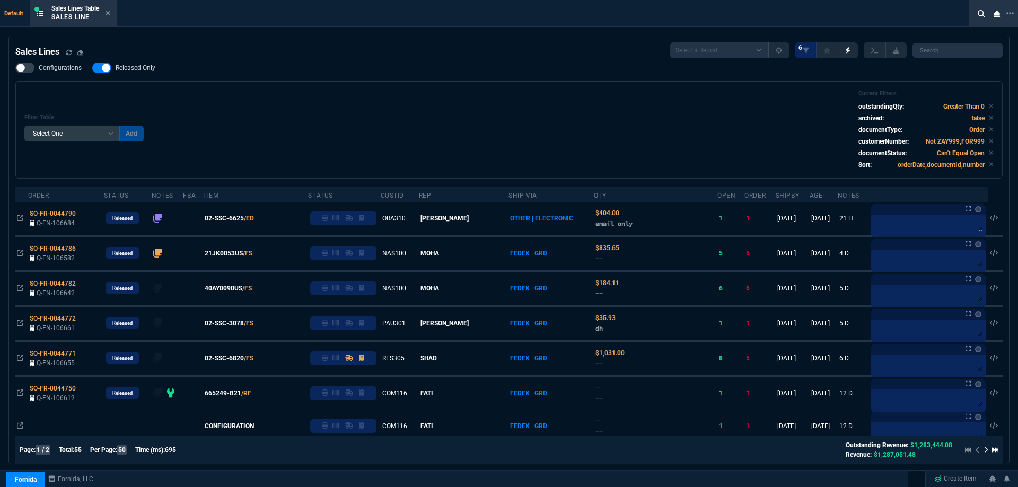
click at [135, 66] on span "Released Only" at bounding box center [136, 68] width 40 height 8
click at [92, 68] on input "Released Only" at bounding box center [92, 68] width 1 height 1
checkbox input "false"
click at [491, 100] on div "Filter Table Select One Add Filter () Age () ATS () Cond (itemVariantCode) Cust…" at bounding box center [509, 130] width 970 height 80
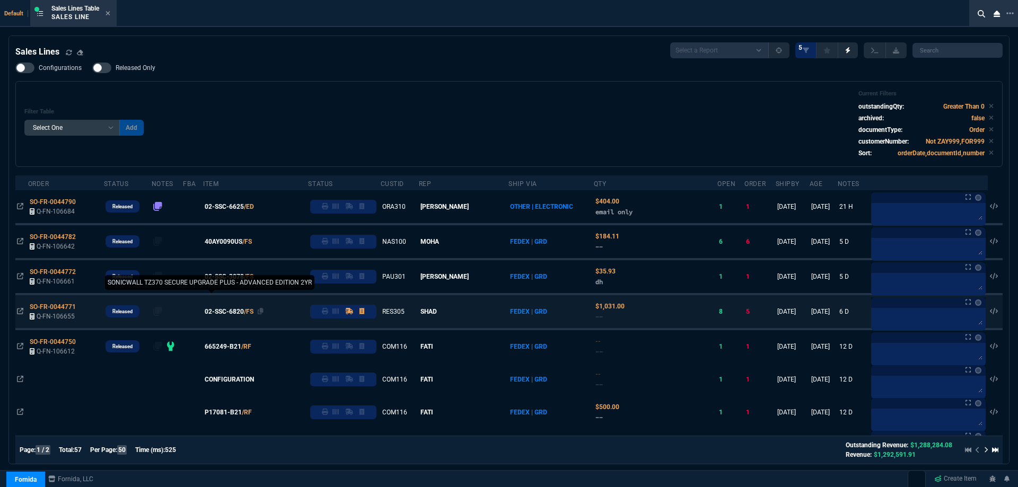
click at [229, 310] on span "02-SSC-6820" at bounding box center [224, 312] width 39 height 10
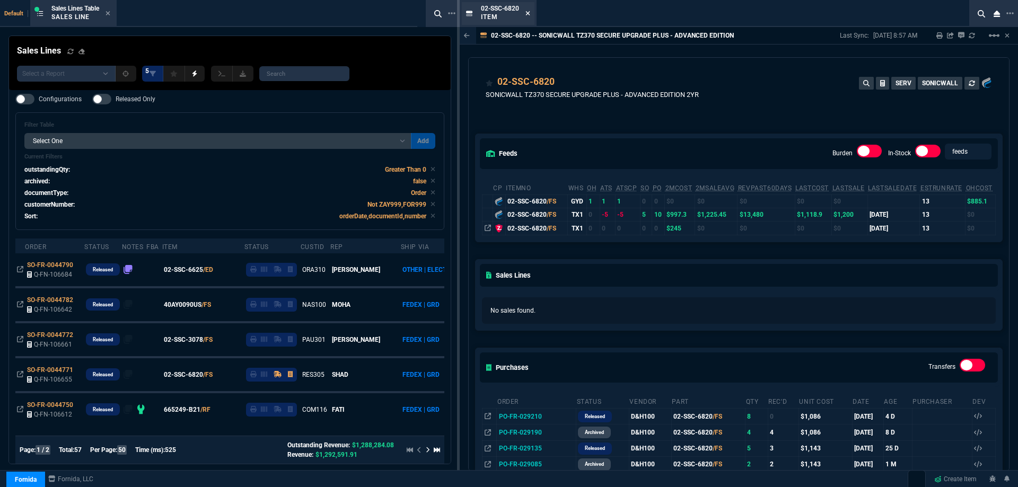
click at [529, 13] on icon at bounding box center [528, 13] width 4 height 4
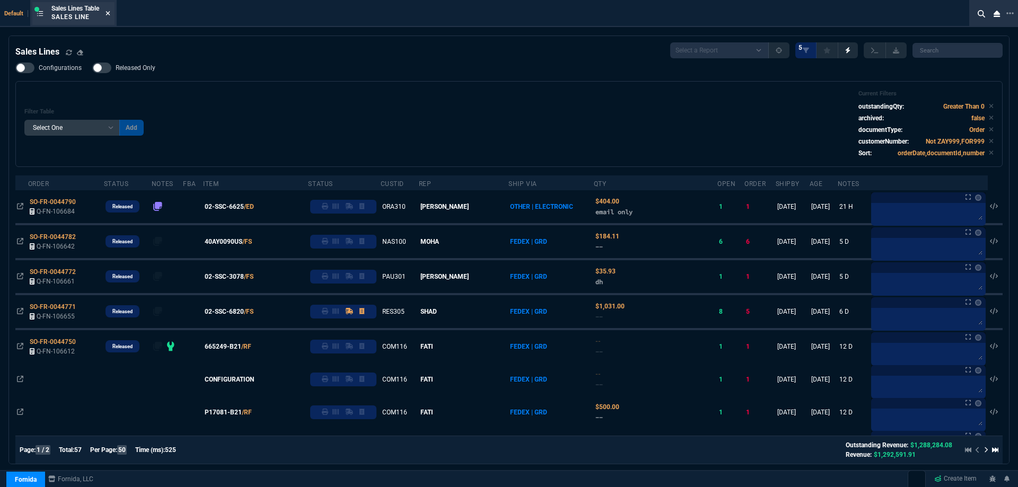
click at [110, 15] on icon at bounding box center [108, 13] width 5 height 6
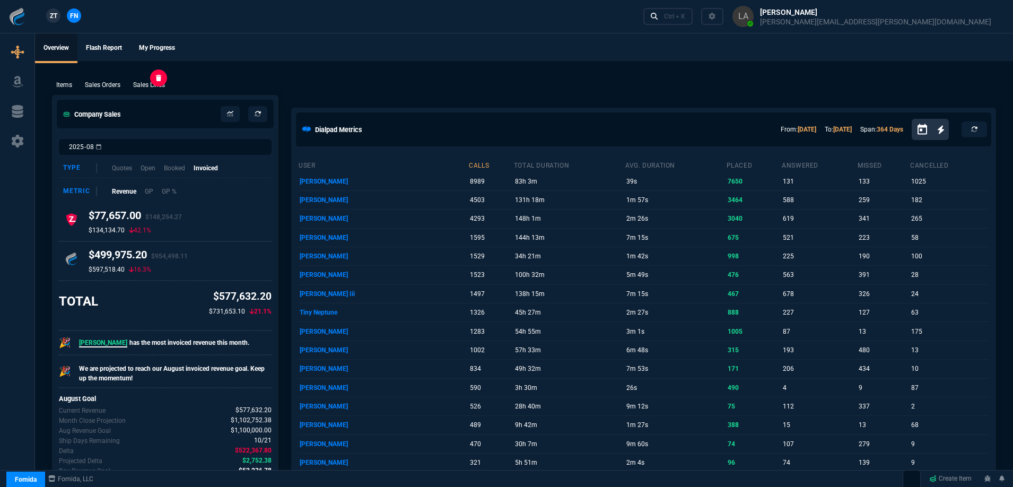
click at [146, 89] on p "Sales Lines" at bounding box center [149, 85] width 32 height 10
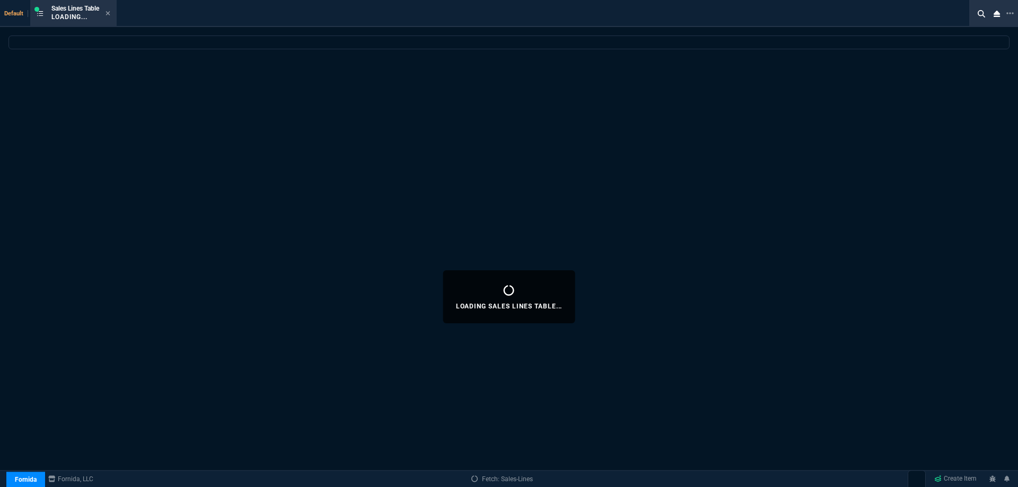
select select
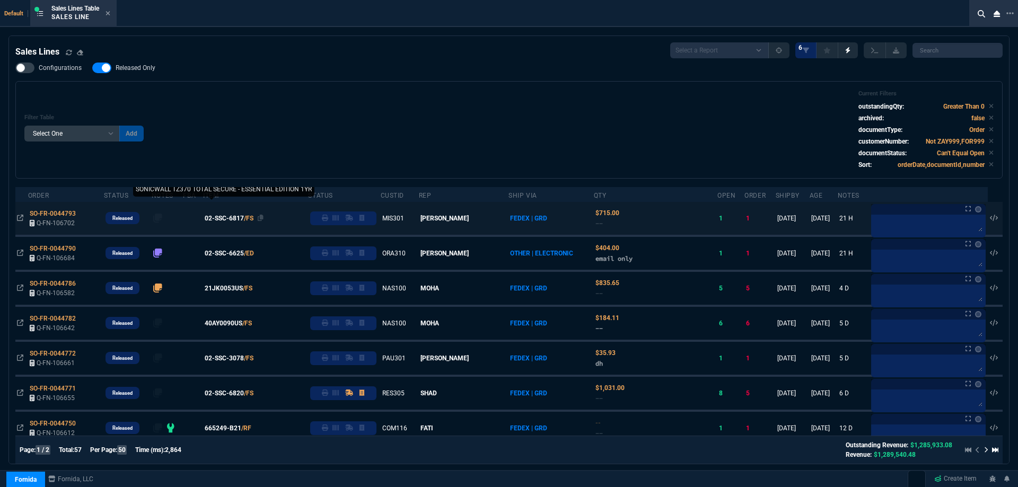
click at [244, 218] on span "02-SSC-6817" at bounding box center [224, 219] width 39 height 10
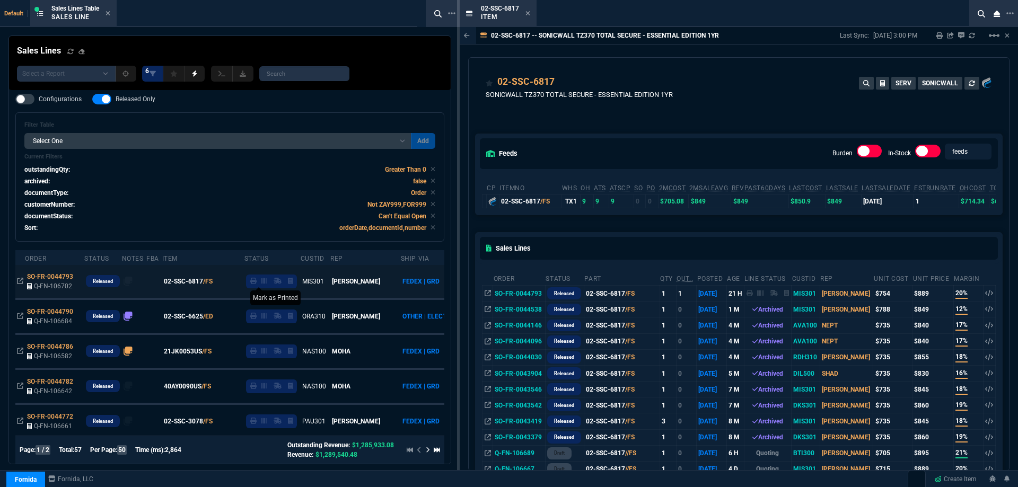
click at [250, 282] on icon at bounding box center [253, 281] width 6 height 6
click at [530, 15] on icon at bounding box center [528, 13] width 4 height 4
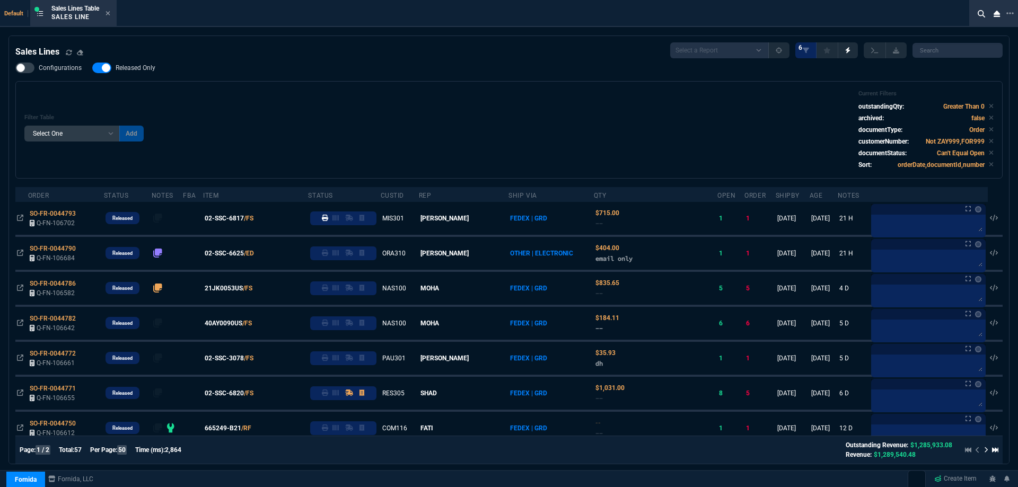
click at [110, 16] on icon at bounding box center [108, 13] width 5 height 6
click at [110, 15] on div "ZT FN Ctrl + K" at bounding box center [509, 16] width 1018 height 33
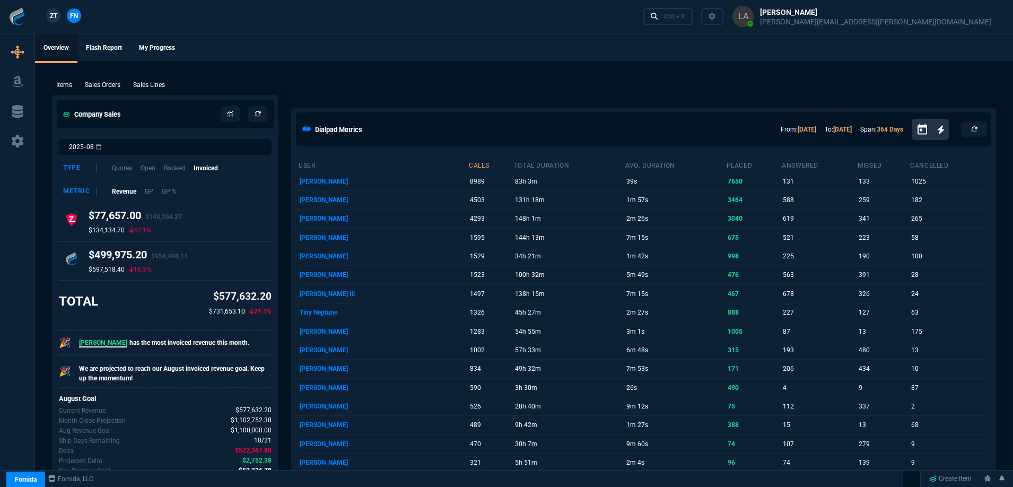
click at [60, 16] on nx-fornida-client-manager "ZT FN" at bounding box center [63, 16] width 41 height 16
click at [52, 16] on span "ZT" at bounding box center [53, 16] width 7 height 10
click at [162, 81] on p "Sales Lines" at bounding box center [149, 85] width 32 height 10
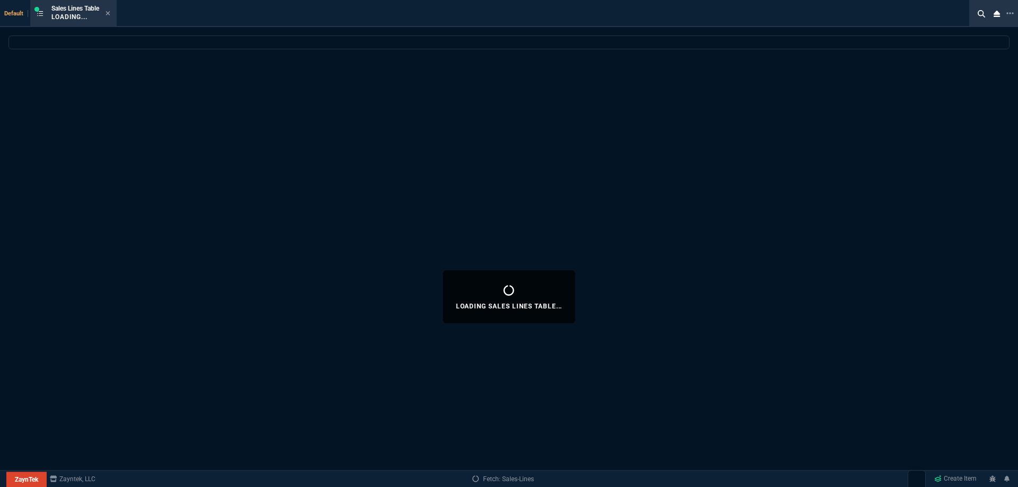
select select
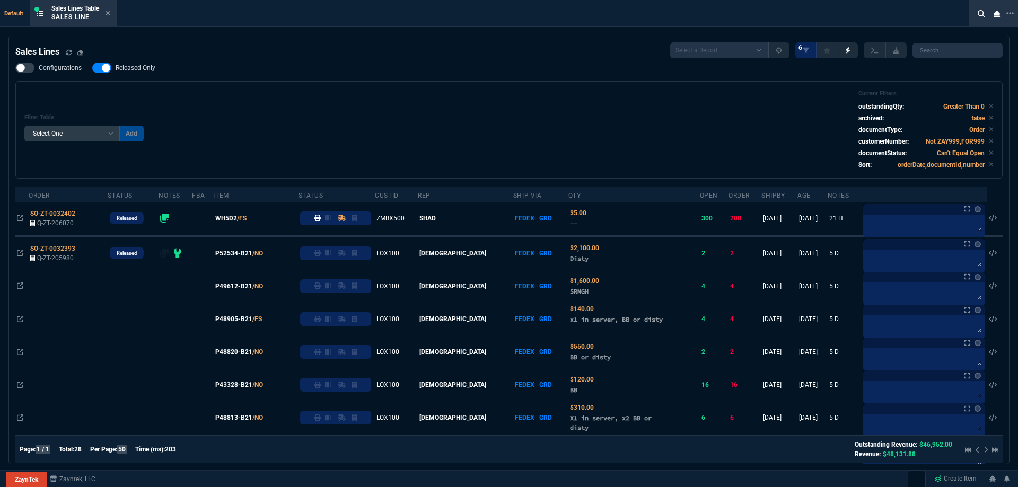
click at [153, 74] on nx-fornida-field-switch-one "Released Only" at bounding box center [129, 70] width 74 height 10
click at [407, 100] on div "Filter Table Select One Add Filter () Age () ATS () Cond (itemVariantCode) Cust…" at bounding box center [509, 130] width 970 height 80
click at [989, 108] on icon at bounding box center [991, 106] width 5 height 6
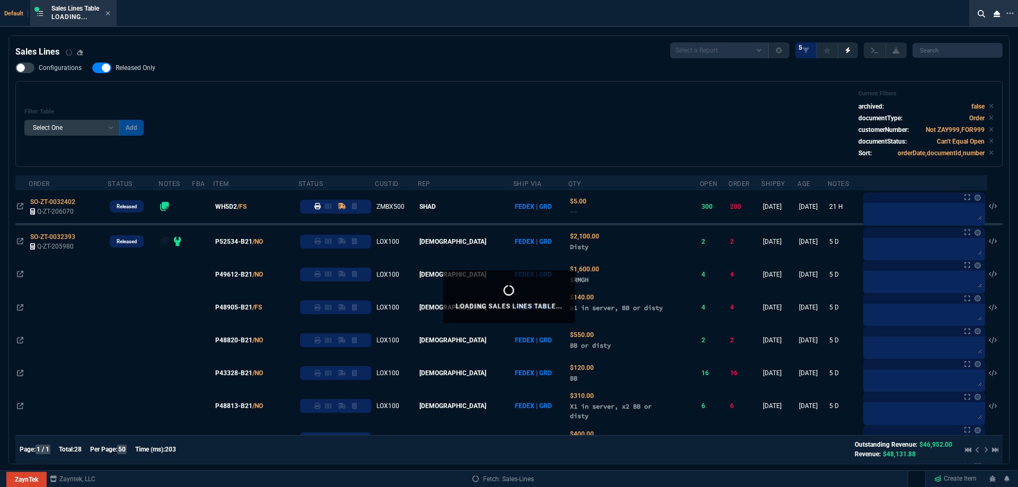
click at [989, 108] on icon at bounding box center [991, 106] width 5 height 6
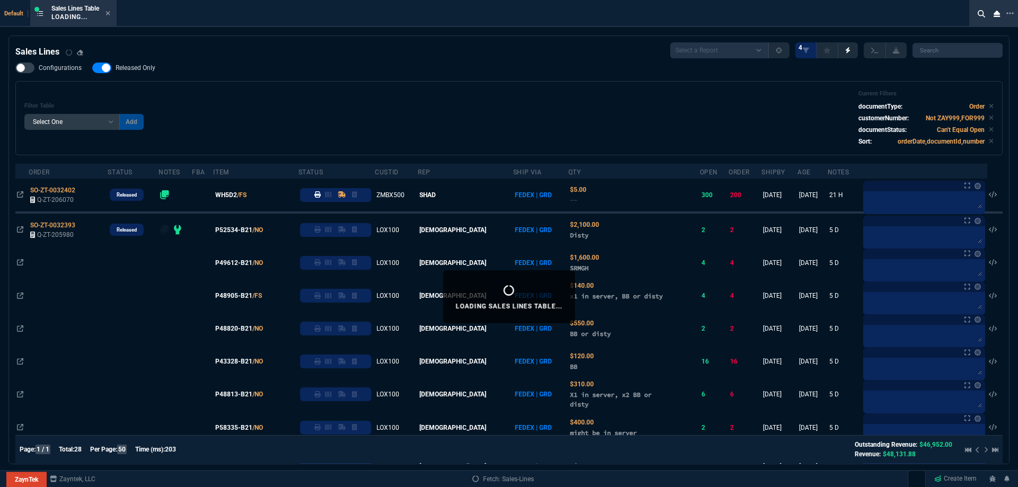
click at [128, 68] on span "Released Only" at bounding box center [136, 68] width 40 height 8
click at [92, 68] on input "Released Only" at bounding box center [92, 68] width 1 height 1
checkbox input "false"
click at [391, 72] on div "Configurations Released Only Filter Table Select One Add Filter () Age () ATS (…" at bounding box center [509, 109] width 988 height 93
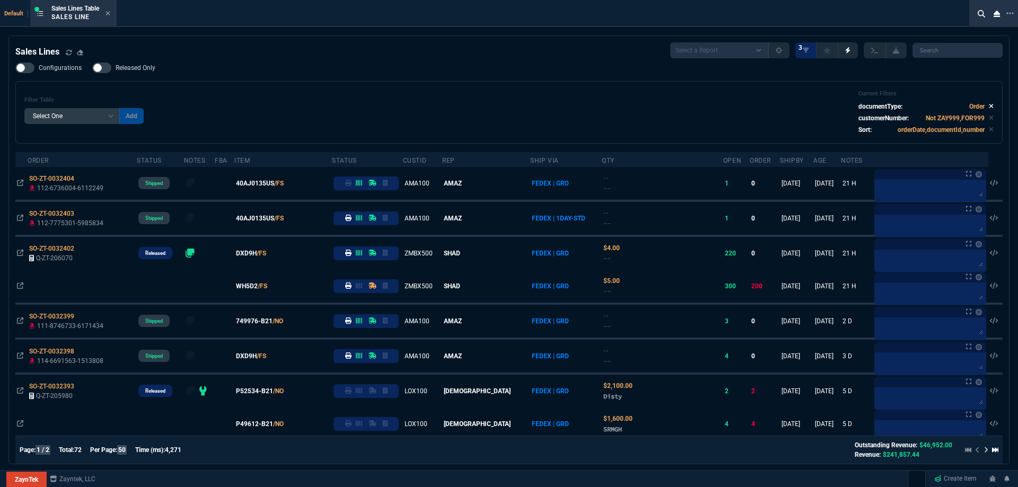
click at [989, 106] on icon at bounding box center [991, 106] width 5 height 6
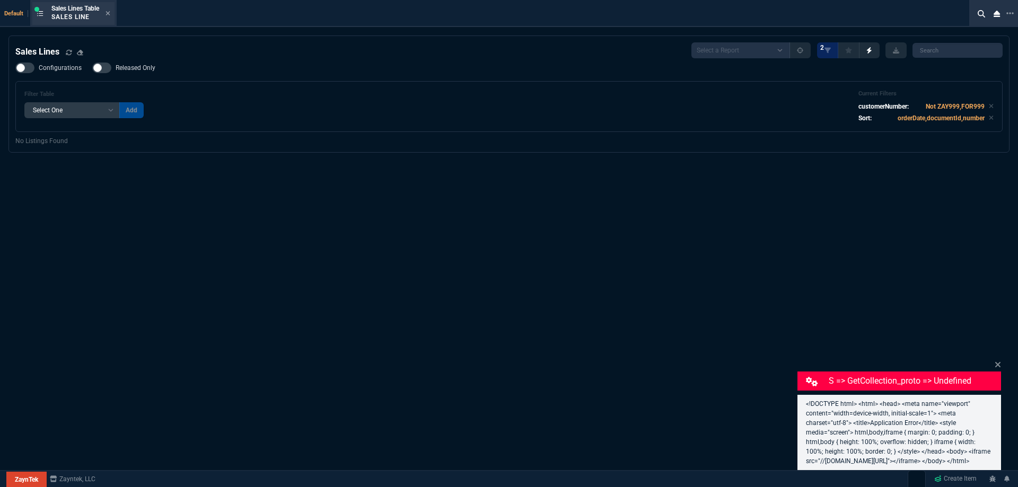
click at [113, 13] on div "Sales Lines Table Sales Line" at bounding box center [73, 13] width 82 height 23
click at [110, 13] on icon at bounding box center [108, 13] width 4 height 4
click at [110, 13] on div "ZT FN Ctrl + K" at bounding box center [506, 16] width 1013 height 33
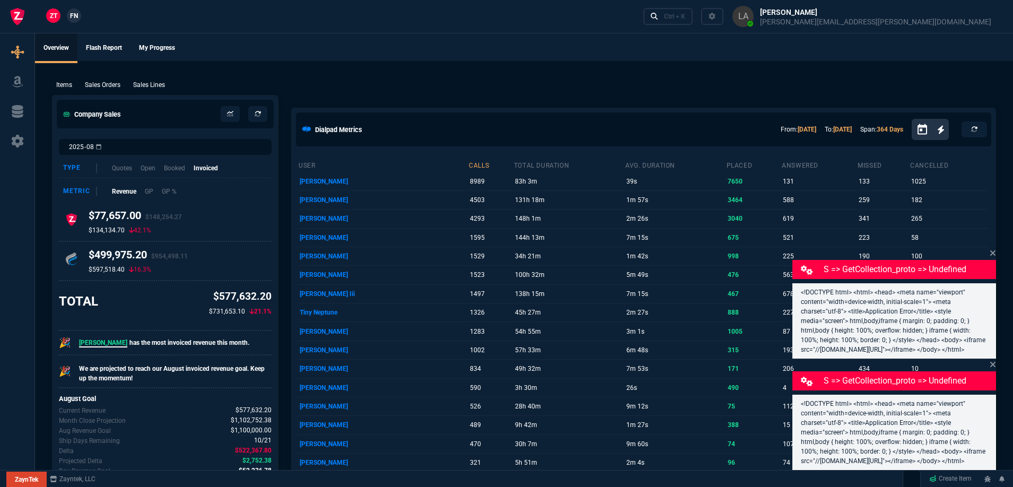
click at [110, 13] on div "ZT FN Ctrl + K" at bounding box center [506, 16] width 1013 height 33
click at [155, 82] on p "Sales Lines" at bounding box center [149, 85] width 32 height 10
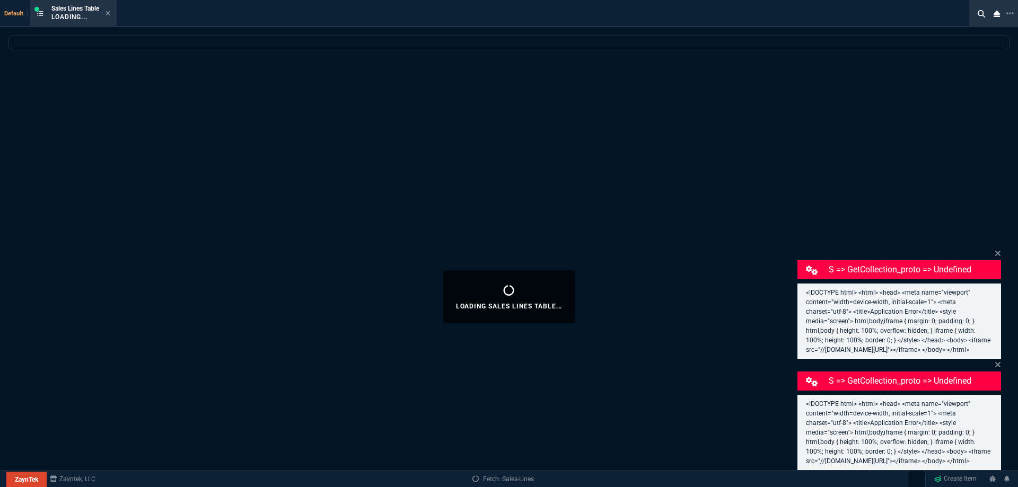
select select
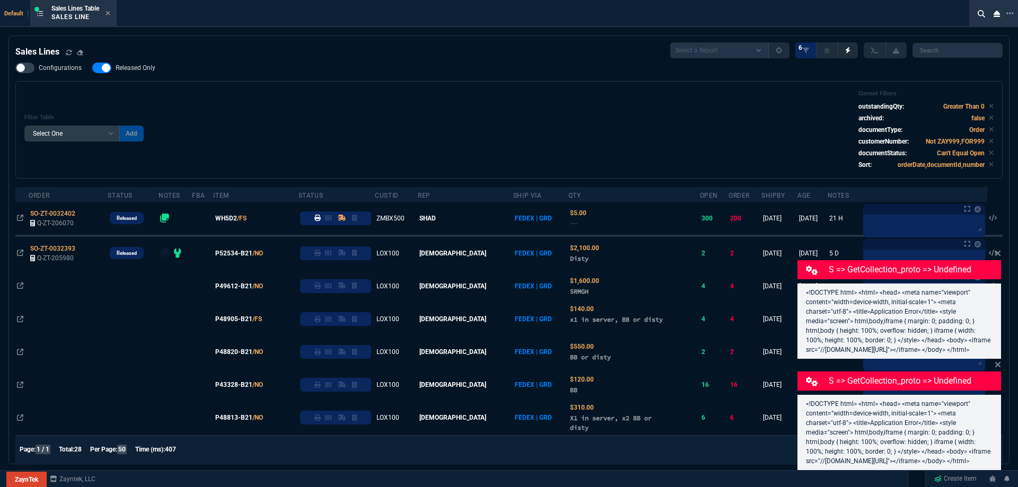
click at [132, 66] on span "Released Only" at bounding box center [136, 68] width 40 height 8
click at [92, 68] on input "Released Only" at bounding box center [92, 68] width 1 height 1
checkbox input "false"
click at [361, 96] on div "Filter Table Select One Add Filter () Age () ATS () Cond (itemVariantCode) Cust…" at bounding box center [509, 130] width 970 height 80
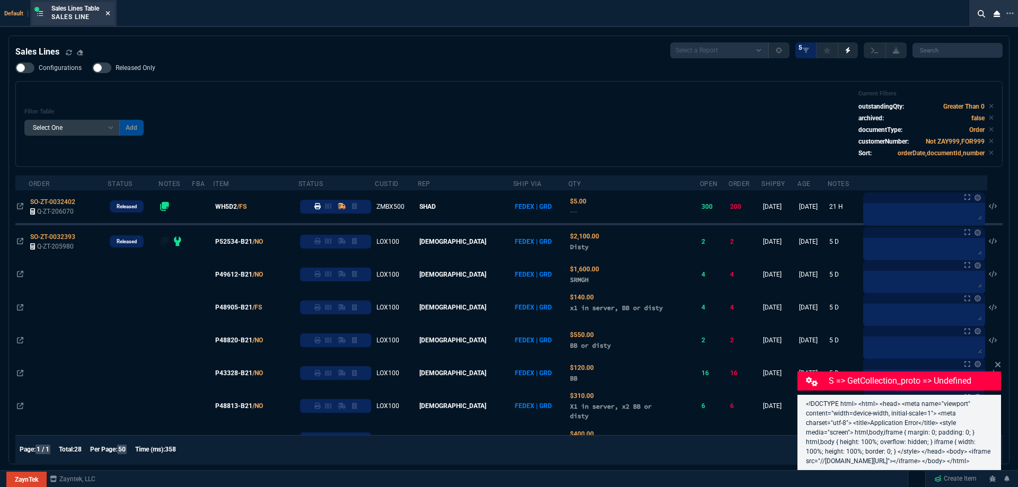
click at [108, 15] on icon at bounding box center [108, 13] width 5 height 6
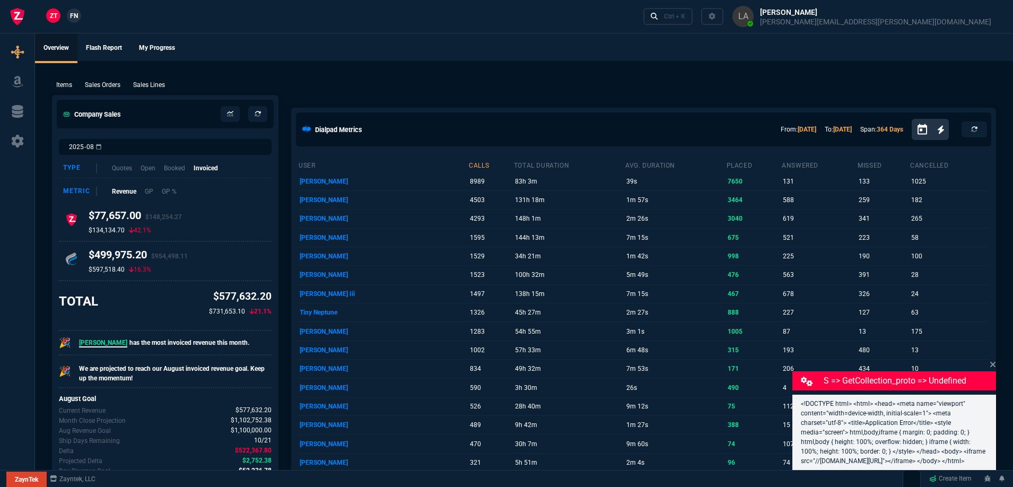
click at [72, 15] on span "FN" at bounding box center [74, 16] width 8 height 10
click at [158, 89] on p "Sales Lines" at bounding box center [149, 85] width 32 height 10
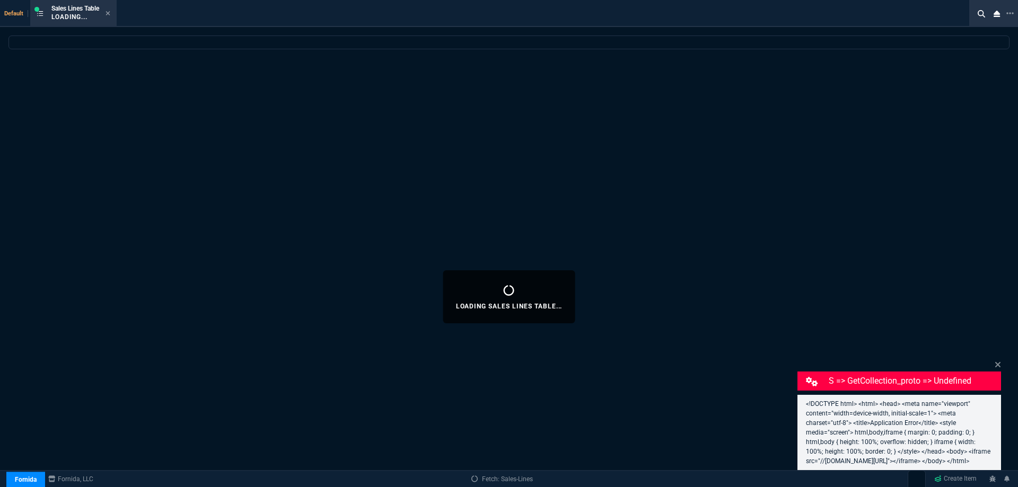
select select
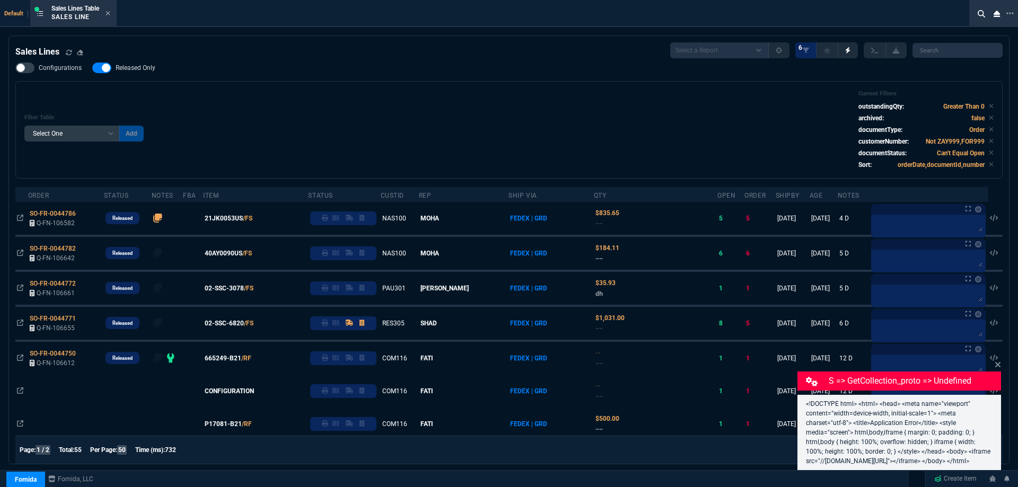
click at [141, 65] on span "Released Only" at bounding box center [136, 68] width 40 height 8
click at [92, 68] on input "Released Only" at bounding box center [92, 68] width 1 height 1
checkbox input "false"
click at [248, 96] on div "Filter Table Select One Add Filter () Age () ATS () Cond (itemVariantCode) Cust…" at bounding box center [509, 130] width 970 height 80
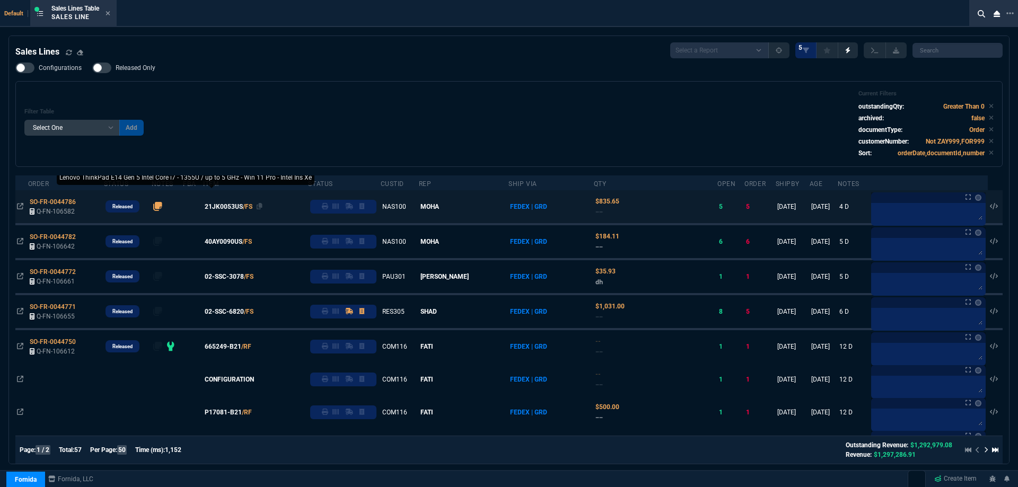
click at [231, 210] on span "21JK0053US" at bounding box center [224, 207] width 38 height 10
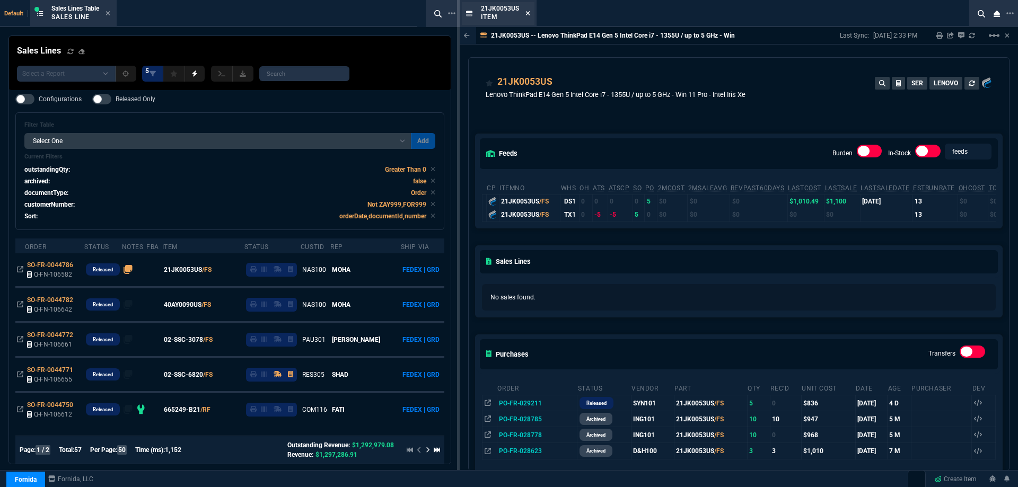
click at [528, 14] on icon at bounding box center [528, 13] width 4 height 4
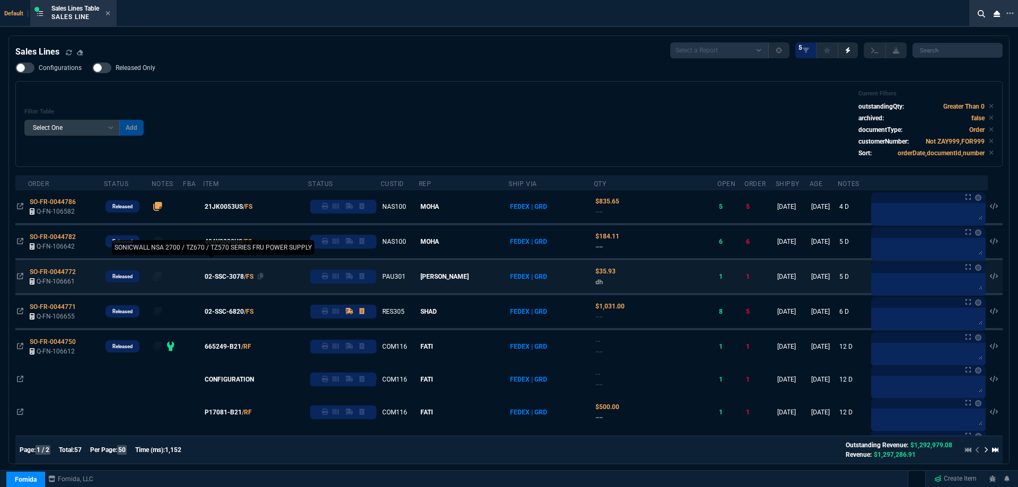
click at [230, 275] on span "02-SSC-3078" at bounding box center [224, 277] width 39 height 10
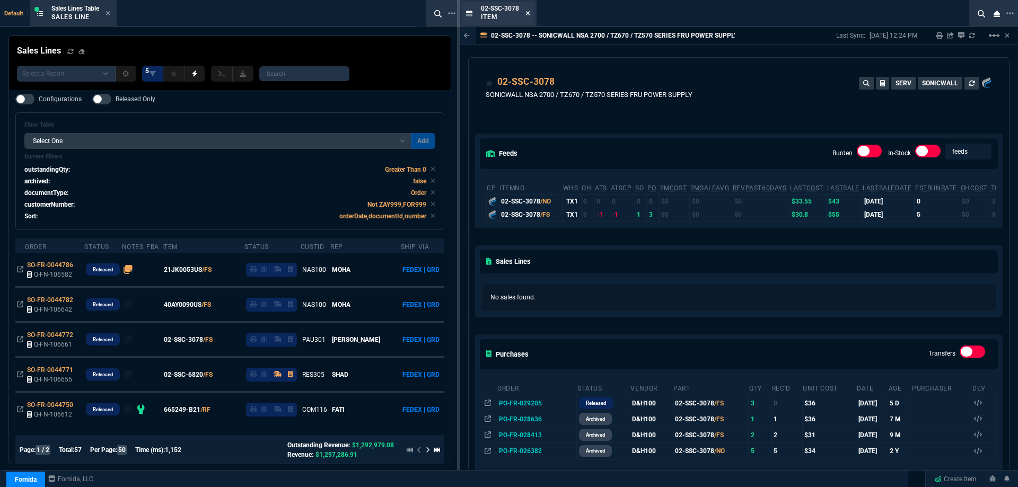
click at [530, 15] on icon at bounding box center [528, 13] width 4 height 4
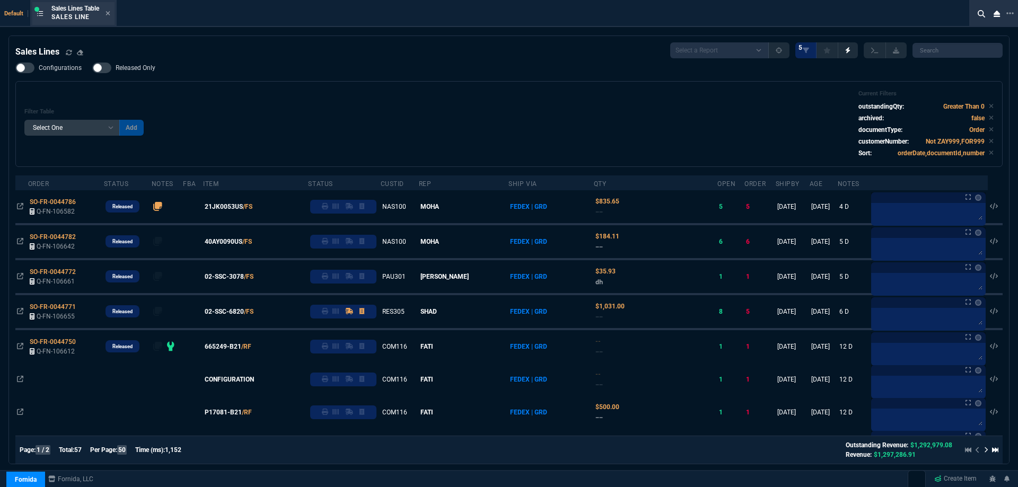
click at [112, 13] on div "Sales Lines Table Sales Line" at bounding box center [73, 13] width 82 height 23
click at [109, 15] on icon at bounding box center [108, 13] width 4 height 4
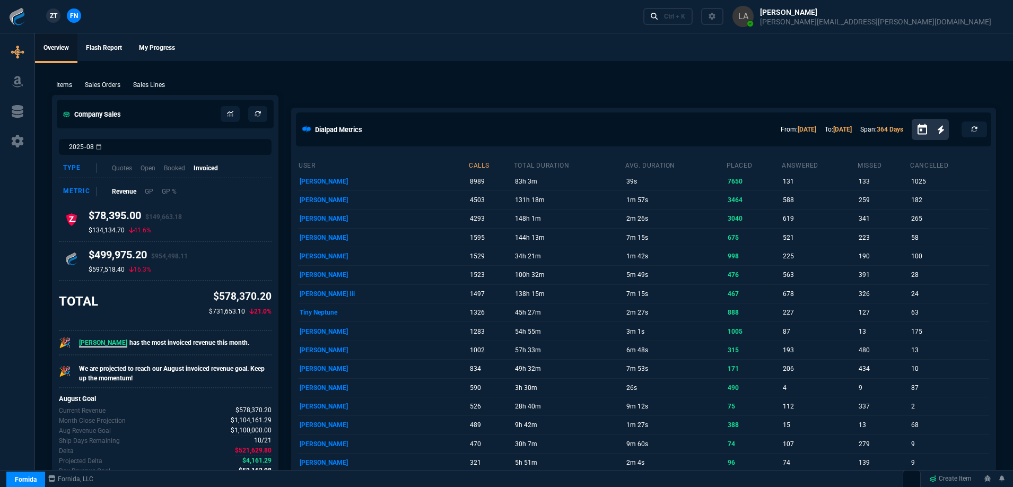
click at [58, 16] on link "ZT" at bounding box center [53, 15] width 14 height 14
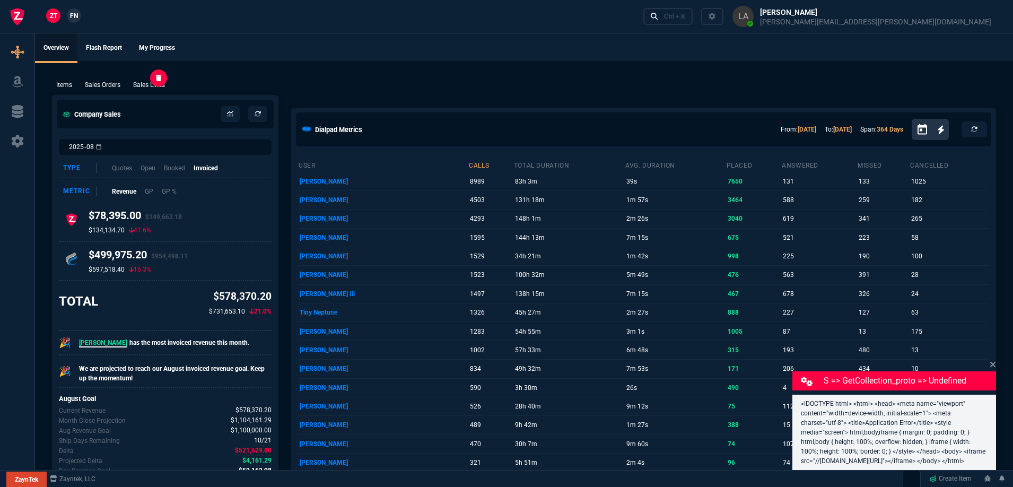
click at [159, 90] on p "Sales Lines" at bounding box center [149, 85] width 32 height 10
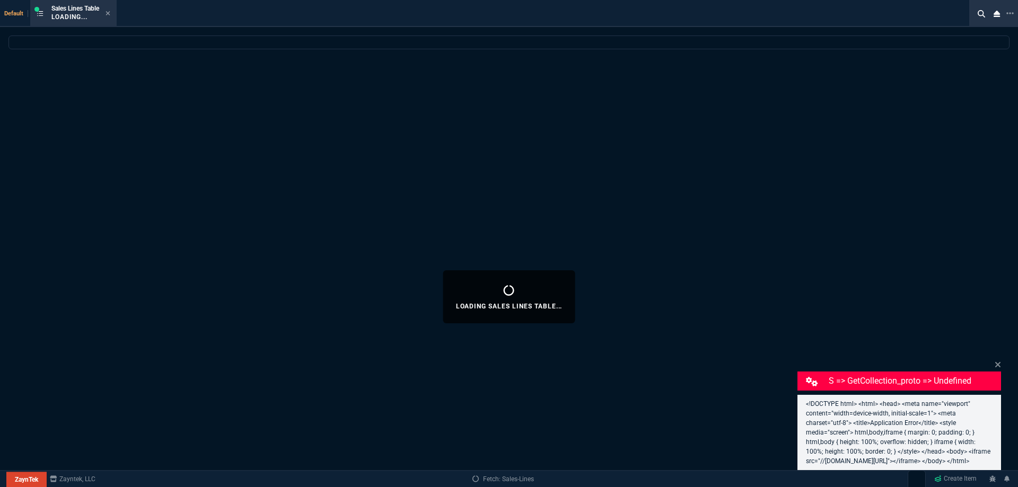
select select
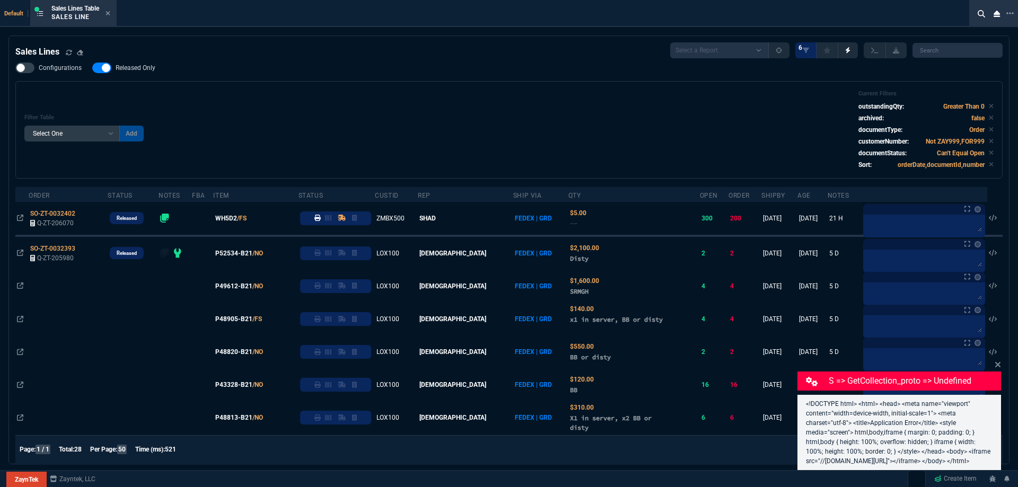
click at [147, 74] on nx-fornida-field-switch-one "Released Only" at bounding box center [129, 70] width 74 height 10
click at [479, 135] on div "Filter Table Select One Add Filter () Age () ATS () Cond (itemVariantCode) Cust…" at bounding box center [509, 130] width 970 height 80
click at [145, 65] on span "Released Only" at bounding box center [136, 68] width 40 height 8
click at [92, 68] on input "Released Only" at bounding box center [92, 68] width 1 height 1
checkbox input "false"
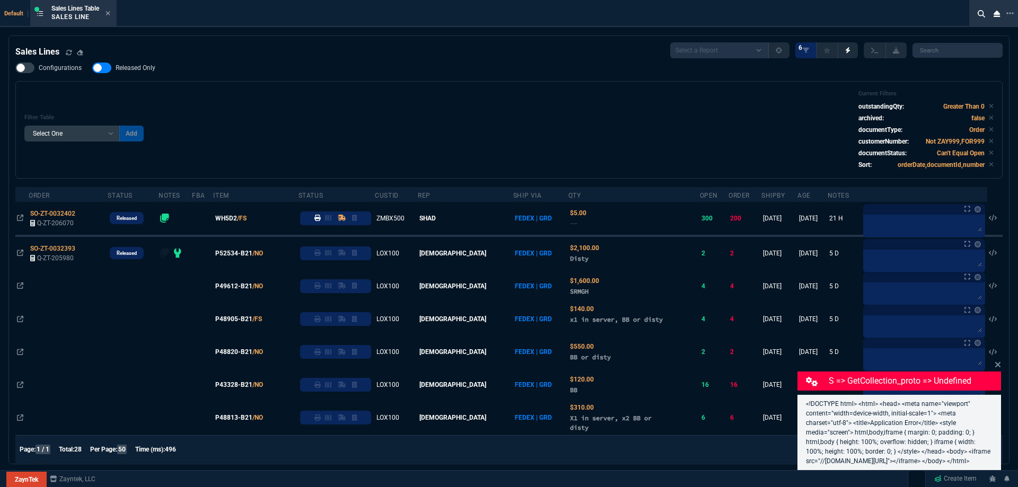
click at [457, 112] on div "Filter Table Select One Add Filter () Age () ATS () Cond (itemVariantCode) Cust…" at bounding box center [509, 130] width 970 height 80
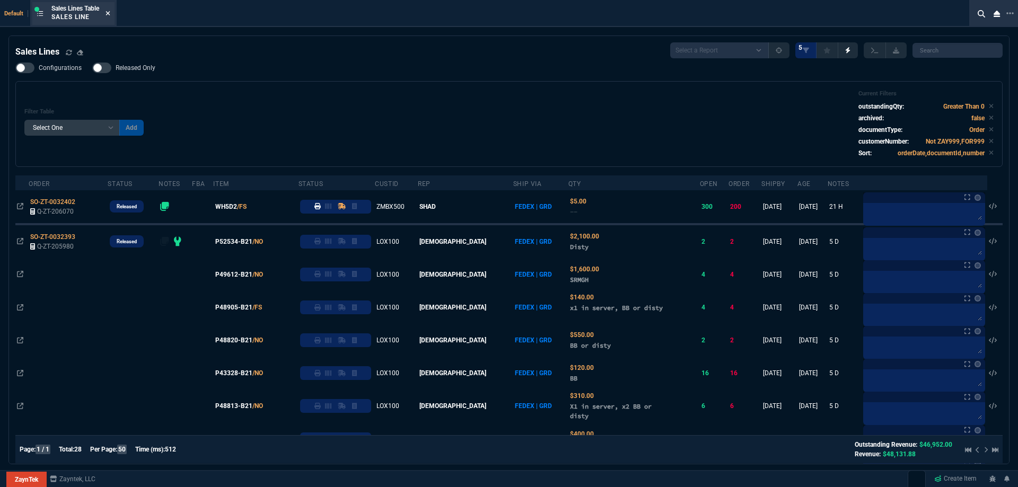
click at [110, 14] on icon at bounding box center [108, 13] width 5 height 6
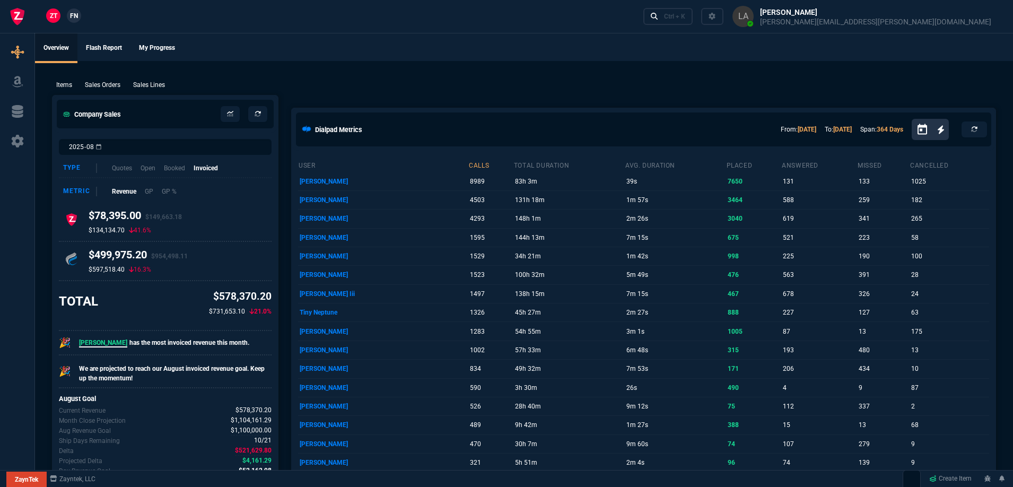
click at [76, 18] on span "FN" at bounding box center [74, 16] width 8 height 10
click at [143, 83] on p "Sales Lines" at bounding box center [149, 85] width 32 height 10
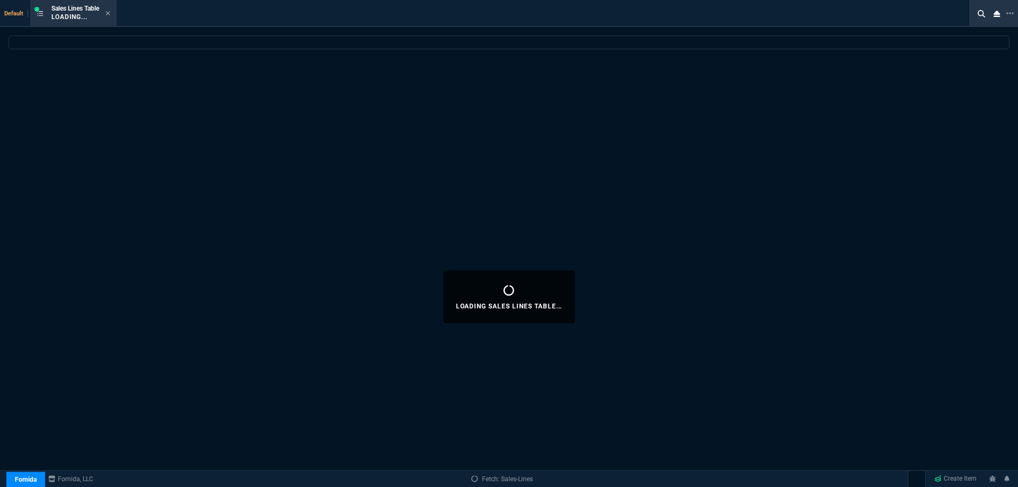
select select
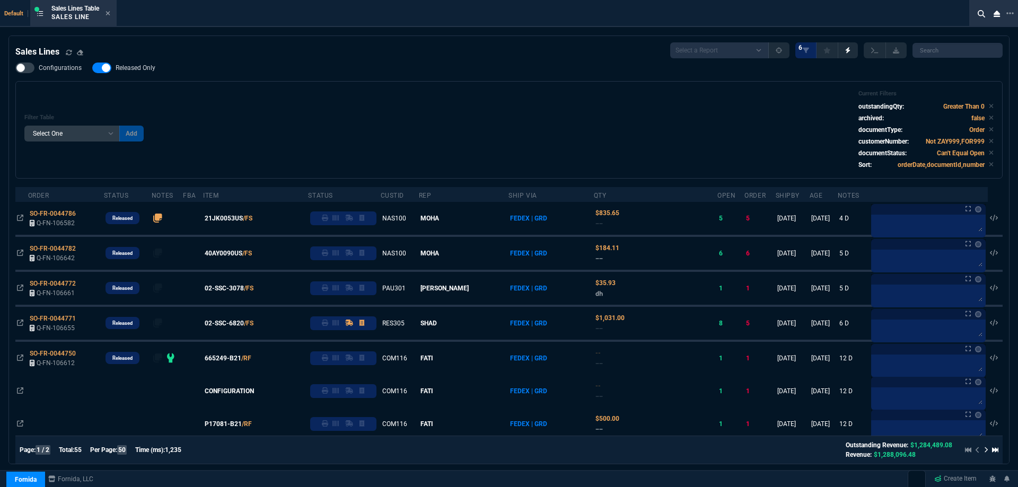
click at [107, 66] on div at bounding box center [101, 68] width 19 height 11
click at [92, 68] on input "Released Only" at bounding box center [92, 68] width 1 height 1
checkbox input "false"
click at [221, 76] on div "Configurations Released Only Filter Table Select One Add Filter () Age () ATS (…" at bounding box center [509, 121] width 988 height 116
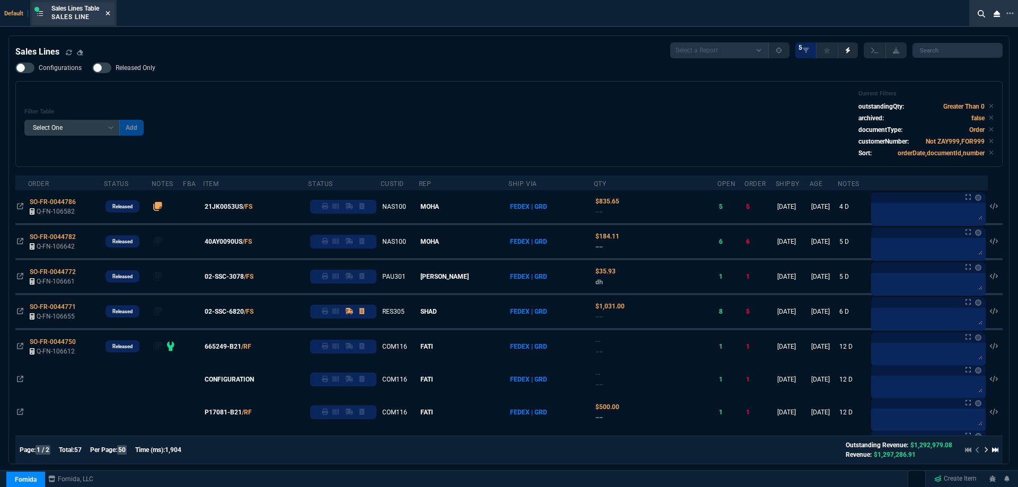
click at [110, 15] on icon at bounding box center [108, 13] width 4 height 4
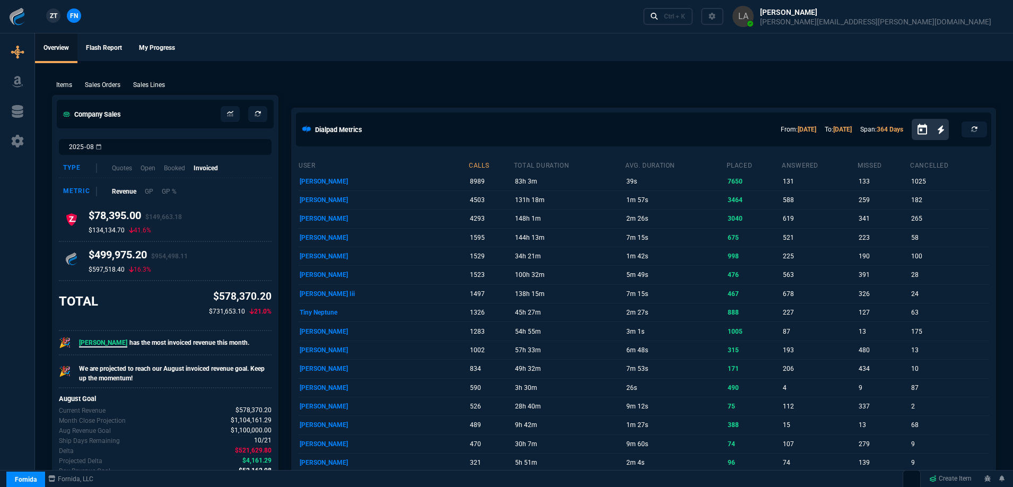
click at [51, 19] on span "ZT" at bounding box center [53, 16] width 7 height 10
click at [158, 85] on p "Sales Lines" at bounding box center [149, 85] width 32 height 10
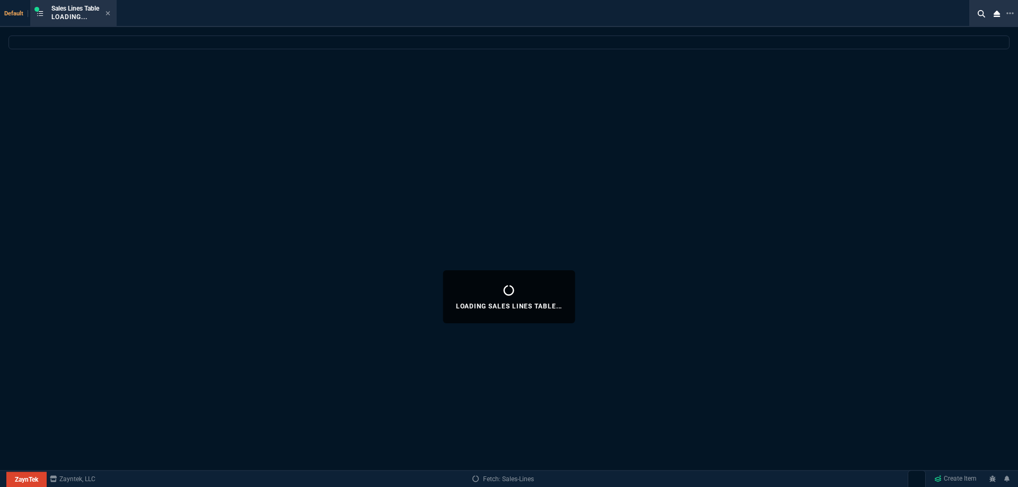
select select
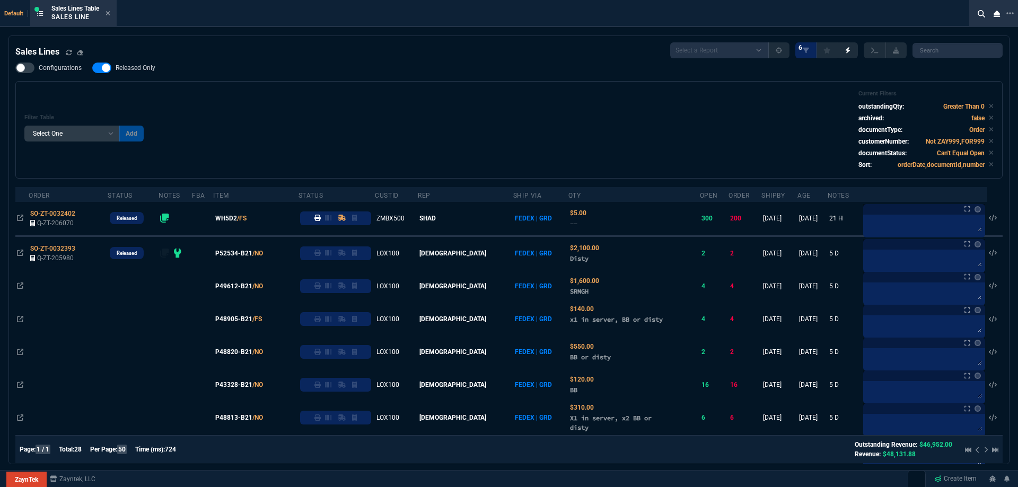
click at [132, 71] on span "Released Only" at bounding box center [136, 68] width 40 height 8
click at [92, 68] on input "Released Only" at bounding box center [92, 68] width 1 height 1
checkbox input "false"
click at [422, 82] on div "Filter Table Select One Add Filter () Age () ATS () Cond (itemVariantCode) Cust…" at bounding box center [509, 130] width 988 height 98
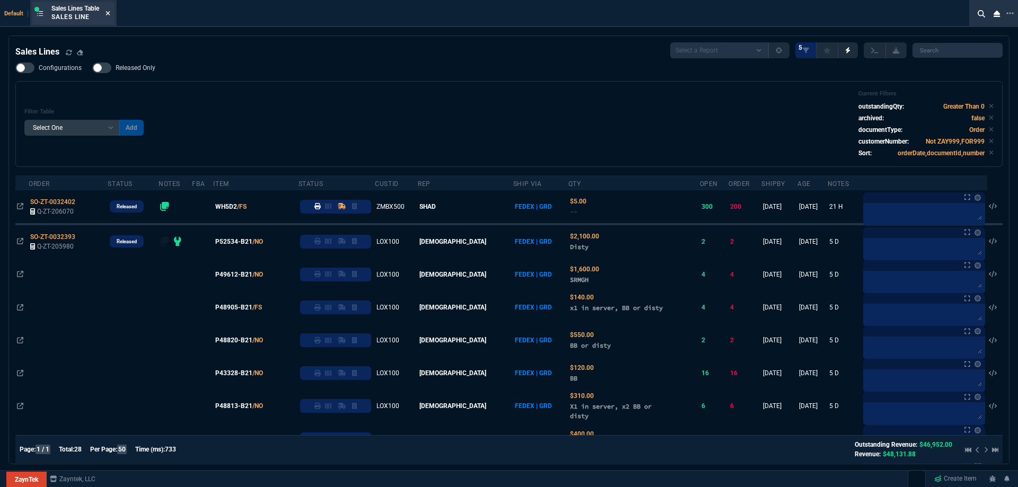
click at [109, 14] on icon at bounding box center [108, 13] width 4 height 4
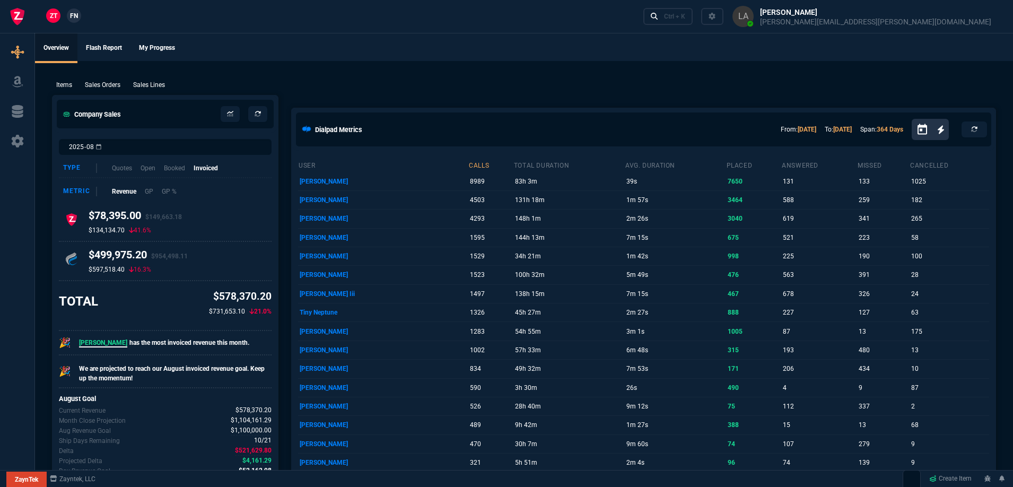
click at [68, 14] on link "FN" at bounding box center [74, 15] width 14 height 14
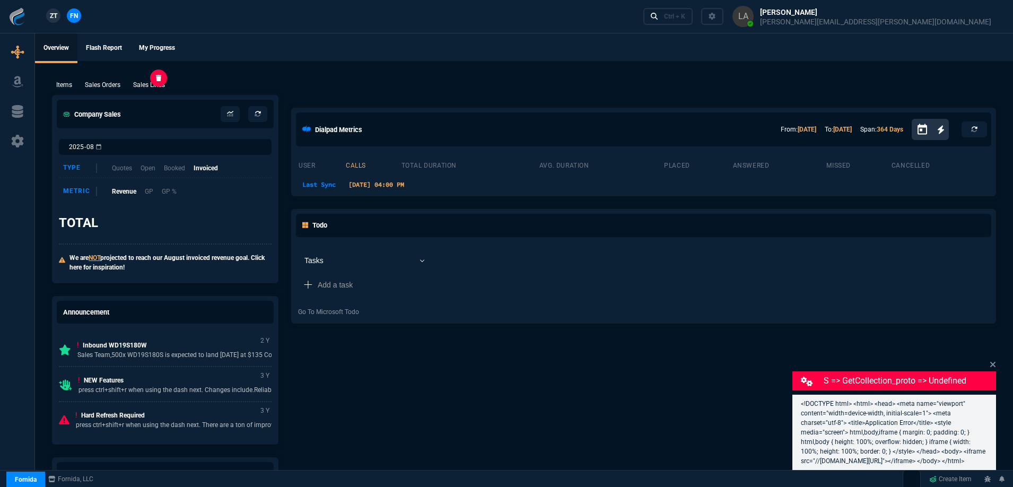
click at [158, 84] on p "Sales Lines" at bounding box center [149, 85] width 32 height 10
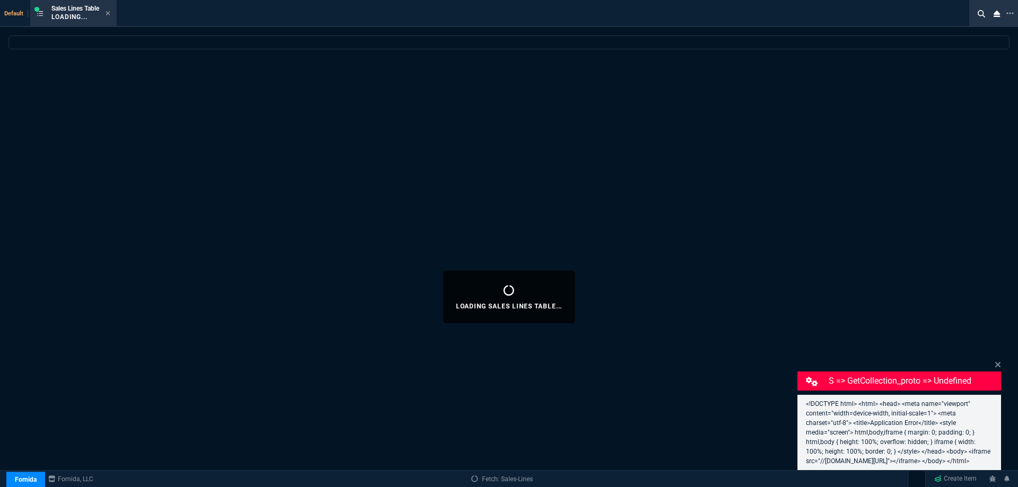
select select
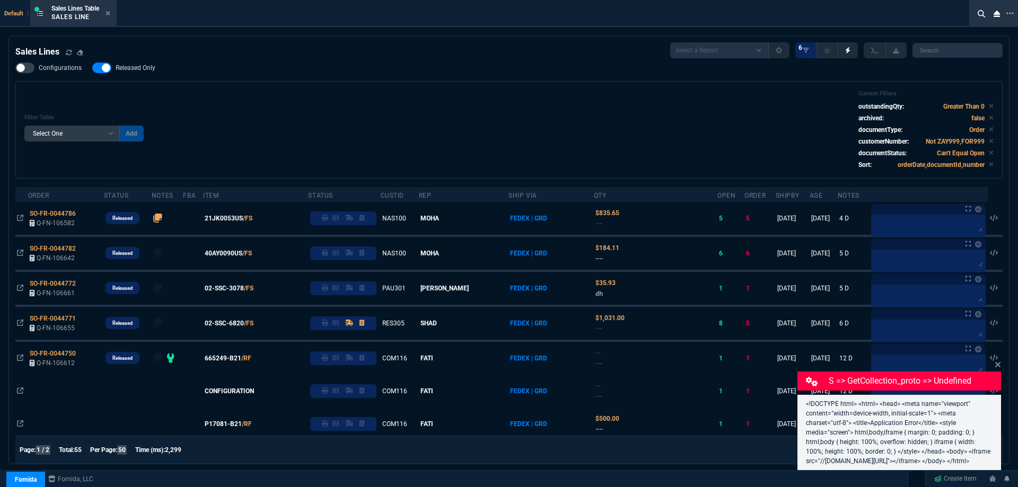
click at [146, 69] on span "Released Only" at bounding box center [136, 68] width 40 height 8
click at [92, 68] on input "Released Only" at bounding box center [92, 68] width 1 height 1
click at [292, 88] on div "Filter Table Select One Add Filter () Age () ATS () Cond (itemVariantCode) Cust…" at bounding box center [509, 130] width 988 height 98
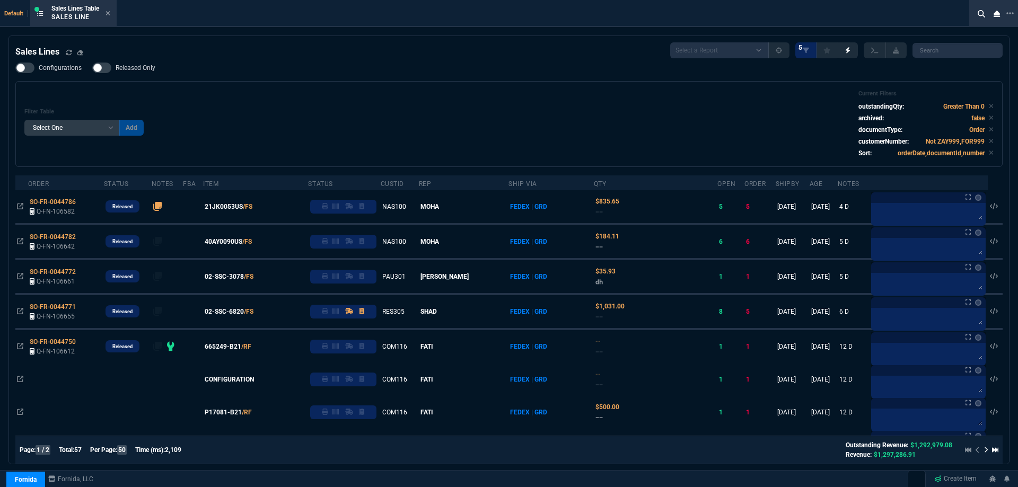
click at [143, 76] on div "Configurations Released Only Filter Table Select One Add Filter () Age () ATS (…" at bounding box center [509, 115] width 988 height 104
click at [140, 73] on label "Released Only" at bounding box center [129, 68] width 74 height 11
click at [92, 68] on input "Released Only" at bounding box center [92, 68] width 1 height 1
click at [165, 67] on div "Configurations Released Only Filter Table Select One Add Filter () Age () ATS (…" at bounding box center [509, 115] width 988 height 104
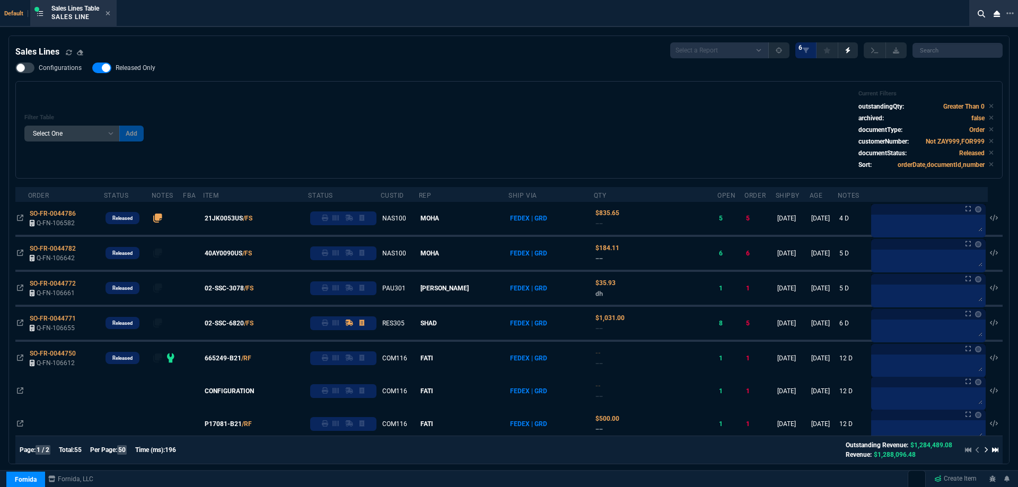
click at [132, 68] on span "Released Only" at bounding box center [136, 68] width 40 height 8
click at [92, 68] on input "Released Only" at bounding box center [92, 68] width 1 height 1
checkbox input "false"
click at [352, 77] on div "Configurations Released Only Filter Table Select One Add Filter () Age () ATS (…" at bounding box center [509, 121] width 988 height 116
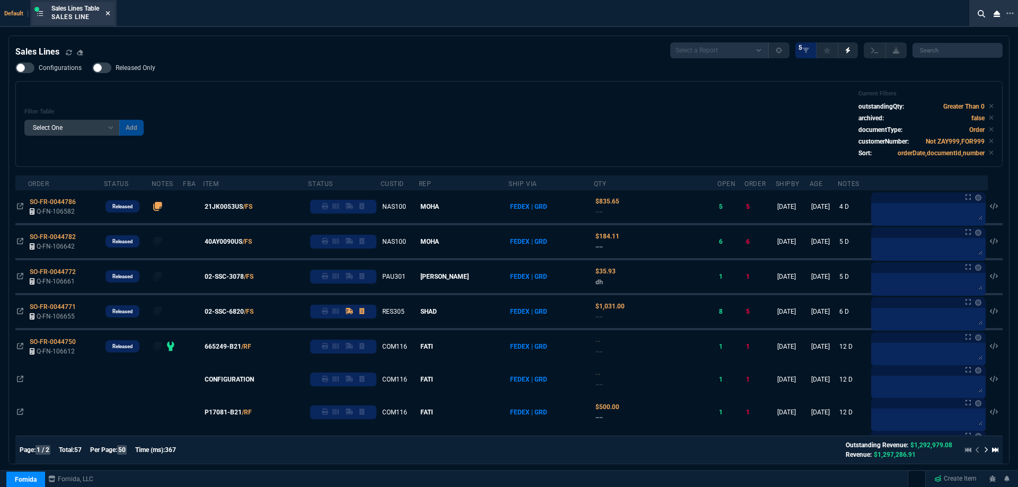
click at [108, 16] on icon at bounding box center [108, 13] width 5 height 6
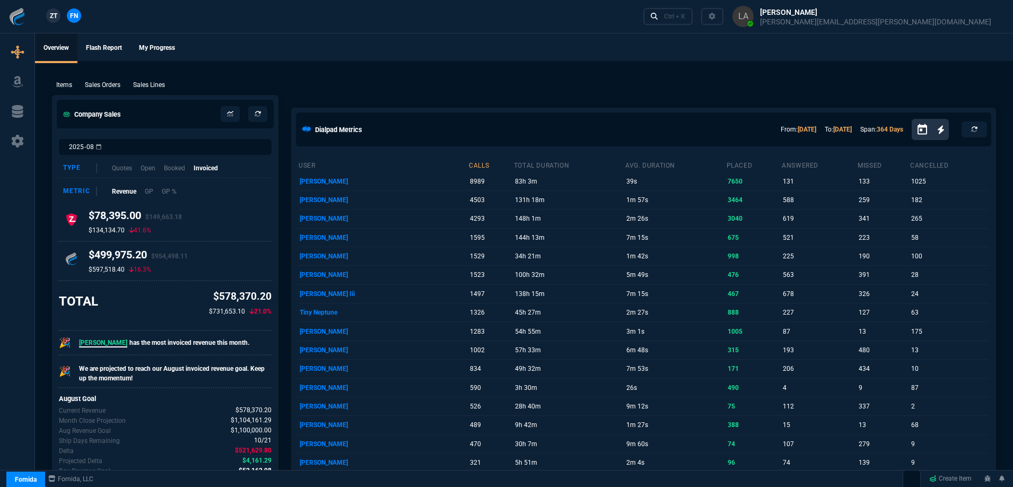
click at [56, 18] on span "ZT" at bounding box center [53, 16] width 7 height 10
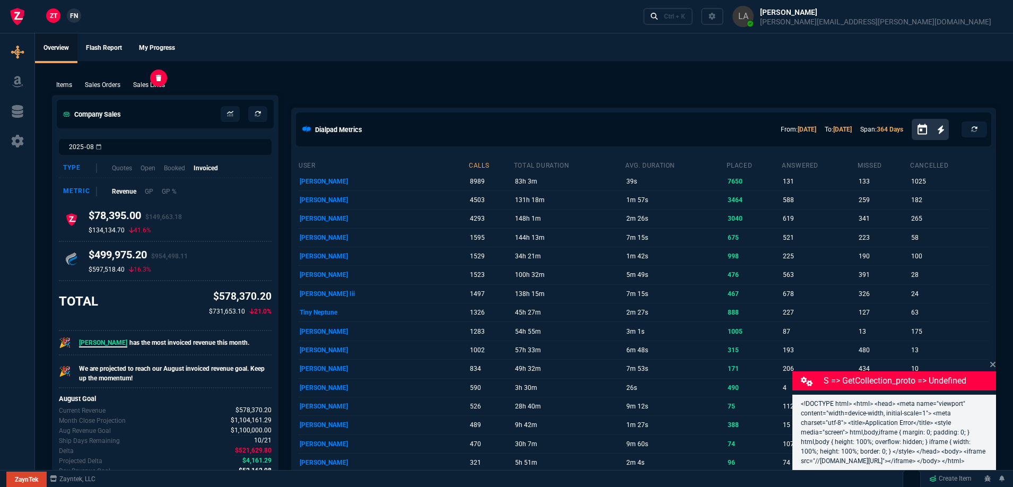
click at [154, 90] on p "Sales Lines" at bounding box center [149, 85] width 32 height 10
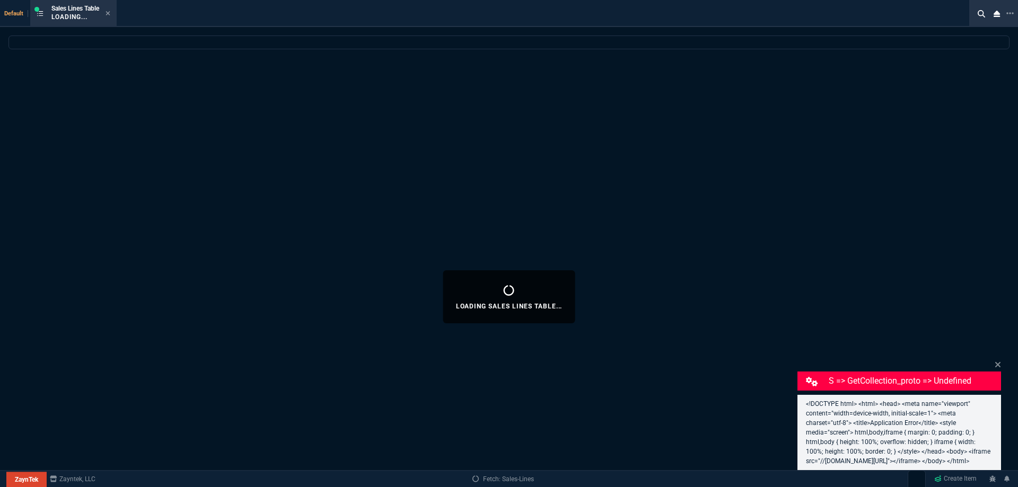
select select
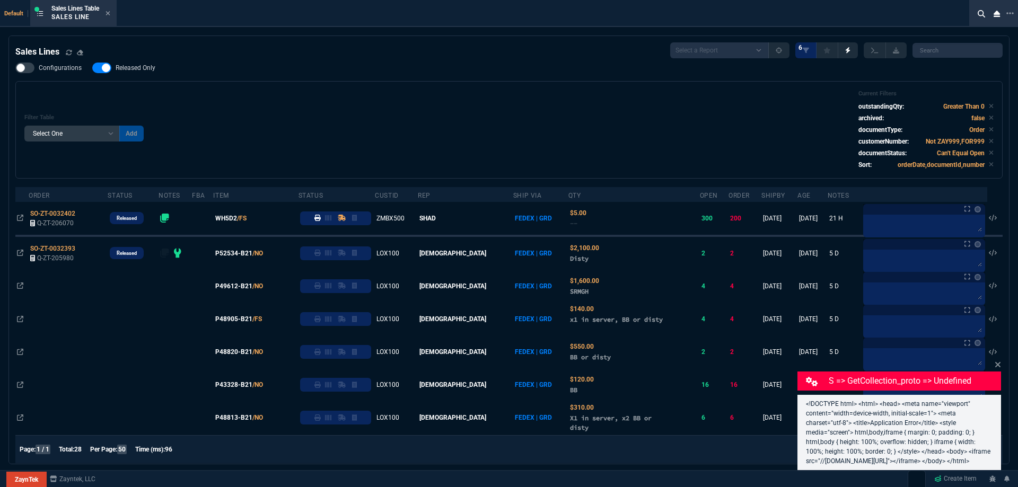
click at [147, 73] on label "Released Only" at bounding box center [129, 68] width 74 height 11
click at [92, 68] on input "Released Only" at bounding box center [92, 68] width 1 height 1
checkbox input "false"
click at [441, 93] on div "Filter Table Select One Add Filter () Age () ATS () Cond (itemVariantCode) Cust…" at bounding box center [509, 130] width 970 height 80
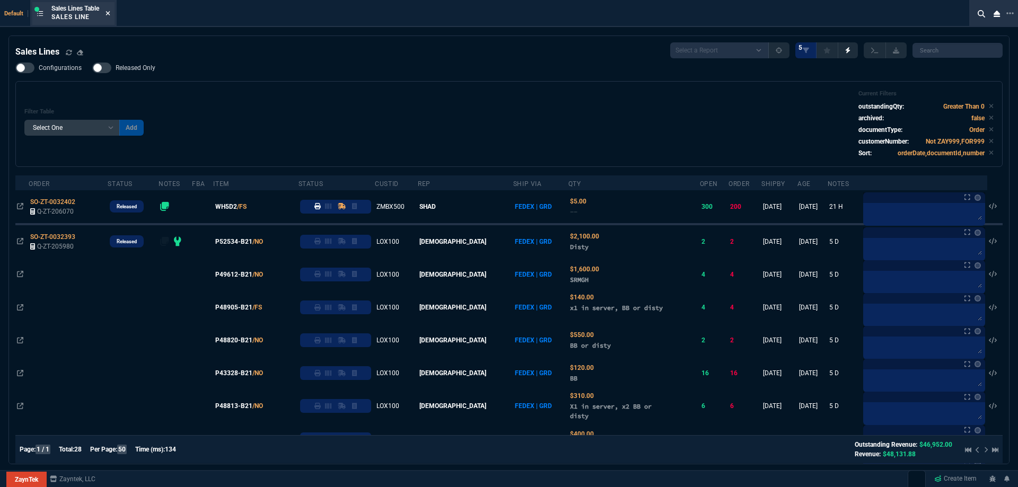
click at [110, 13] on icon at bounding box center [108, 13] width 4 height 4
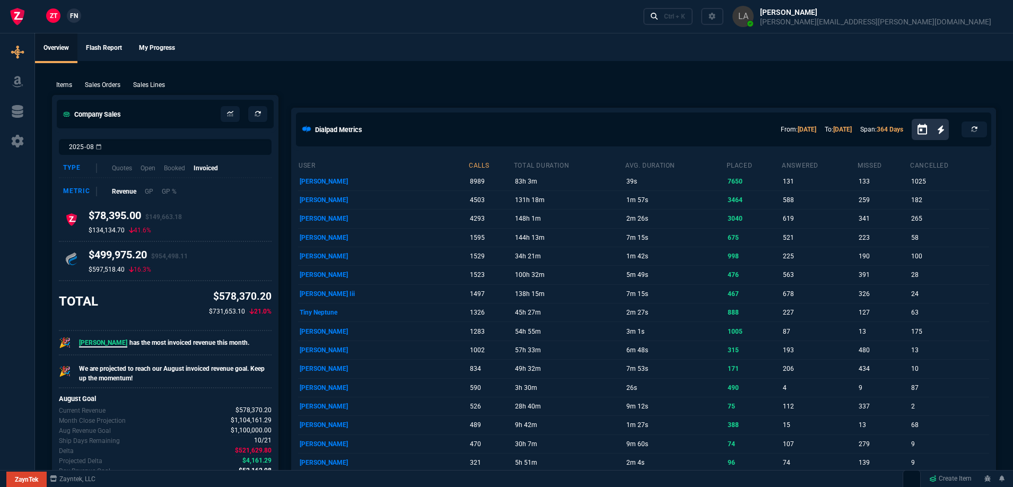
click at [72, 22] on link "FN" at bounding box center [74, 15] width 14 height 14
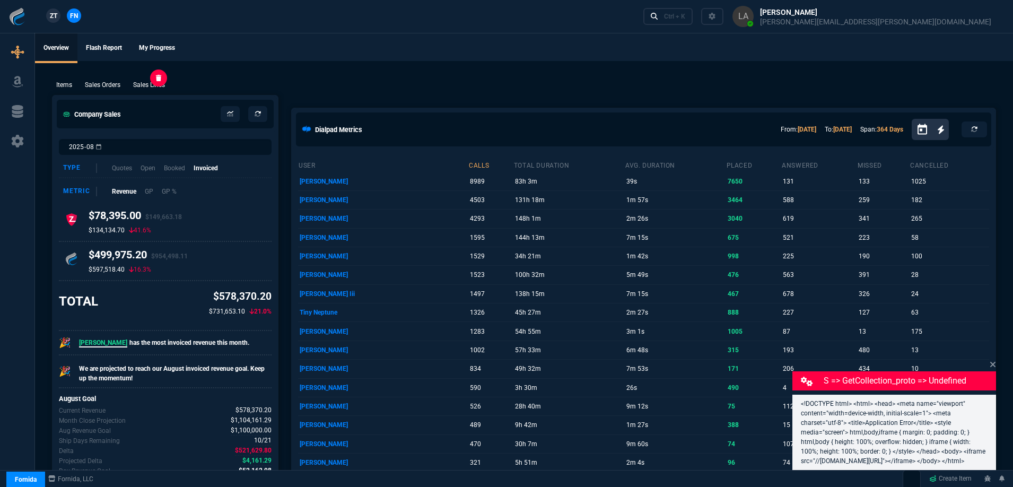
click at [151, 88] on p "Sales Lines" at bounding box center [149, 85] width 32 height 10
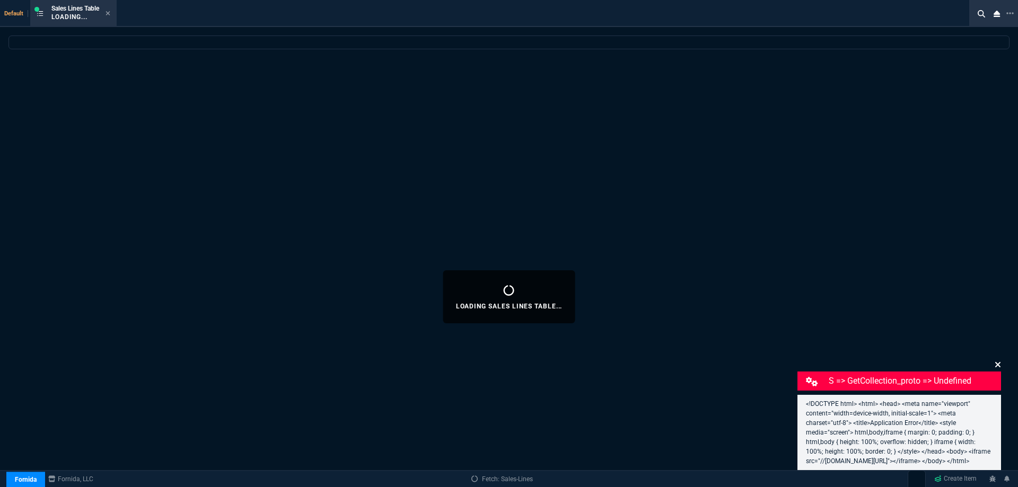
click at [1000, 362] on icon at bounding box center [998, 364] width 5 height 5
select select
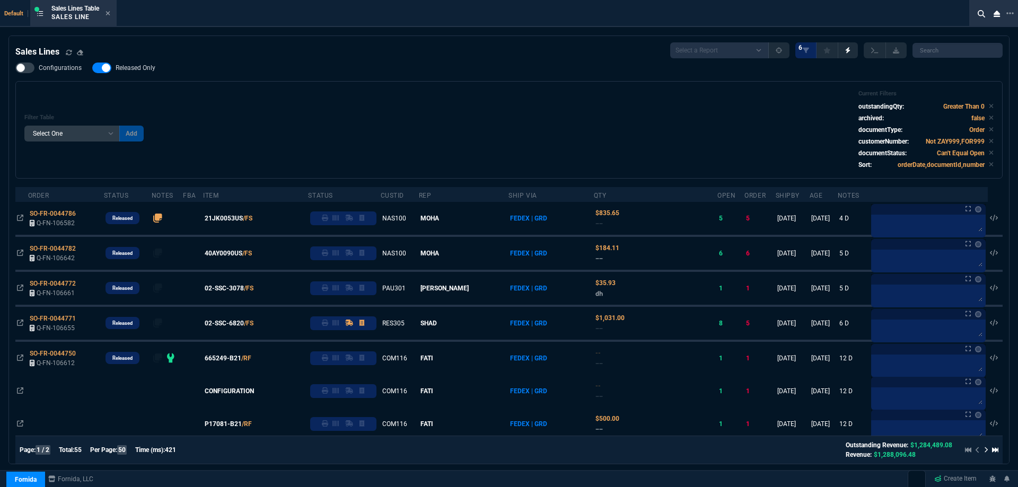
drag, startPoint x: 142, startPoint y: 72, endPoint x: 316, endPoint y: 97, distance: 176.2
click at [141, 72] on span "Released Only" at bounding box center [136, 68] width 40 height 8
click at [92, 68] on input "Released Only" at bounding box center [92, 68] width 1 height 1
click at [357, 106] on div "Filter Table Select One Add Filter () Age () ATS () Cond (itemVariantCode) Cust…" at bounding box center [509, 130] width 970 height 80
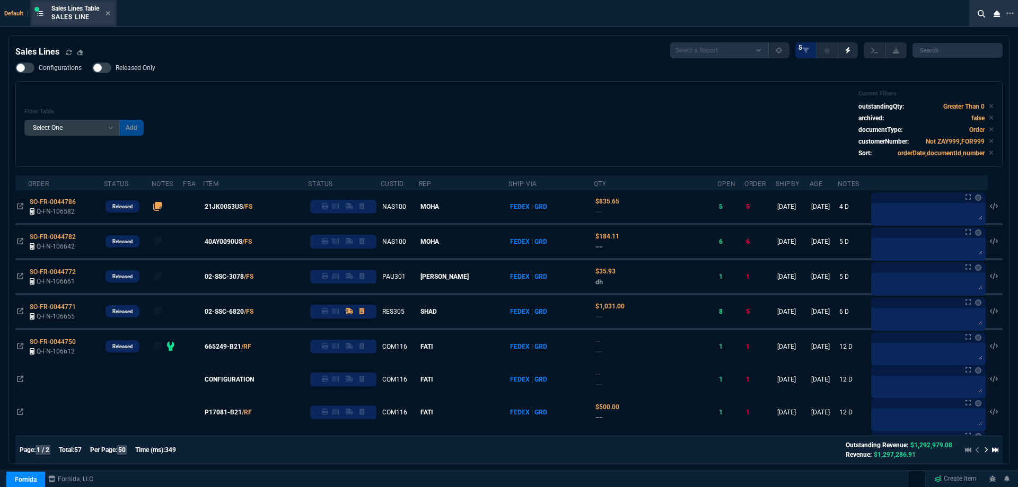
click at [112, 13] on div "Sales Lines Table Sales Line" at bounding box center [73, 13] width 82 height 23
click at [141, 67] on span "Released Only" at bounding box center [136, 68] width 40 height 8
click at [92, 68] on input "Released Only" at bounding box center [92, 68] width 1 height 1
checkbox input "true"
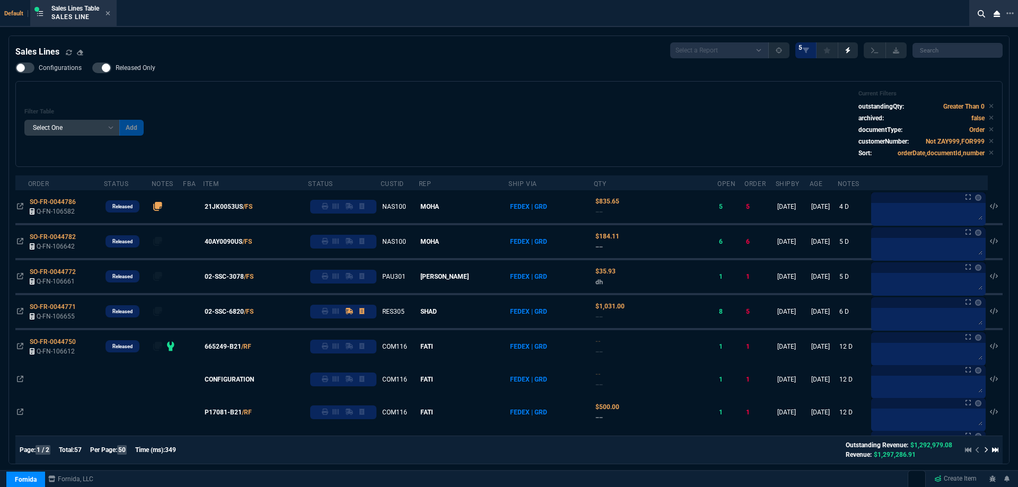
click at [371, 114] on div "Filter Table Select One Add Filter () Age () ATS () Cond (itemVariantCode) Cust…" at bounding box center [509, 124] width 970 height 68
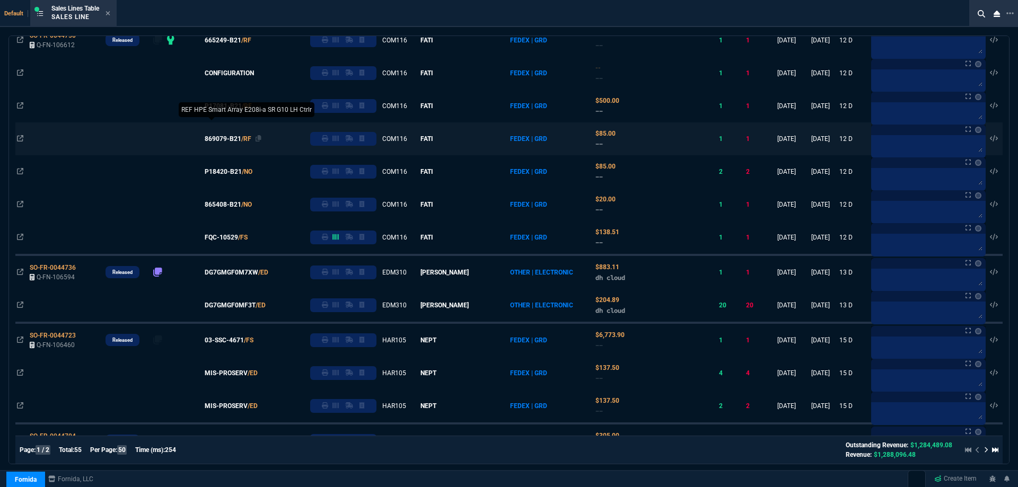
scroll to position [371, 0]
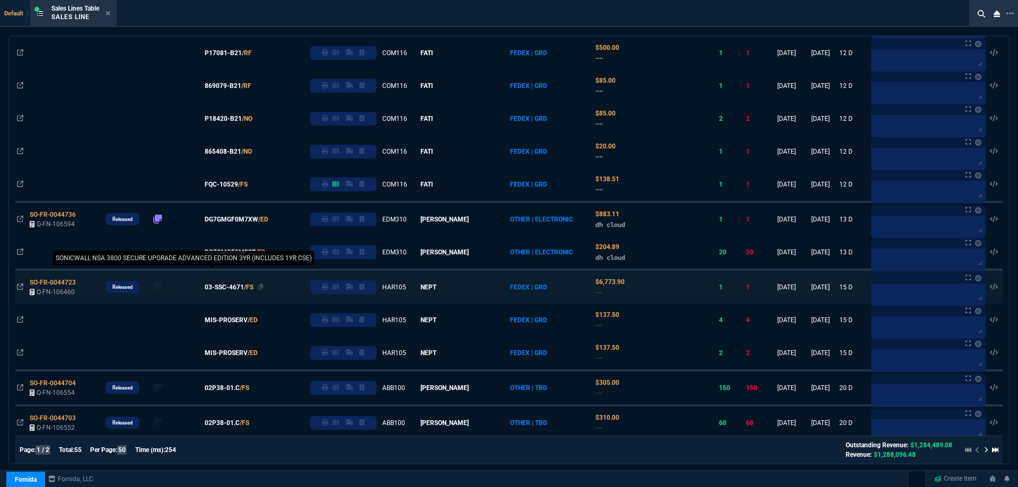
click at [232, 289] on span "03-SSC-4671" at bounding box center [224, 288] width 39 height 10
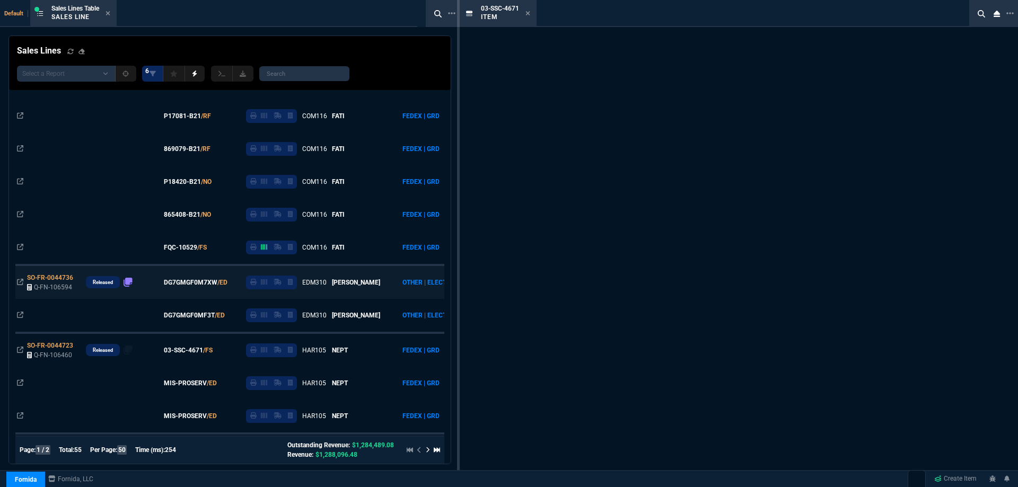
scroll to position [434, 0]
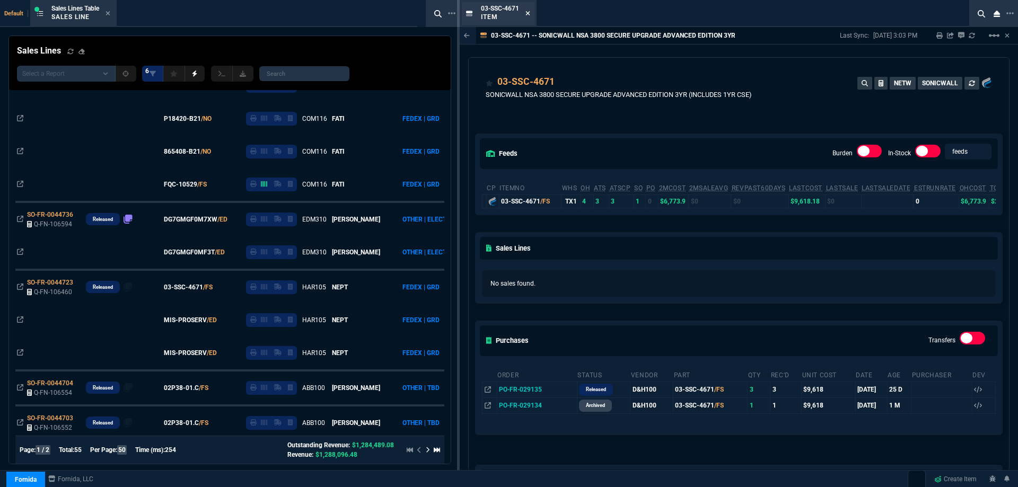
click at [526, 16] on icon at bounding box center [528, 13] width 5 height 6
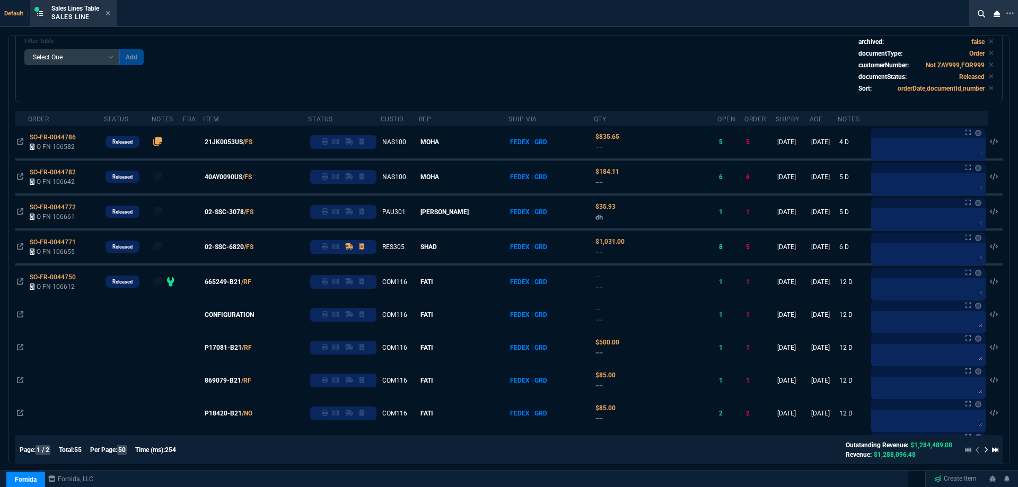
scroll to position [53, 0]
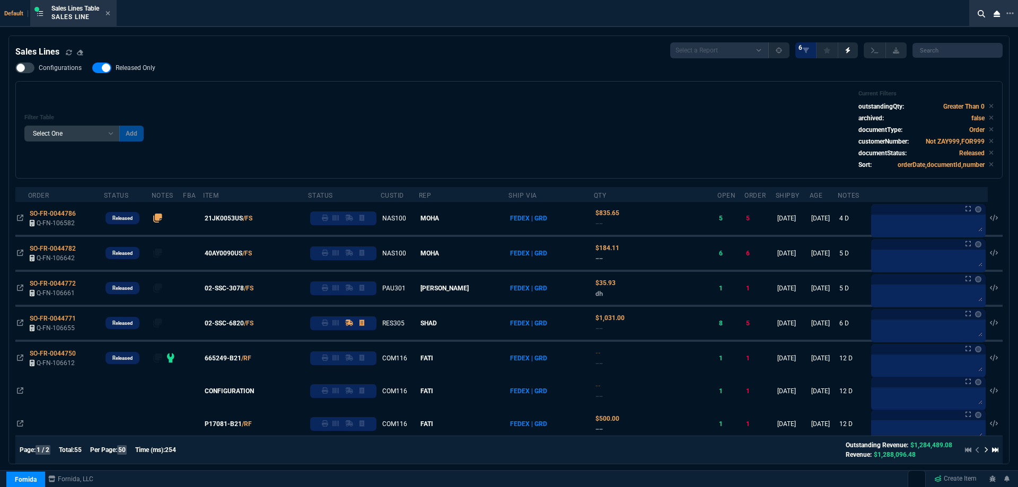
select select
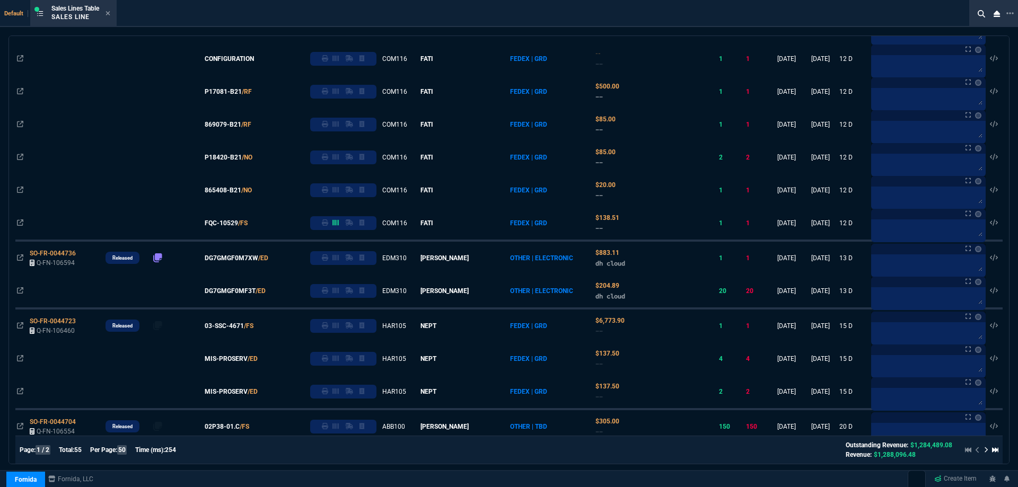
scroll to position [173, 0]
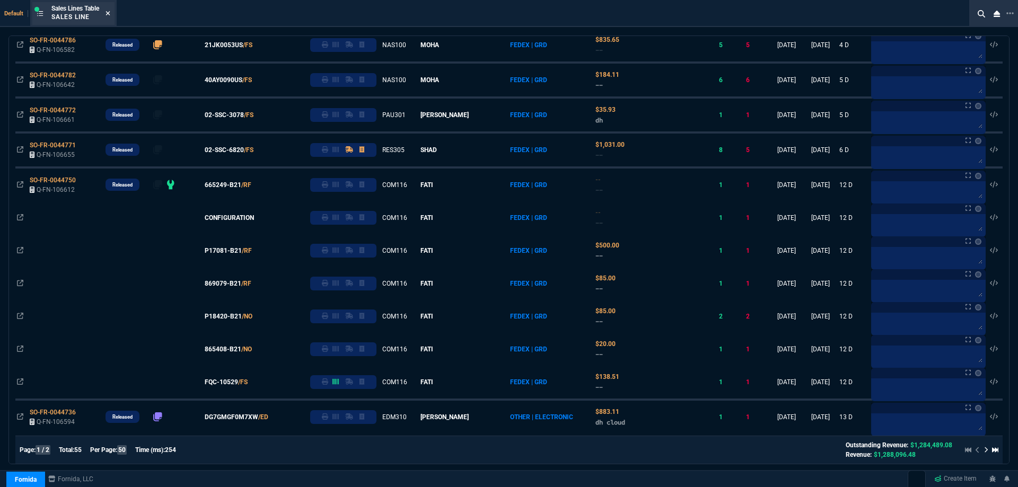
click at [110, 13] on icon at bounding box center [108, 13] width 4 height 4
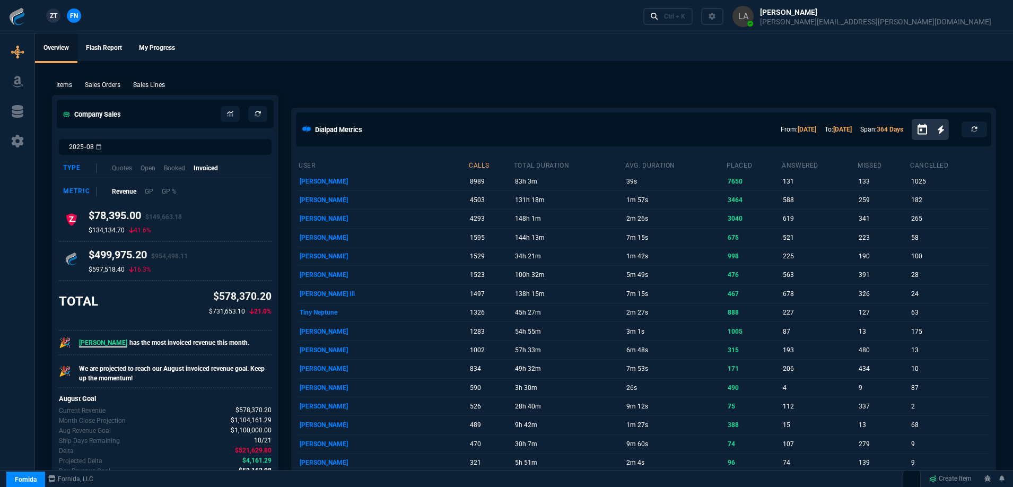
click at [50, 21] on link "ZT" at bounding box center [53, 15] width 14 height 14
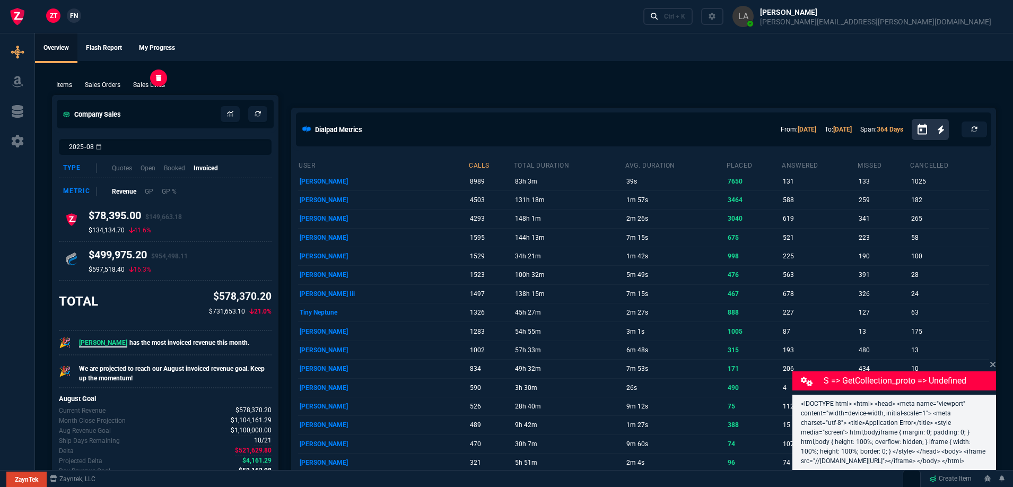
click at [146, 84] on p "Sales Lines" at bounding box center [149, 85] width 32 height 10
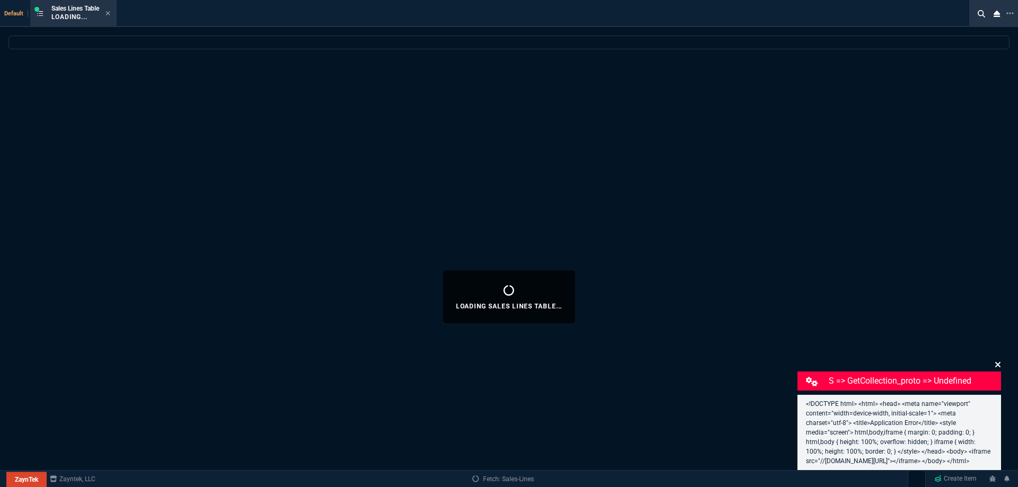
click at [997, 362] on icon at bounding box center [998, 364] width 5 height 5
select select
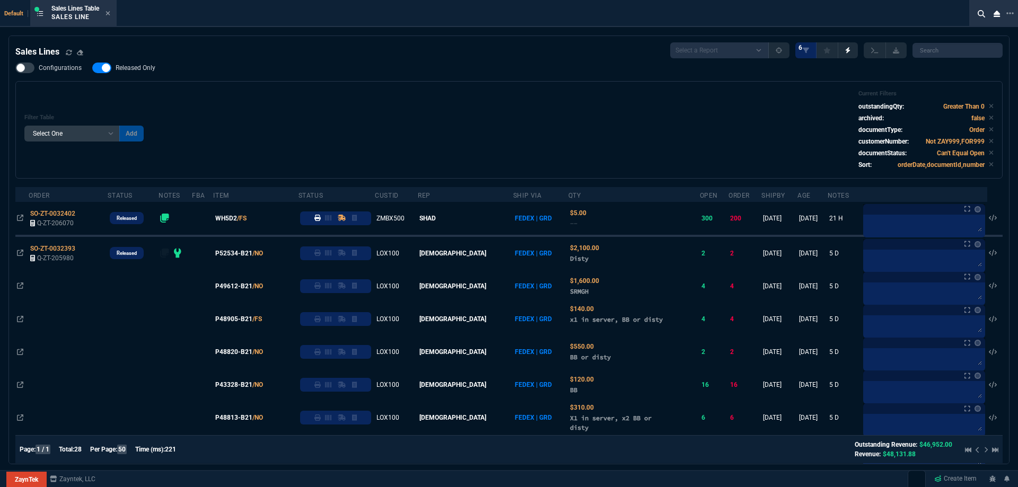
click at [157, 73] on label "Released Only" at bounding box center [129, 68] width 74 height 11
click at [92, 68] on input "Released Only" at bounding box center [92, 68] width 1 height 1
checkbox input "false"
click at [276, 71] on div "Configurations Released Only Filter Table Select One Add Filter () Age () ATS (…" at bounding box center [509, 121] width 988 height 116
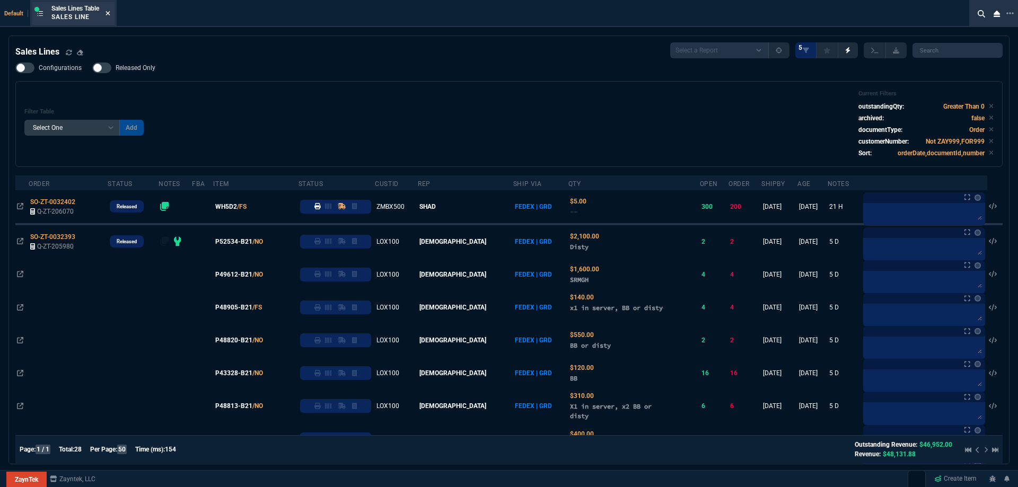
click at [109, 10] on nx-icon at bounding box center [108, 14] width 5 height 8
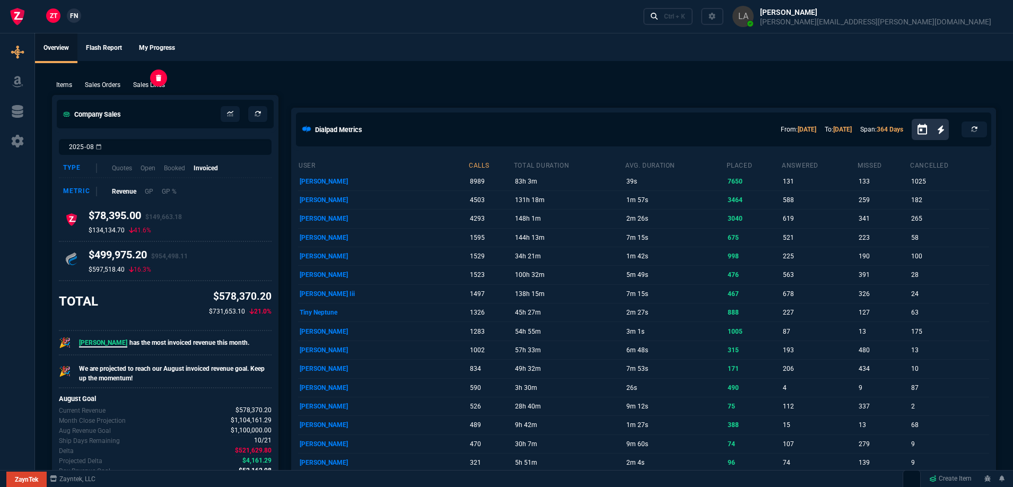
click at [158, 86] on p "Sales Lines" at bounding box center [149, 85] width 32 height 10
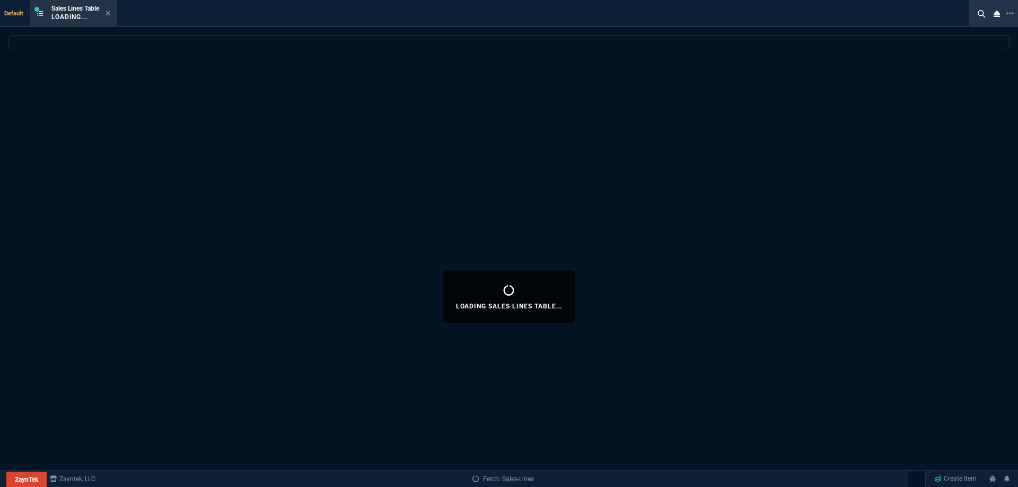
select select
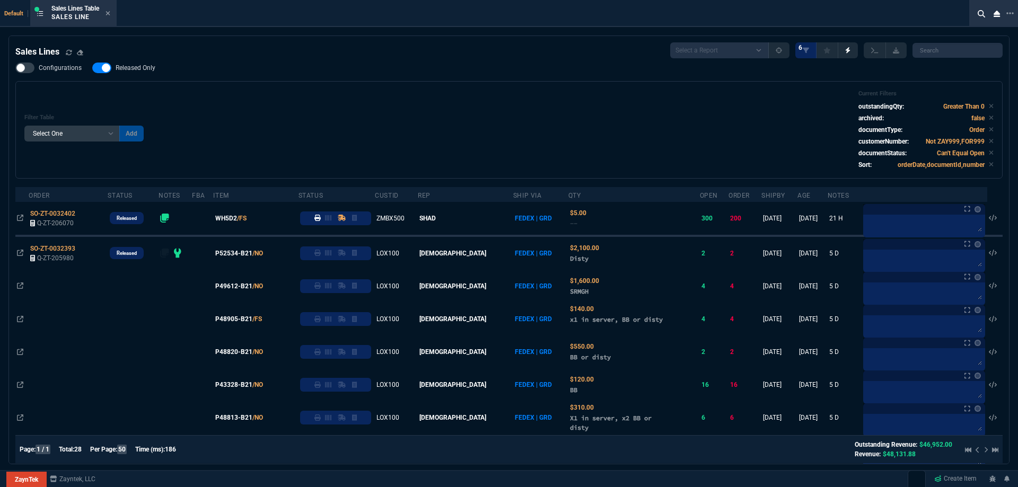
click at [146, 69] on span "Released Only" at bounding box center [136, 68] width 40 height 8
click at [92, 68] on input "Released Only" at bounding box center [92, 68] width 1 height 1
checkbox input "false"
click at [378, 94] on div "Filter Table Select One Add Filter () Age () ATS () Cond (itemVariantCode) Cust…" at bounding box center [509, 130] width 970 height 80
